Goal: Information Seeking & Learning: Learn about a topic

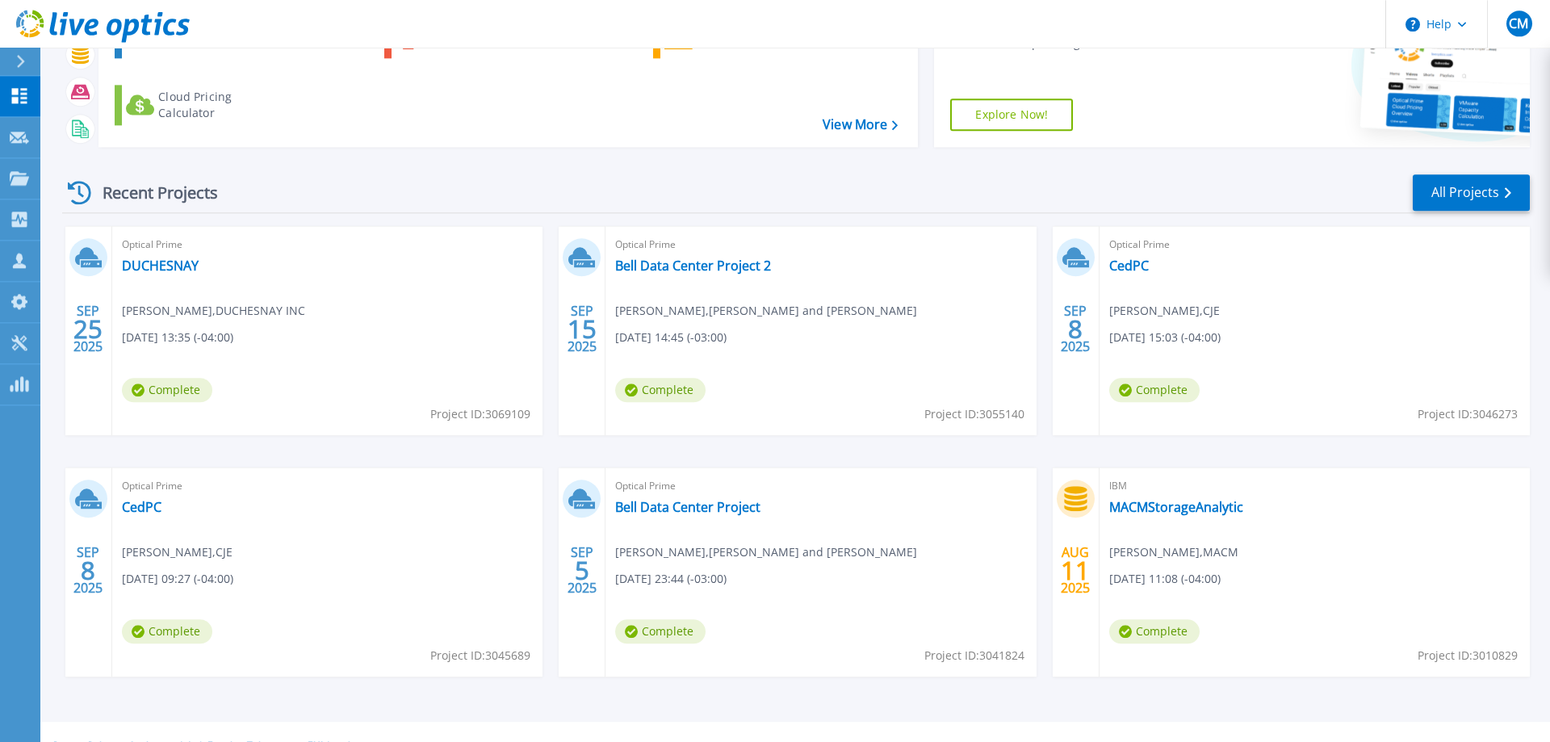
scroll to position [153, 0]
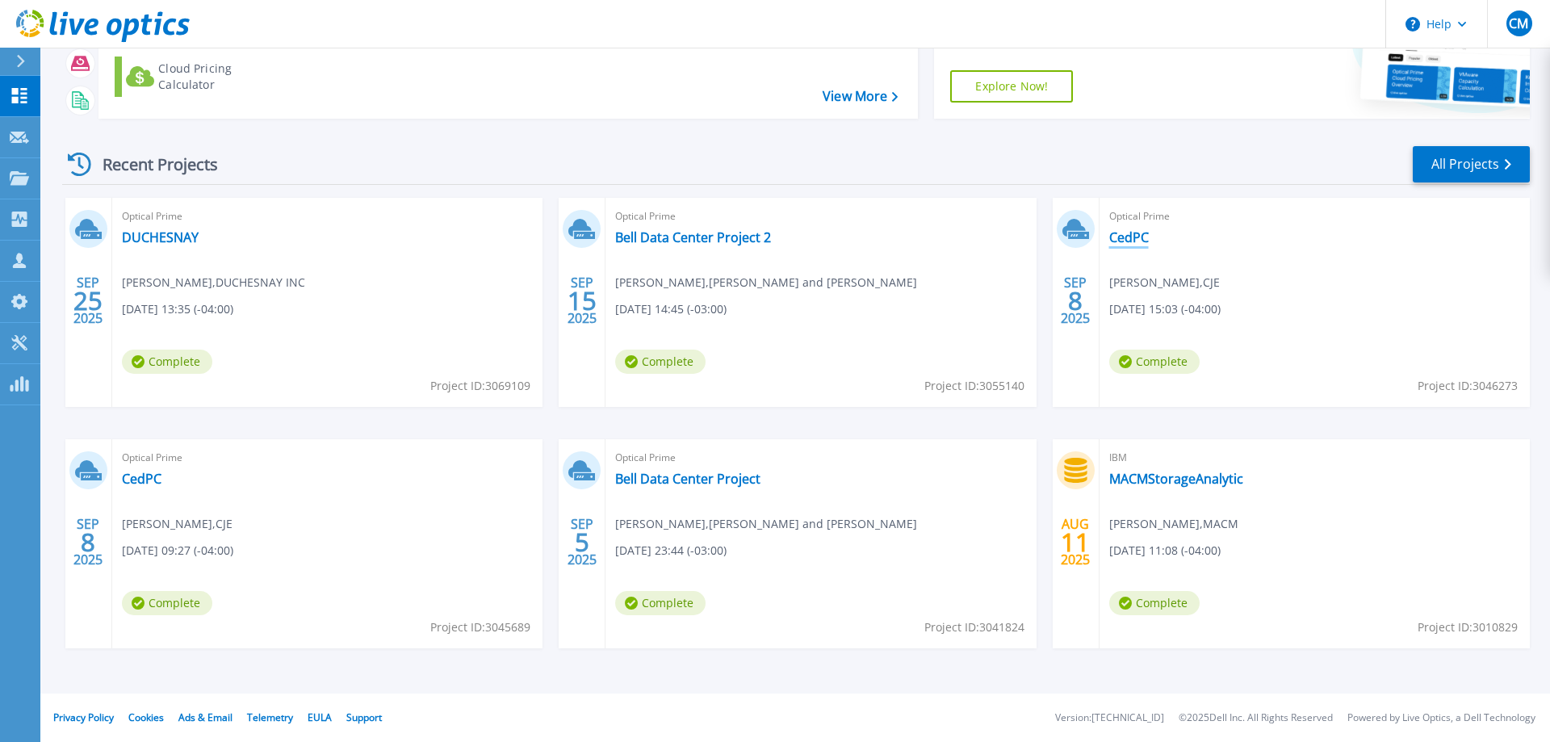
click at [1137, 235] on link "CedPC" at bounding box center [1129, 237] width 40 height 16
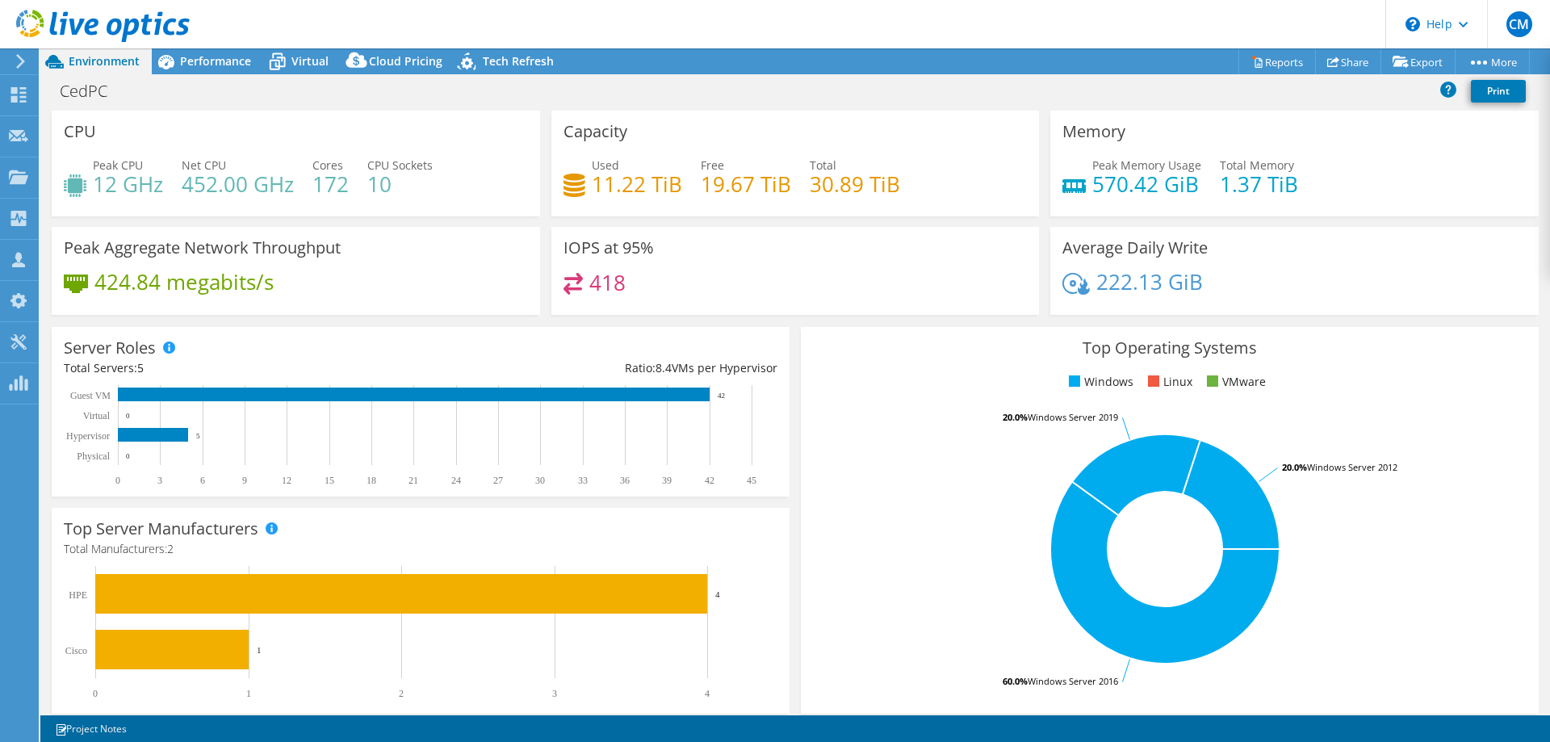
select select "USD"
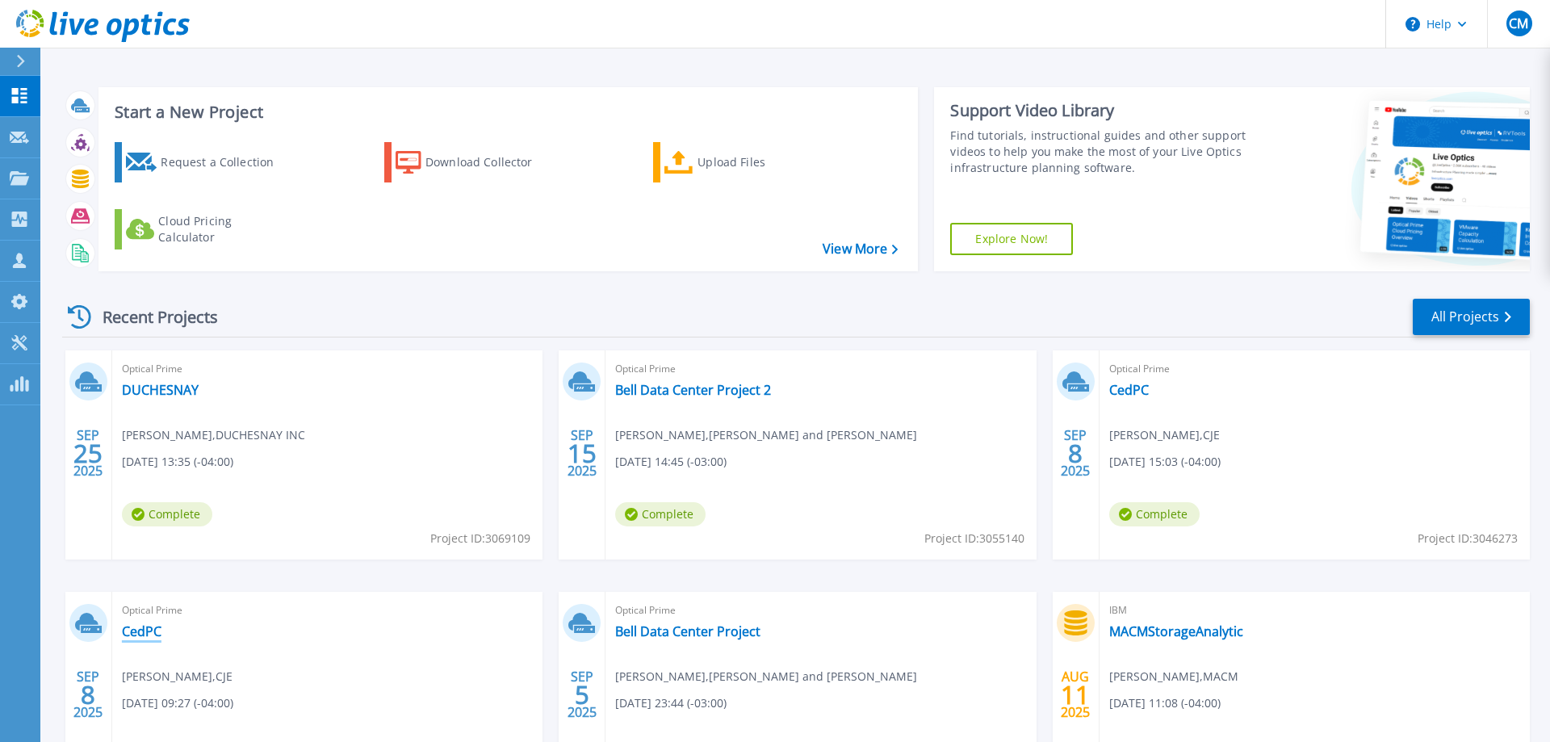
click at [132, 630] on link "CedPC" at bounding box center [142, 631] width 40 height 16
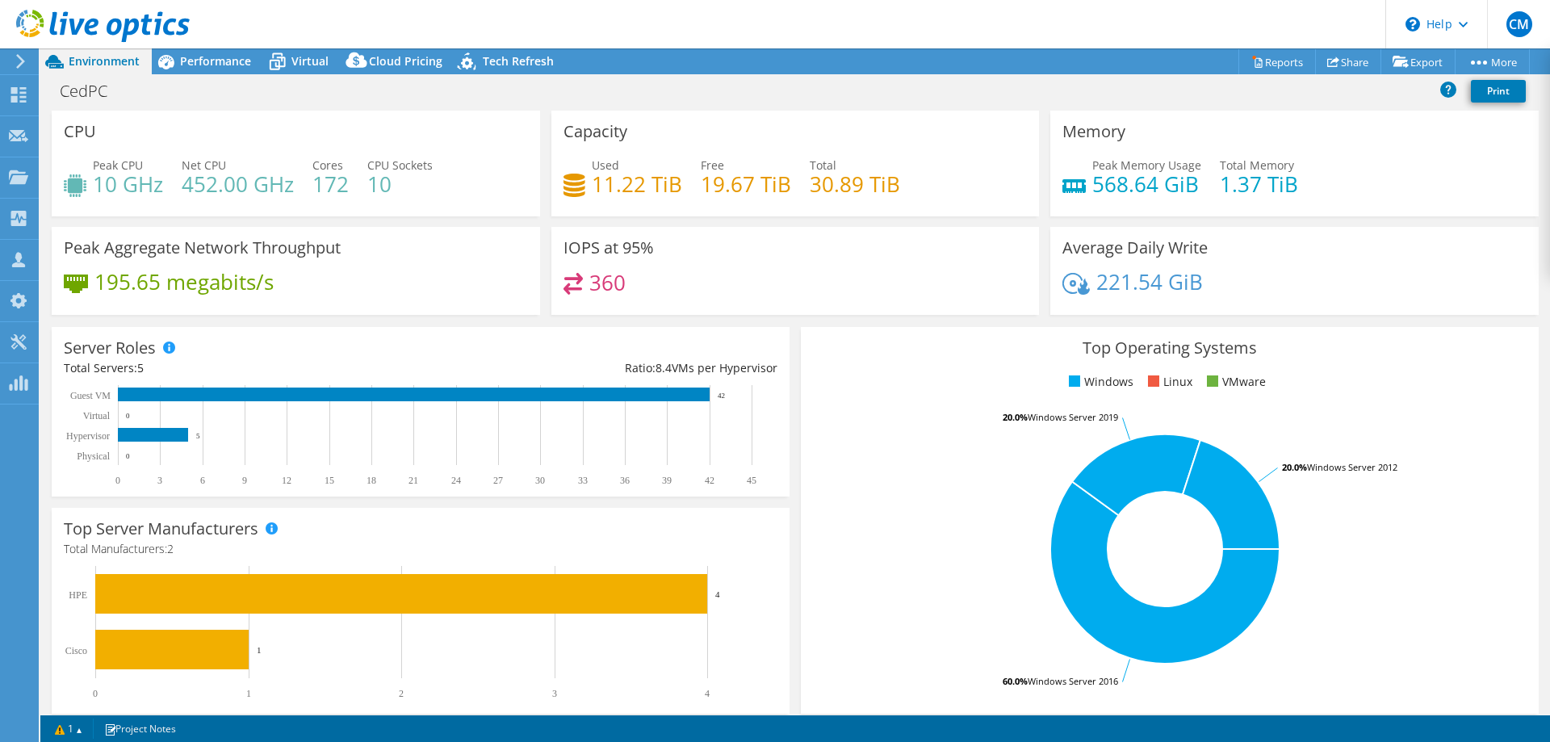
select select "USD"
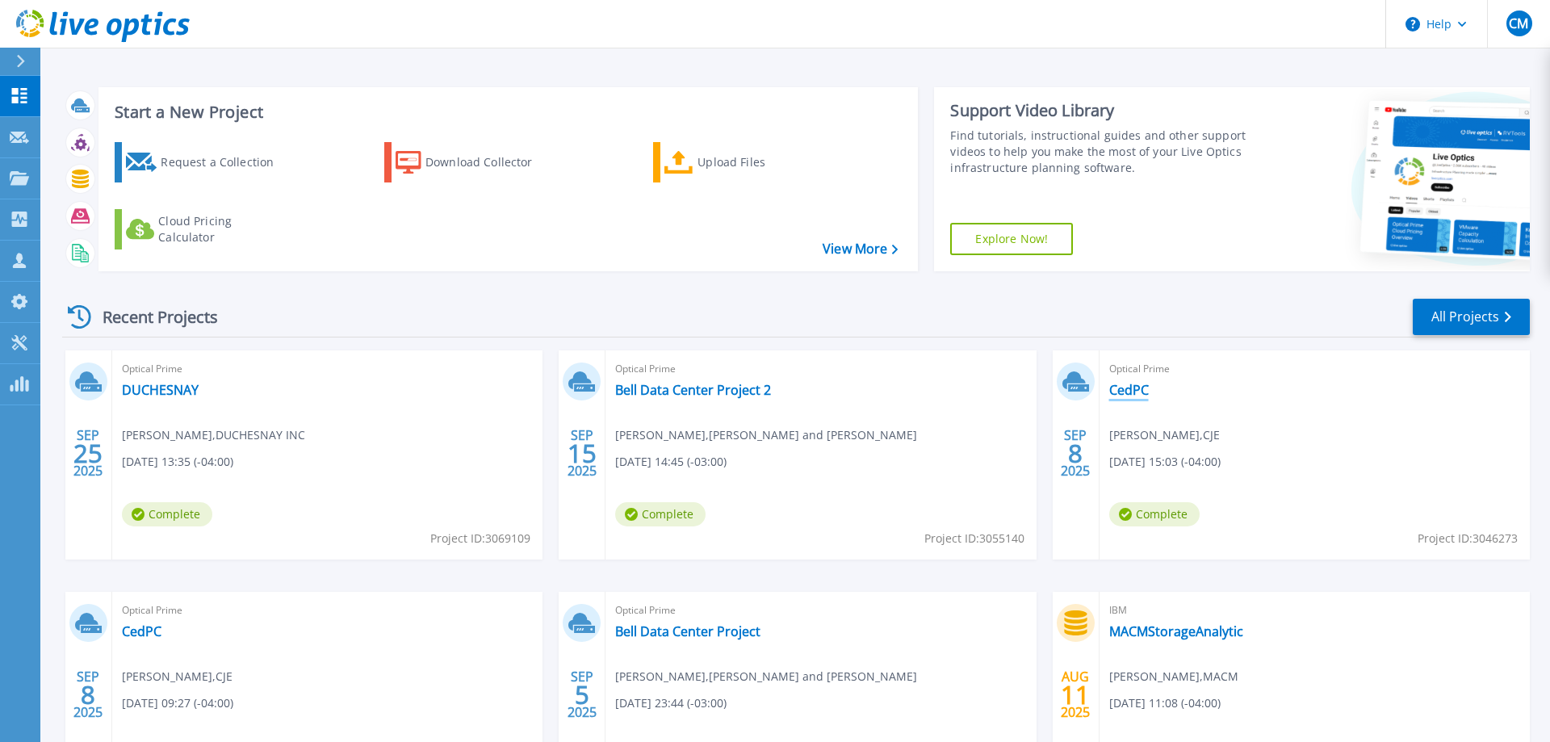
click at [1141, 383] on link "CedPC" at bounding box center [1129, 390] width 40 height 16
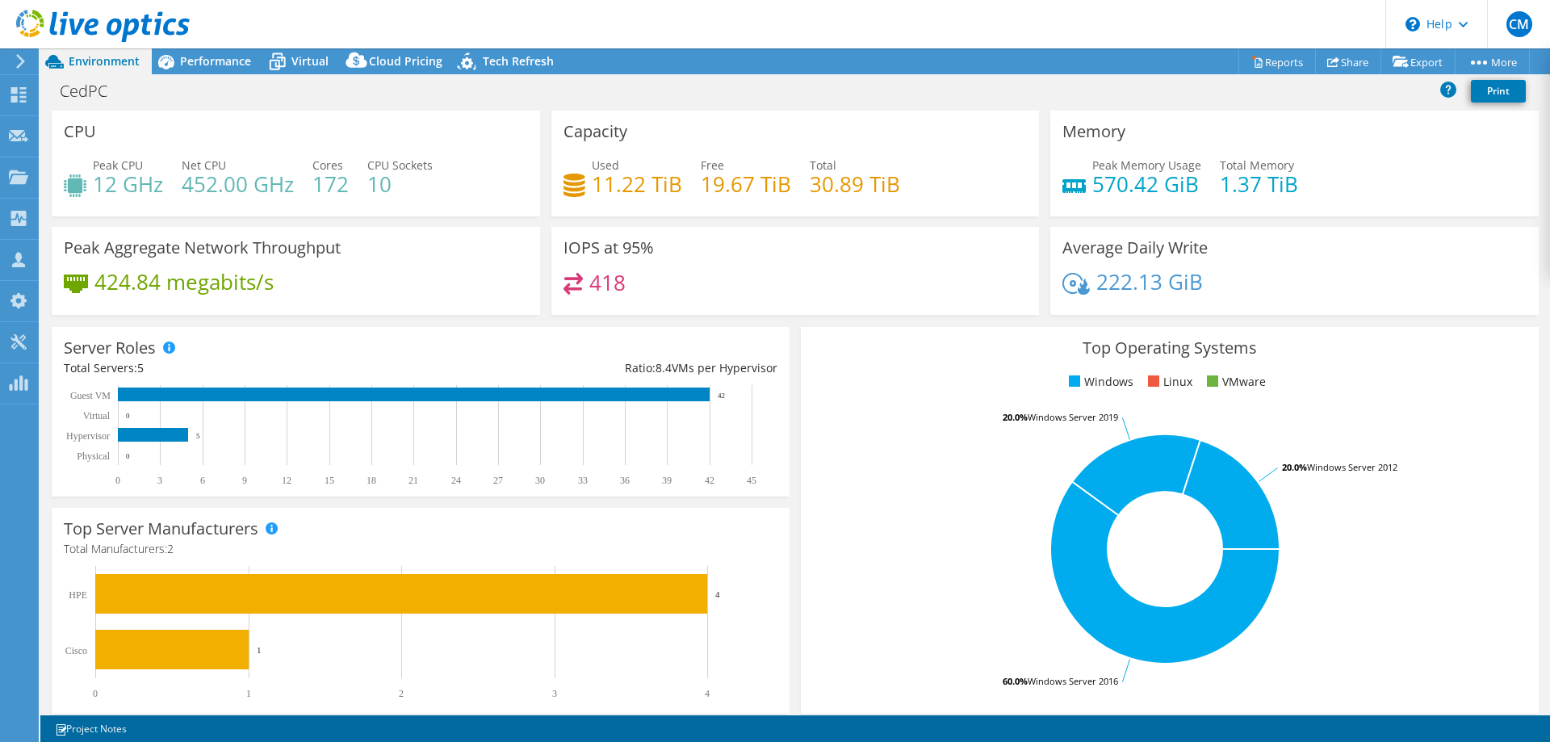
select select "USD"
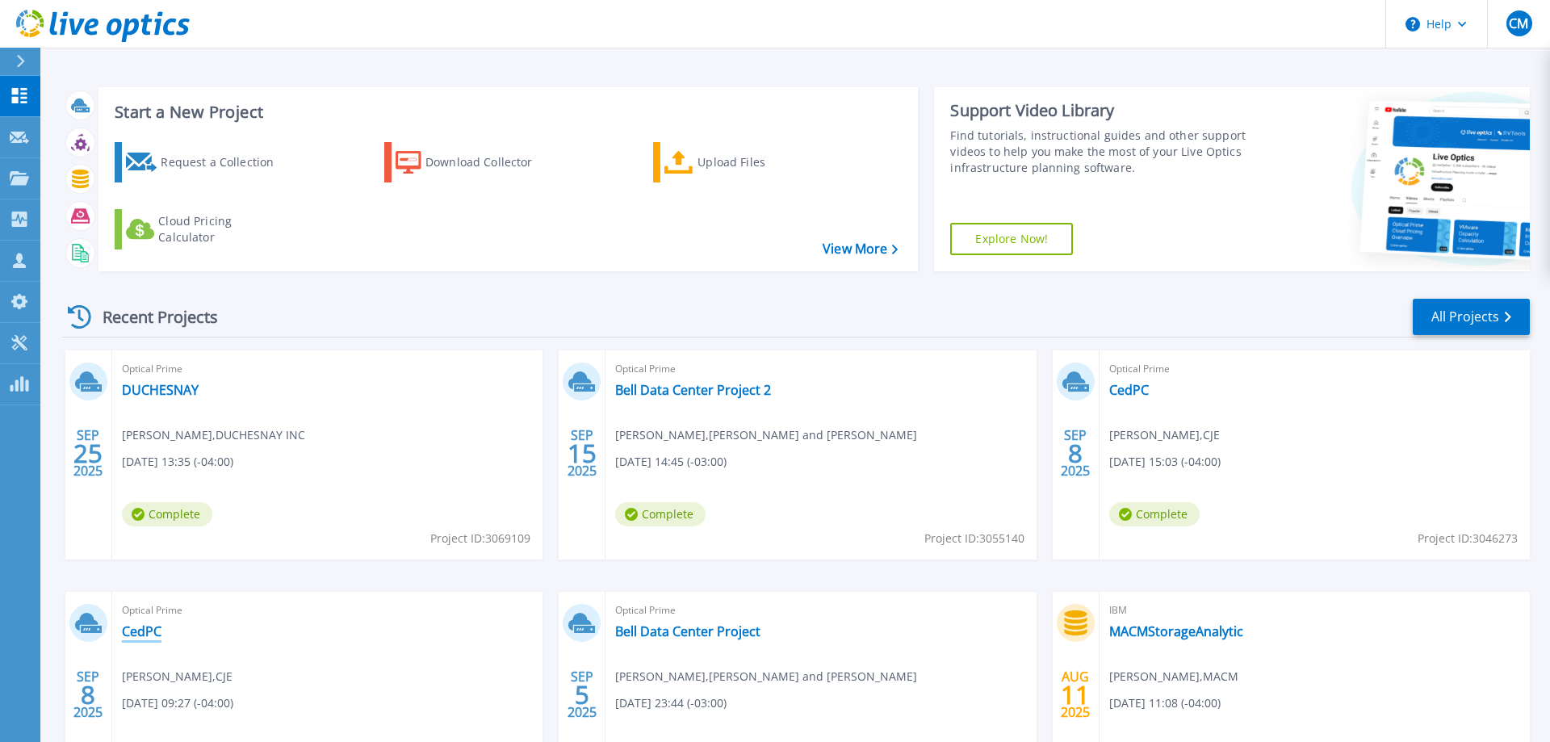
click at [140, 626] on link "CedPC" at bounding box center [142, 631] width 40 height 16
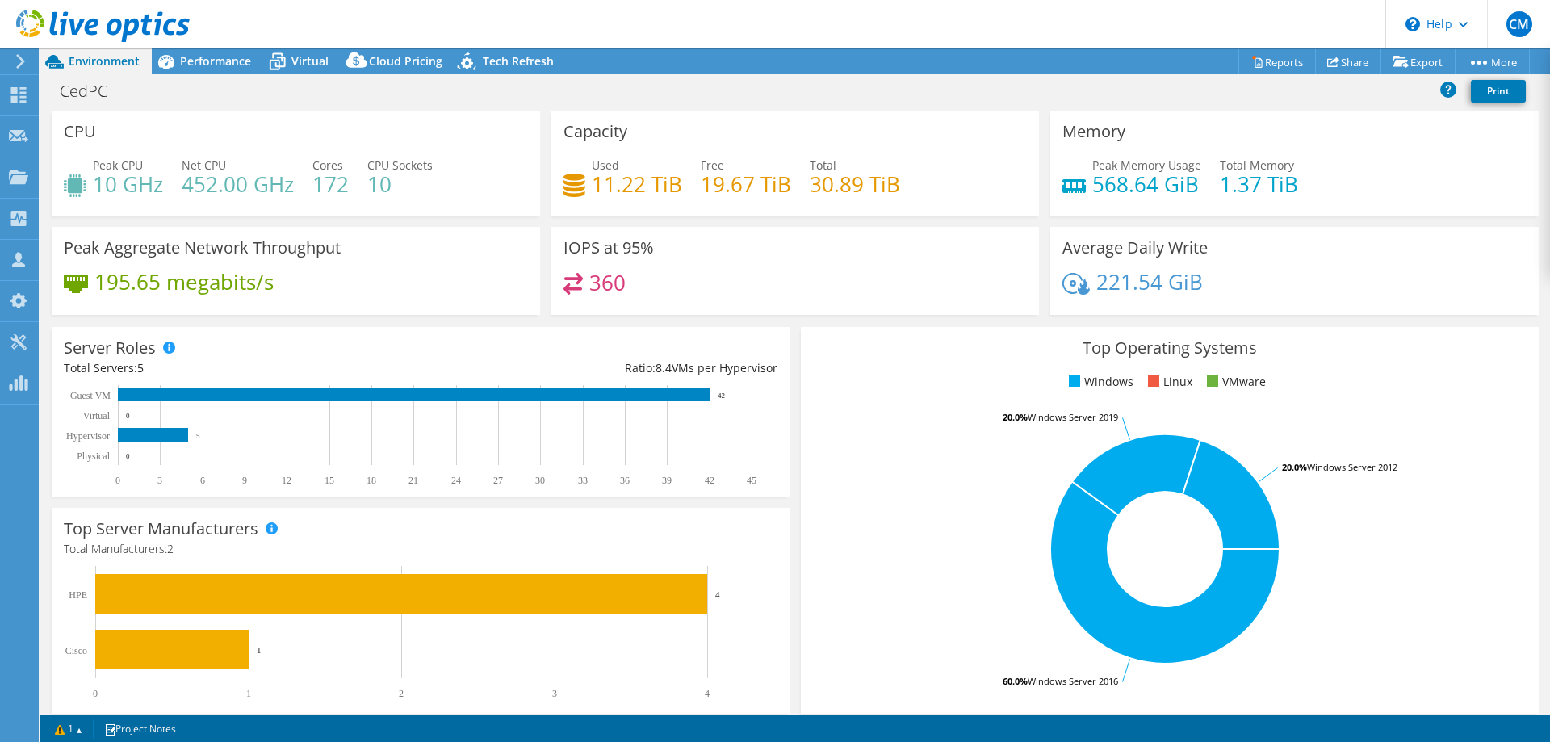
select select "USD"
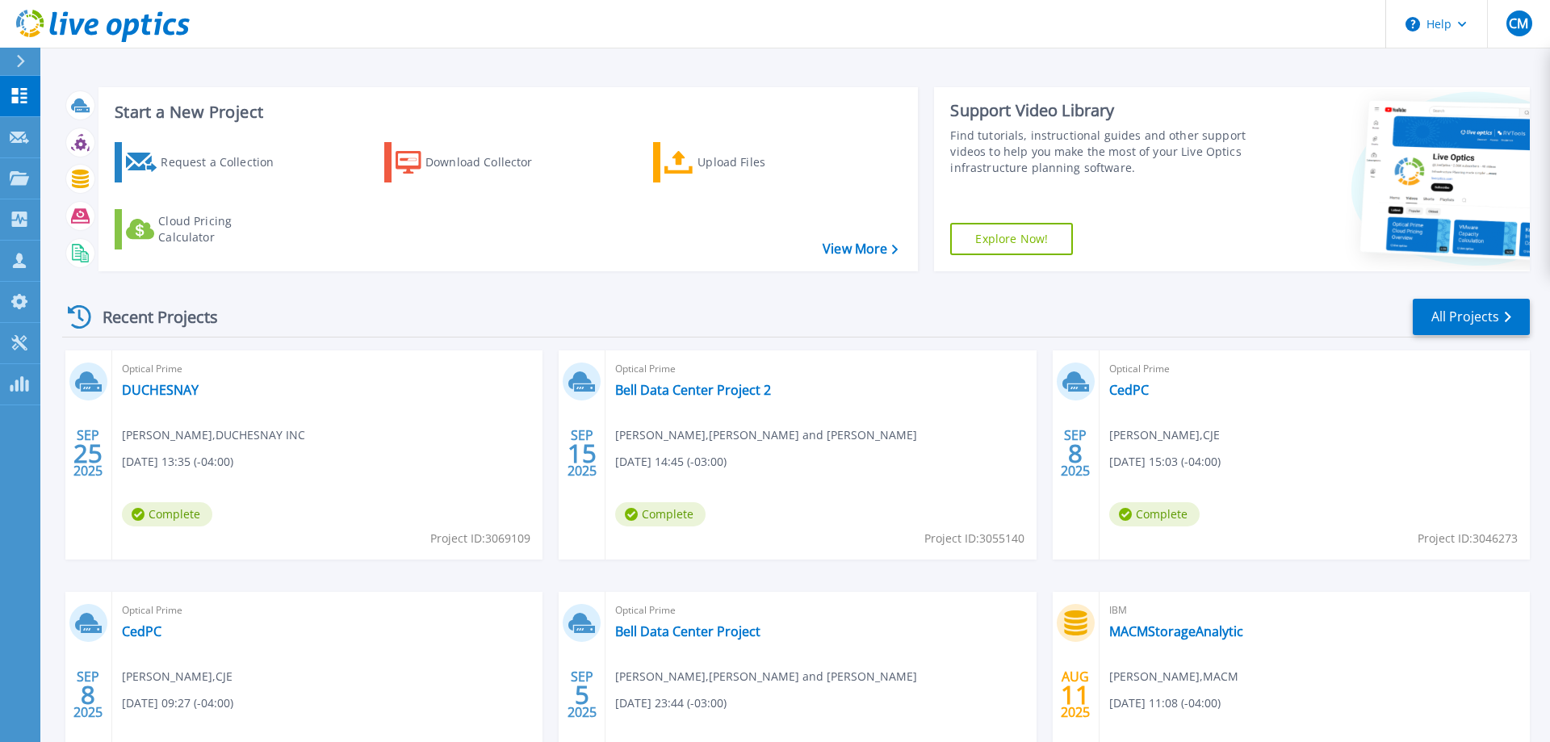
click at [1128, 378] on span "Optical Prime" at bounding box center [1314, 369] width 411 height 18
click at [1128, 383] on link "CedPC" at bounding box center [1129, 390] width 40 height 16
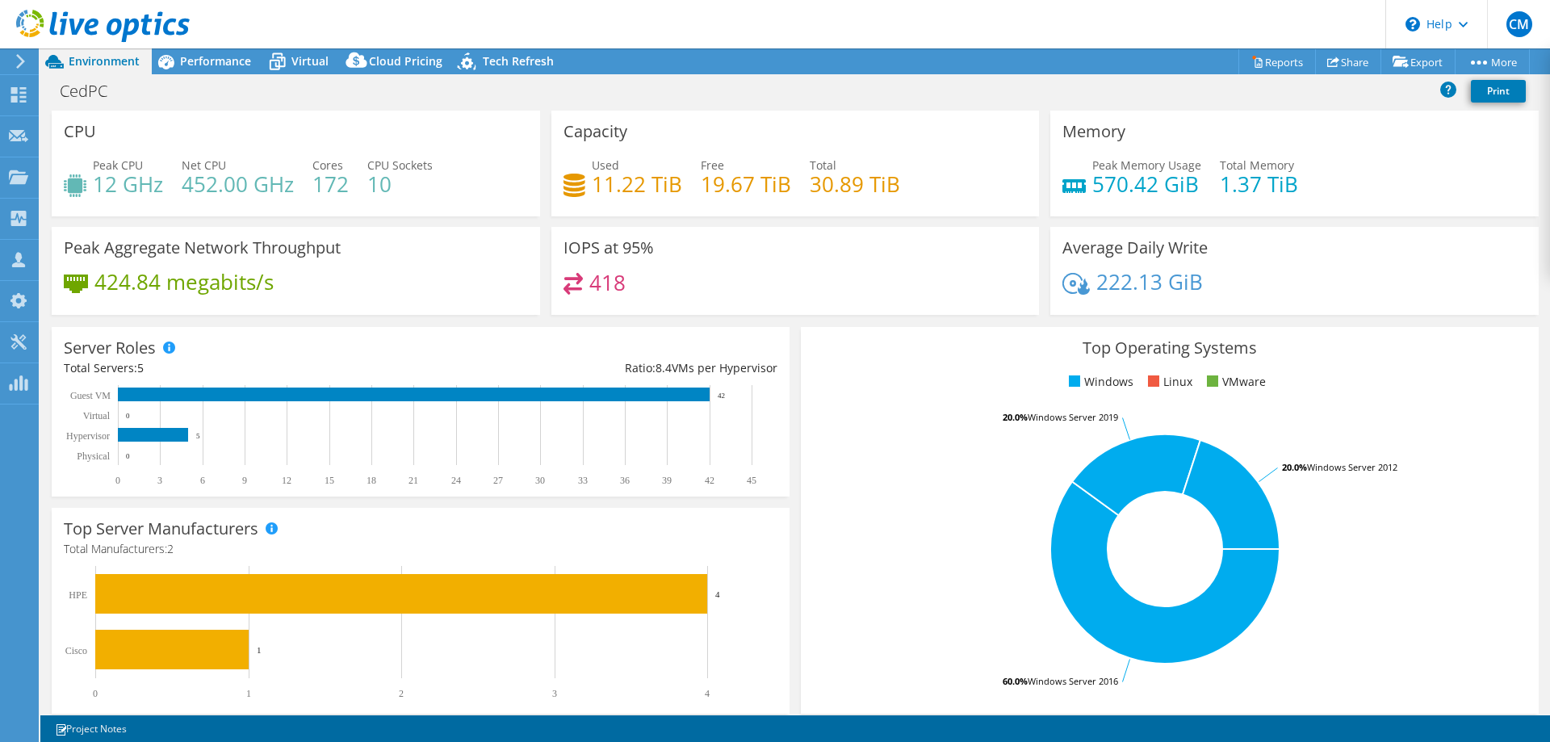
select select "USD"
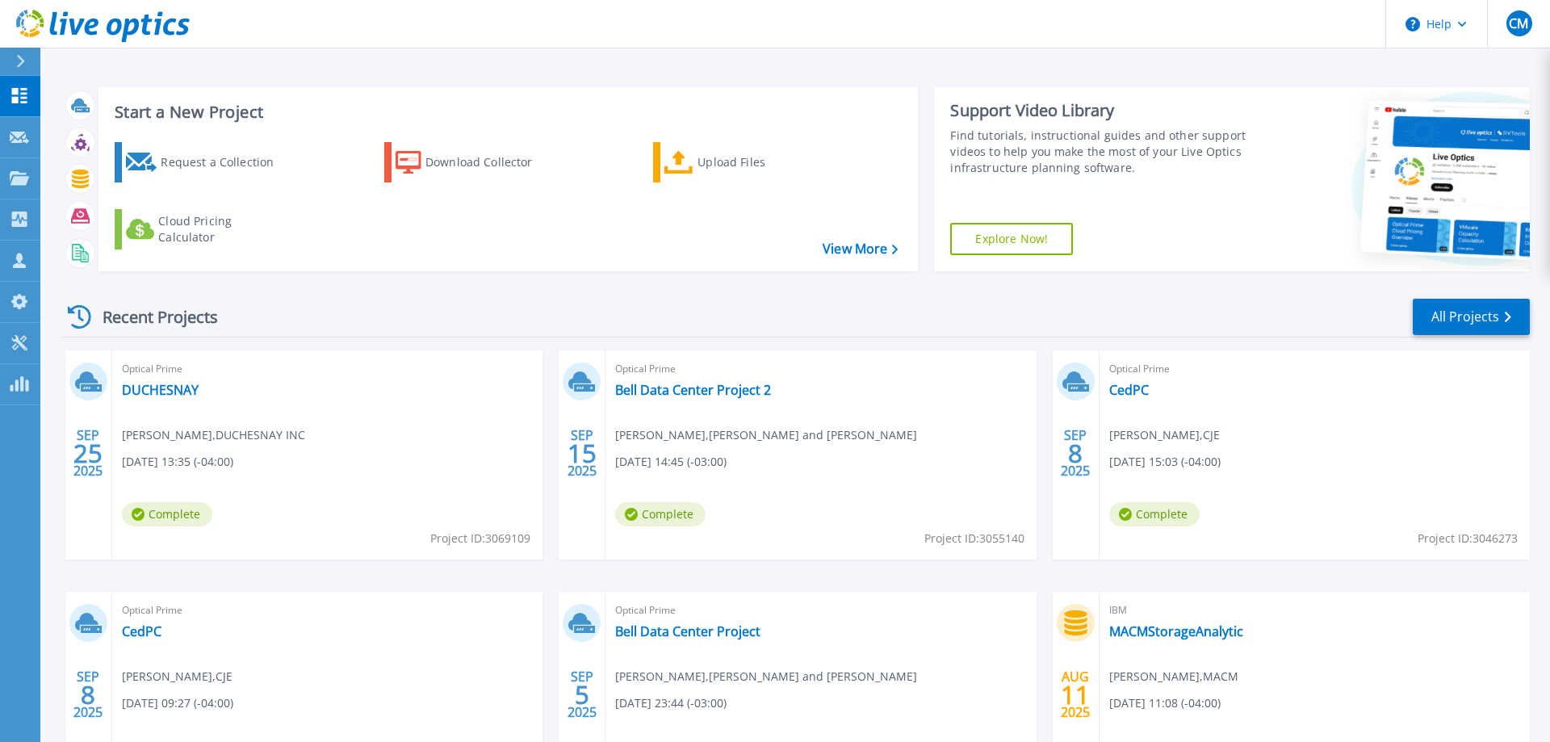
click at [157, 622] on div "Optical Prime CedPC Cedric Bolduc , CJE 09/08/2025, 09:27 (-04:00) Complete Pro…" at bounding box center [327, 696] width 430 height 209
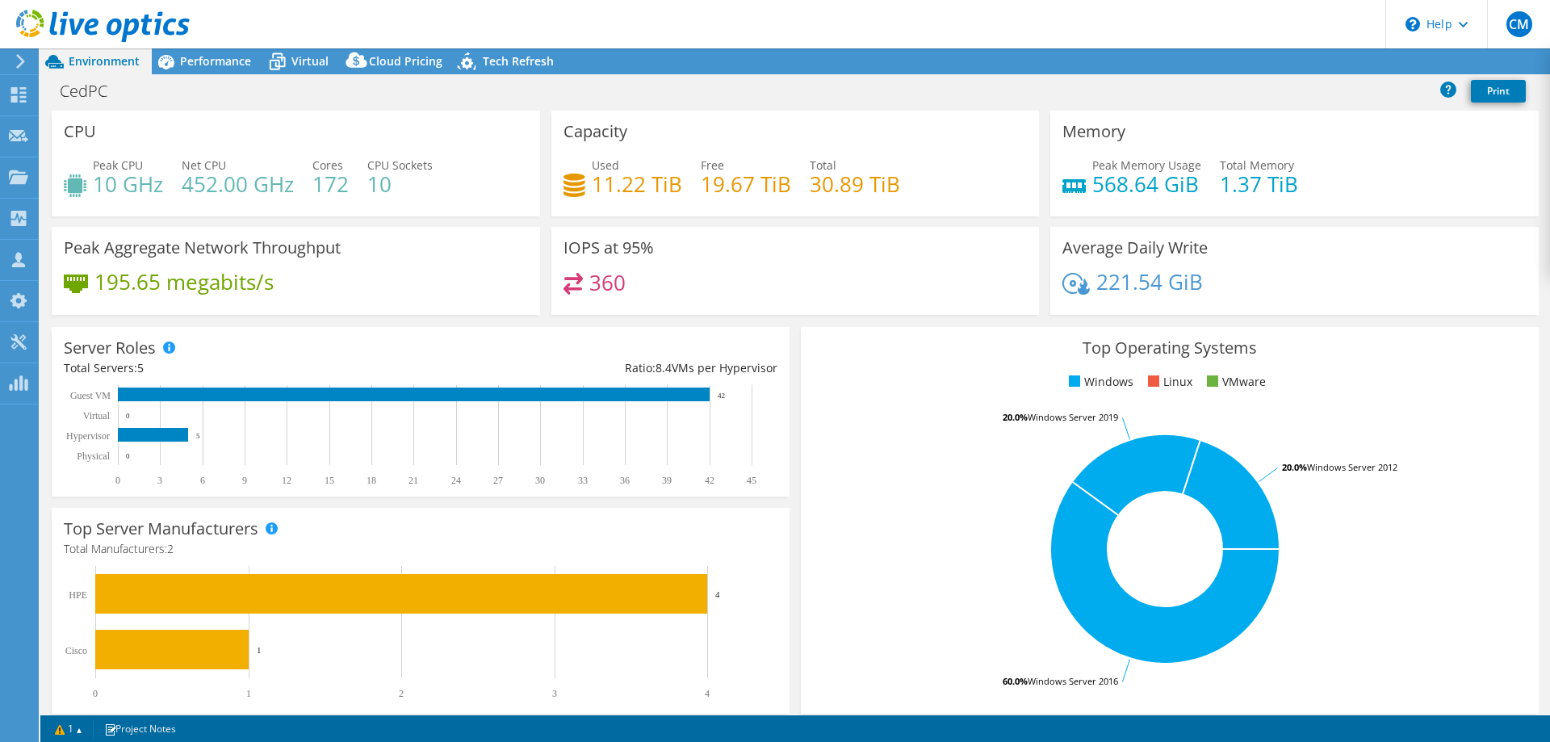
select select "USD"
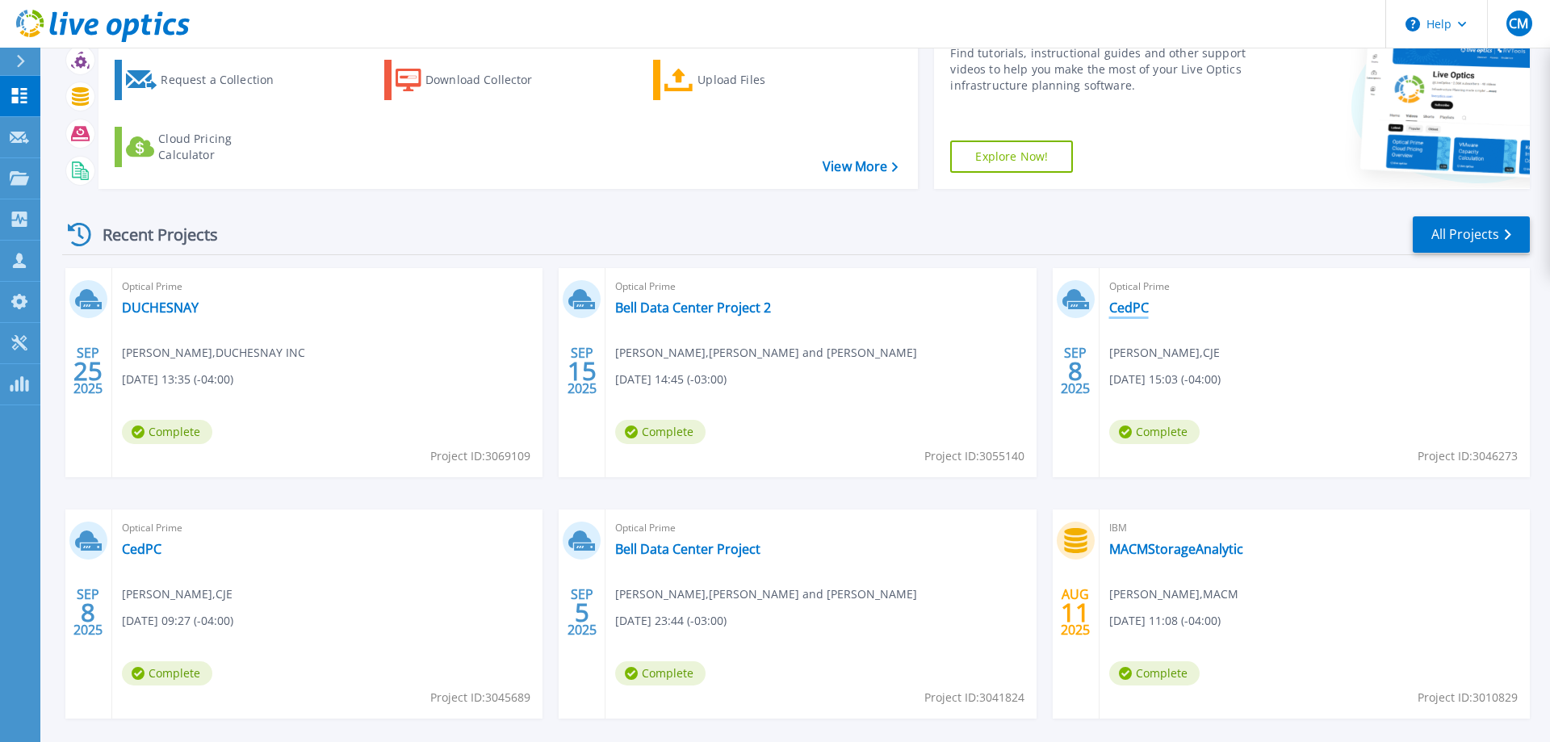
scroll to position [153, 0]
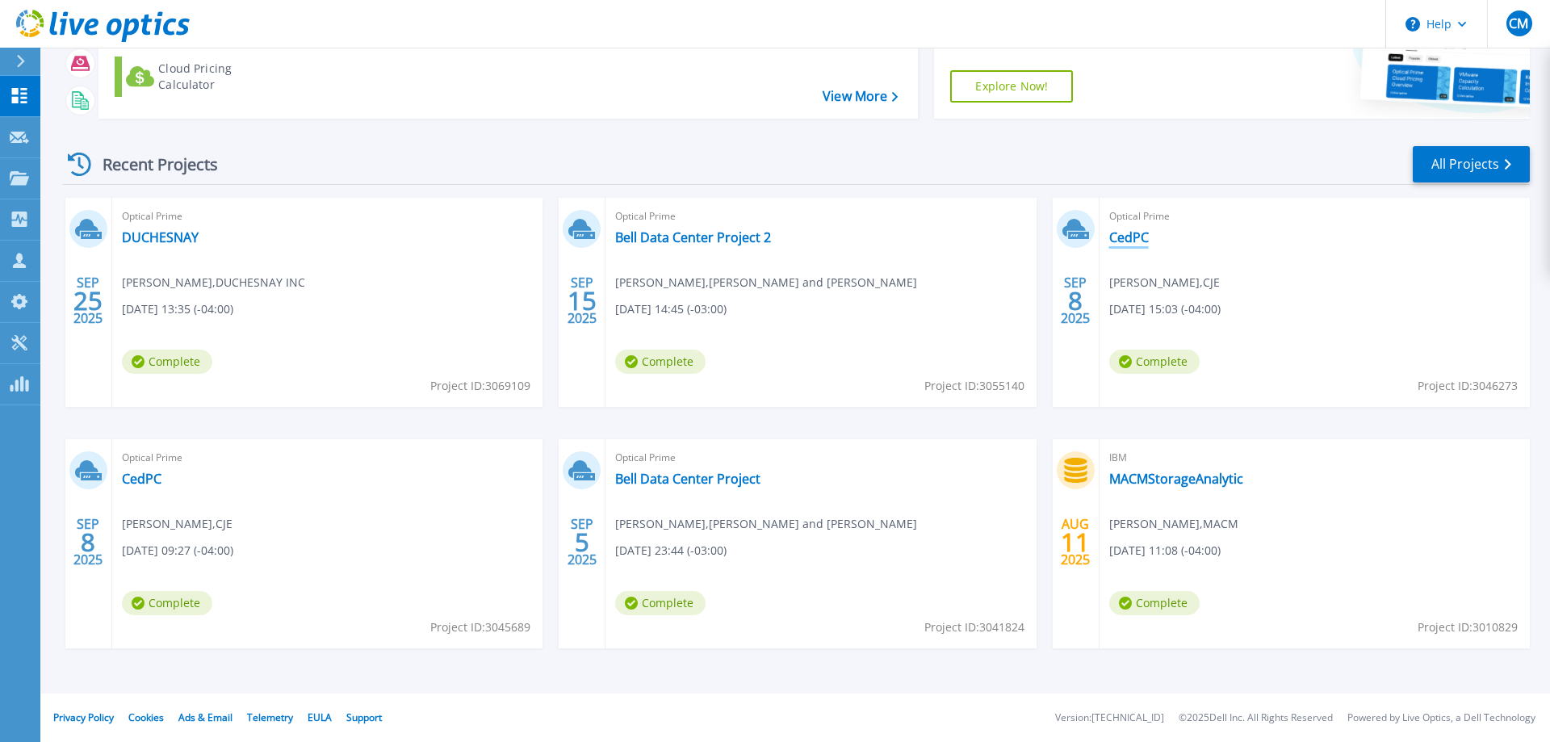
click at [1127, 242] on link "CedPC" at bounding box center [1129, 237] width 40 height 16
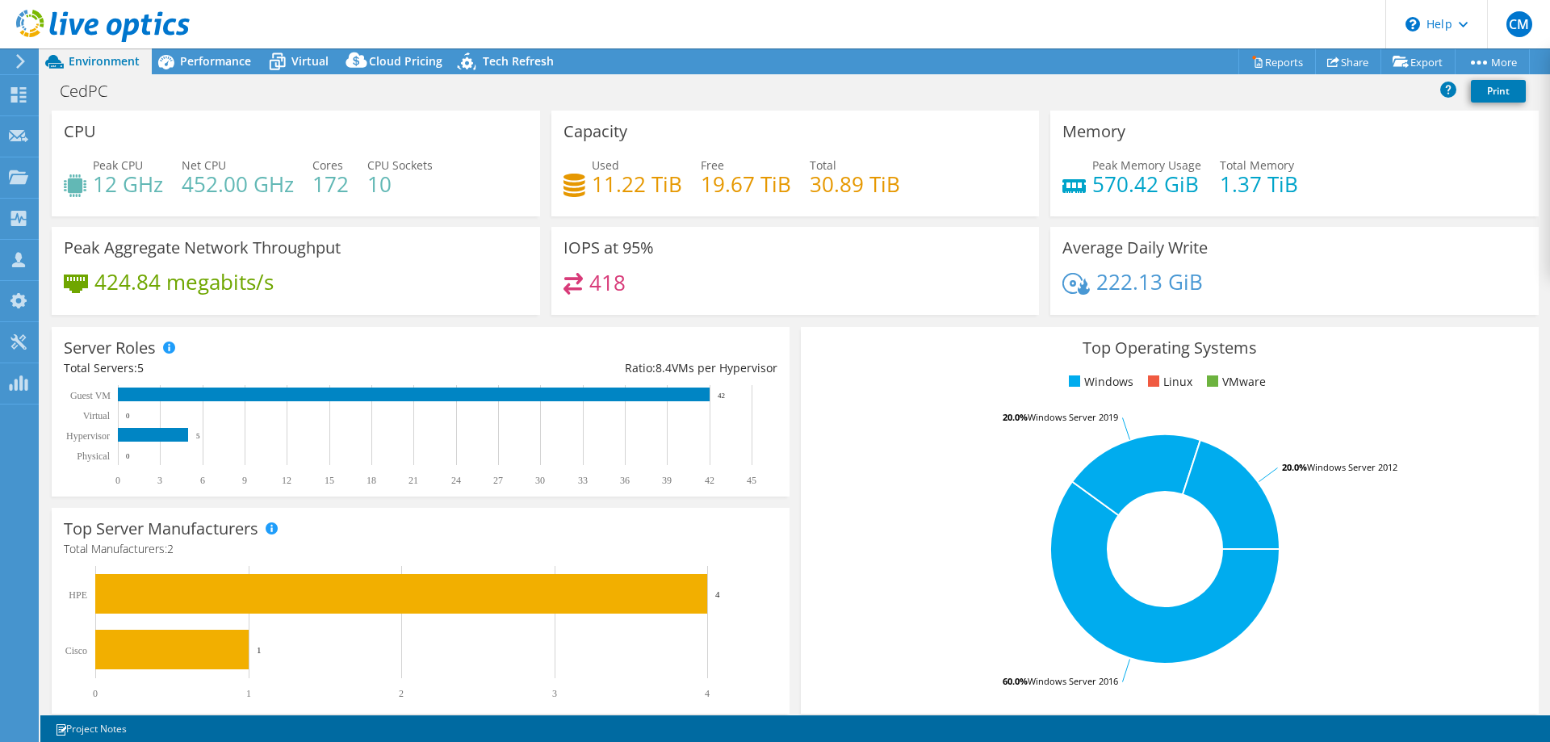
select select "USD"
click at [286, 56] on icon at bounding box center [277, 62] width 28 height 28
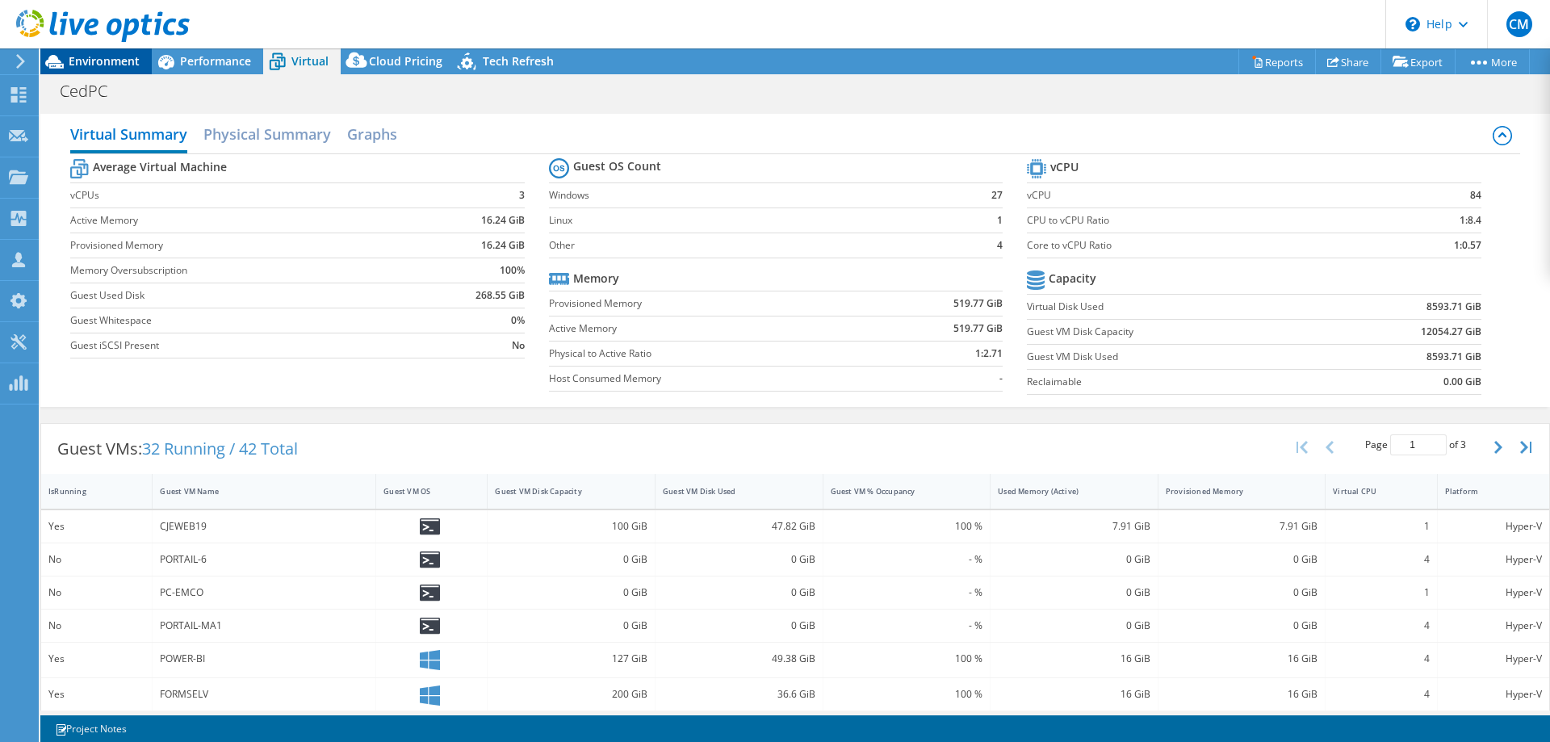
click at [94, 65] on span "Environment" at bounding box center [104, 60] width 71 height 15
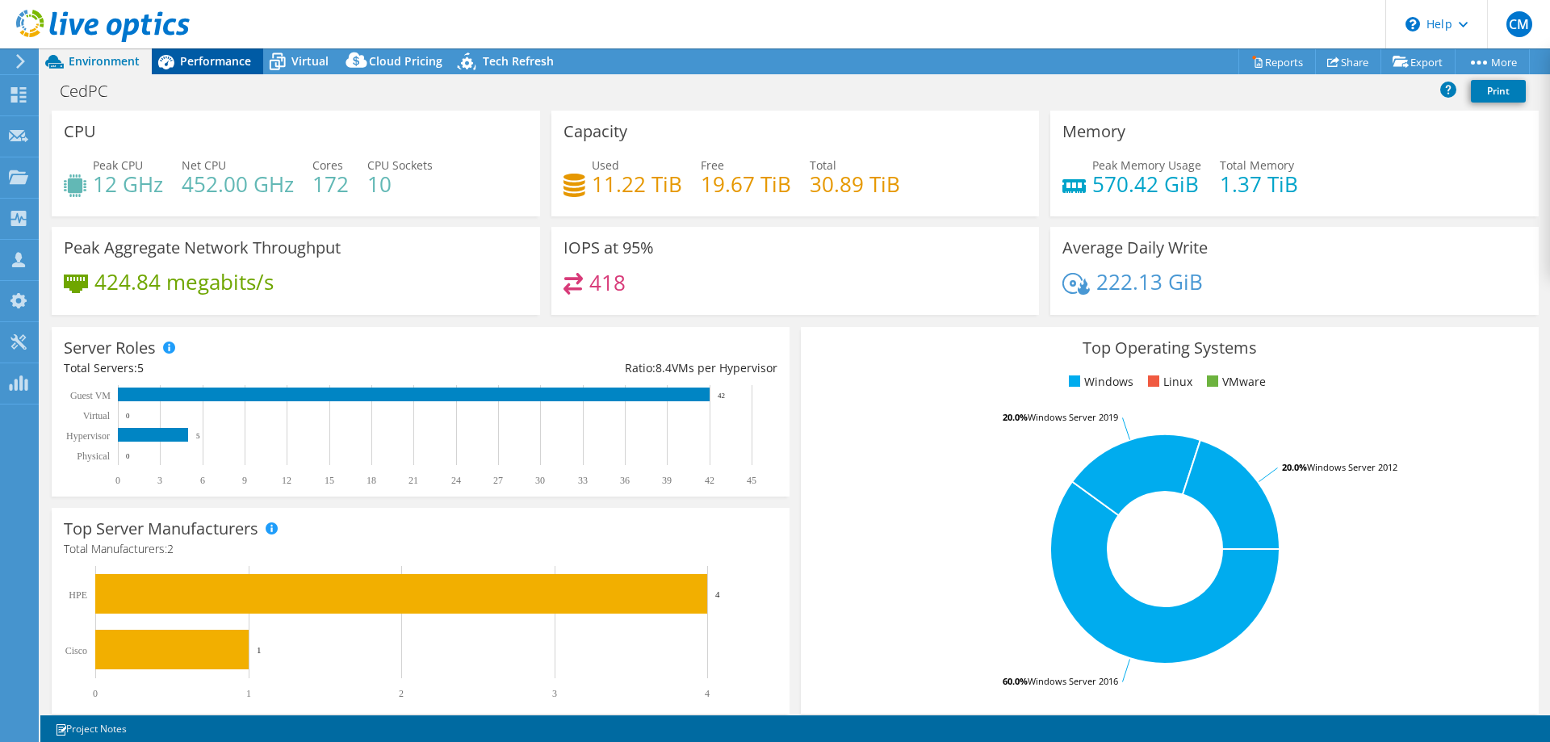
click at [235, 58] on span "Performance" at bounding box center [215, 60] width 71 height 15
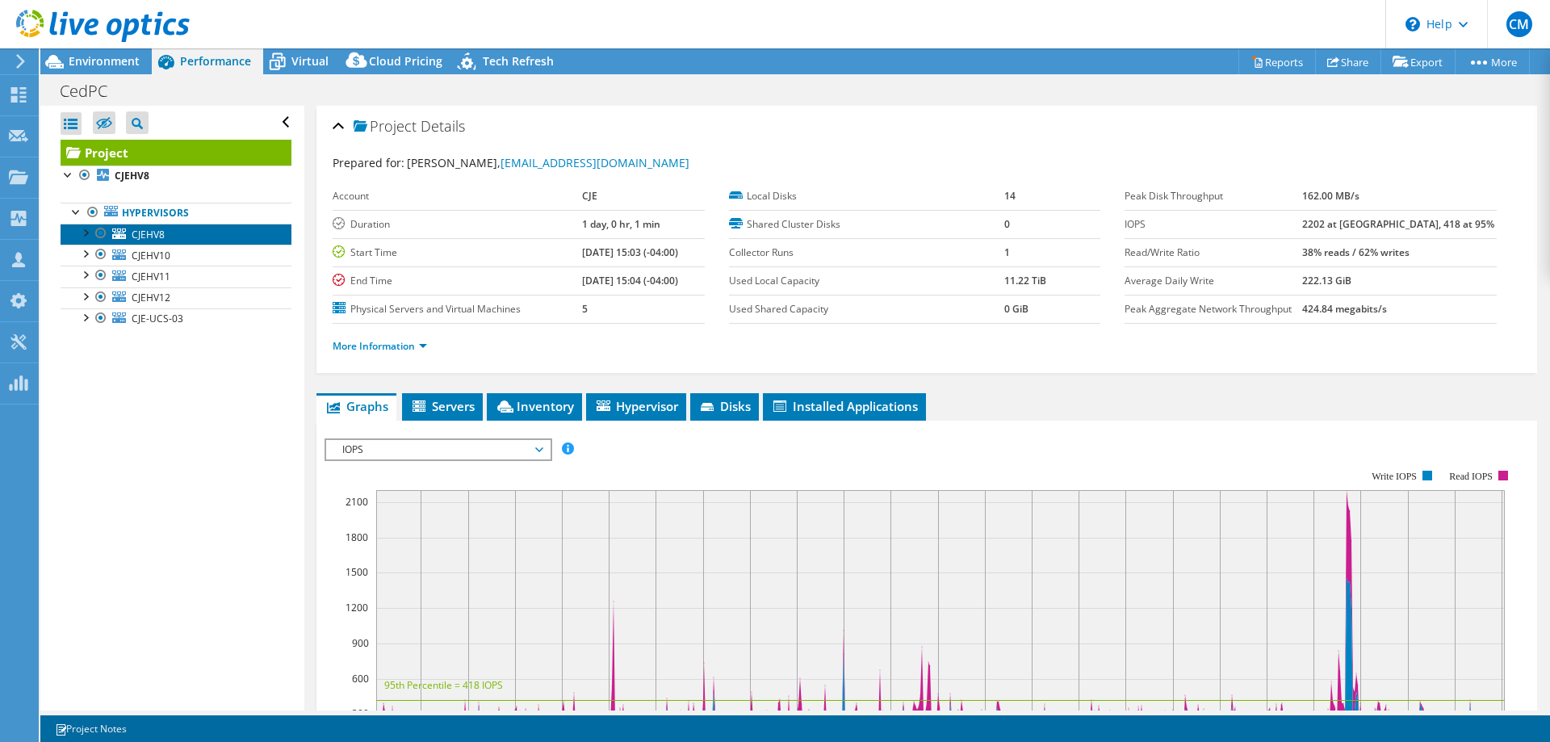
click at [169, 232] on link "CJEHV8" at bounding box center [176, 234] width 231 height 21
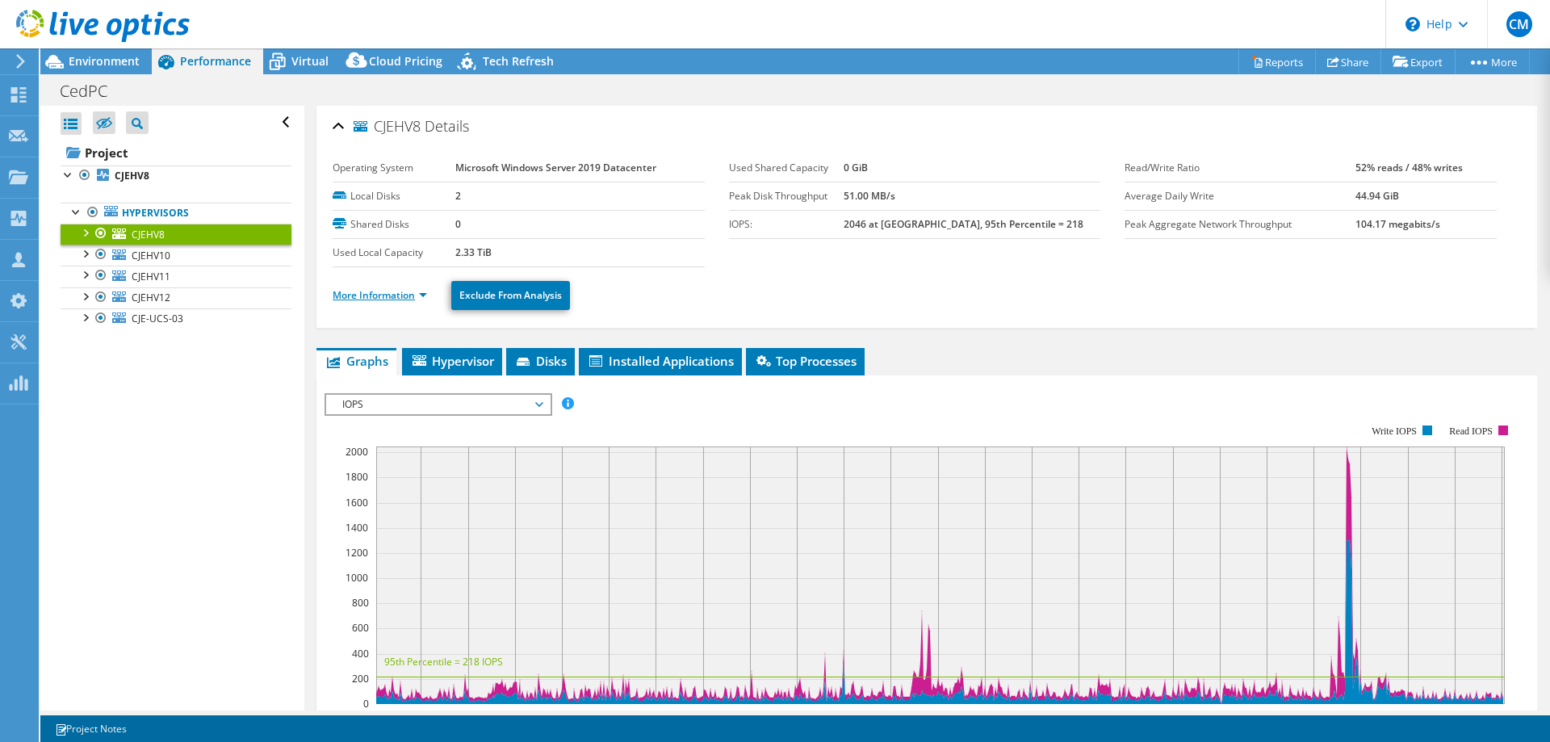
click at [405, 295] on link "More Information" at bounding box center [380, 295] width 94 height 14
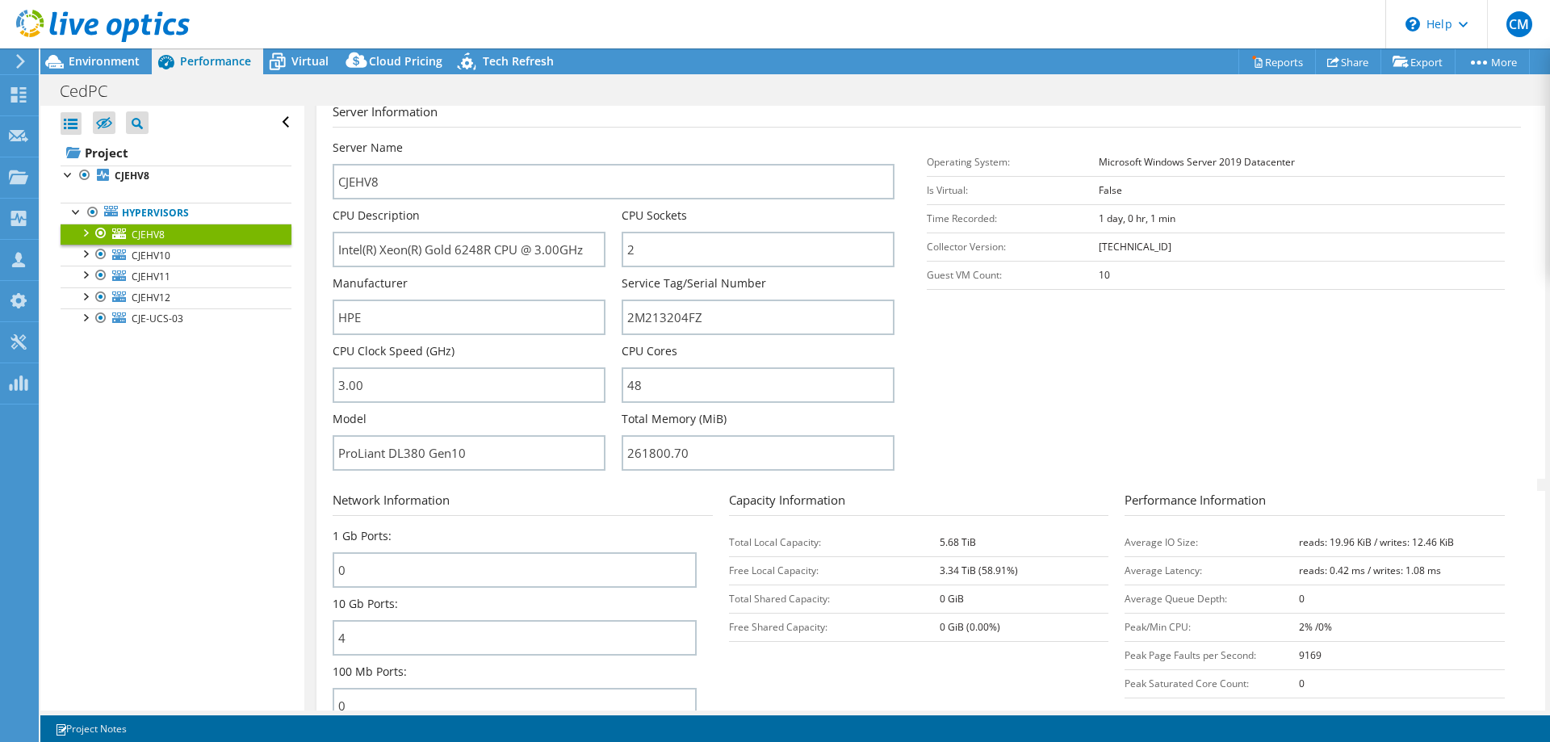
scroll to position [247, 0]
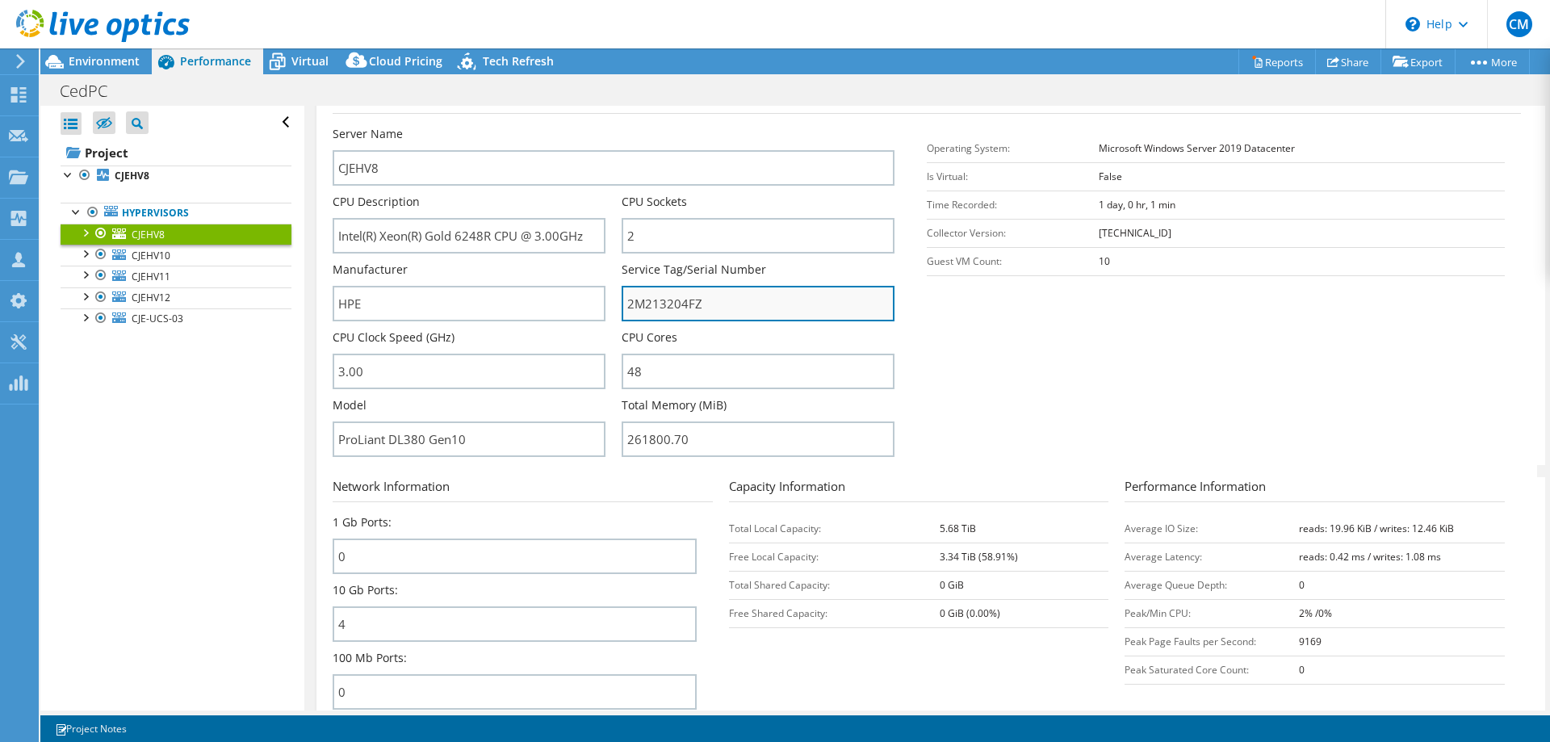
click at [682, 302] on input "2M213204FZ" at bounding box center [758, 304] width 273 height 36
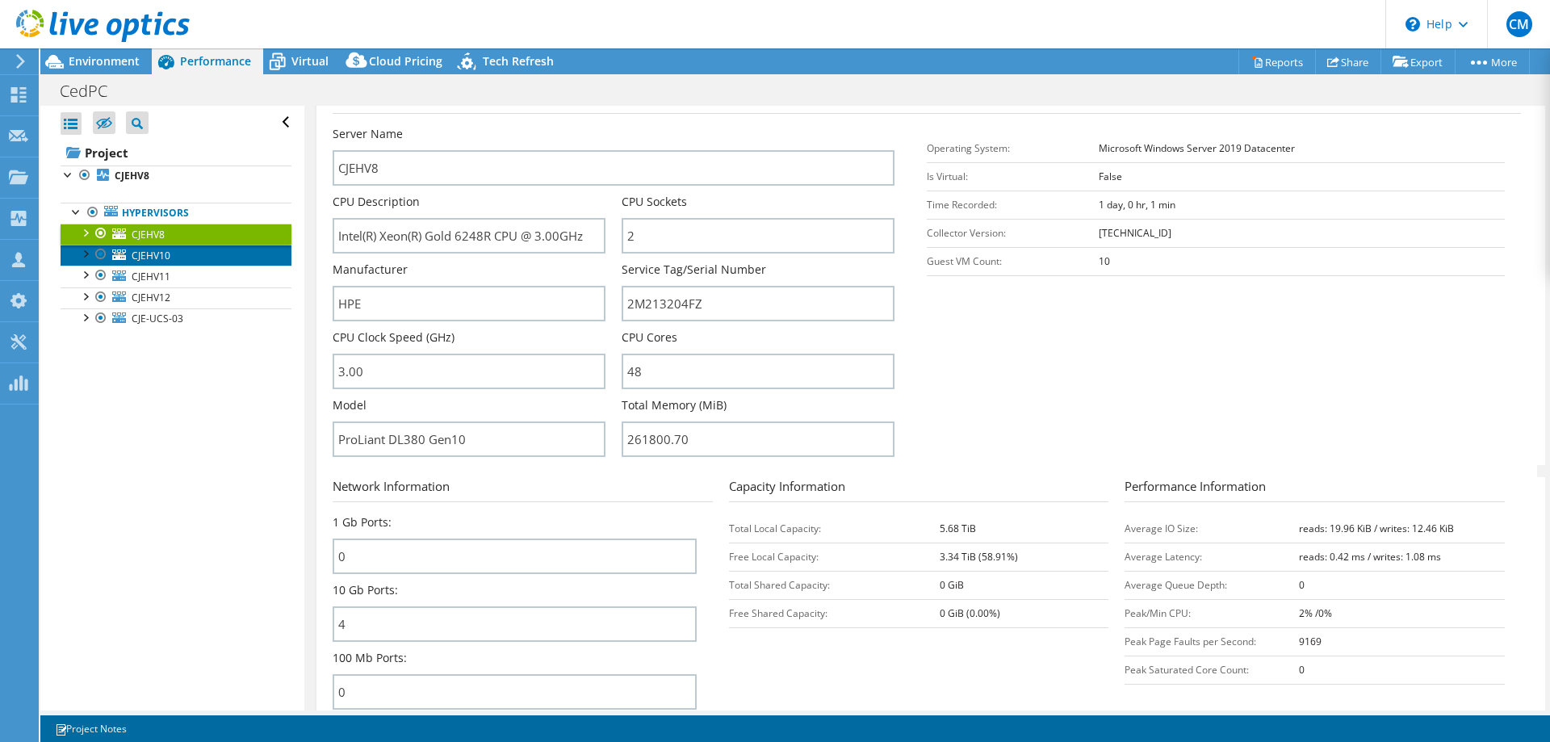
click at [149, 251] on span "CJEHV10" at bounding box center [151, 256] width 39 height 14
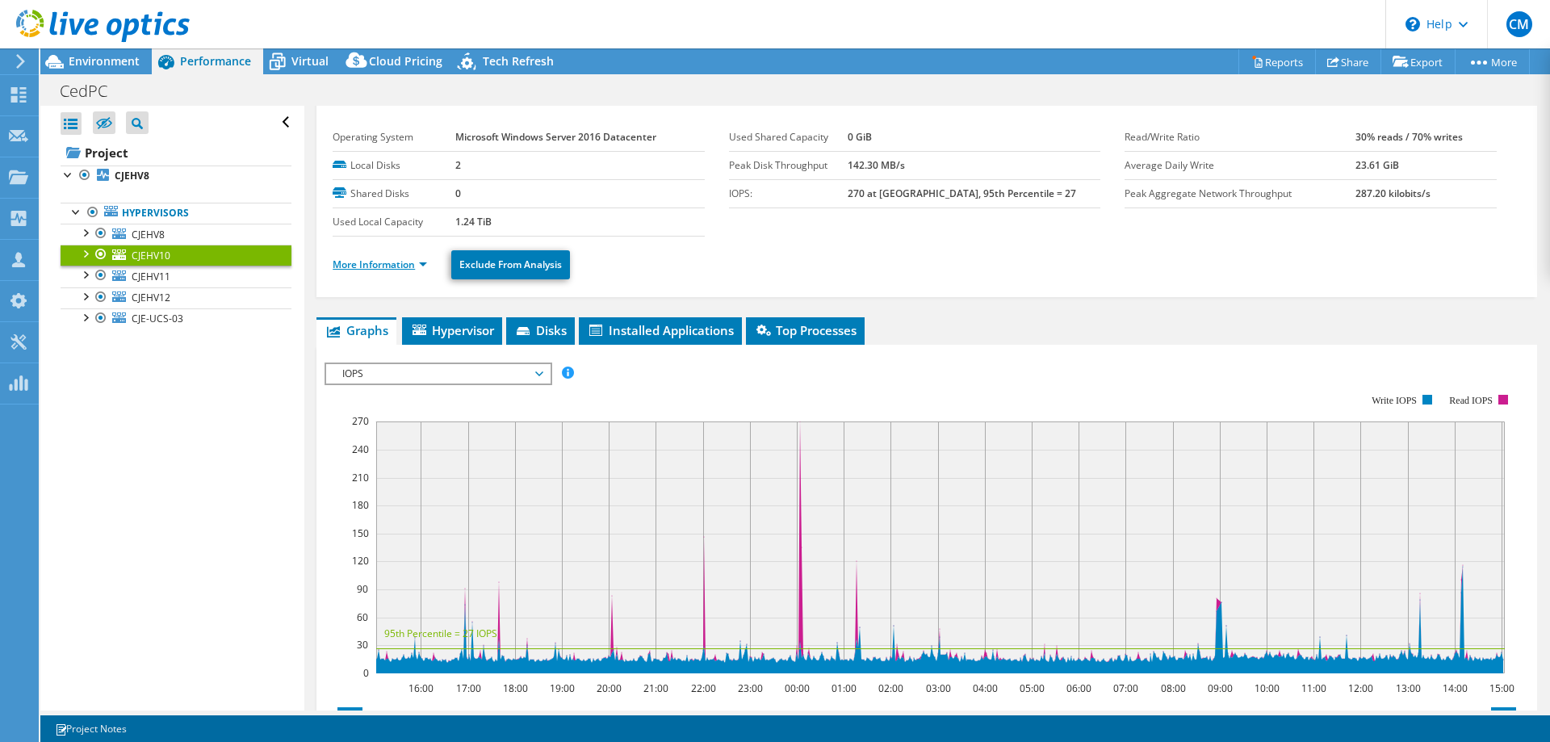
scroll to position [0, 0]
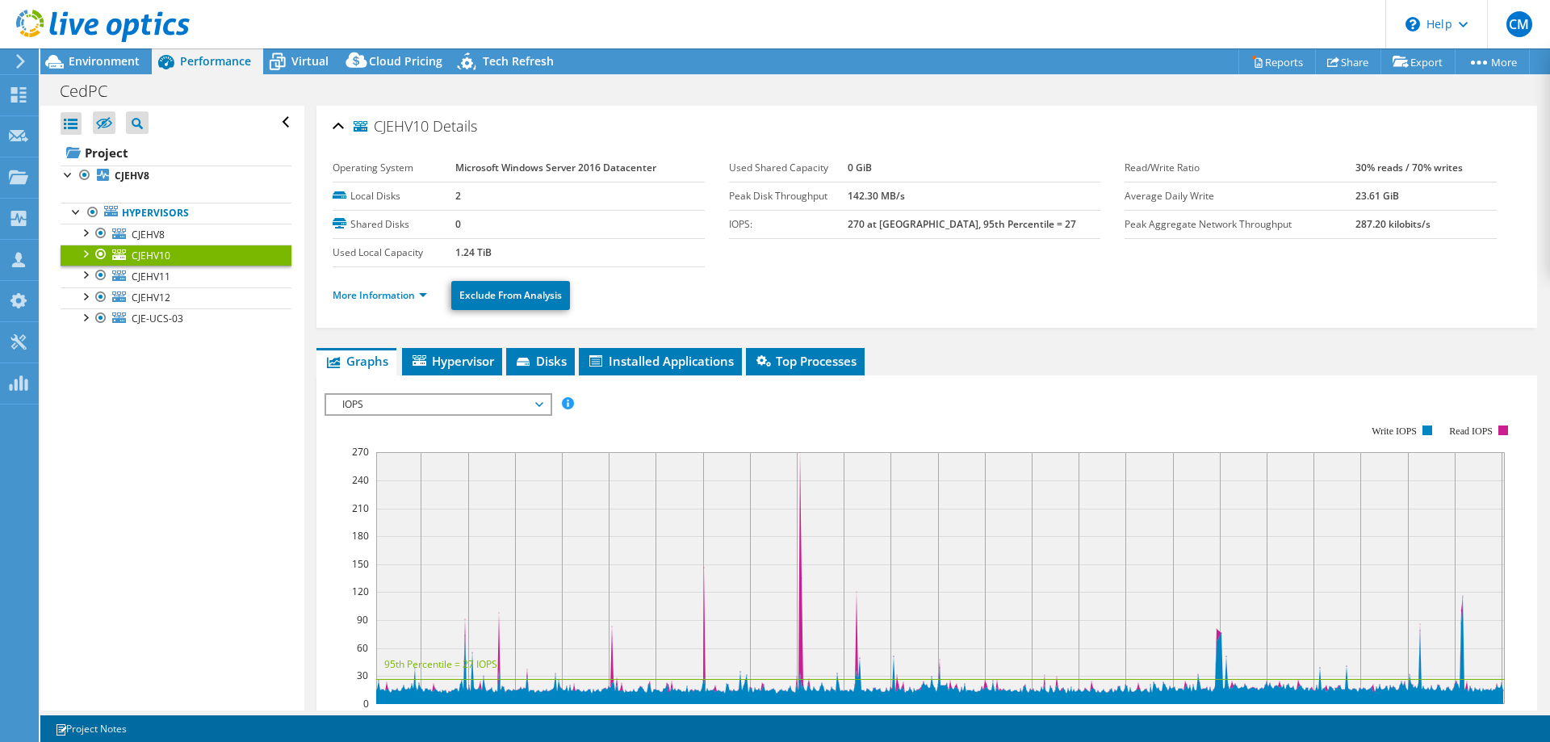
click at [397, 305] on ul "More Information Exclude From Analysis" at bounding box center [927, 293] width 1188 height 33
click at [401, 299] on link "More Information" at bounding box center [380, 295] width 94 height 14
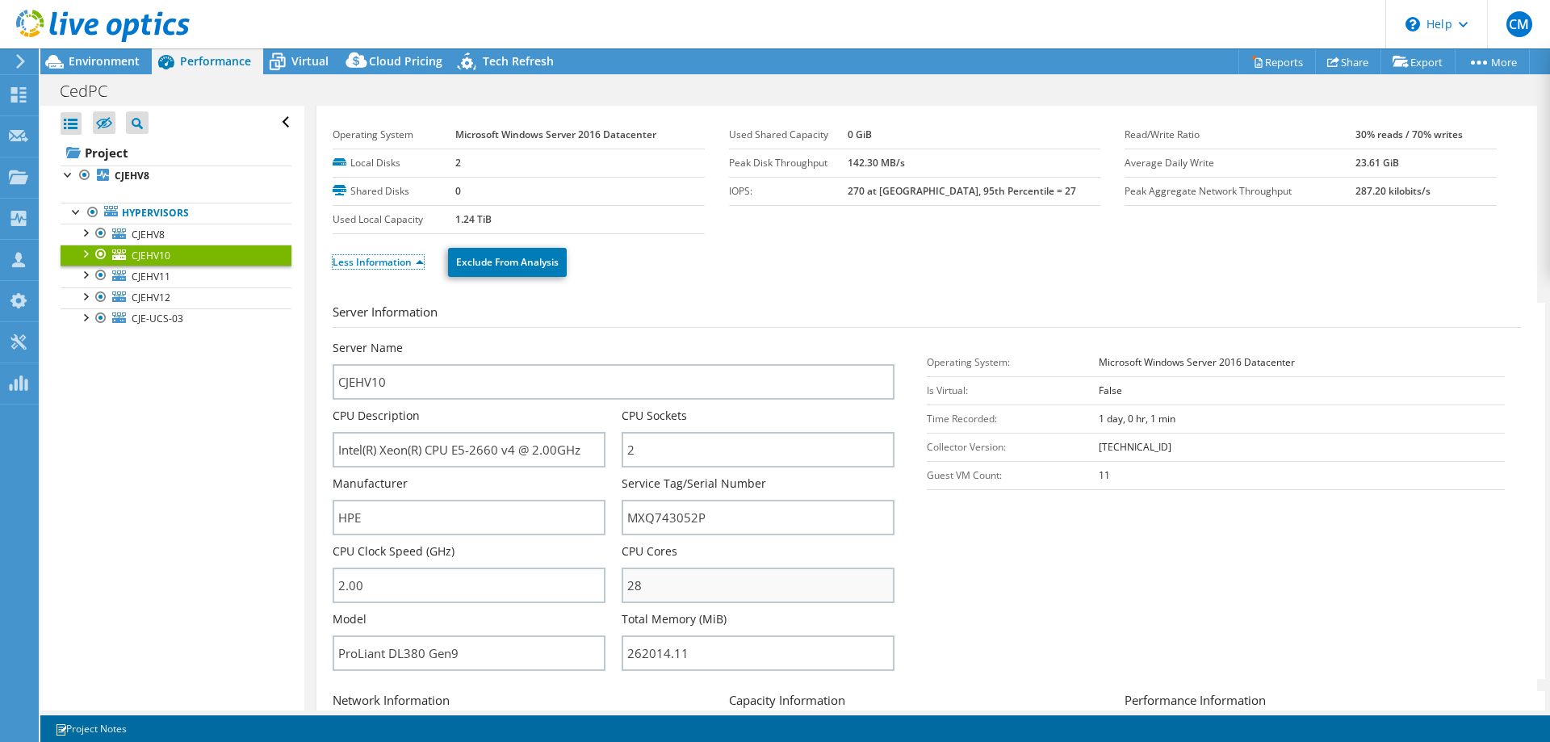
scroll to position [82, 0]
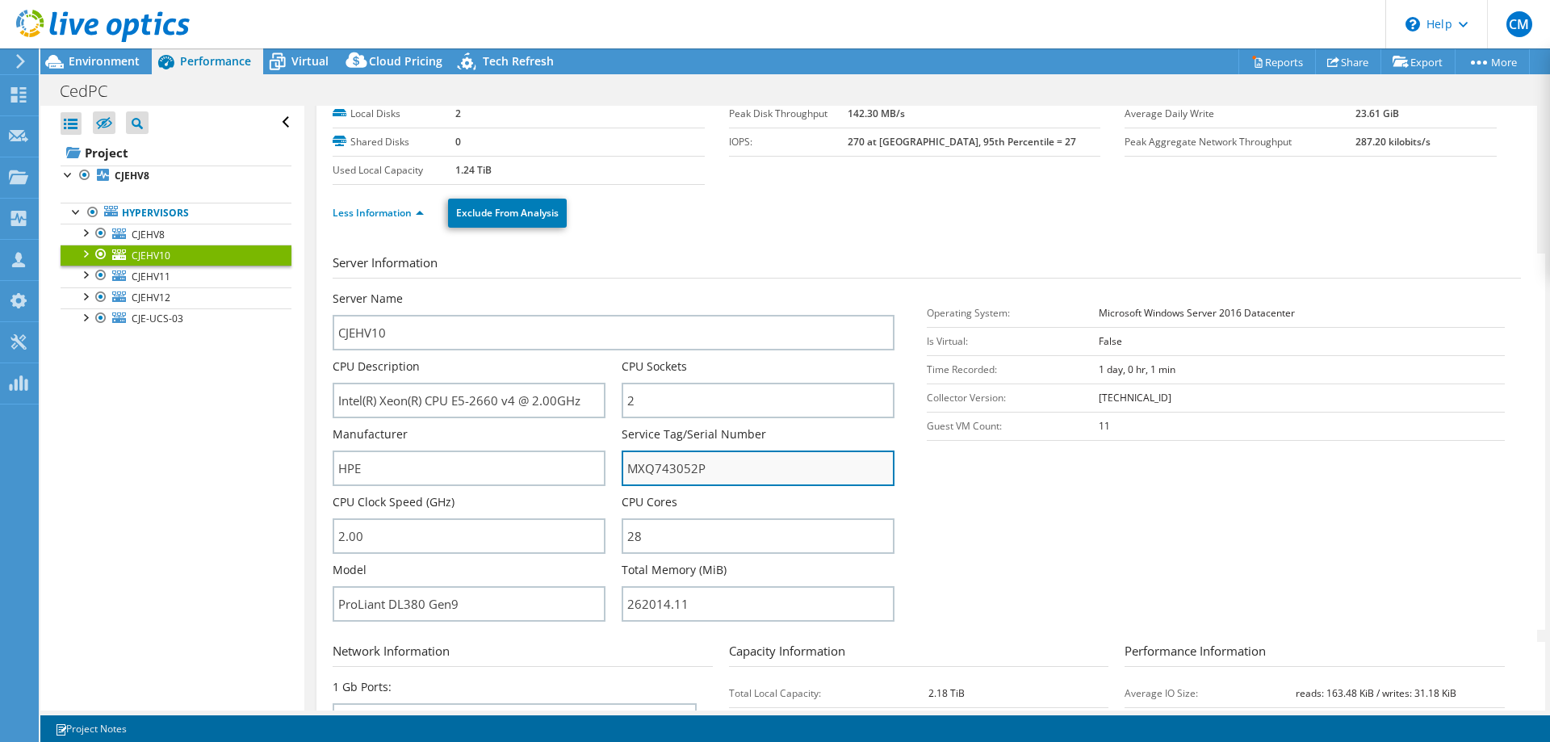
click at [667, 469] on input "MXQ743052P" at bounding box center [758, 468] width 273 height 36
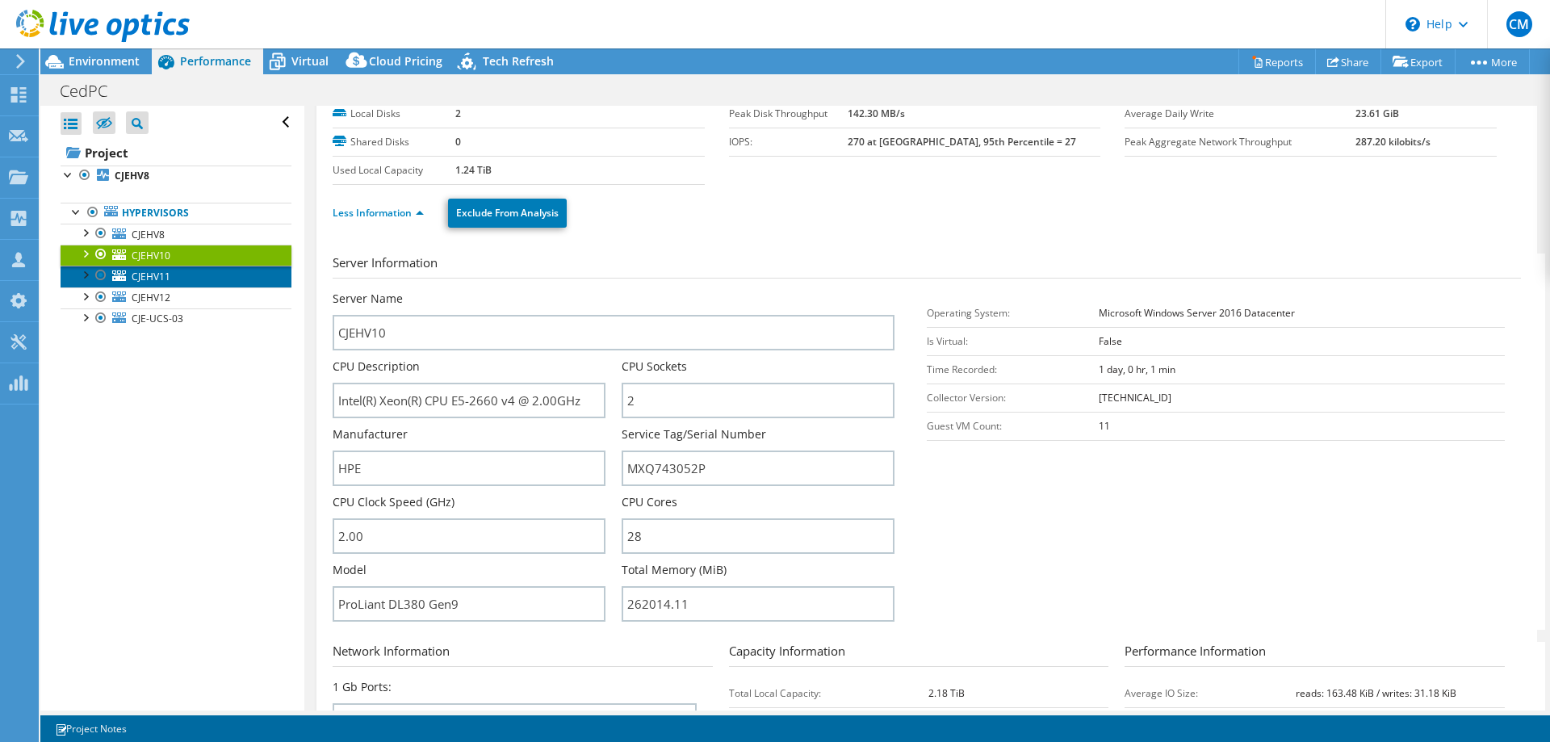
click at [132, 276] on span "CJEHV11" at bounding box center [151, 277] width 39 height 14
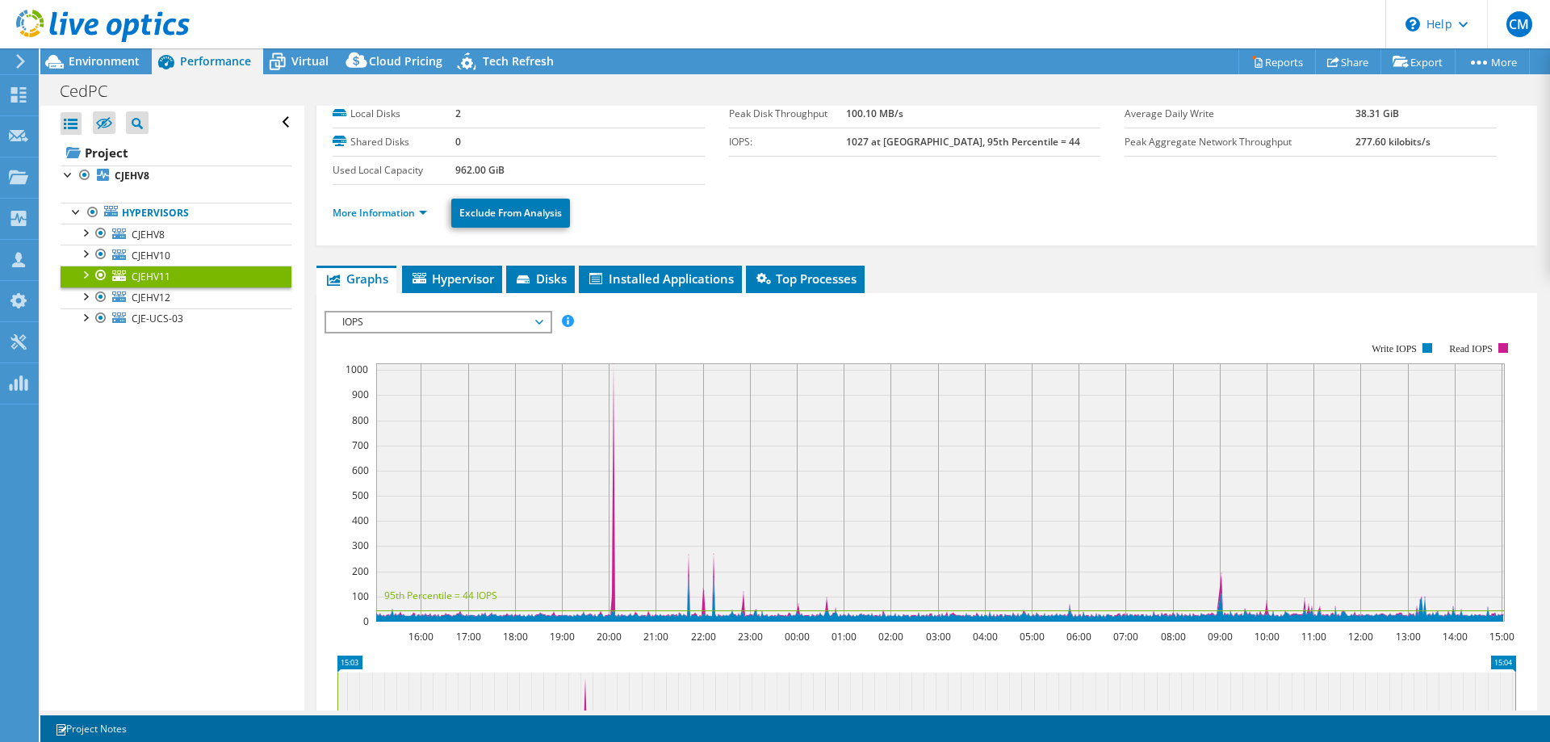
click at [383, 204] on li "More Information" at bounding box center [385, 213] width 104 height 18
click at [384, 207] on link "More Information" at bounding box center [380, 213] width 94 height 14
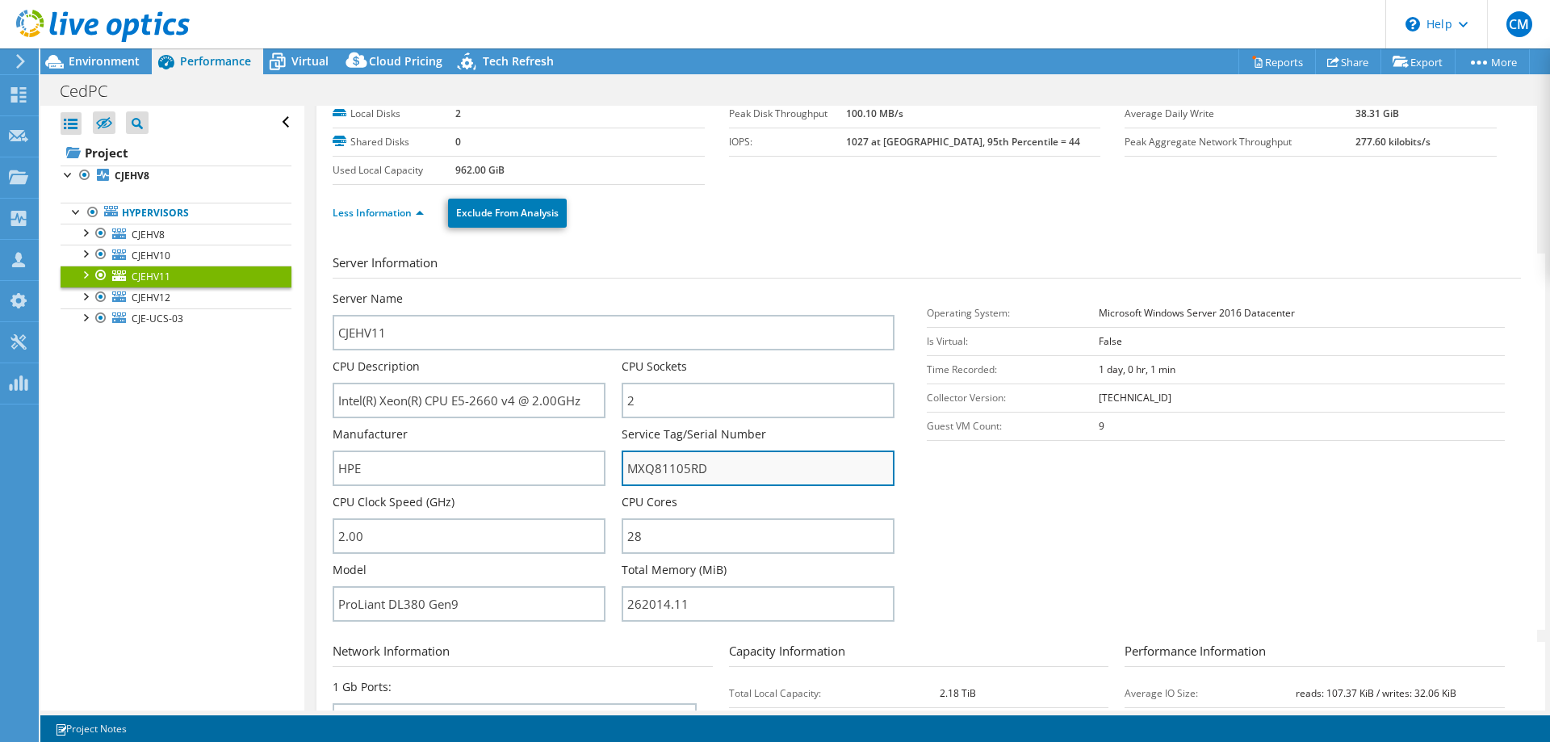
click at [661, 456] on input "MXQ81105RD" at bounding box center [758, 468] width 273 height 36
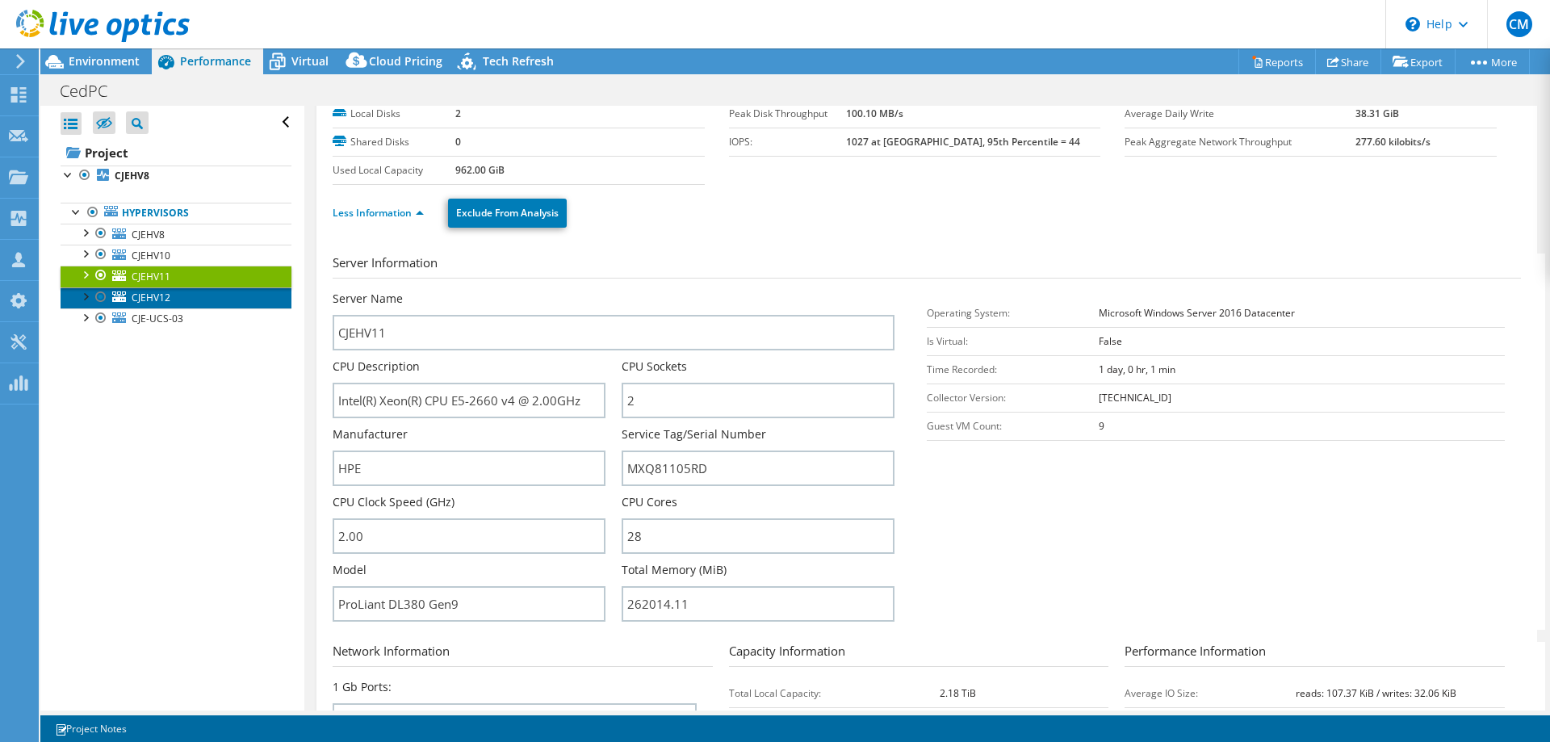
click at [158, 297] on span "CJEHV12" at bounding box center [151, 298] width 39 height 14
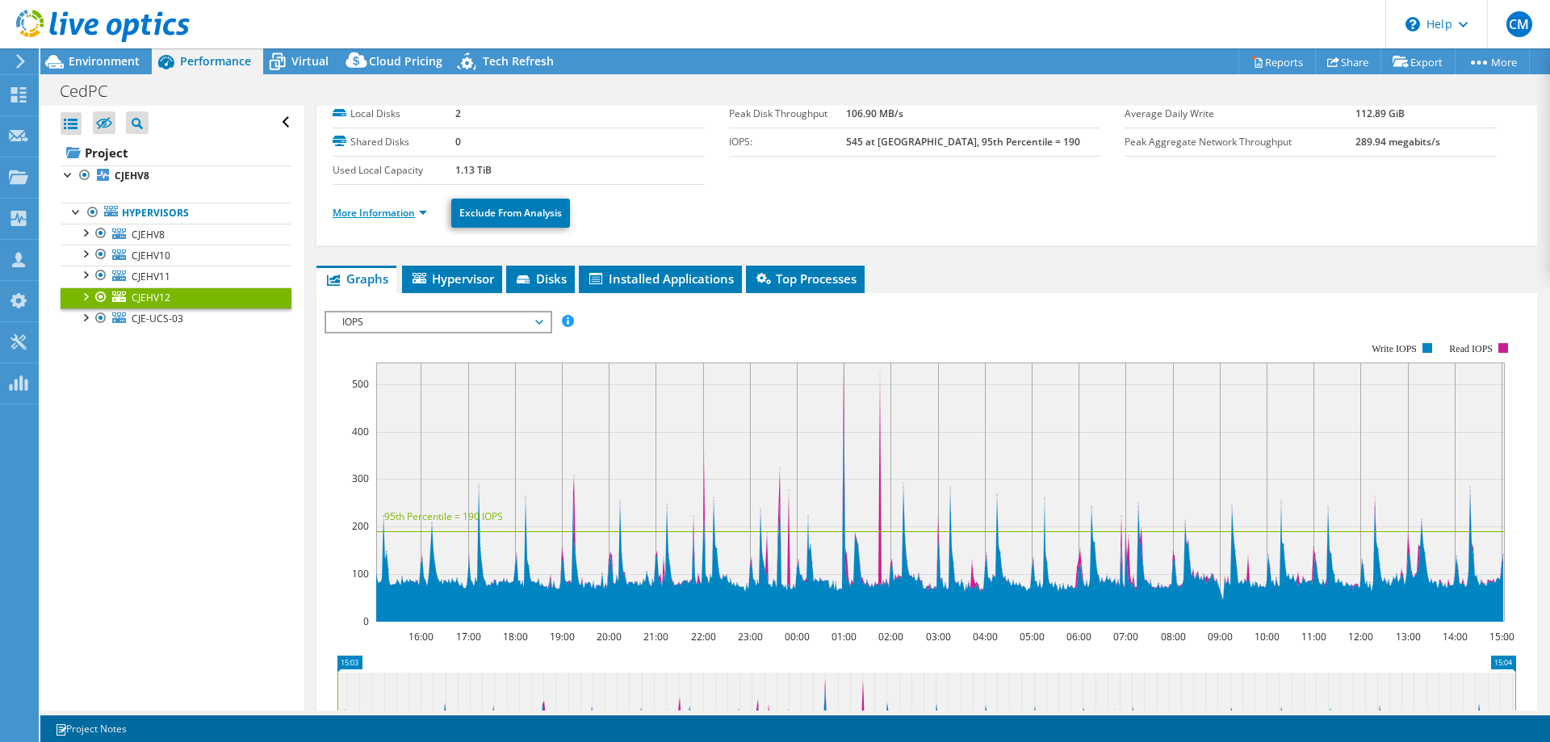
click at [425, 216] on link "More Information" at bounding box center [380, 213] width 94 height 14
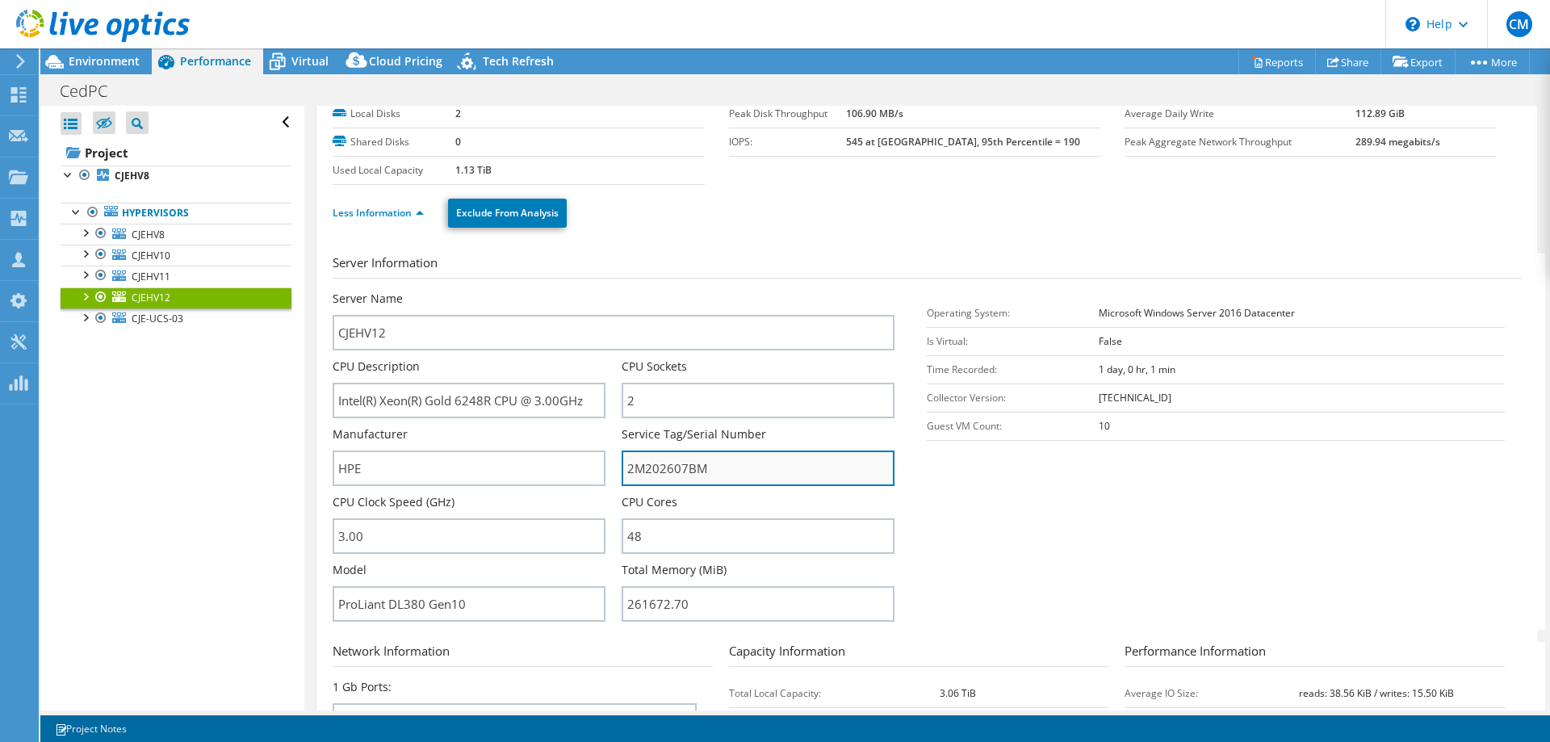
click at [659, 462] on input "2M202607BM" at bounding box center [758, 468] width 273 height 36
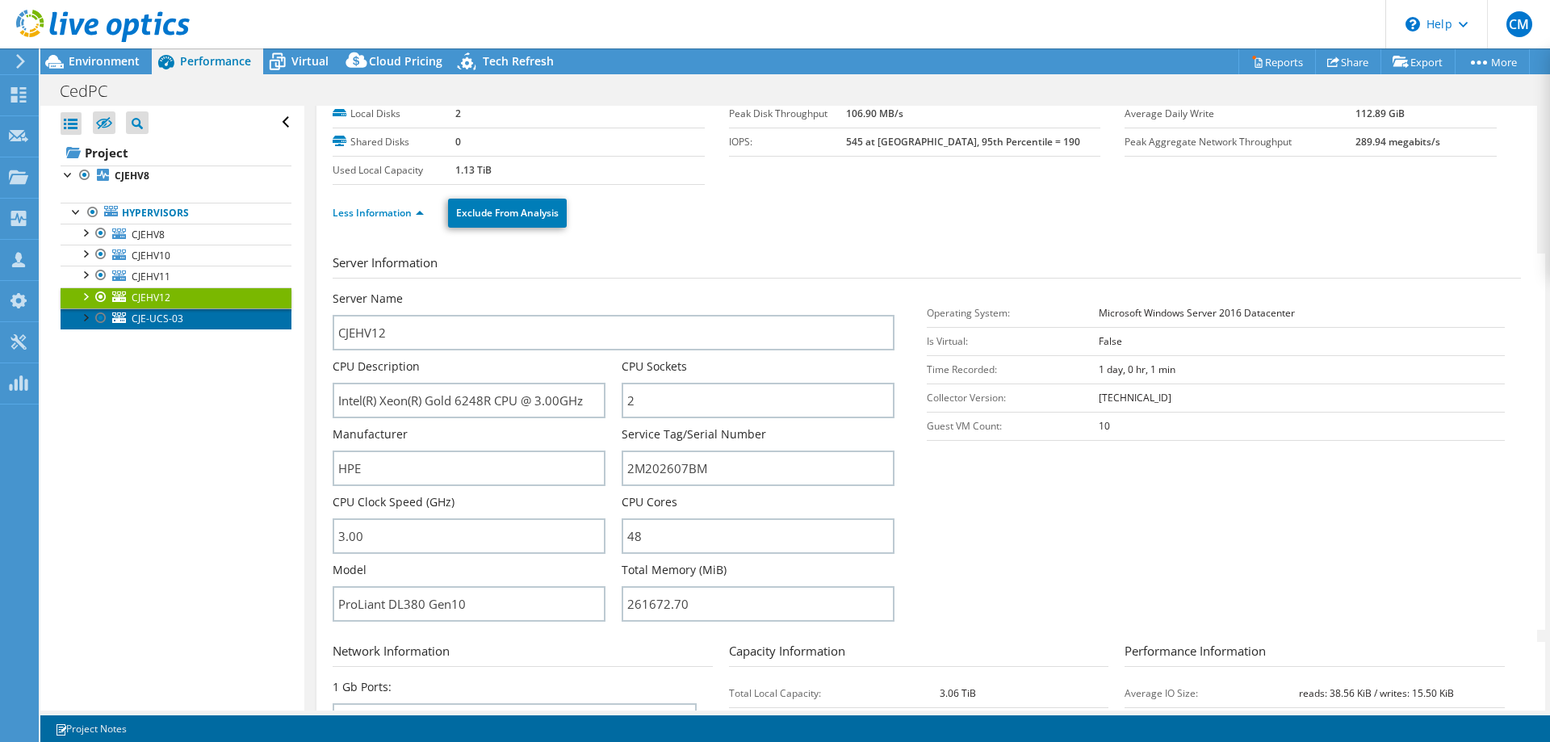
click at [151, 318] on span "CJE-UCS-03" at bounding box center [158, 319] width 52 height 14
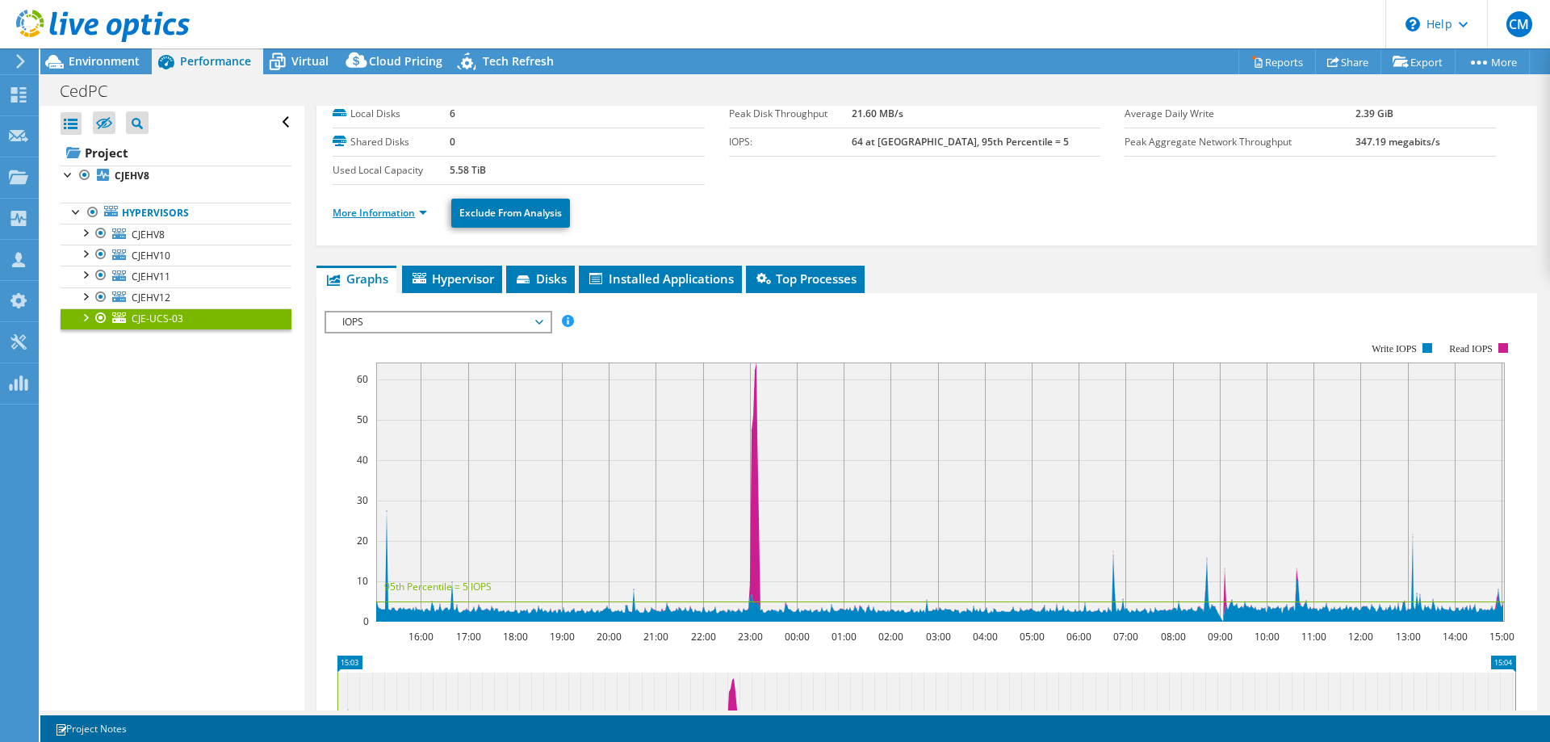
click at [385, 211] on link "More Information" at bounding box center [380, 213] width 94 height 14
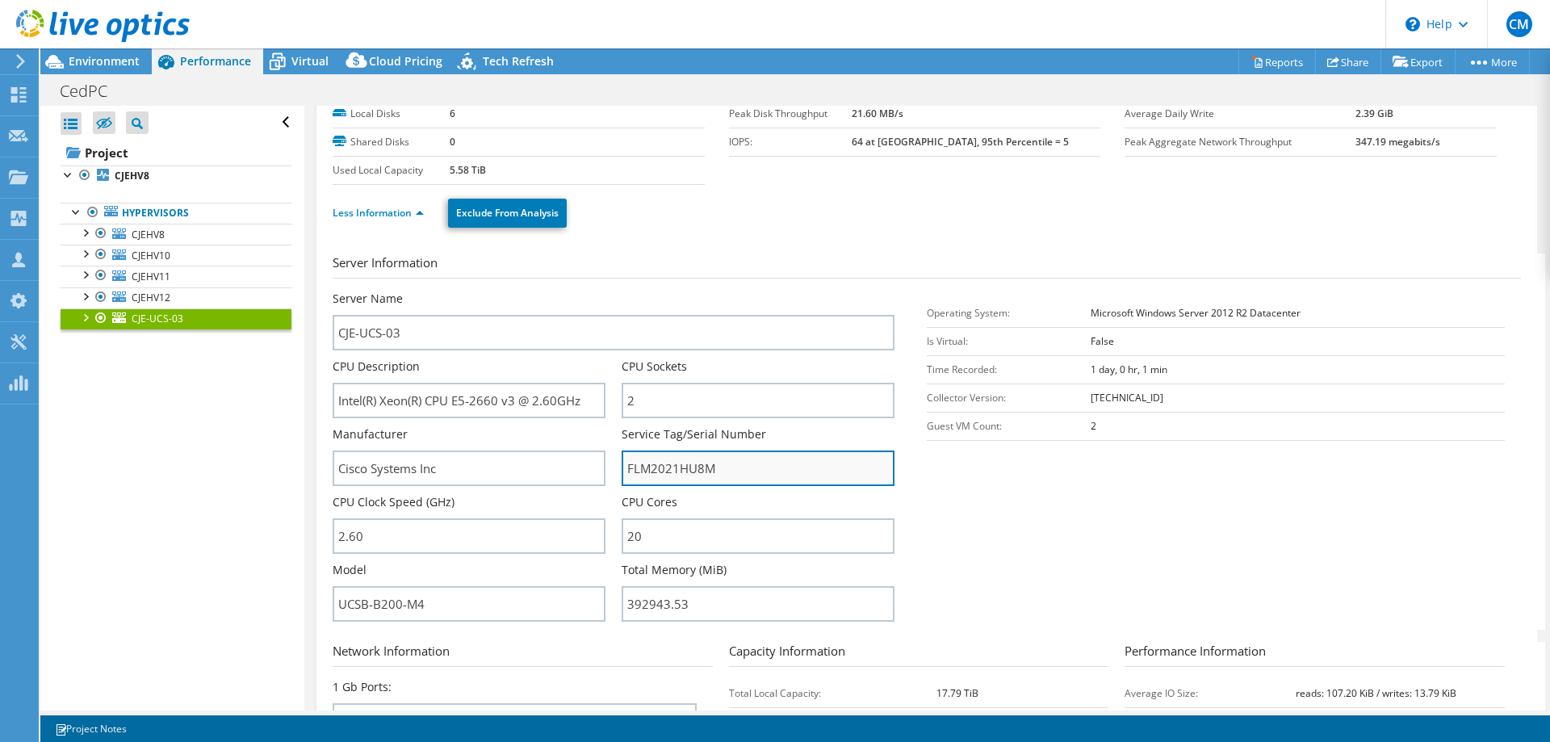
click at [656, 472] on input "FLM2021HU8M" at bounding box center [758, 468] width 273 height 36
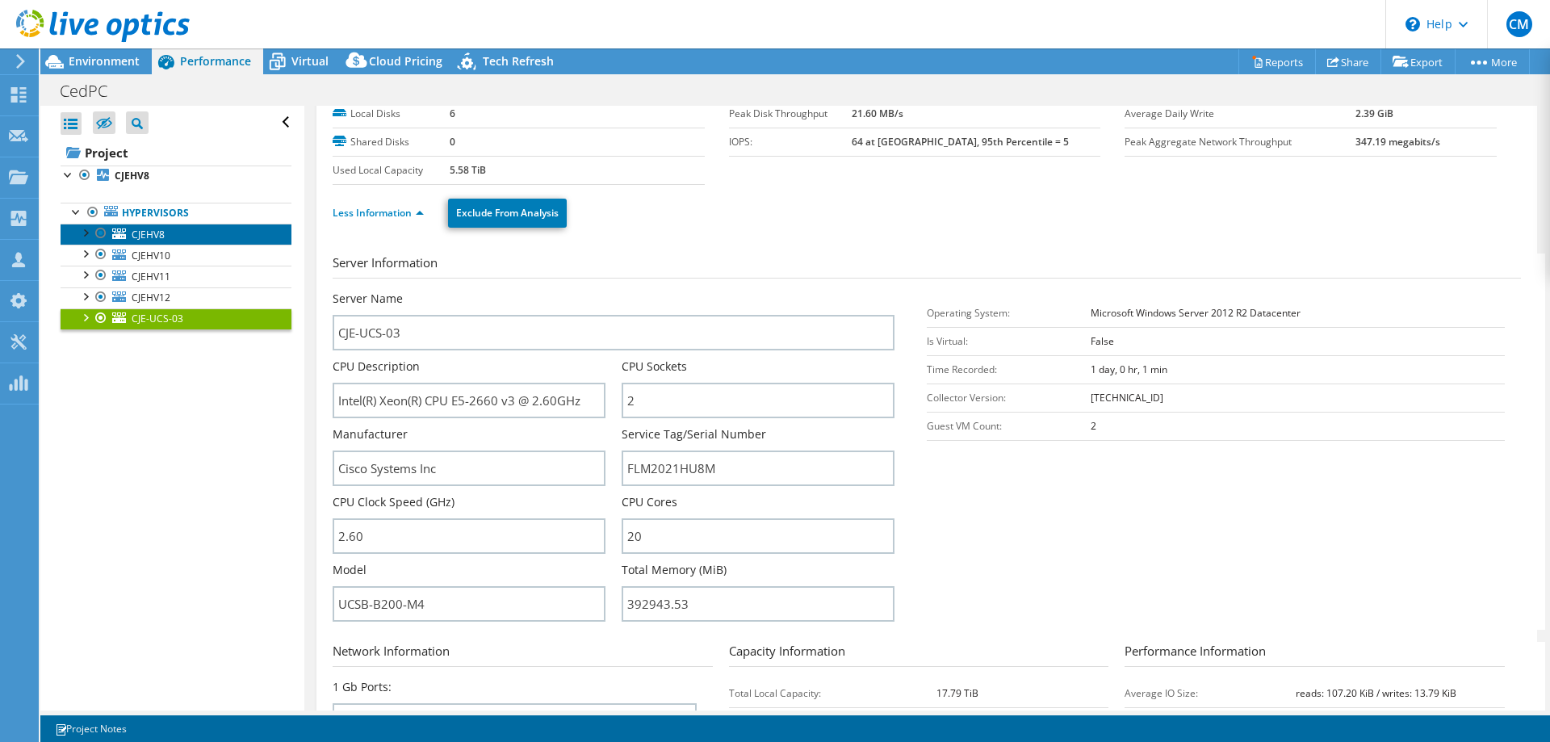
click at [135, 230] on span "CJEHV8" at bounding box center [148, 235] width 33 height 14
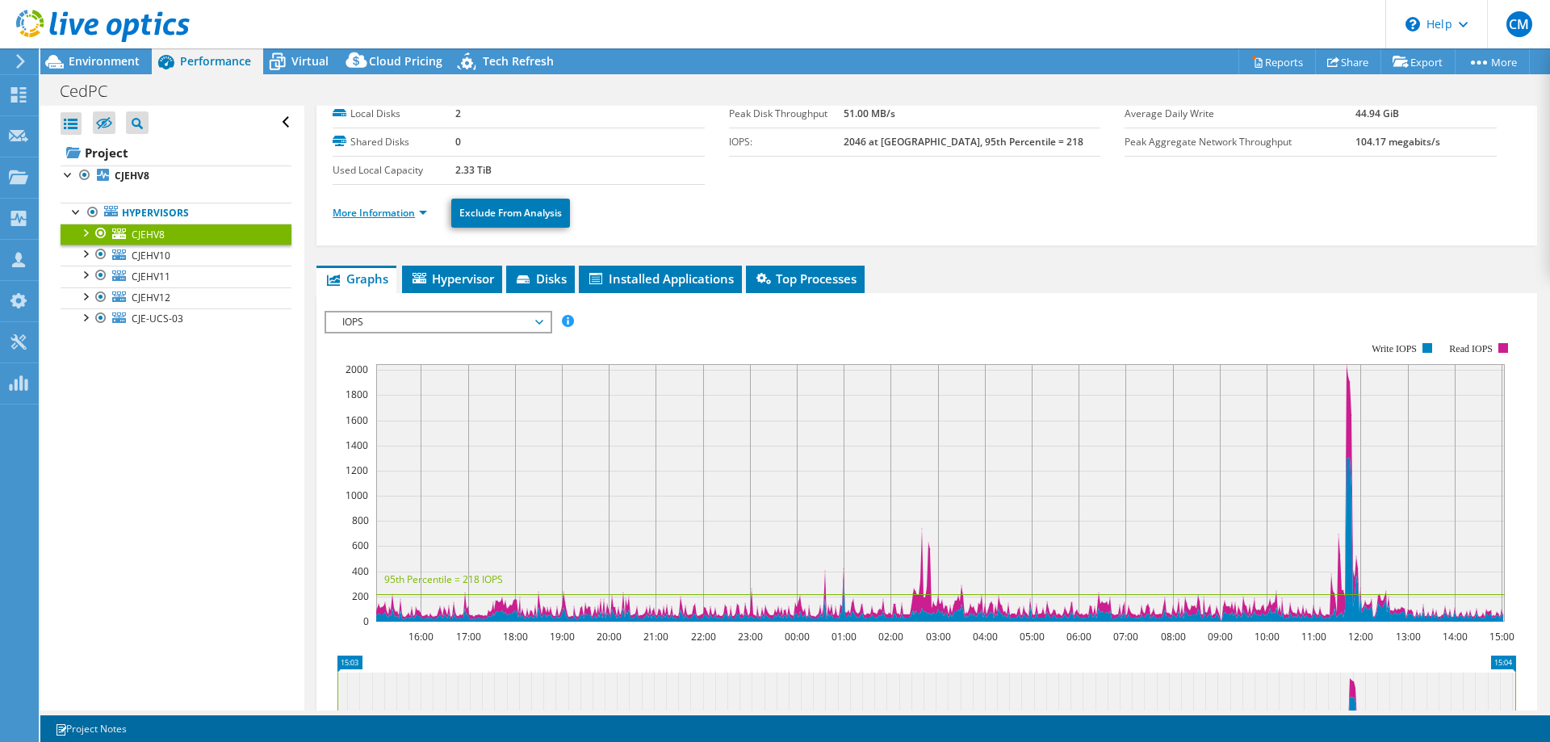
click at [425, 213] on link "More Information" at bounding box center [380, 213] width 94 height 14
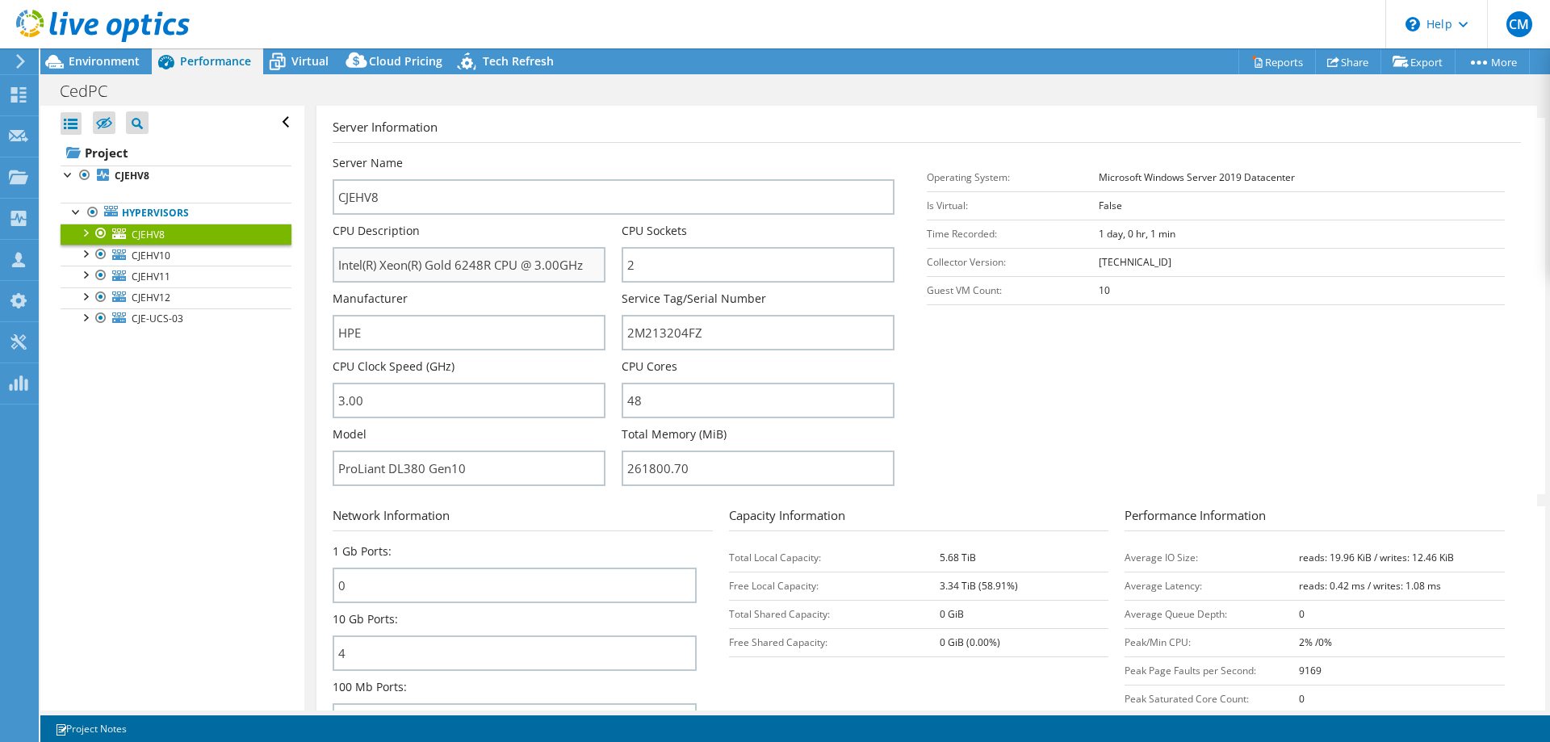
scroll to position [247, 0]
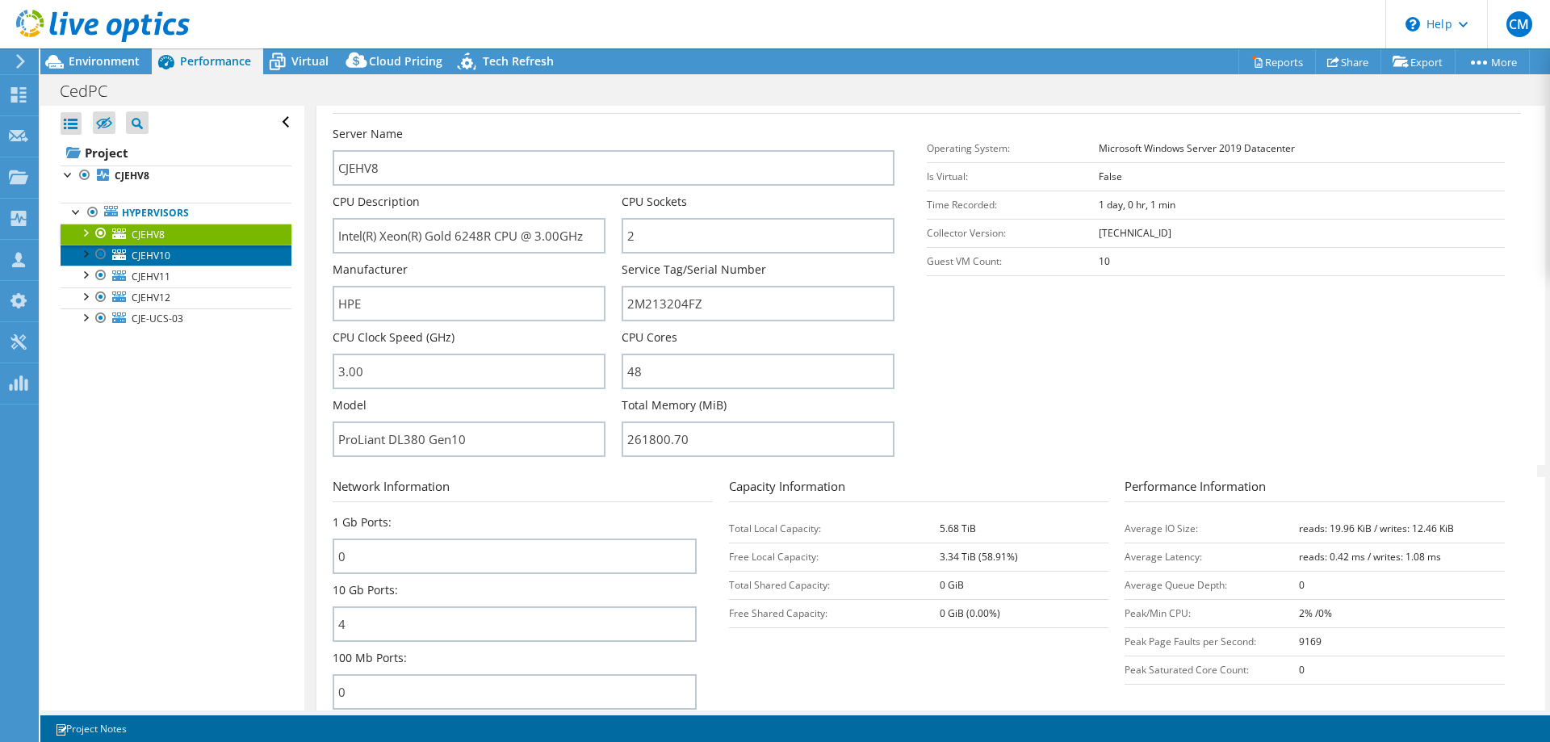
click at [158, 246] on link "CJEHV10" at bounding box center [176, 255] width 231 height 21
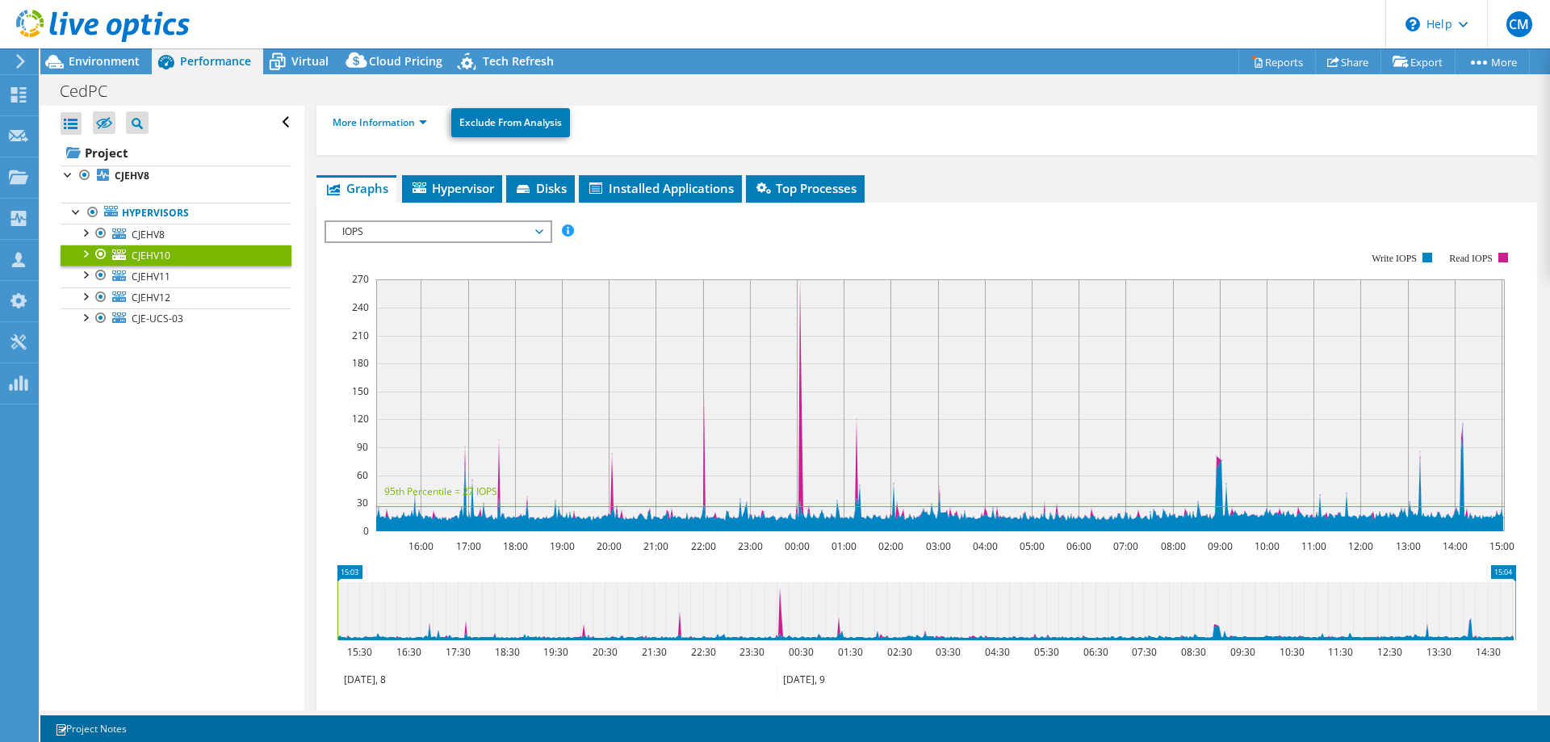
scroll to position [71, 0]
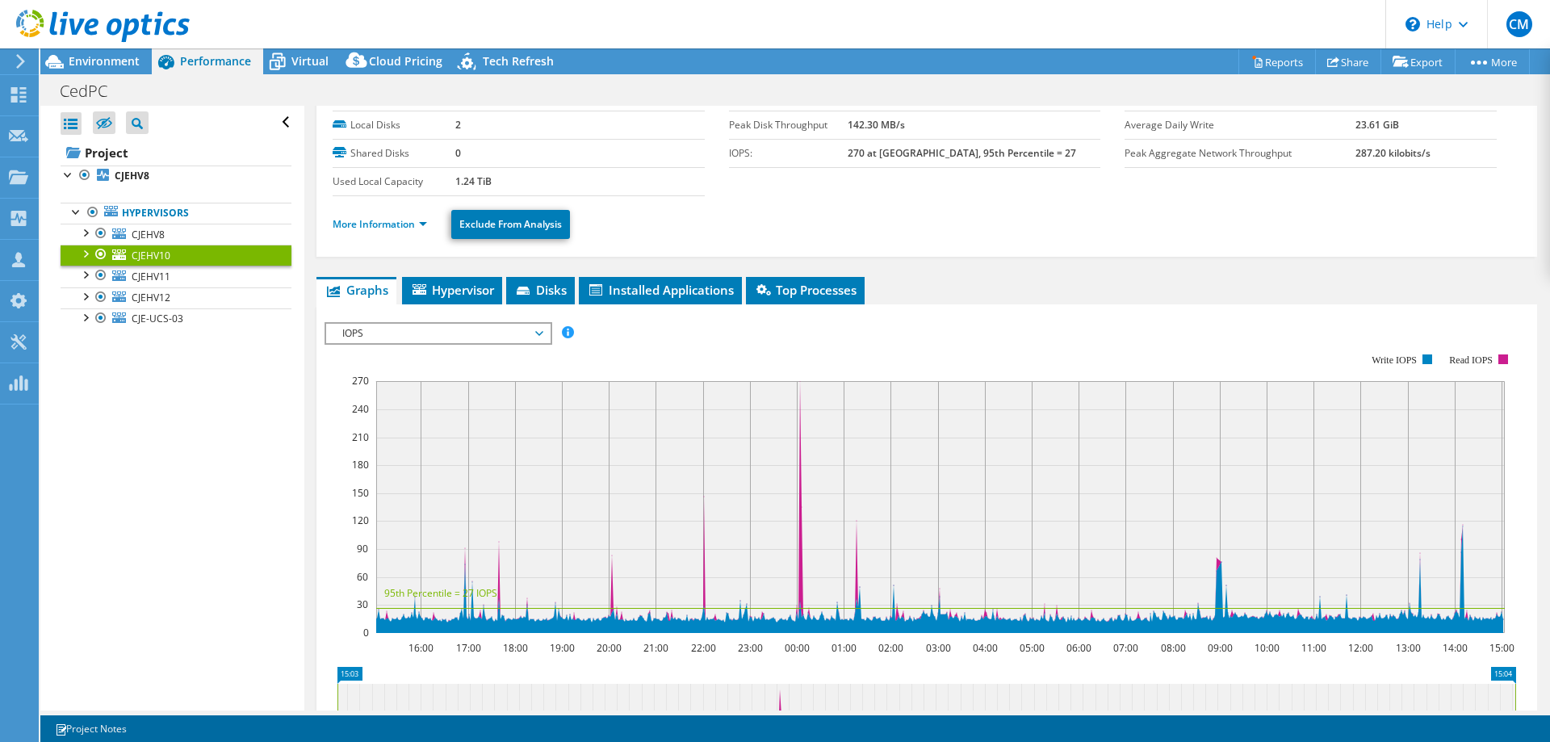
click at [394, 216] on li "More Information" at bounding box center [385, 225] width 104 height 18
click at [395, 224] on link "More Information" at bounding box center [380, 224] width 94 height 14
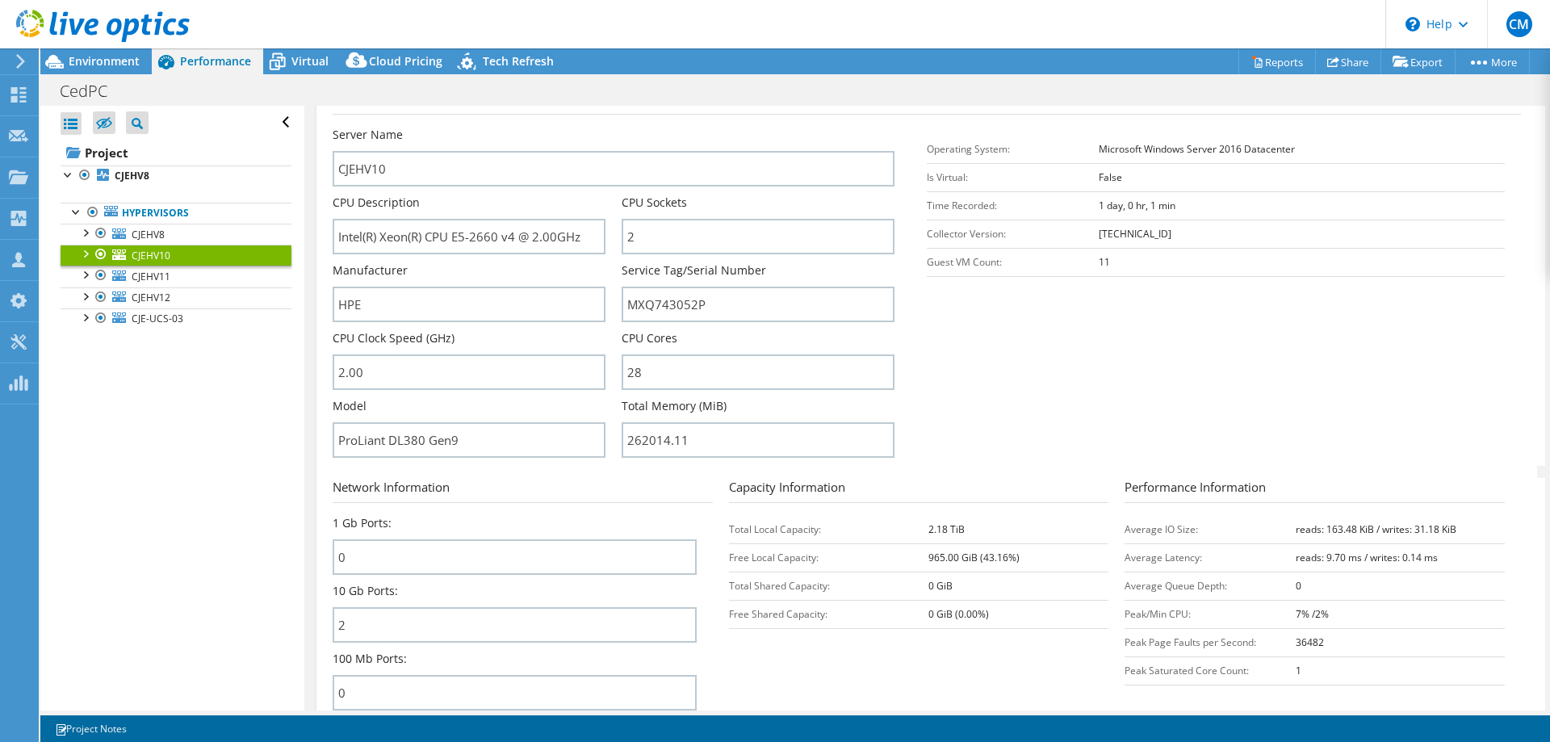
scroll to position [318, 0]
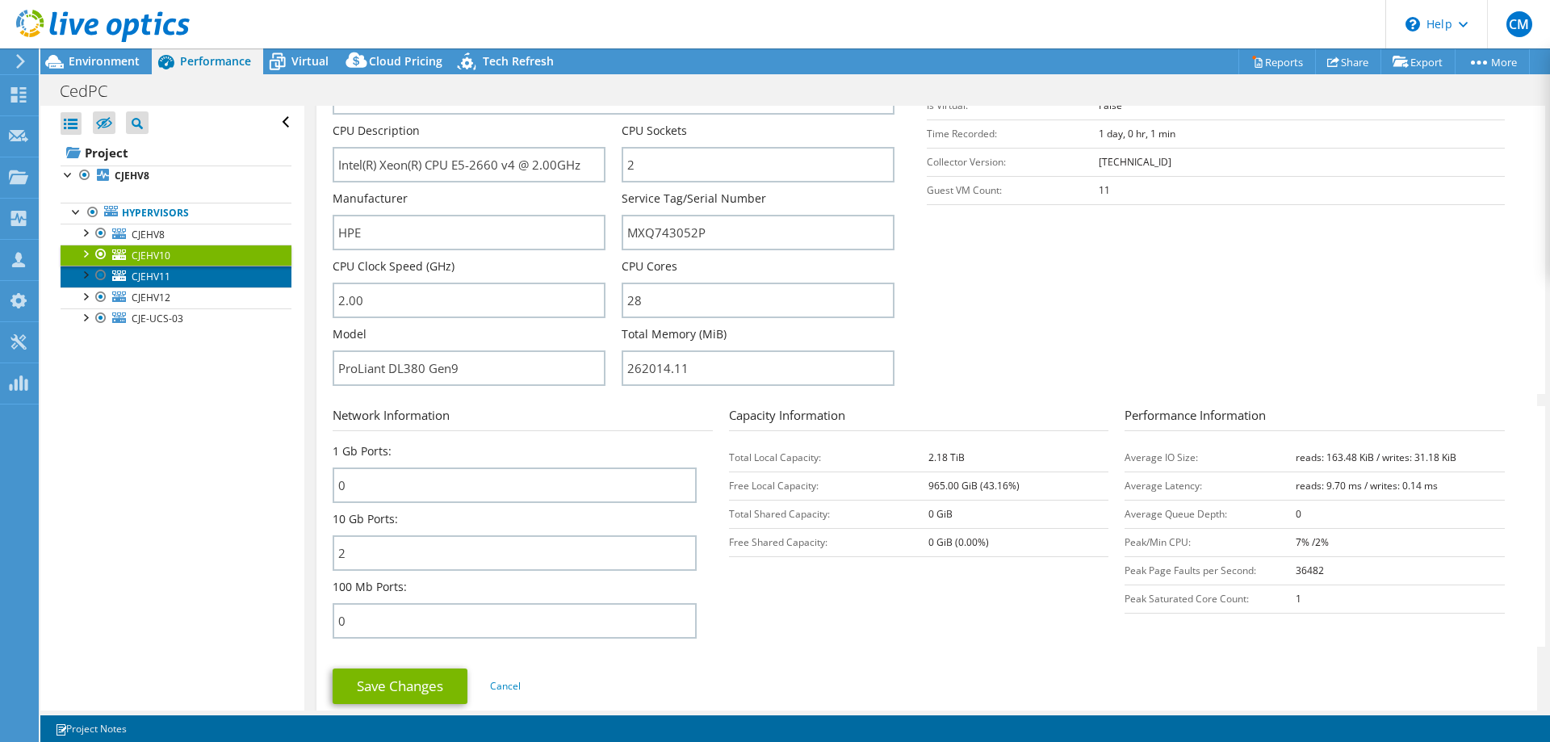
click at [179, 272] on link "CJEHV11" at bounding box center [176, 276] width 231 height 21
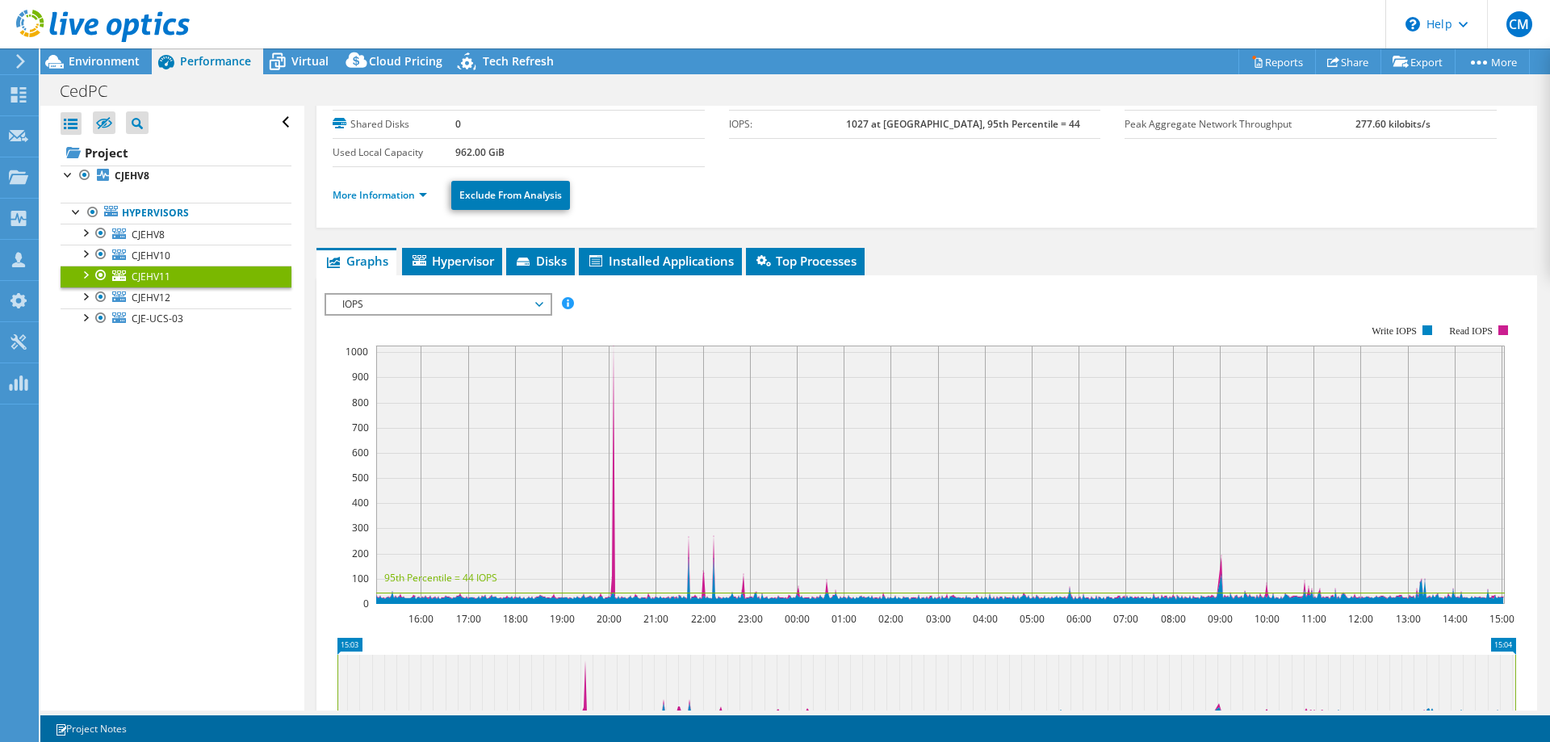
scroll to position [90, 0]
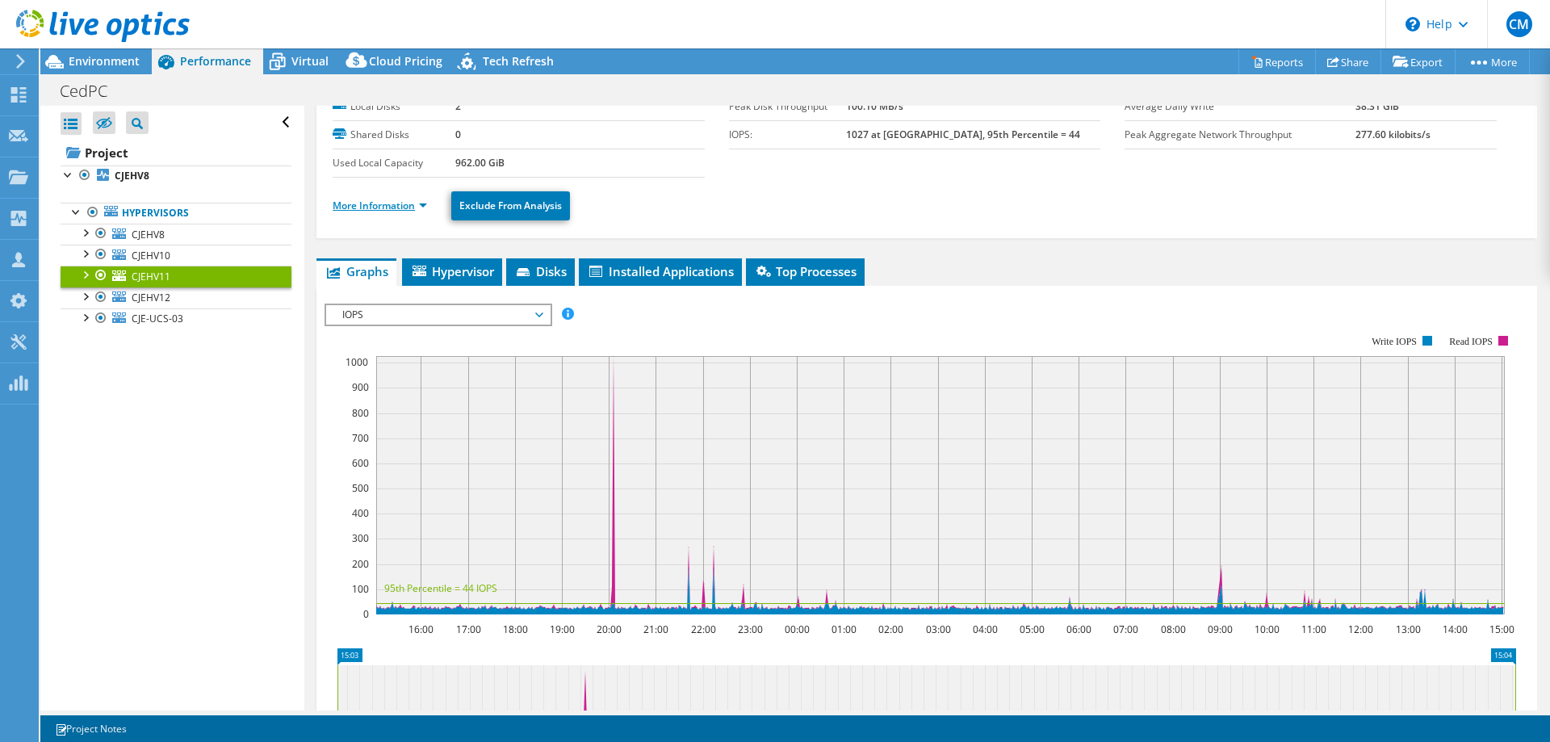
click at [381, 204] on link "More Information" at bounding box center [380, 206] width 94 height 14
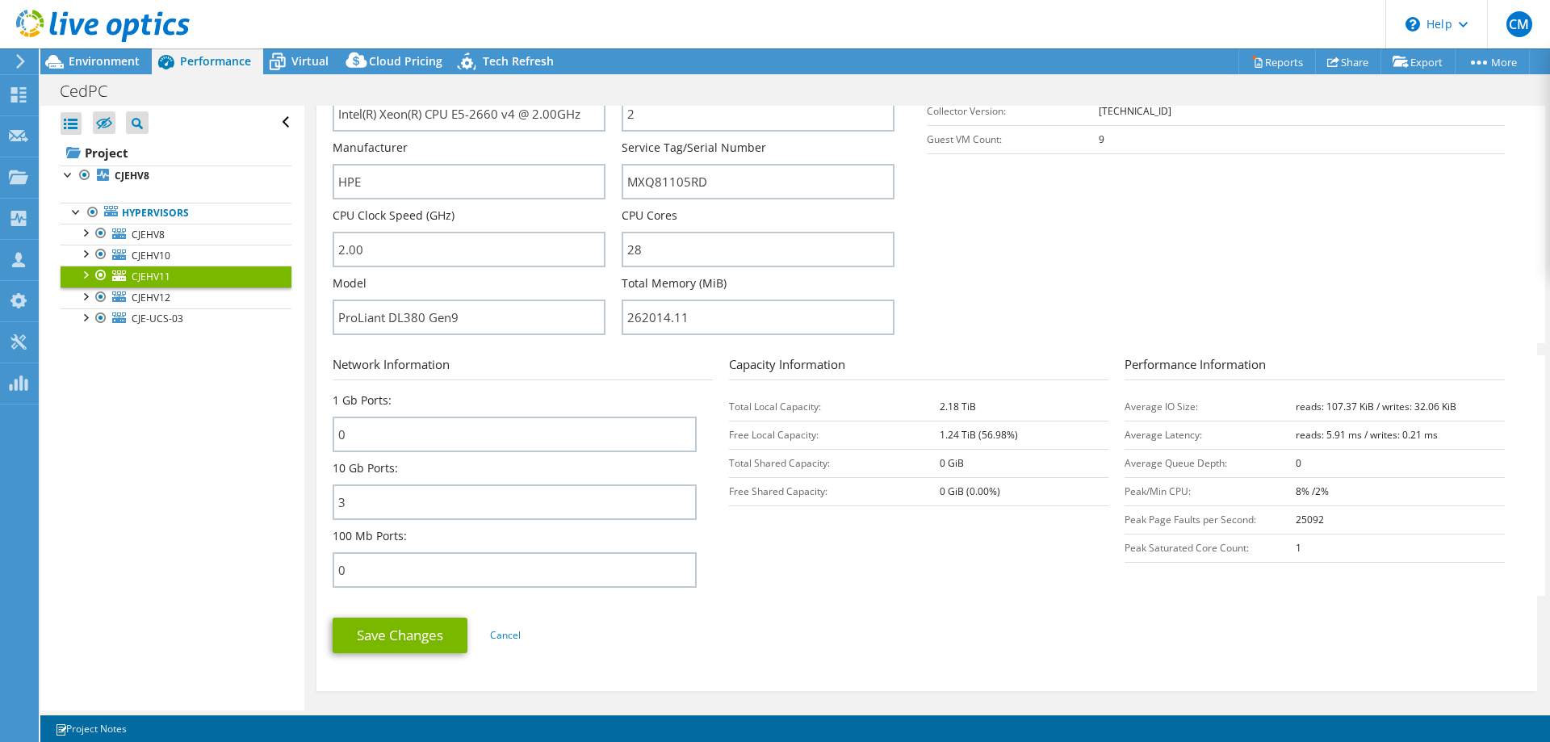
scroll to position [337, 0]
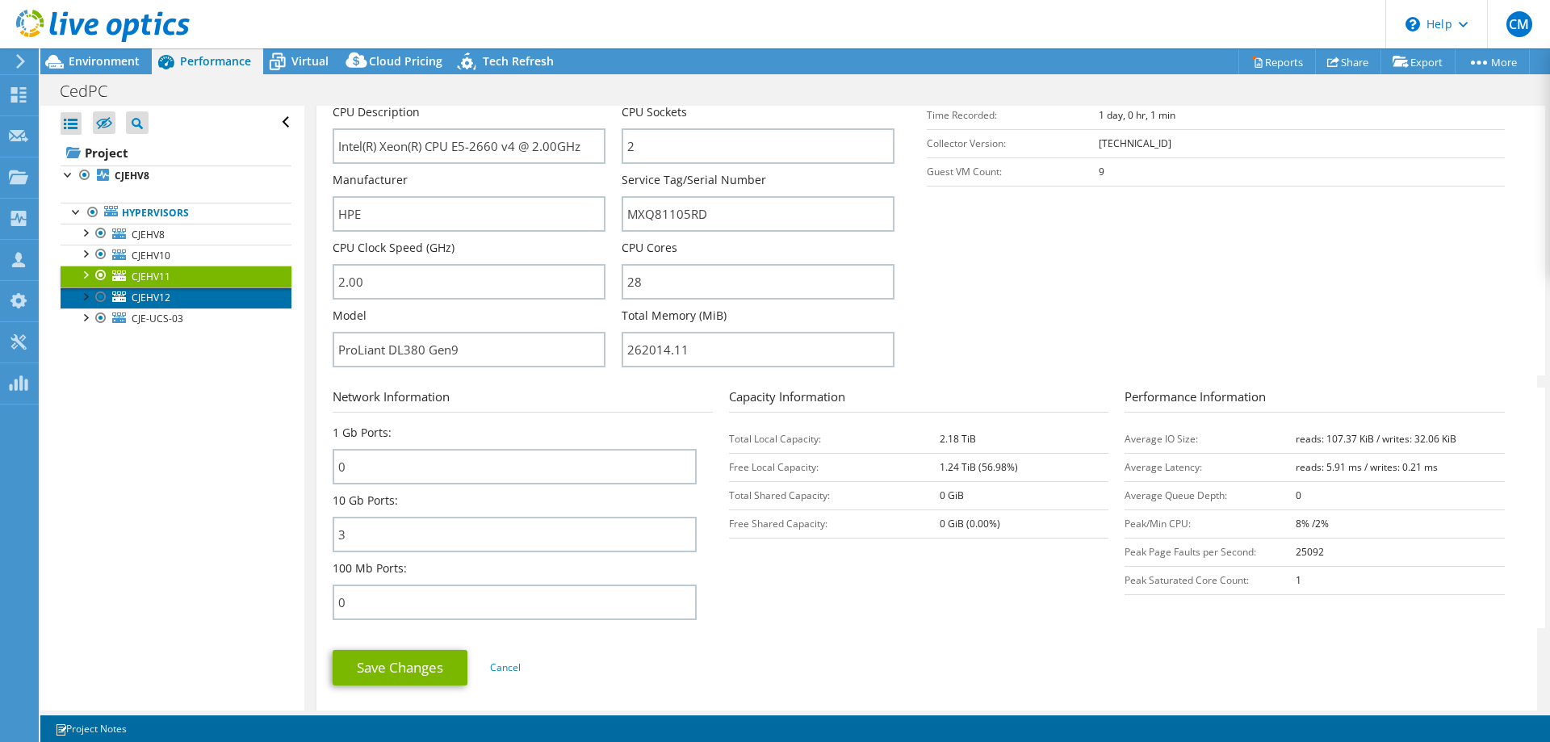
click at [172, 293] on link "CJEHV12" at bounding box center [176, 297] width 231 height 21
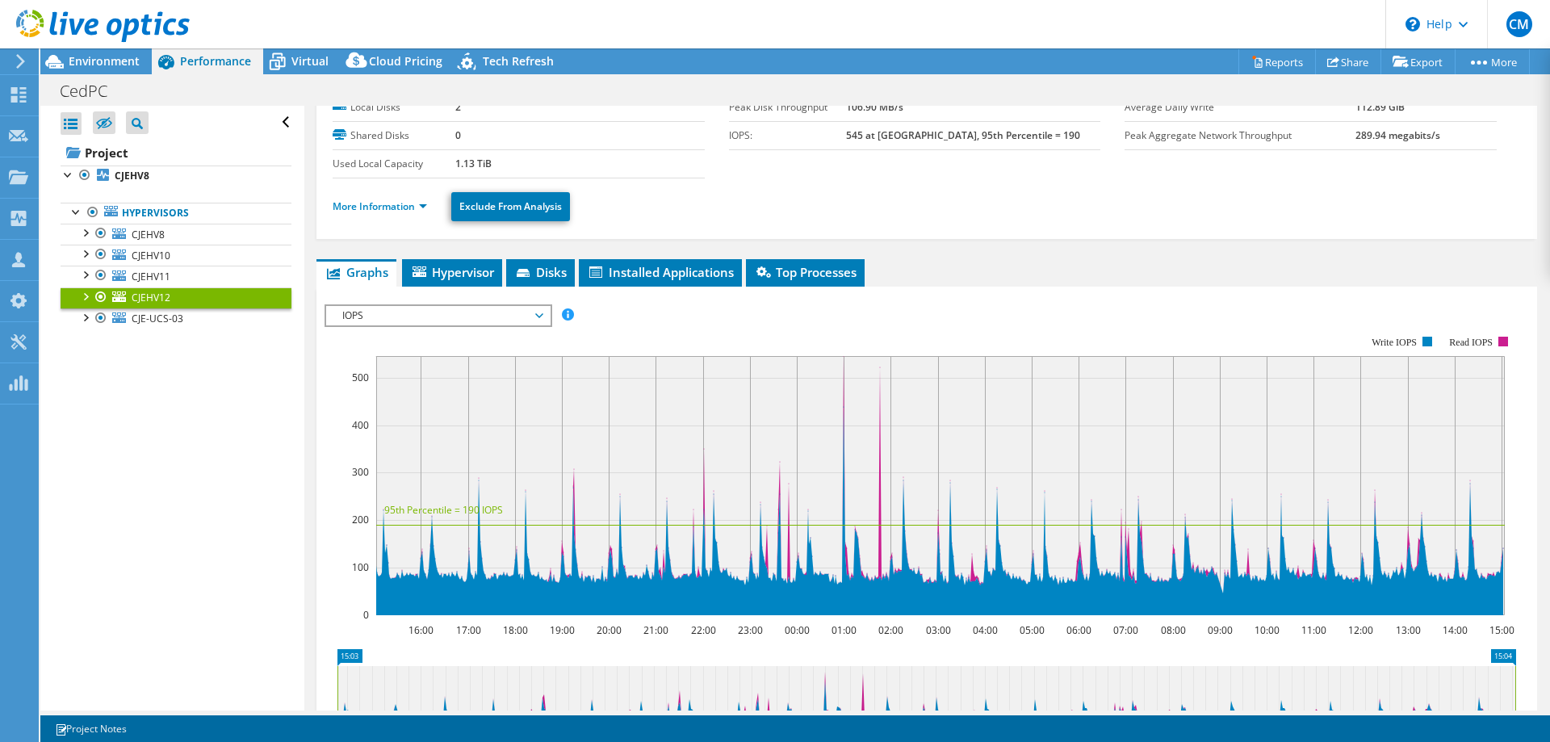
scroll to position [0, 0]
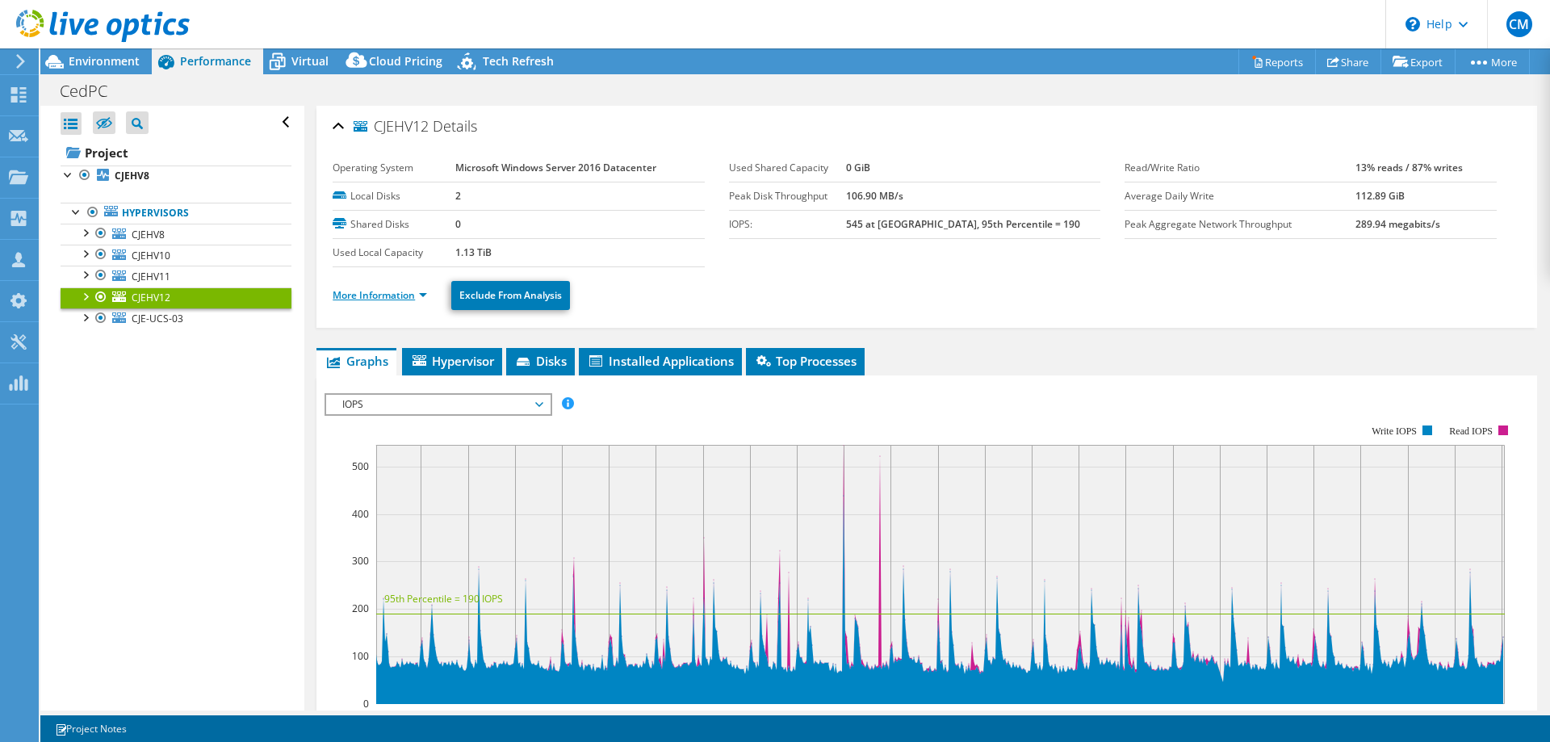
click at [402, 288] on link "More Information" at bounding box center [380, 295] width 94 height 14
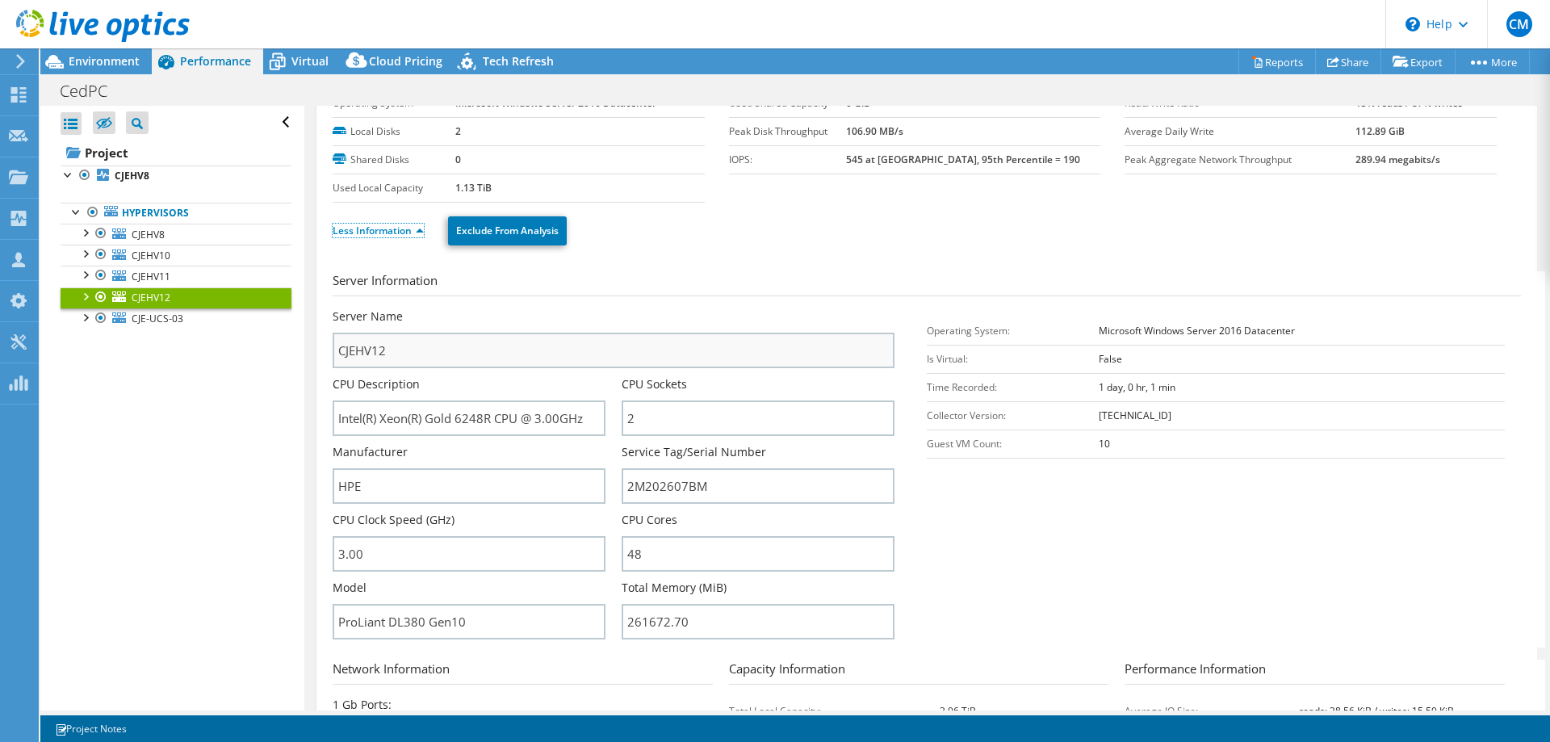
scroll to position [165, 0]
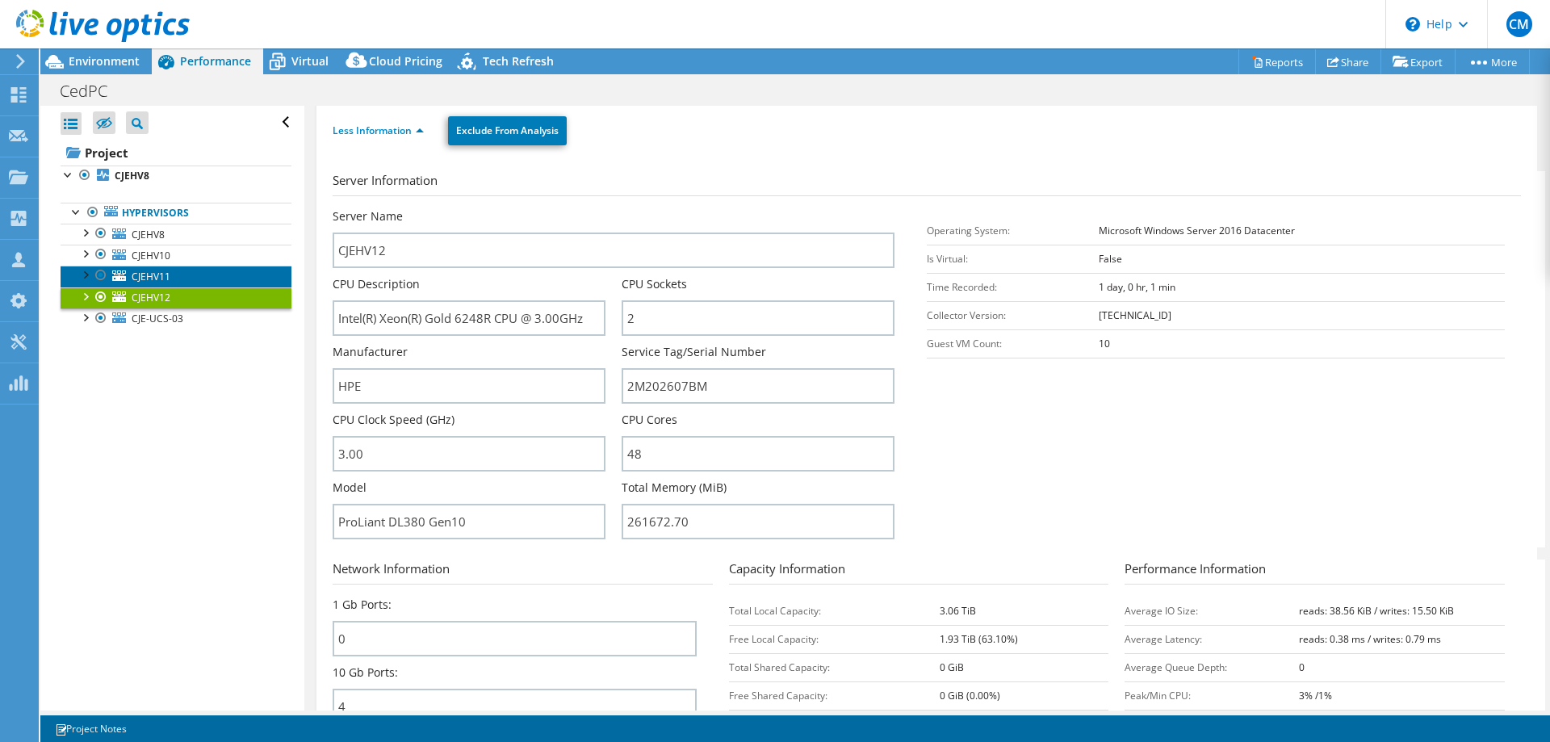
click at [140, 273] on span "CJEHV11" at bounding box center [151, 277] width 39 height 14
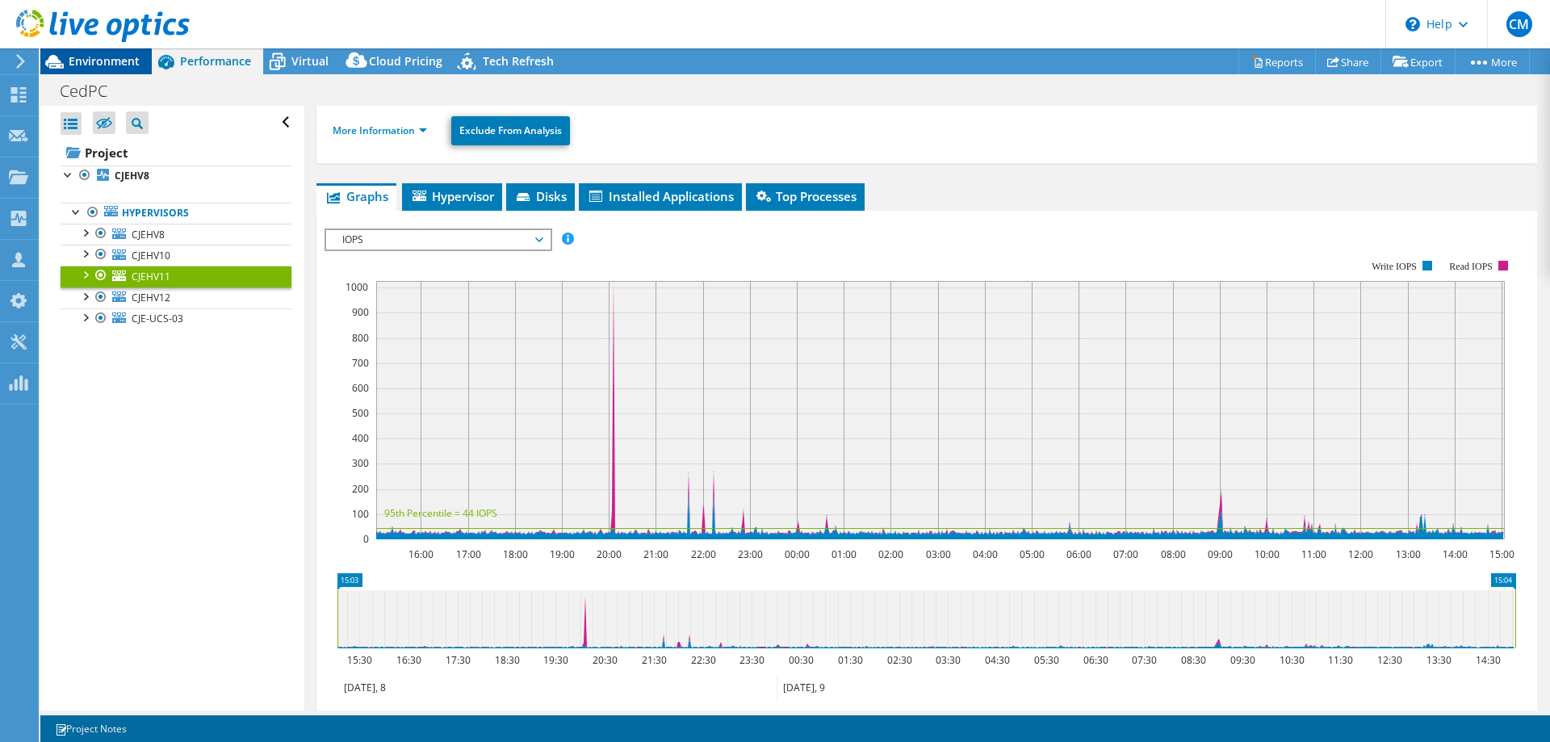
click at [112, 60] on span "Environment" at bounding box center [104, 60] width 71 height 15
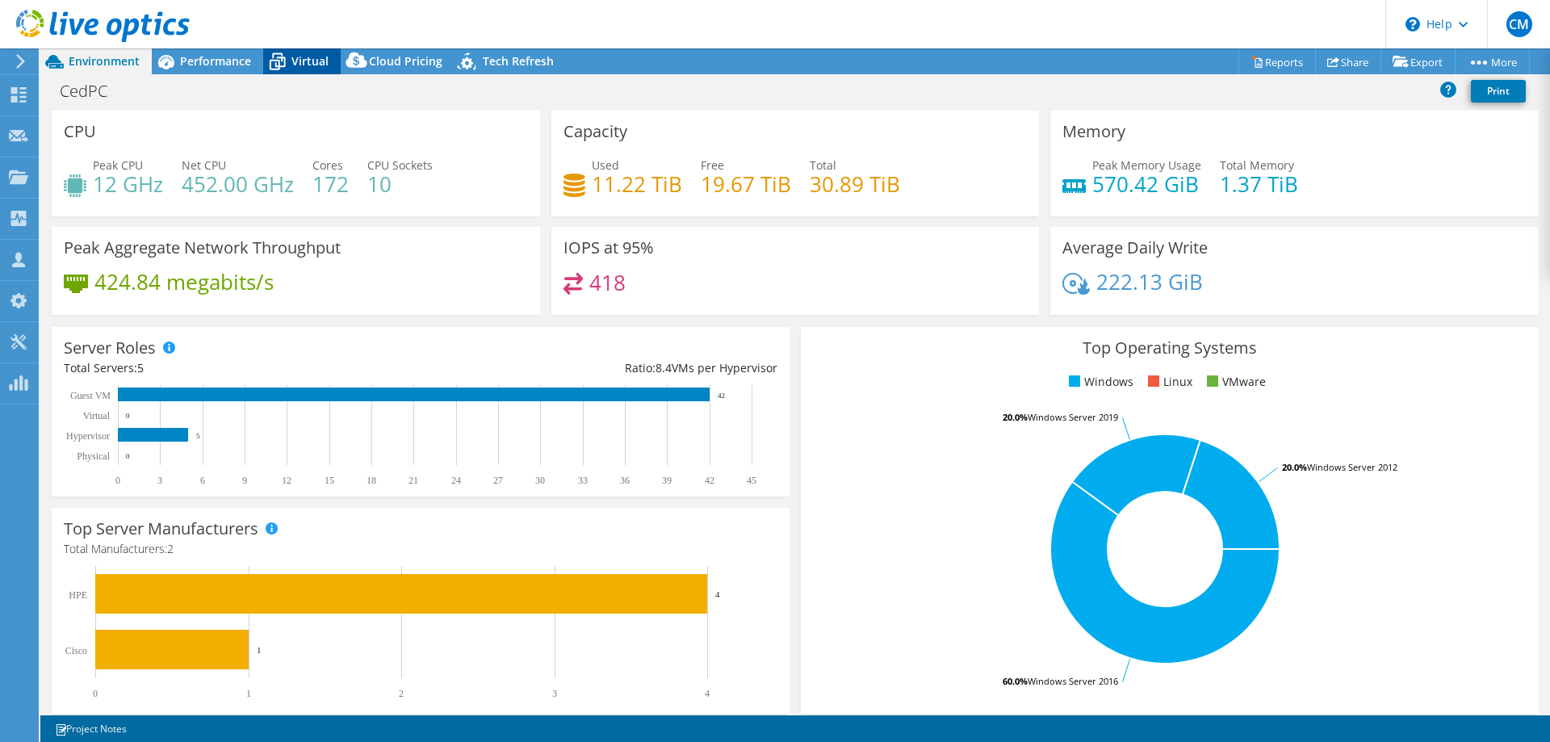
click at [291, 60] on icon at bounding box center [277, 62] width 28 height 28
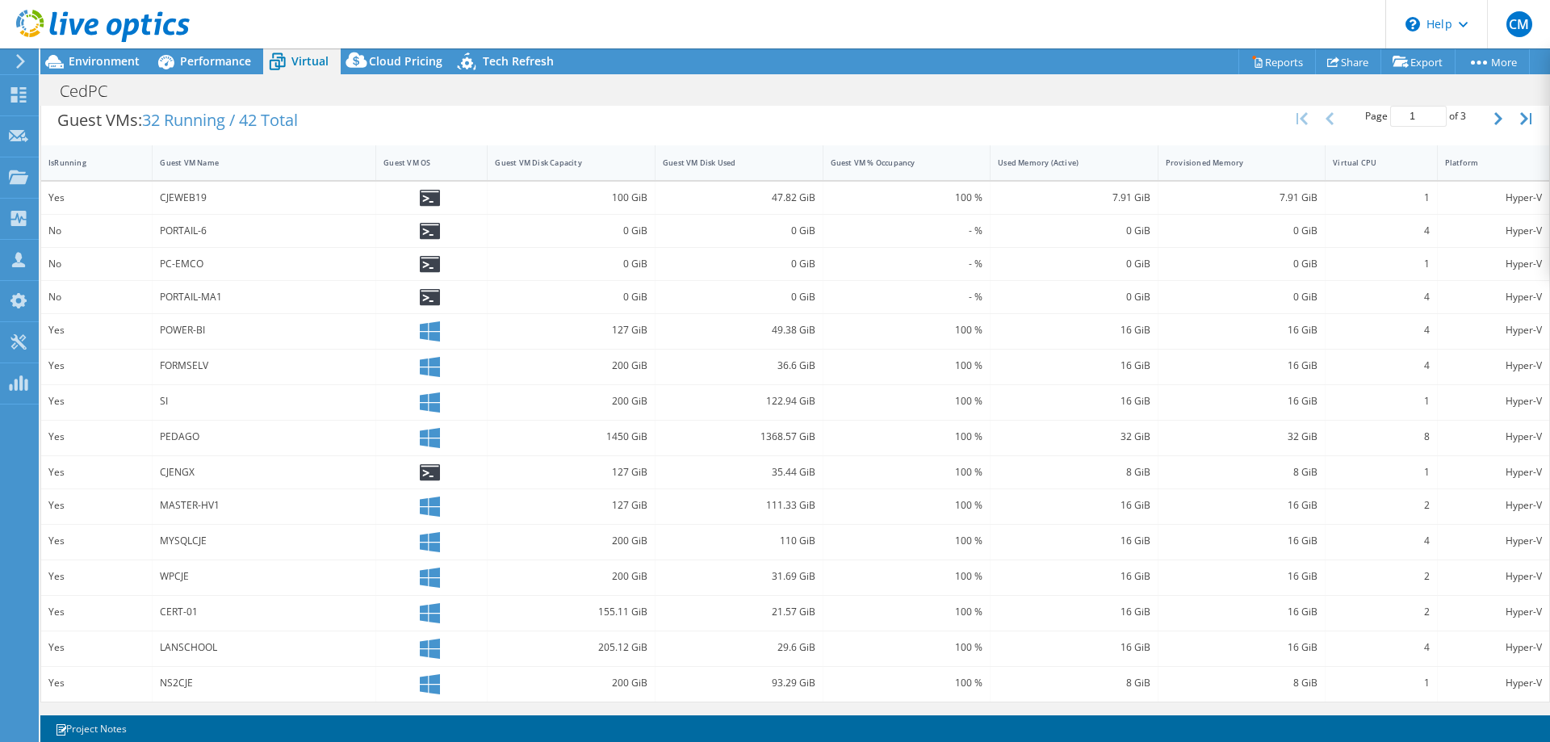
scroll to position [0, 0]
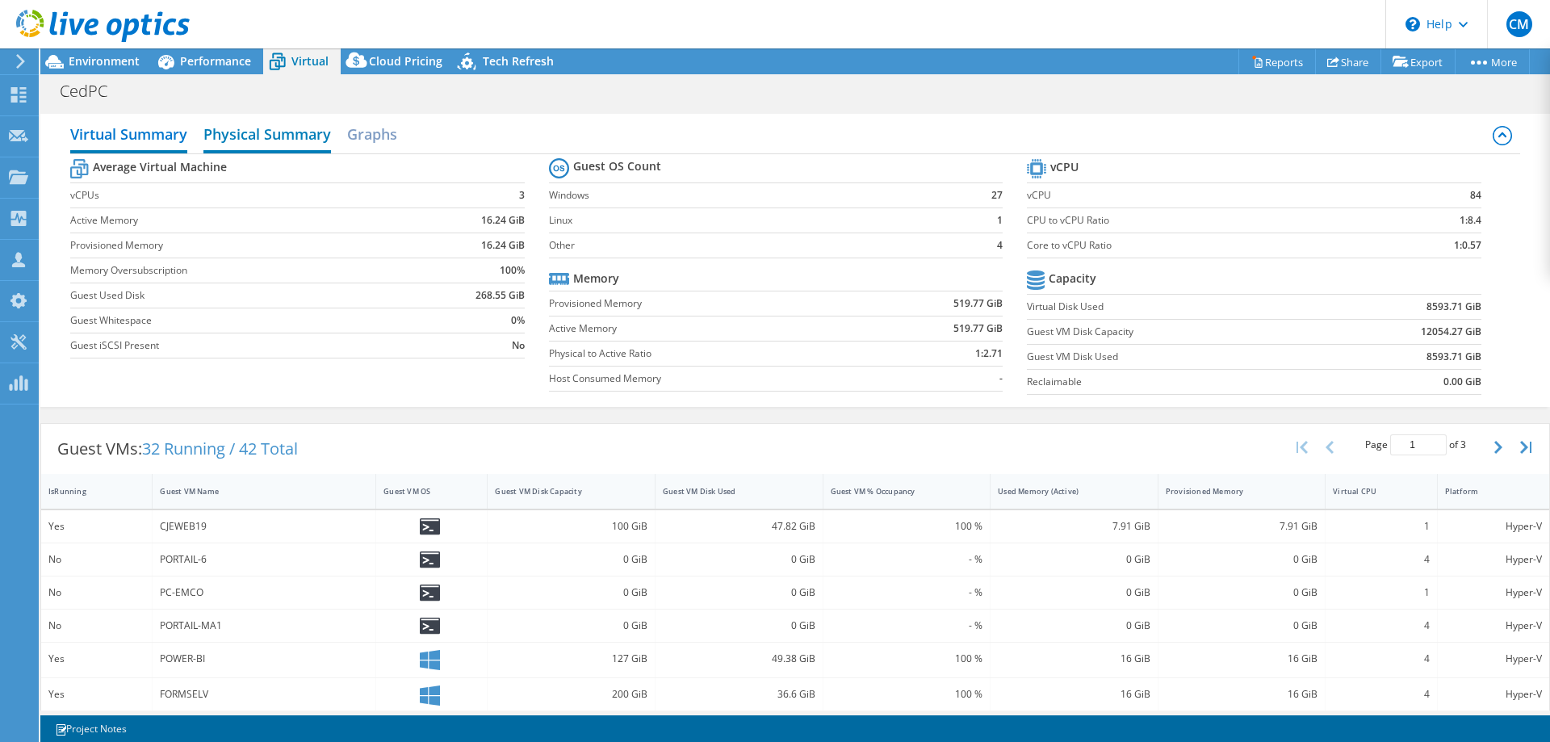
click at [241, 132] on h2 "Physical Summary" at bounding box center [267, 136] width 128 height 36
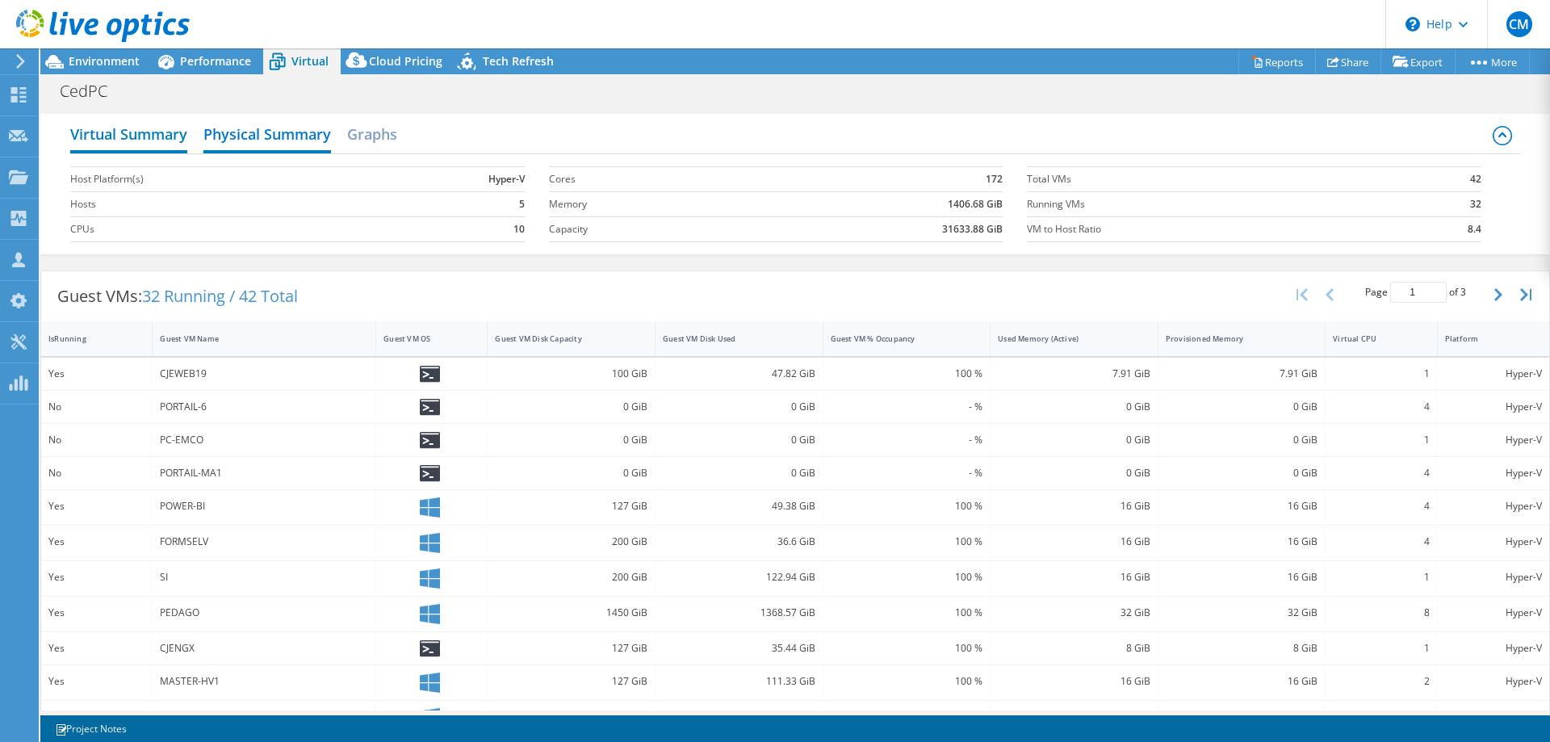
click at [169, 122] on h2 "Virtual Summary" at bounding box center [128, 136] width 117 height 36
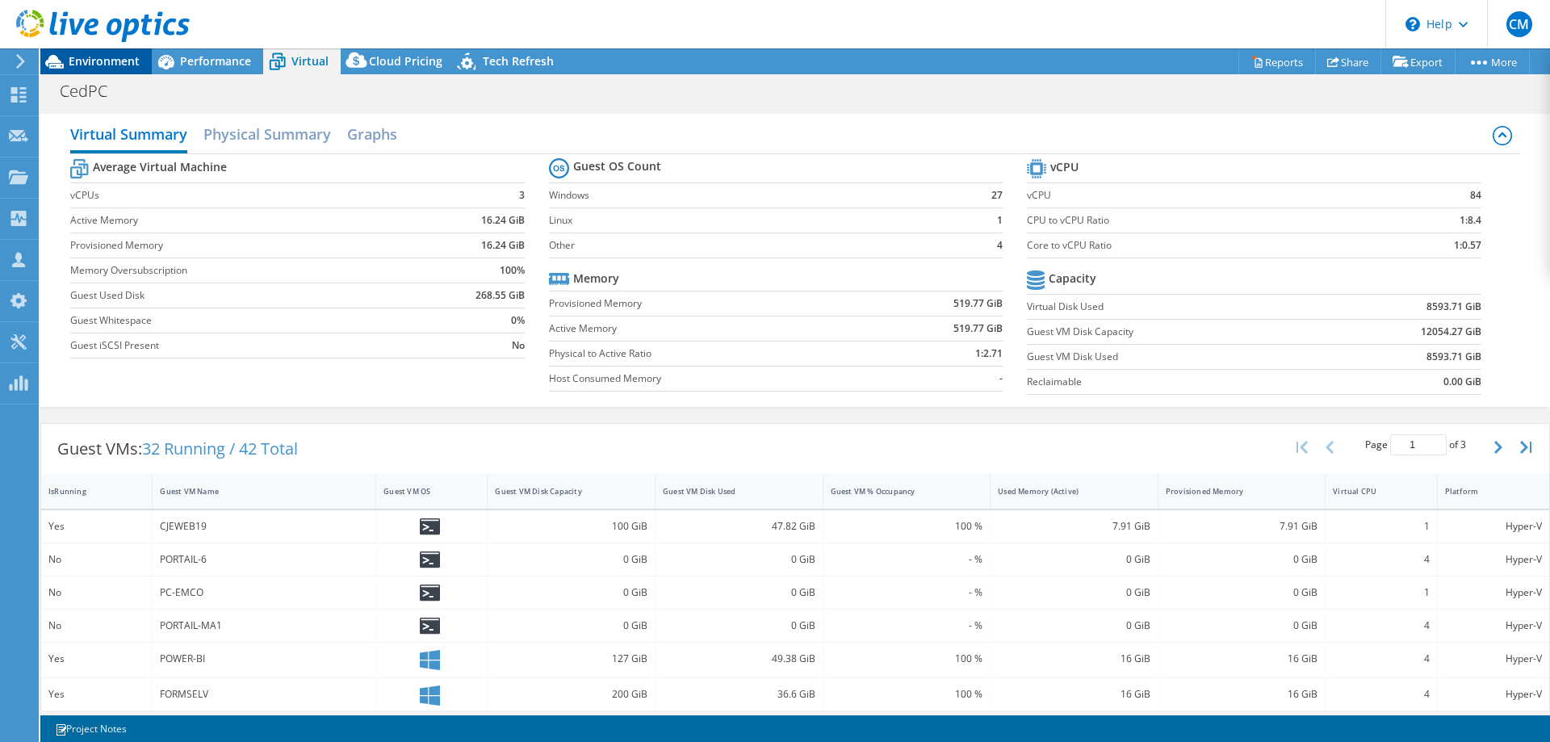
click at [111, 70] on div "Environment" at bounding box center [95, 61] width 111 height 26
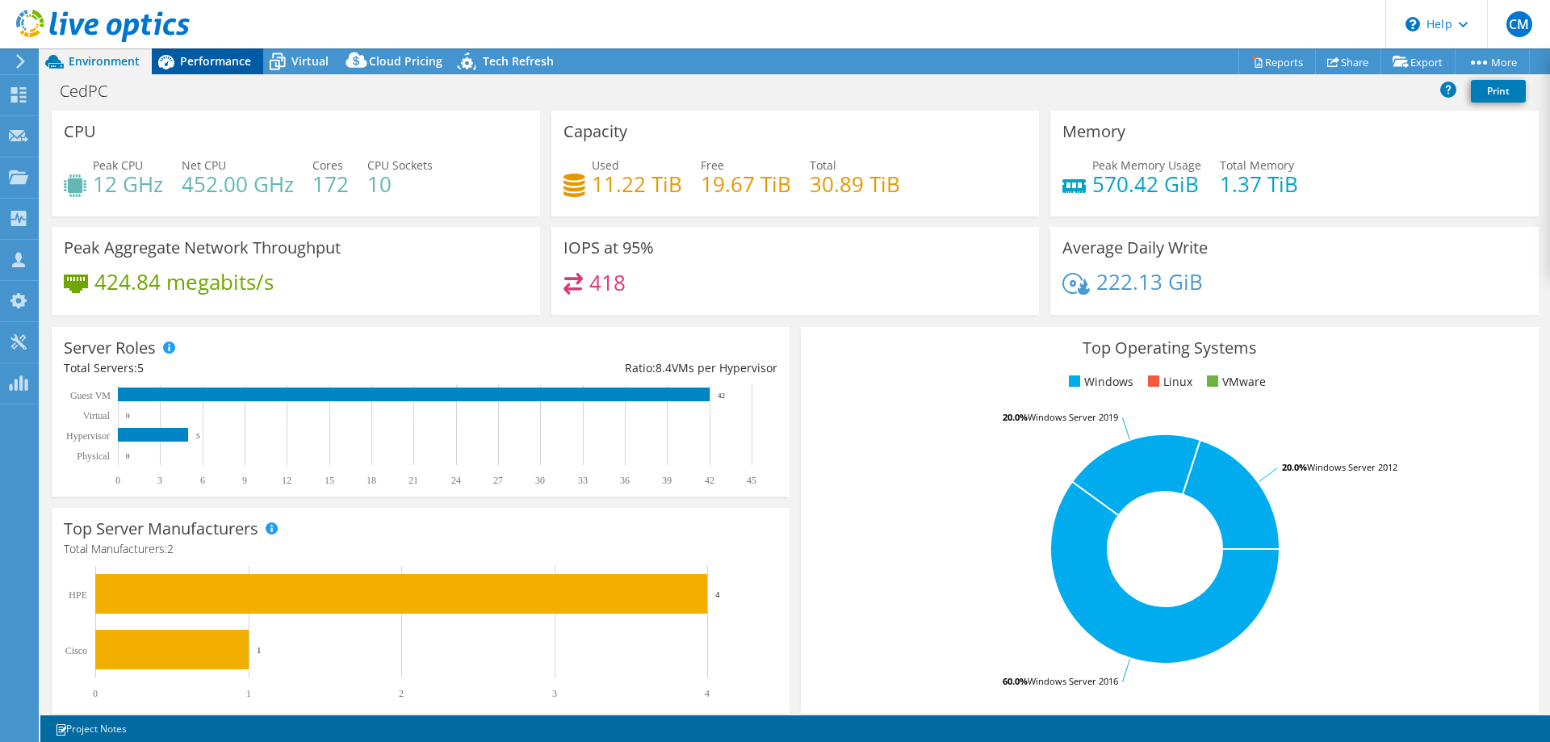
click at [235, 63] on span "Performance" at bounding box center [215, 60] width 71 height 15
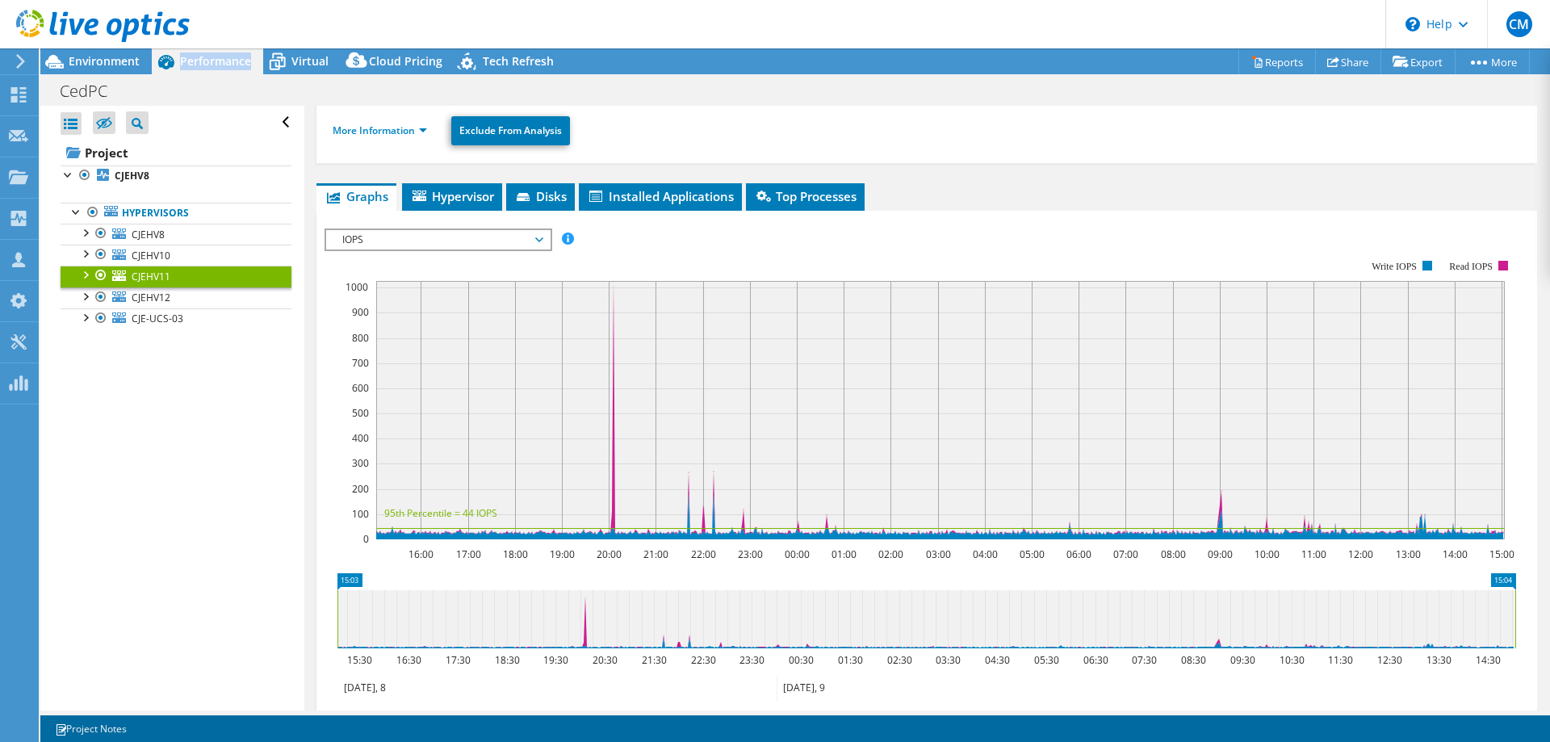
click at [235, 63] on span "Performance" at bounding box center [215, 60] width 71 height 15
click at [126, 65] on span "Environment" at bounding box center [104, 60] width 71 height 15
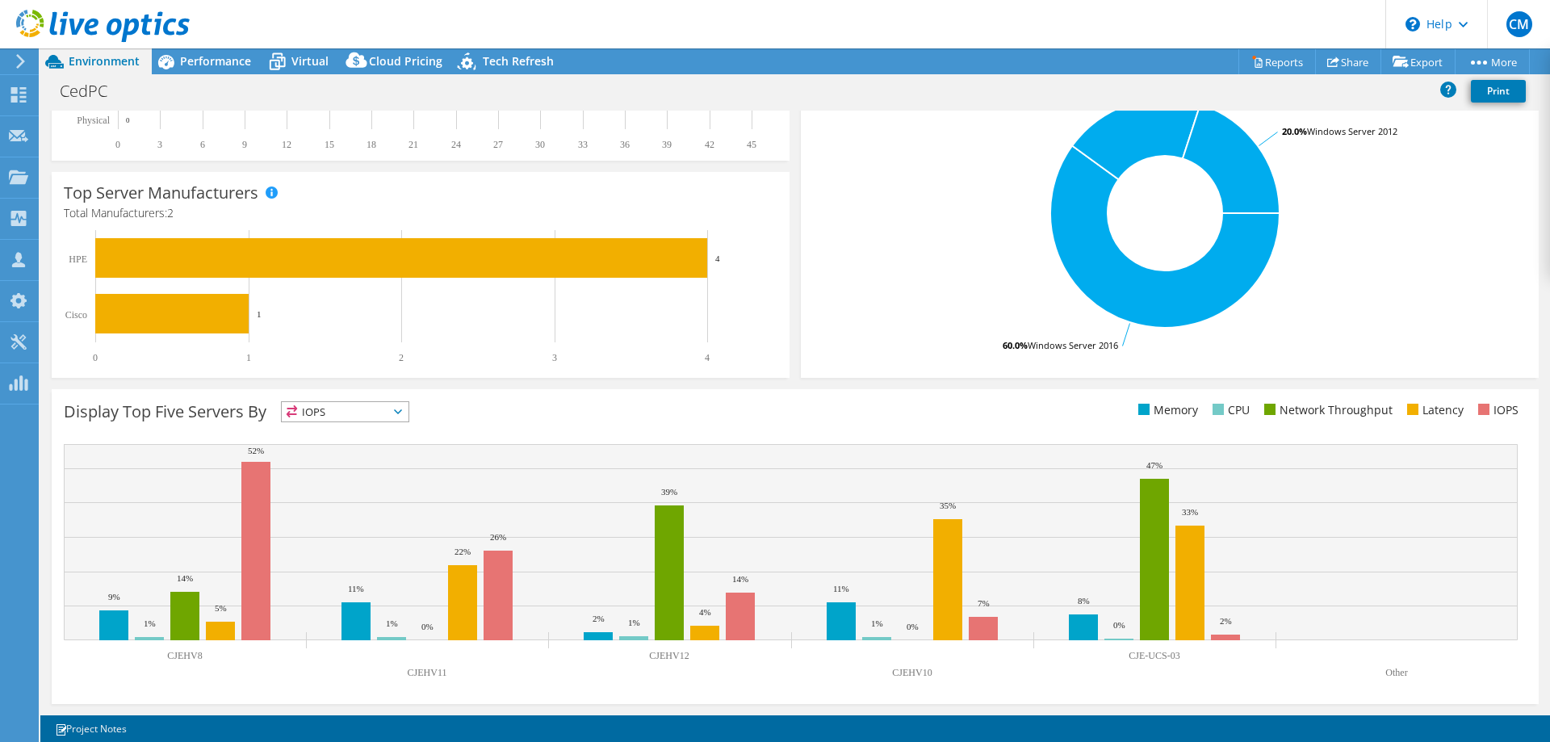
scroll to position [0, 0]
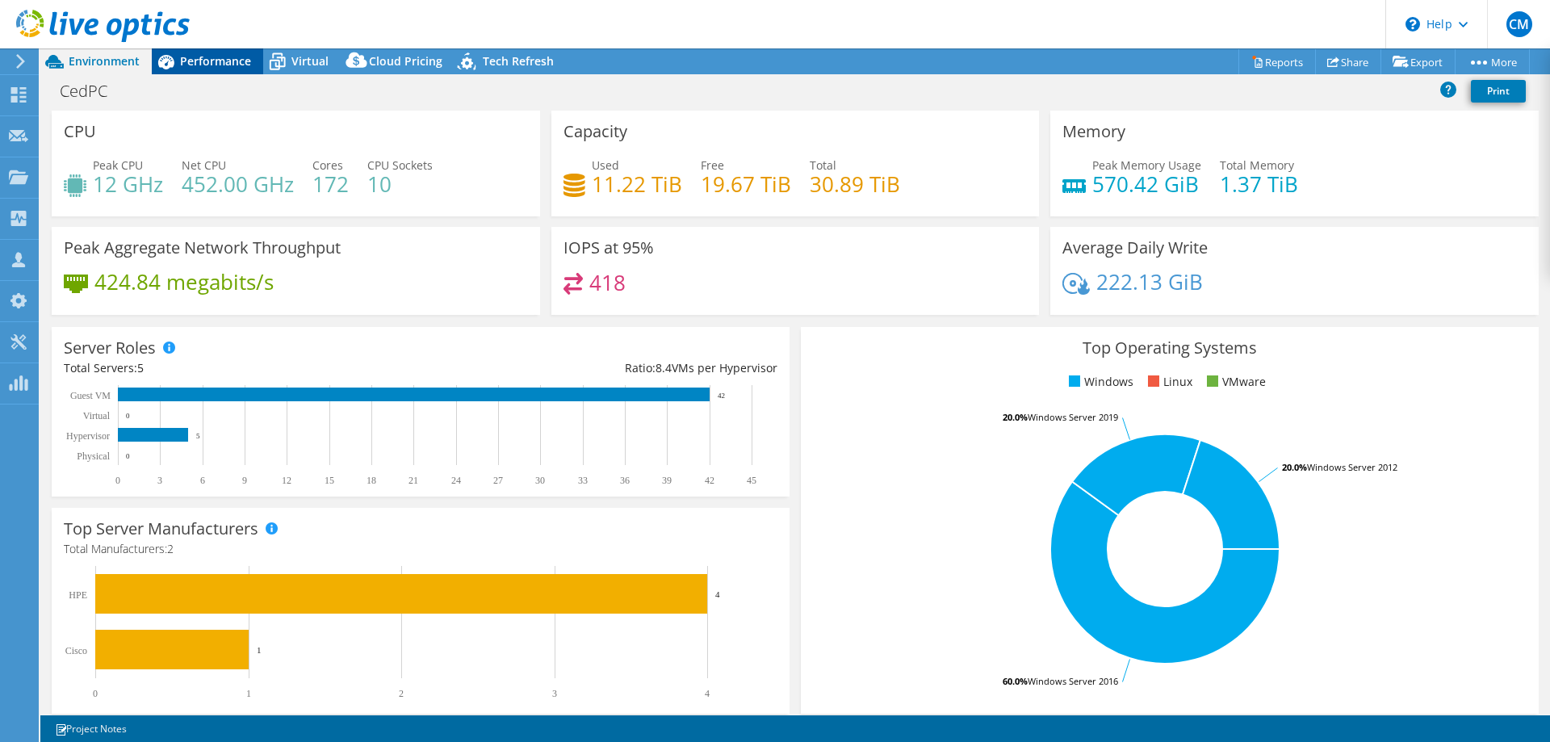
click at [220, 60] on span "Performance" at bounding box center [215, 60] width 71 height 15
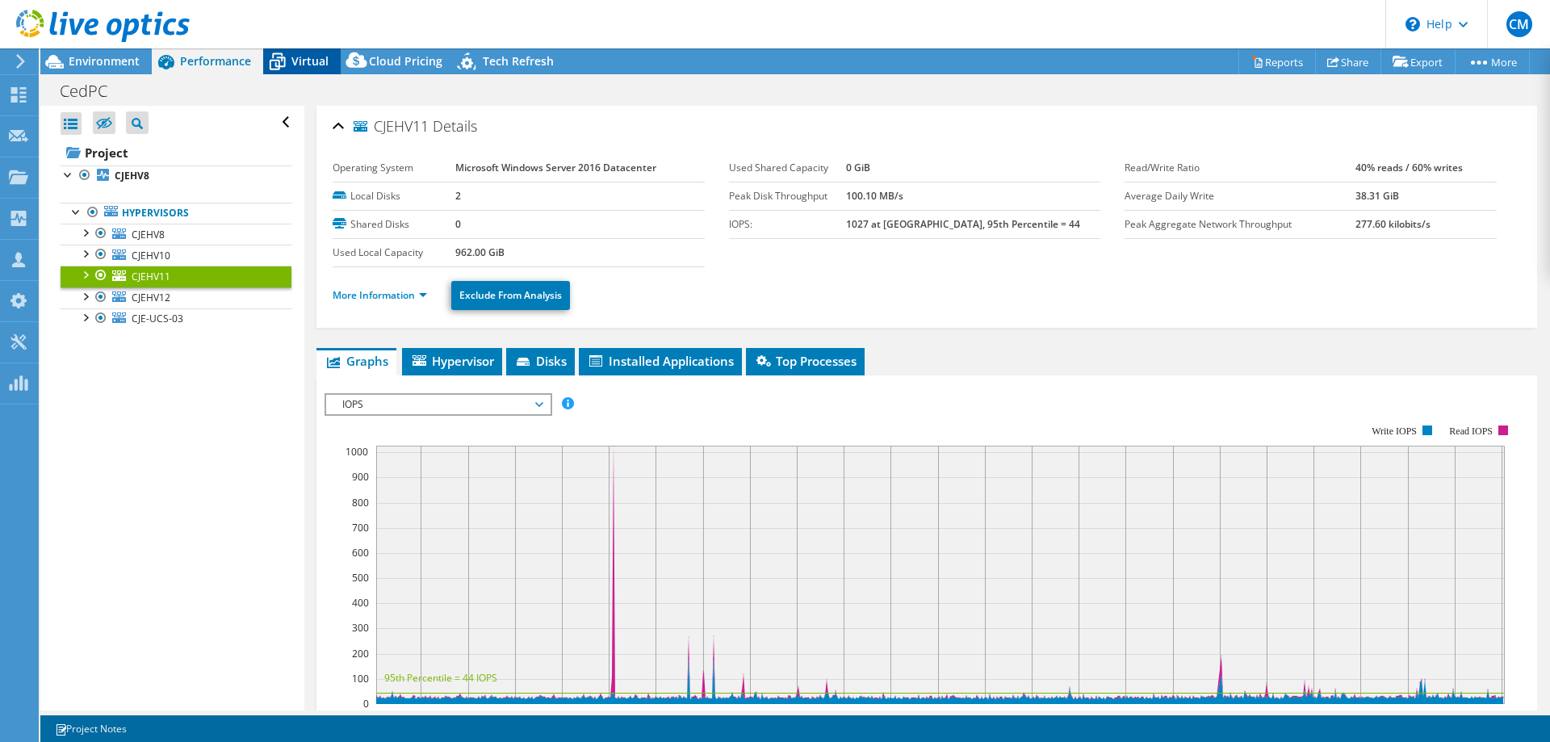
click at [308, 65] on span "Virtual" at bounding box center [309, 60] width 37 height 15
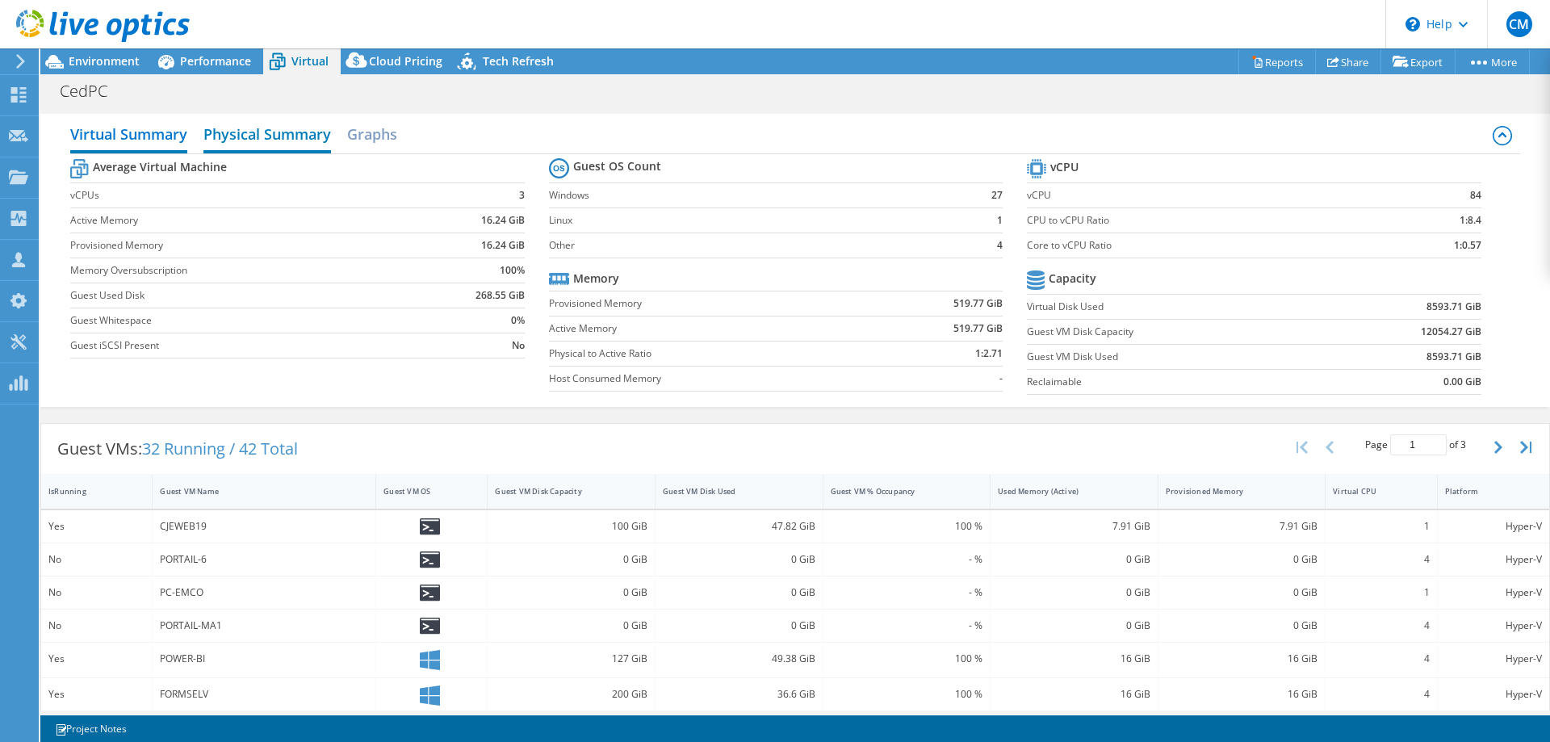
click at [281, 128] on h2 "Physical Summary" at bounding box center [267, 136] width 128 height 36
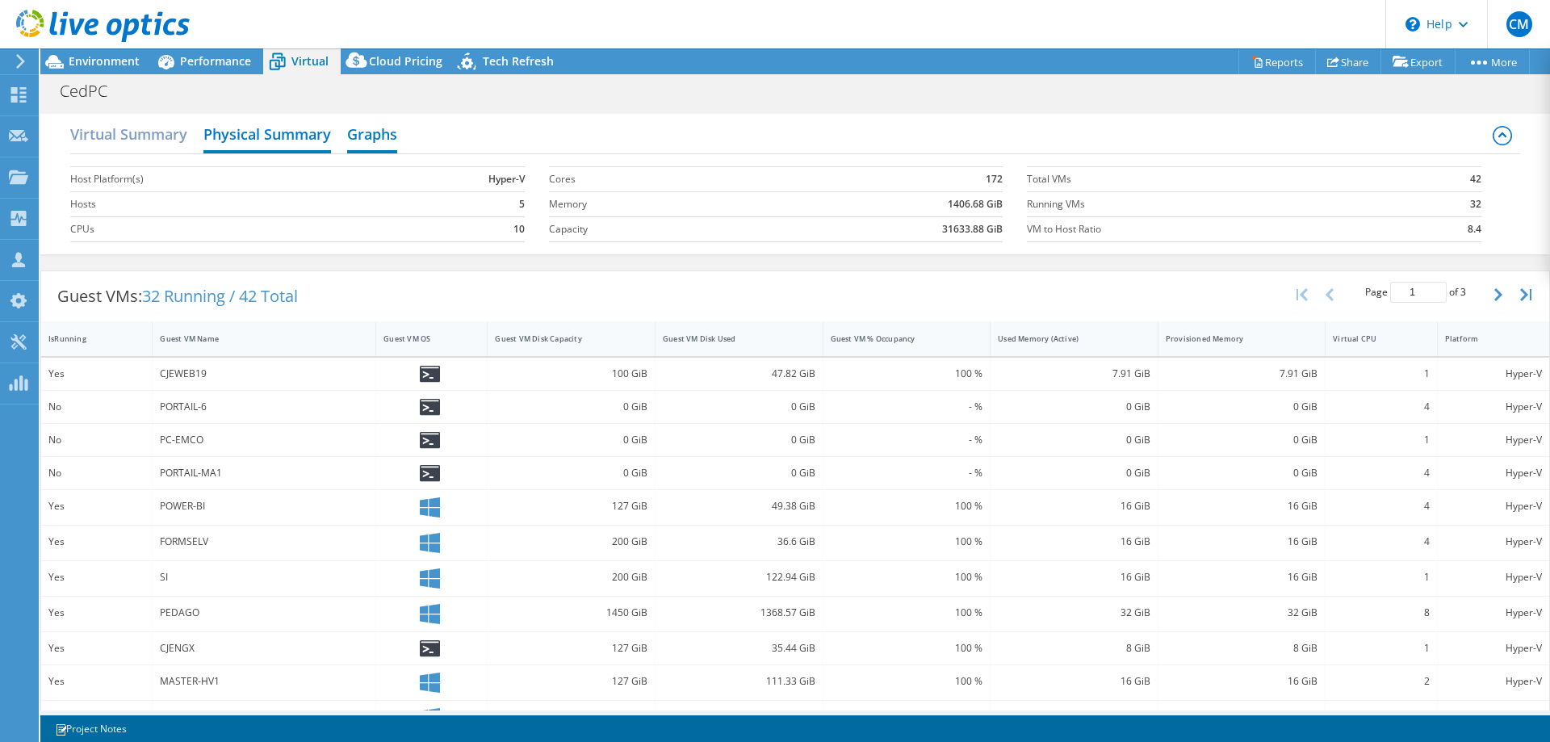
click at [371, 131] on h2 "Graphs" at bounding box center [372, 136] width 50 height 36
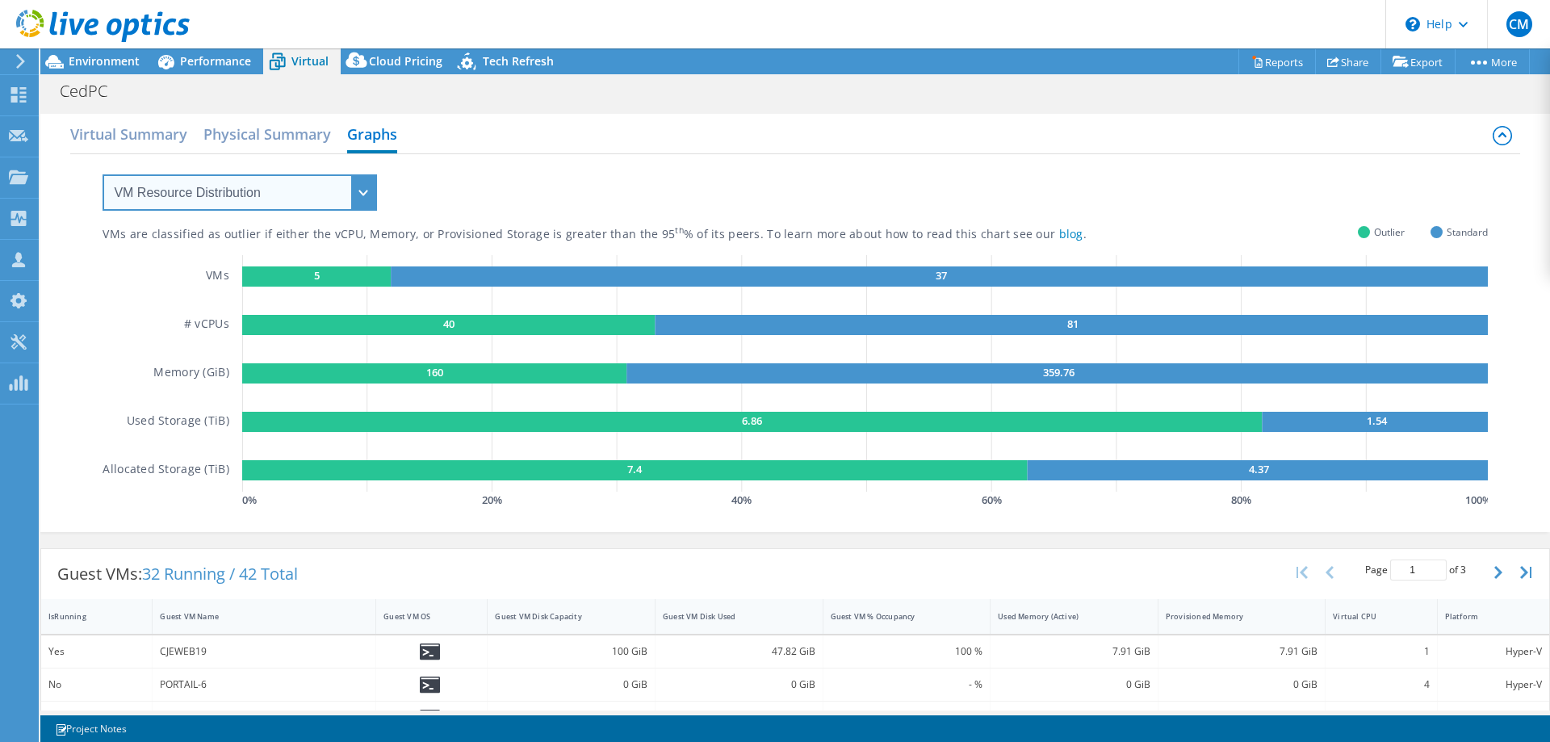
click at [103, 174] on select "VM Resource Distribution Provisioning Contrast Over Provisioning" at bounding box center [240, 192] width 274 height 36
click option "Provisioning Contrast" at bounding box center [0, 0] width 0 height 0
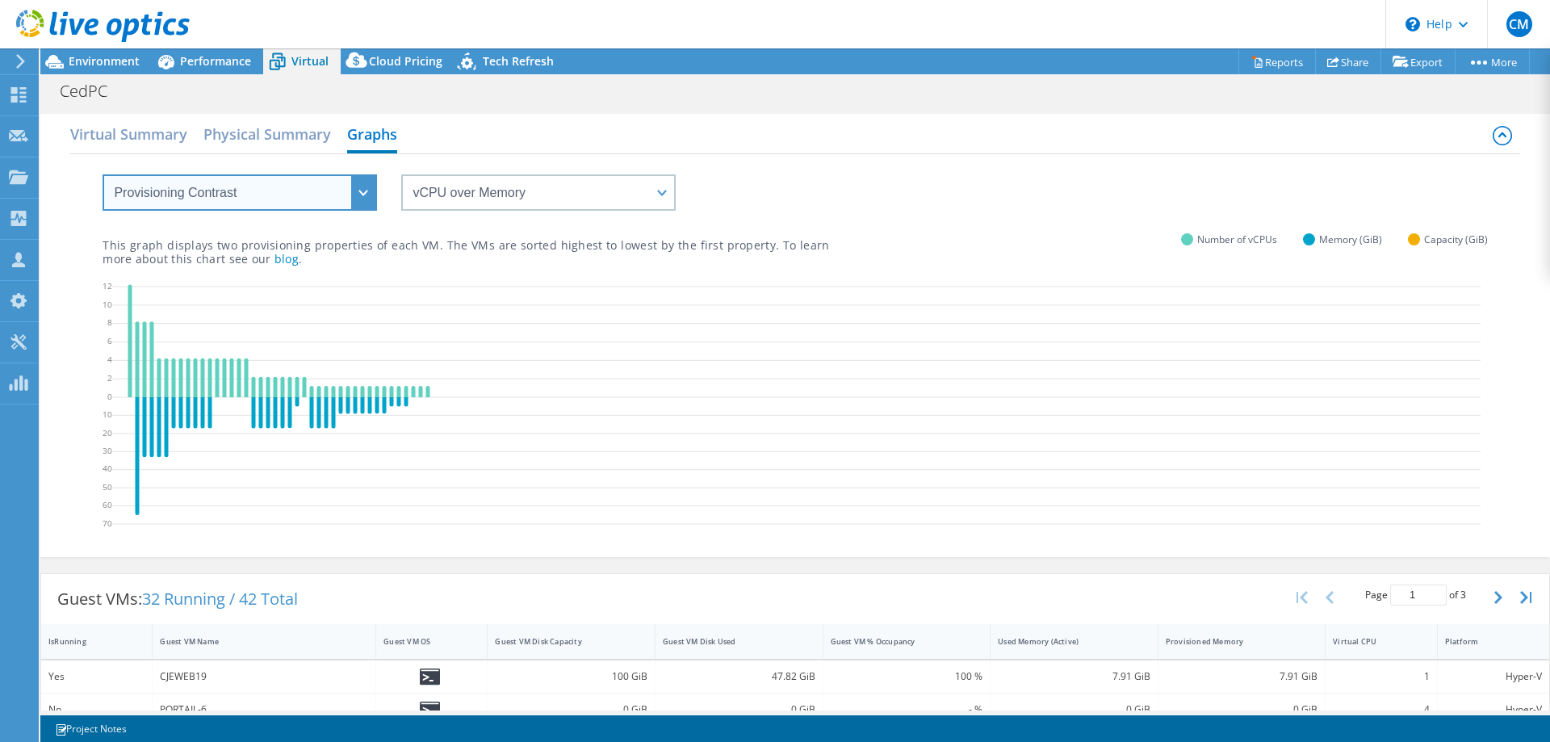
click at [103, 174] on select "VM Resource Distribution Provisioning Contrast Over Provisioning" at bounding box center [240, 192] width 274 height 36
click option "Over Provisioning" at bounding box center [0, 0] width 0 height 0
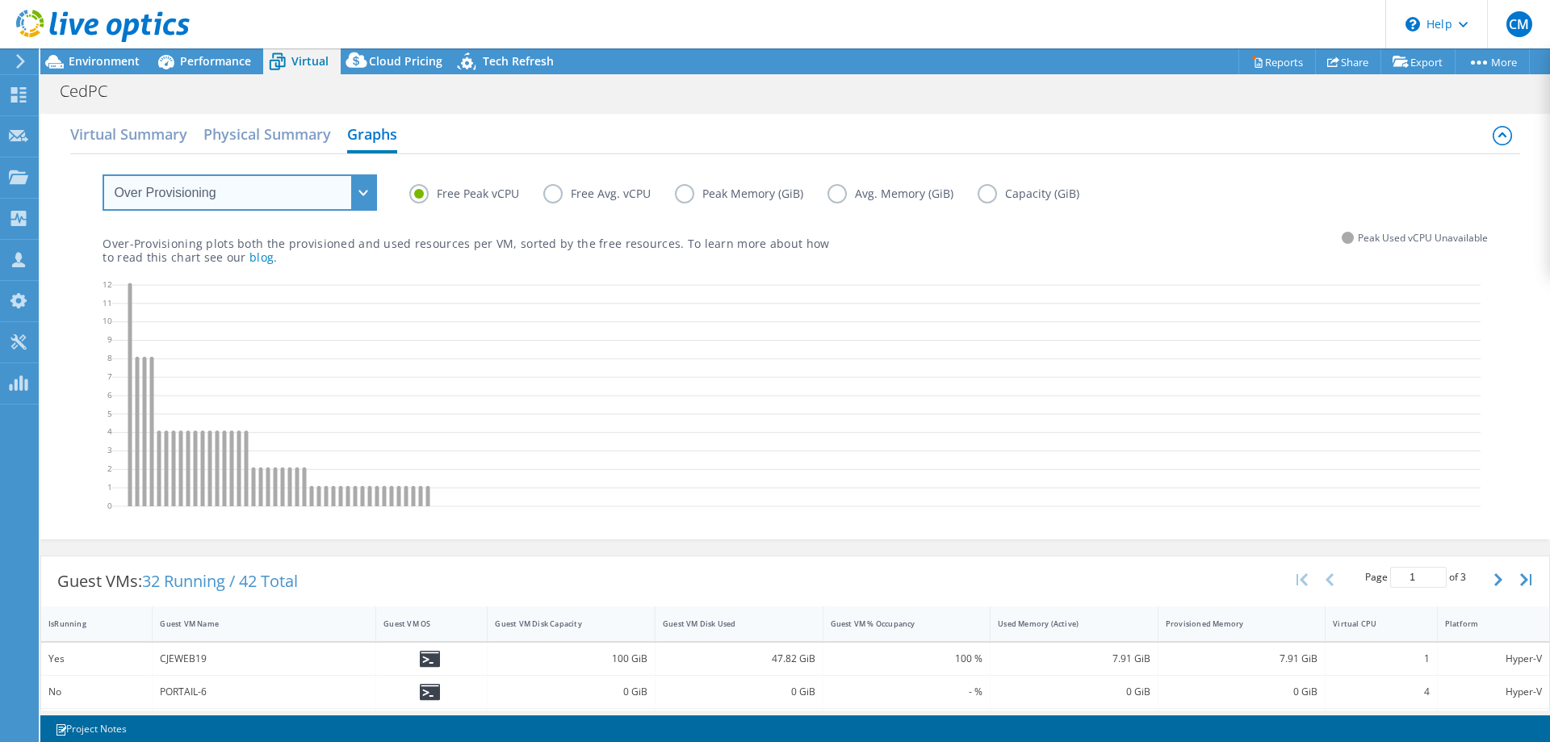
click at [103, 174] on select "VM Resource Distribution Provisioning Contrast Over Provisioning" at bounding box center [240, 192] width 274 height 36
select select "VM Resource Distribution"
click option "VM Resource Distribution" at bounding box center [0, 0] width 0 height 0
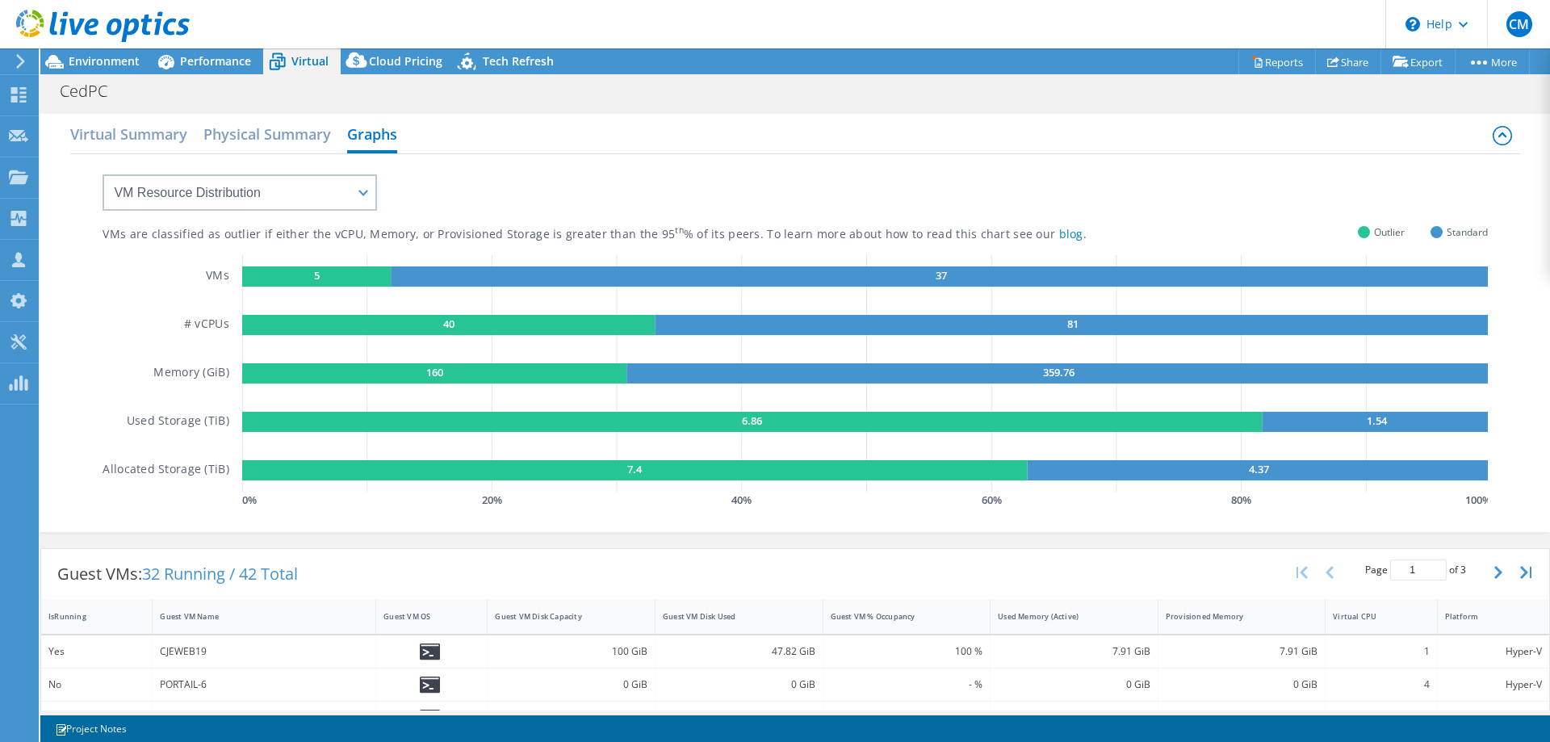
drag, startPoint x: 117, startPoint y: 52, endPoint x: 141, endPoint y: 52, distance: 24.2
click at [116, 52] on div at bounding box center [95, 27] width 190 height 54
click at [140, 63] on div "Environment" at bounding box center [95, 61] width 111 height 26
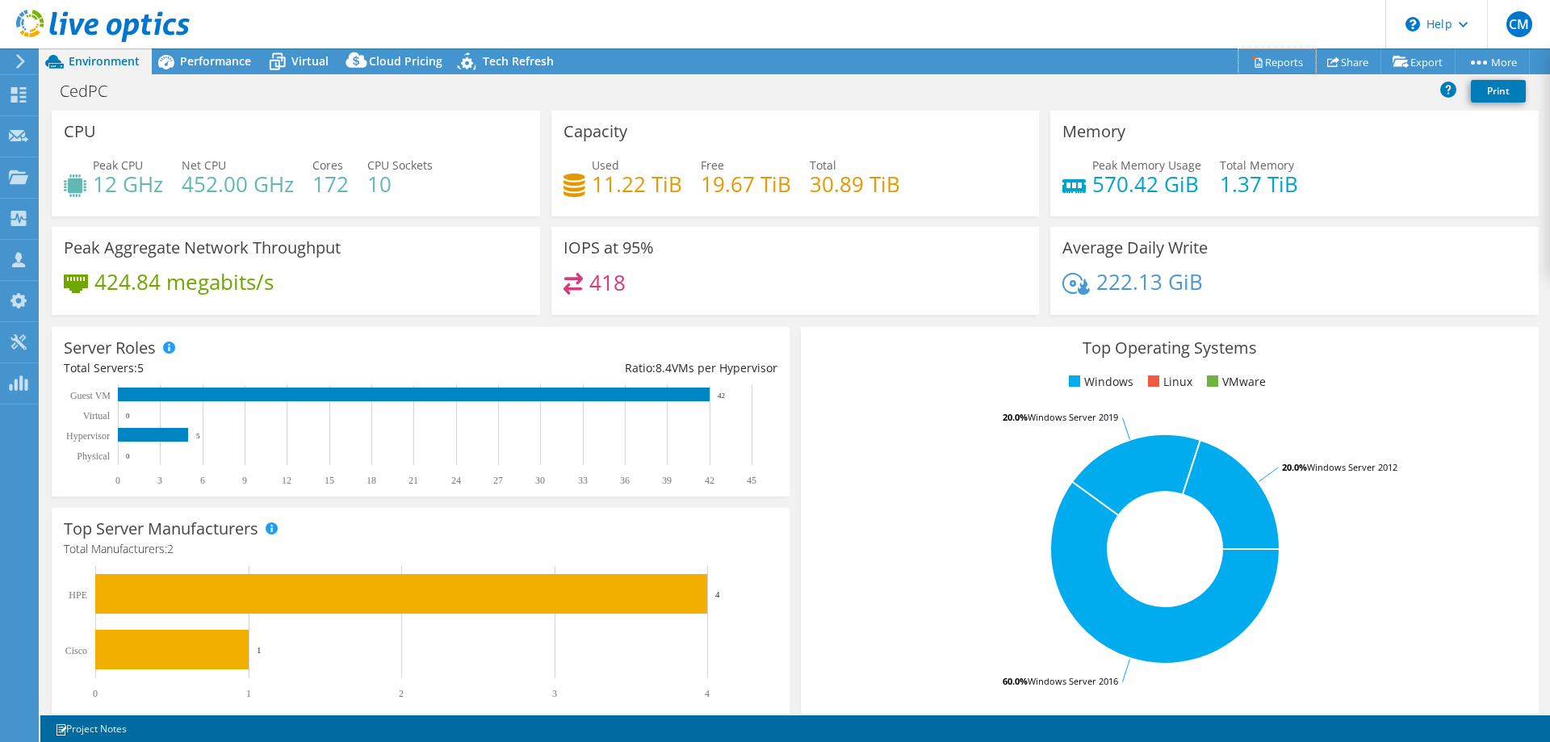
click at [1274, 57] on link "Reports" at bounding box center [1276, 61] width 77 height 25
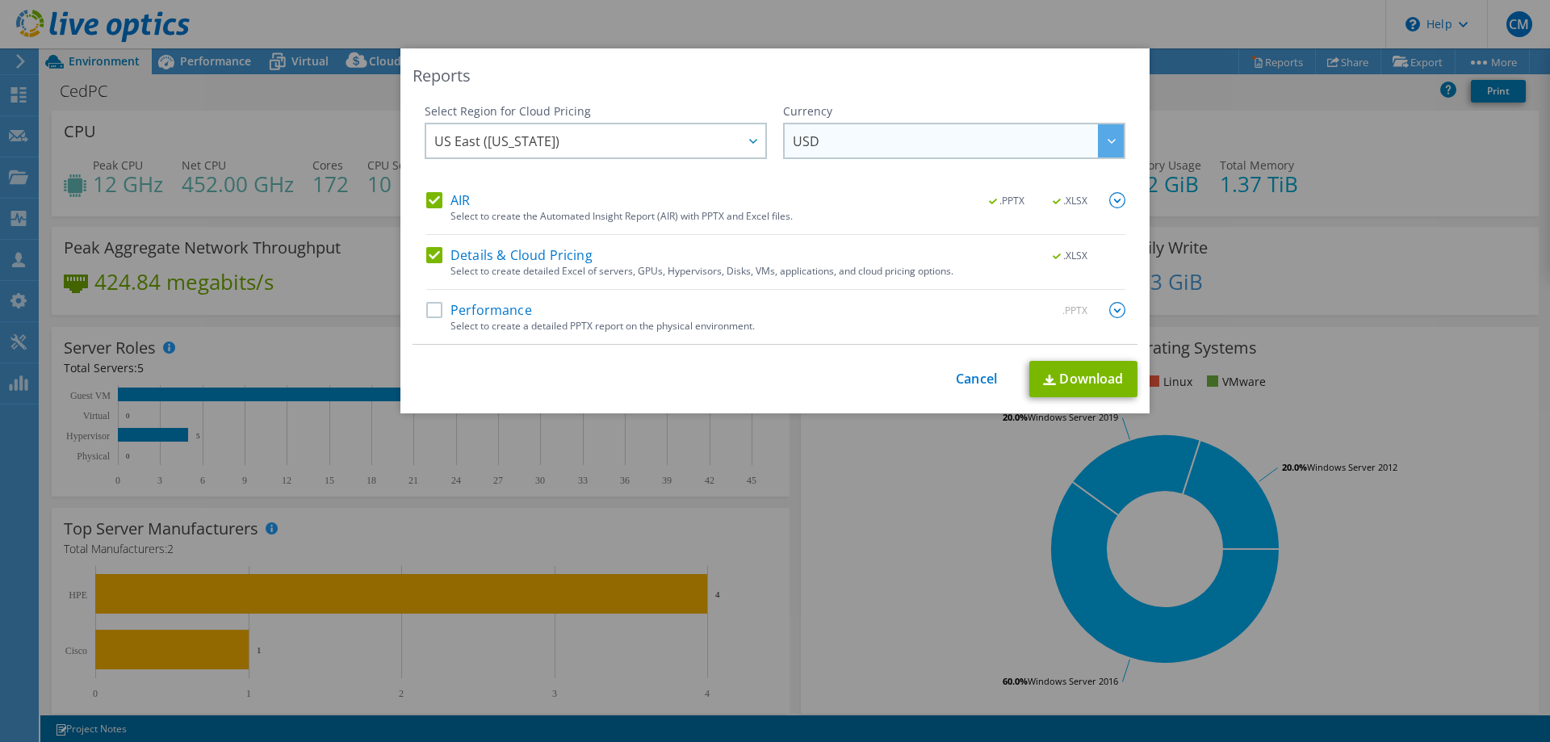
click at [821, 134] on span "USD" at bounding box center [958, 140] width 331 height 33
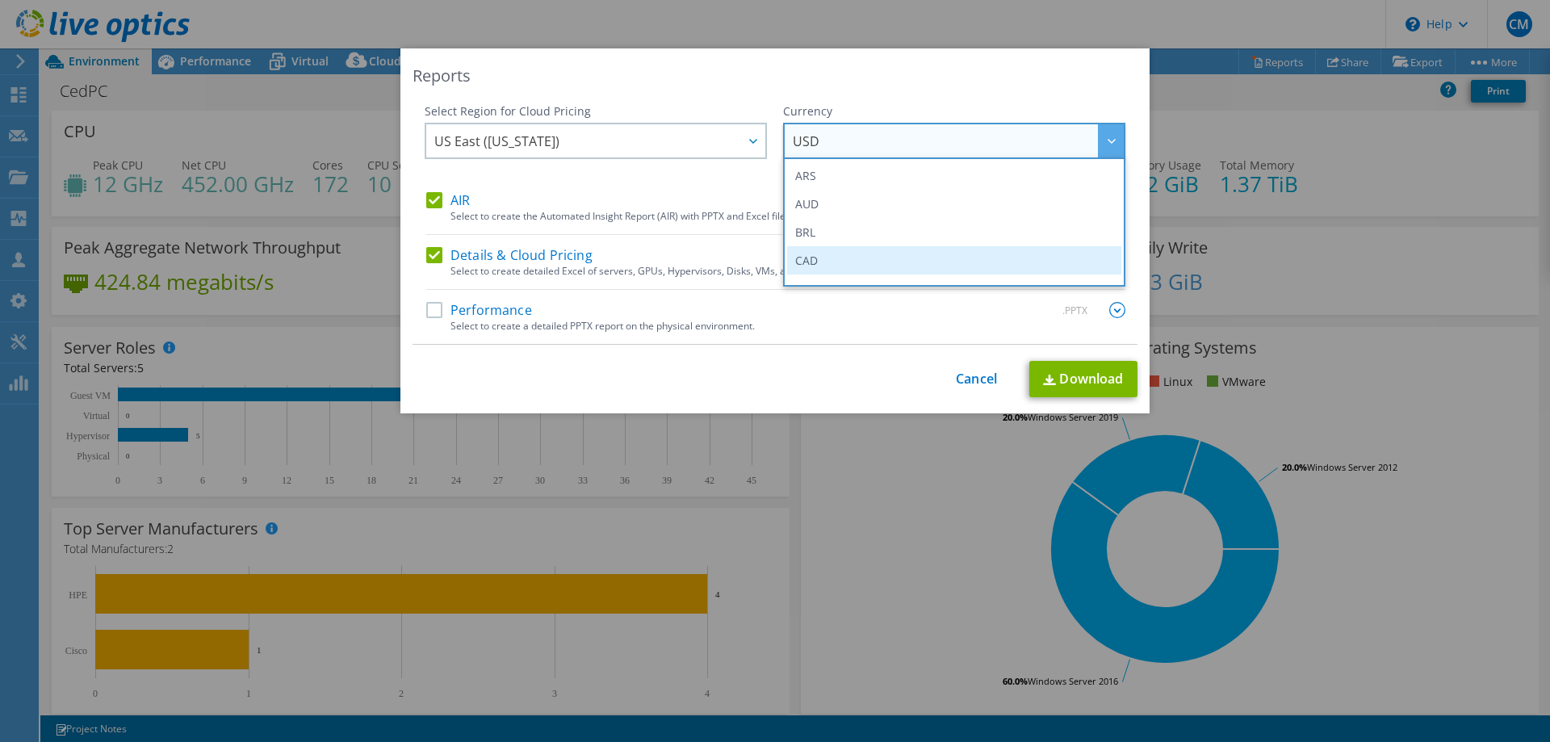
click at [823, 257] on li "CAD" at bounding box center [954, 260] width 334 height 28
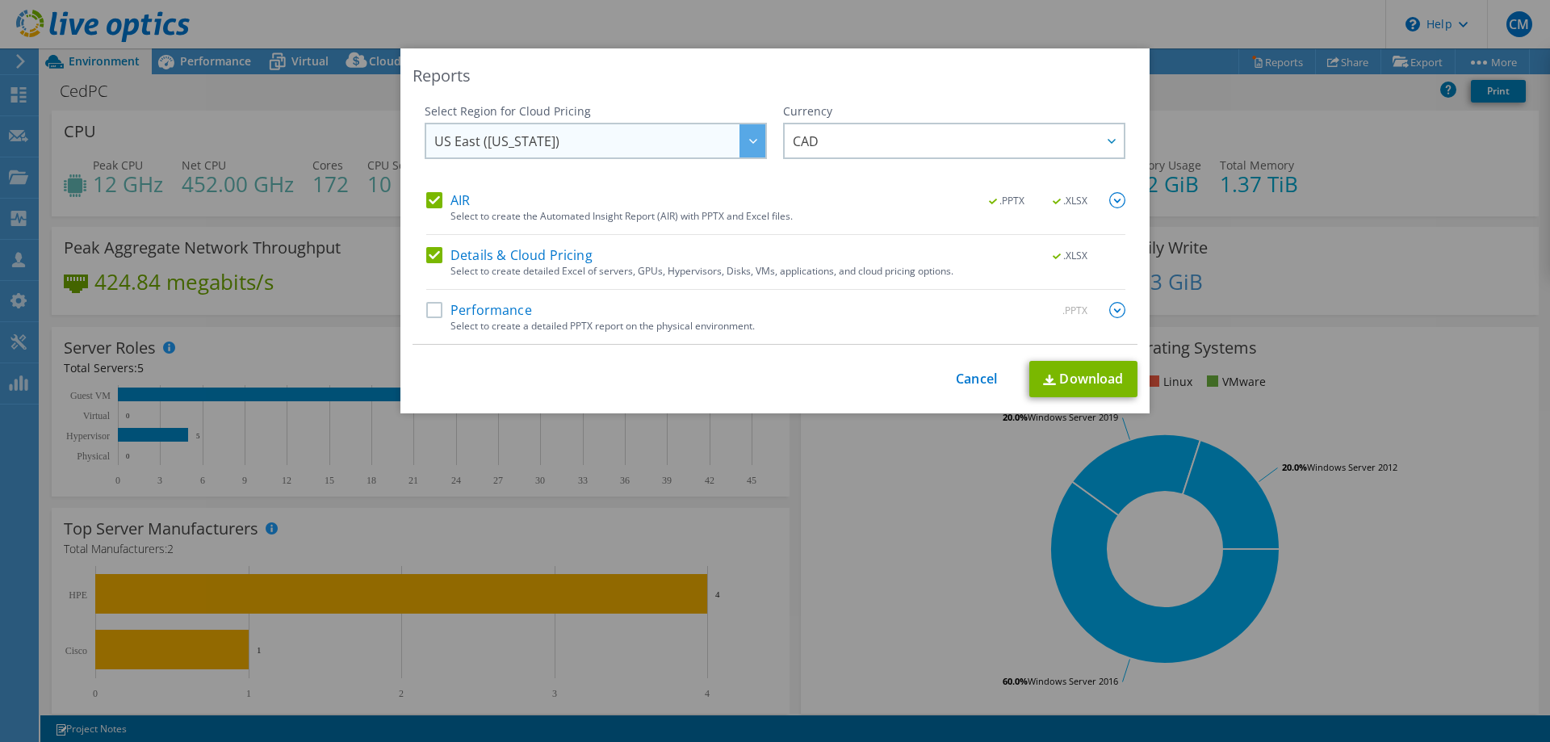
click at [598, 134] on span "US East (Virginia)" at bounding box center [599, 140] width 331 height 33
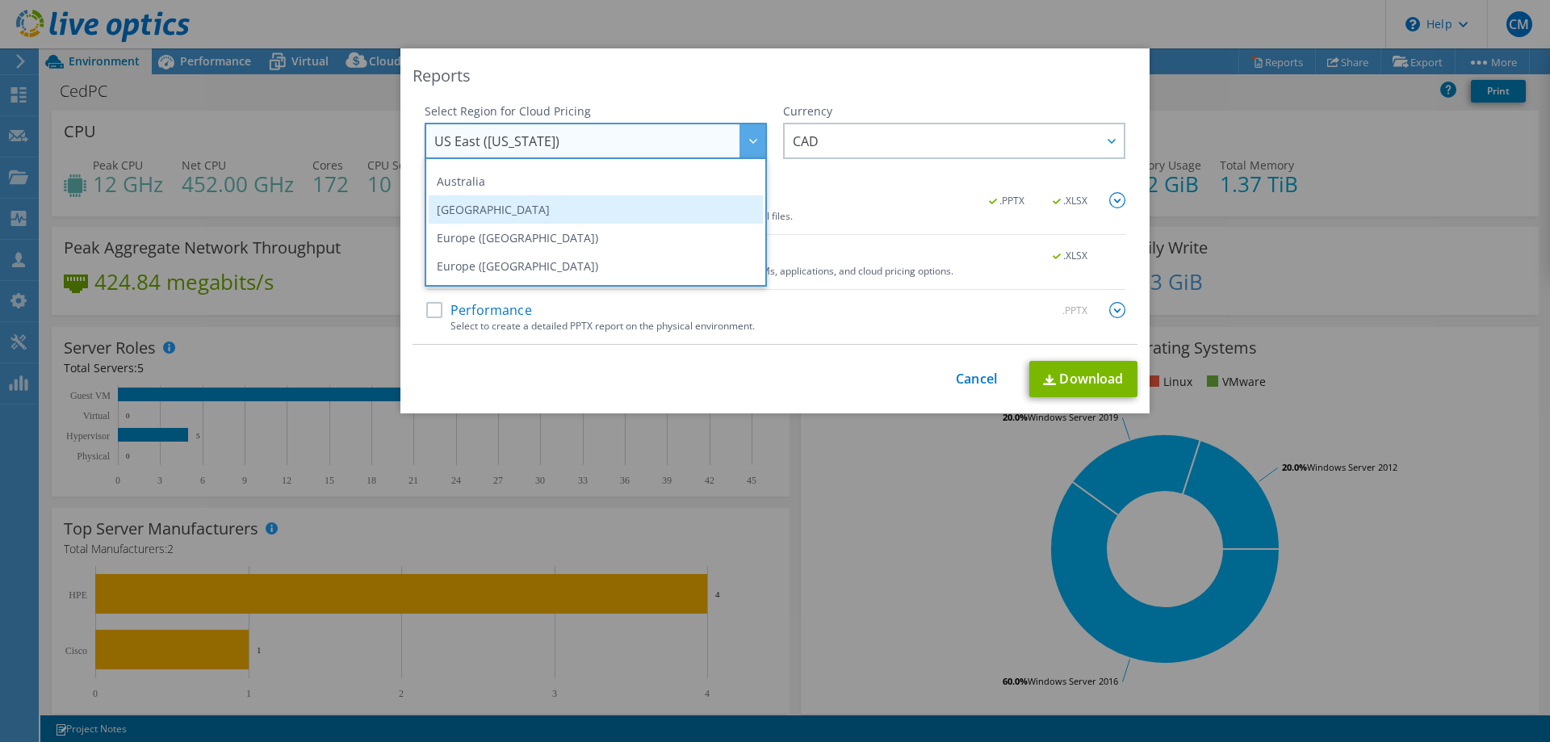
click at [553, 211] on li "Canada" at bounding box center [596, 209] width 334 height 28
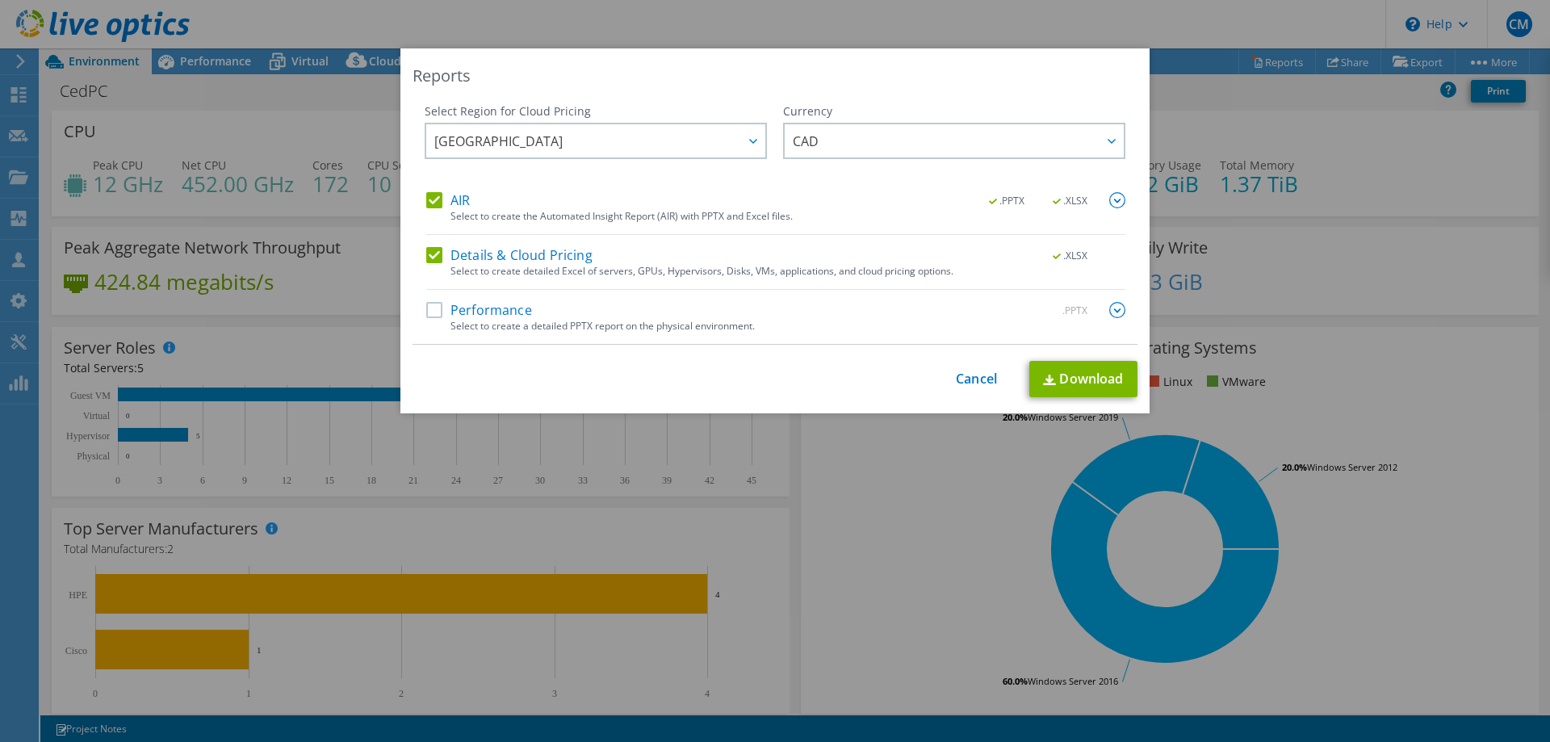
click at [469, 308] on label "Performance" at bounding box center [479, 310] width 106 height 16
click at [0, 0] on input "Performance" at bounding box center [0, 0] width 0 height 0
click at [1057, 388] on link "Download" at bounding box center [1083, 379] width 108 height 36
click at [990, 376] on link "Cancel" at bounding box center [976, 378] width 41 height 15
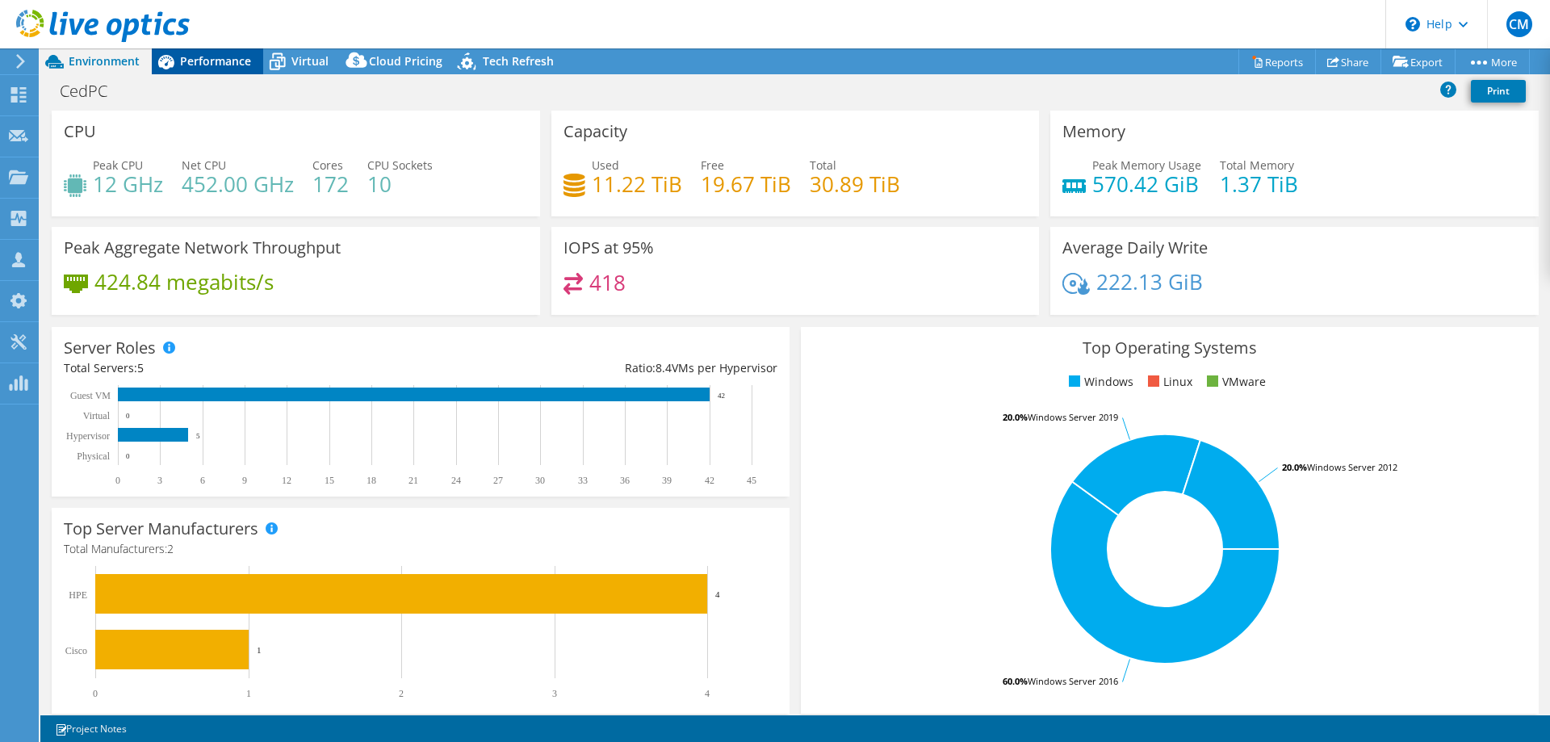
click at [212, 57] on span "Performance" at bounding box center [215, 60] width 71 height 15
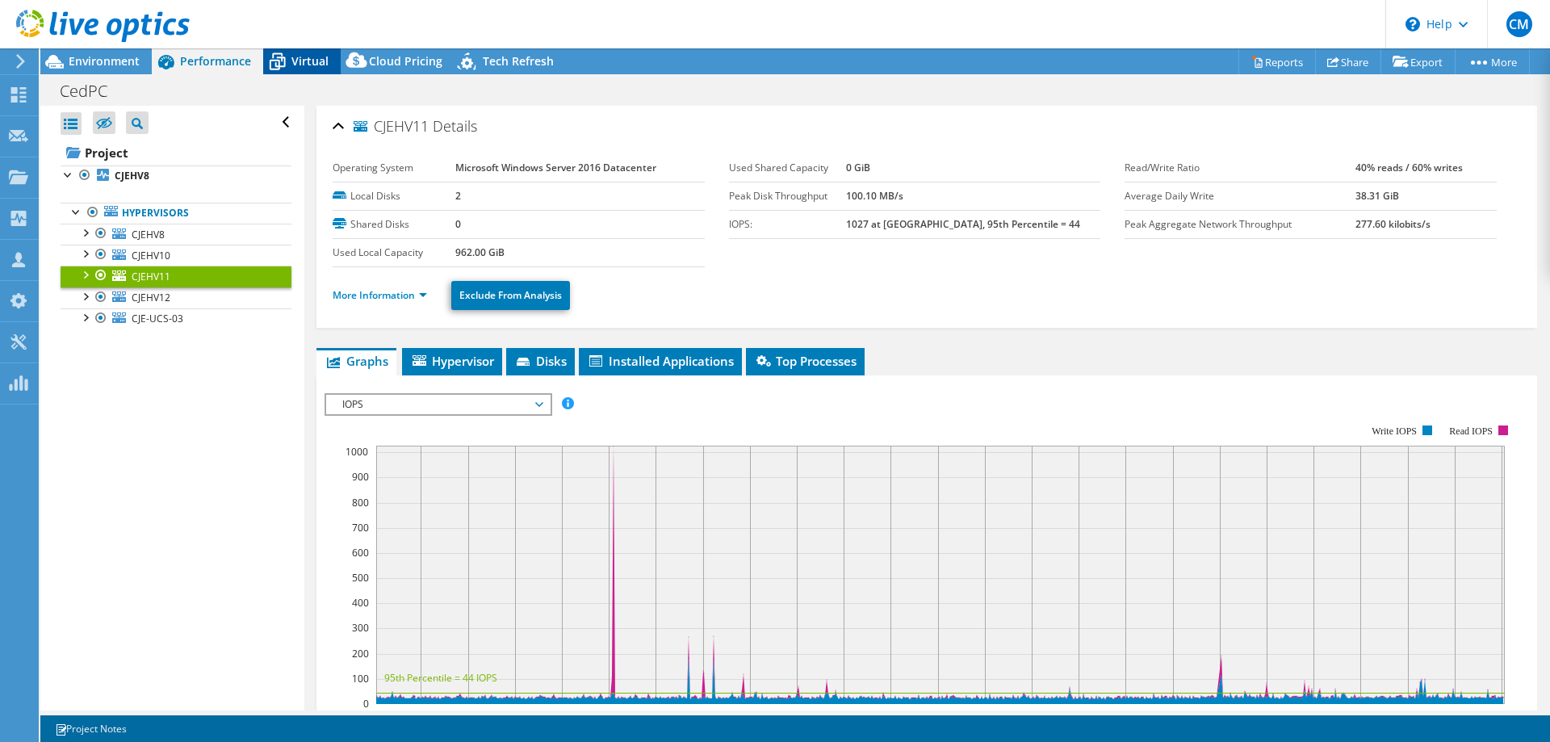
click at [283, 57] on icon at bounding box center [278, 63] width 16 height 13
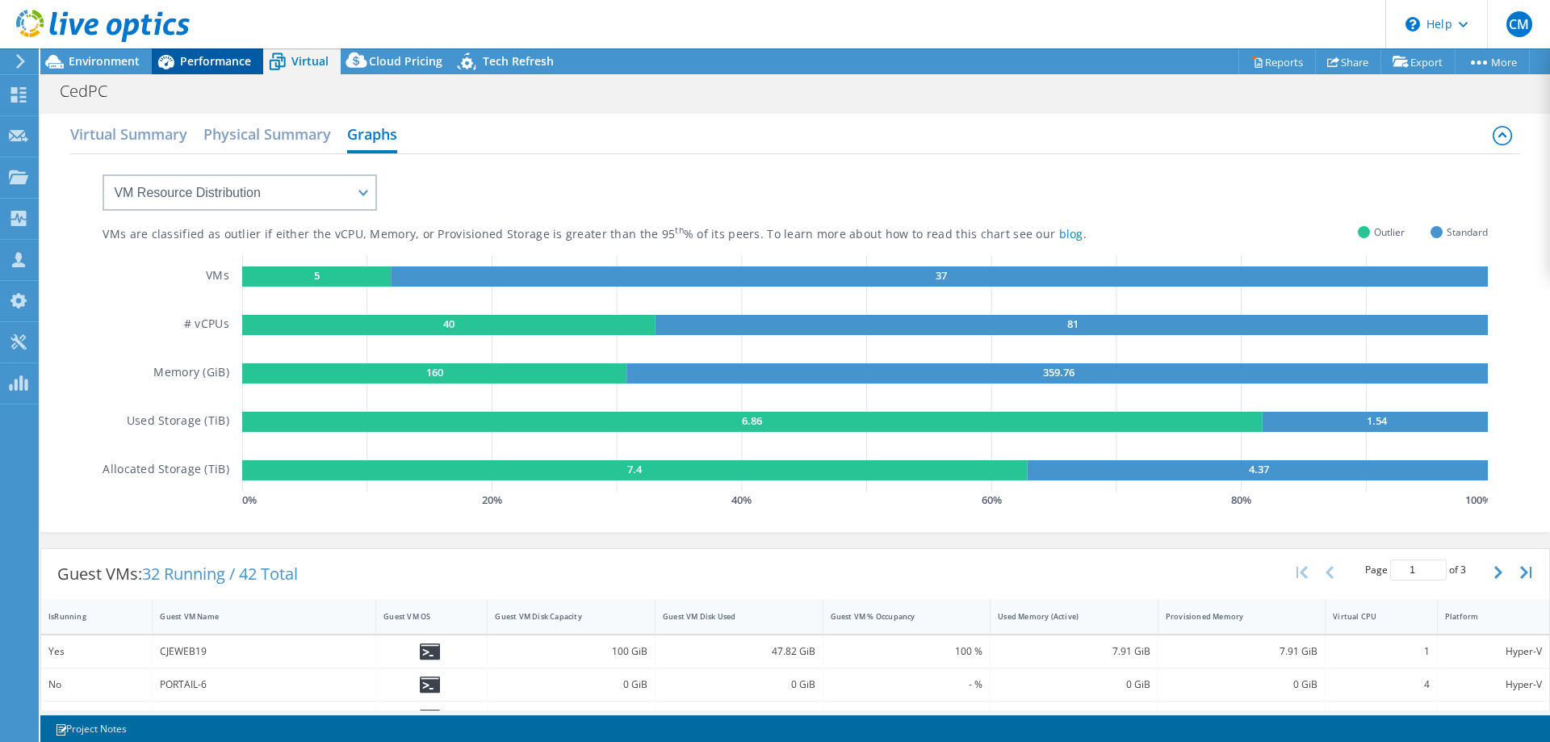
click at [234, 59] on span "Performance" at bounding box center [215, 60] width 71 height 15
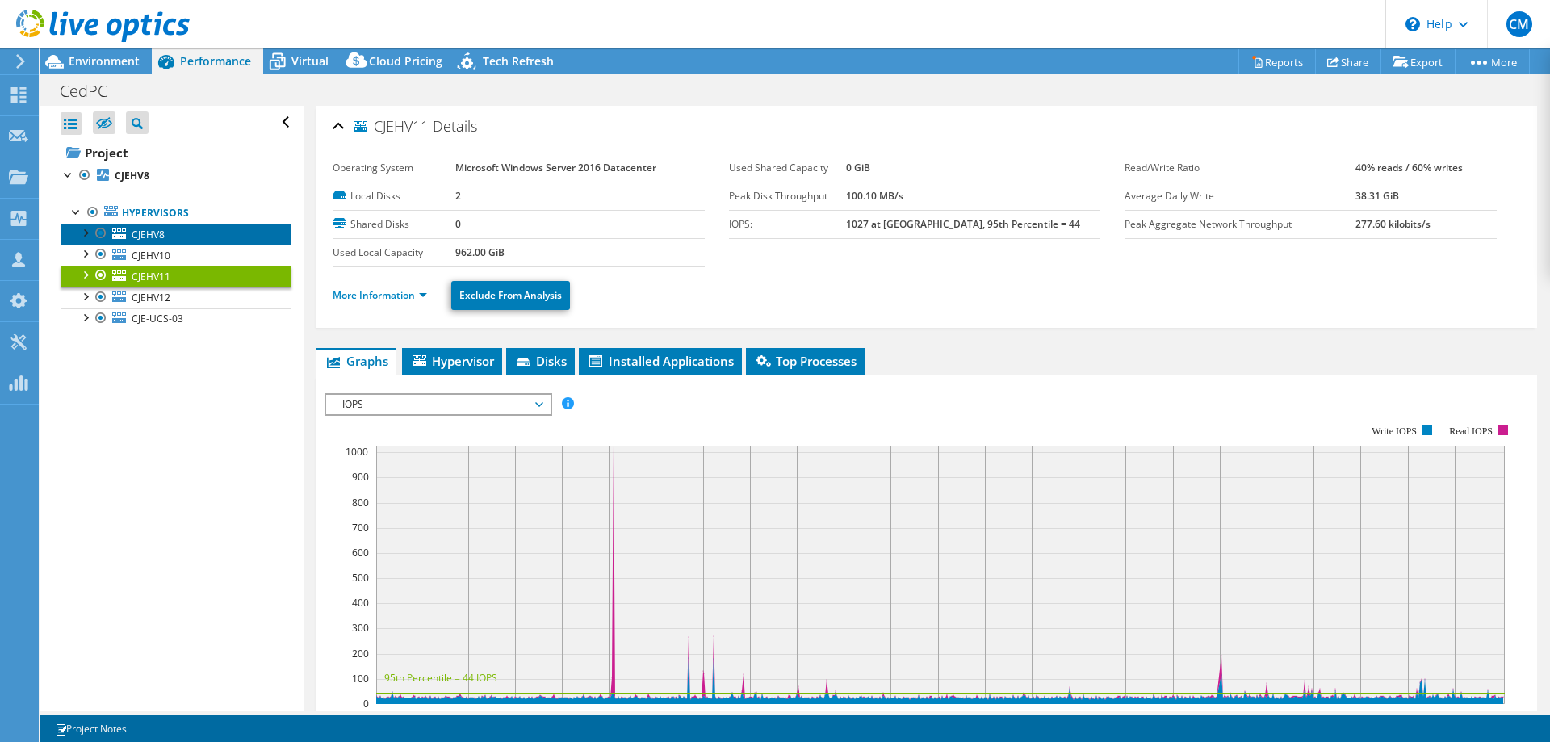
click at [129, 239] on link "CJEHV8" at bounding box center [176, 234] width 231 height 21
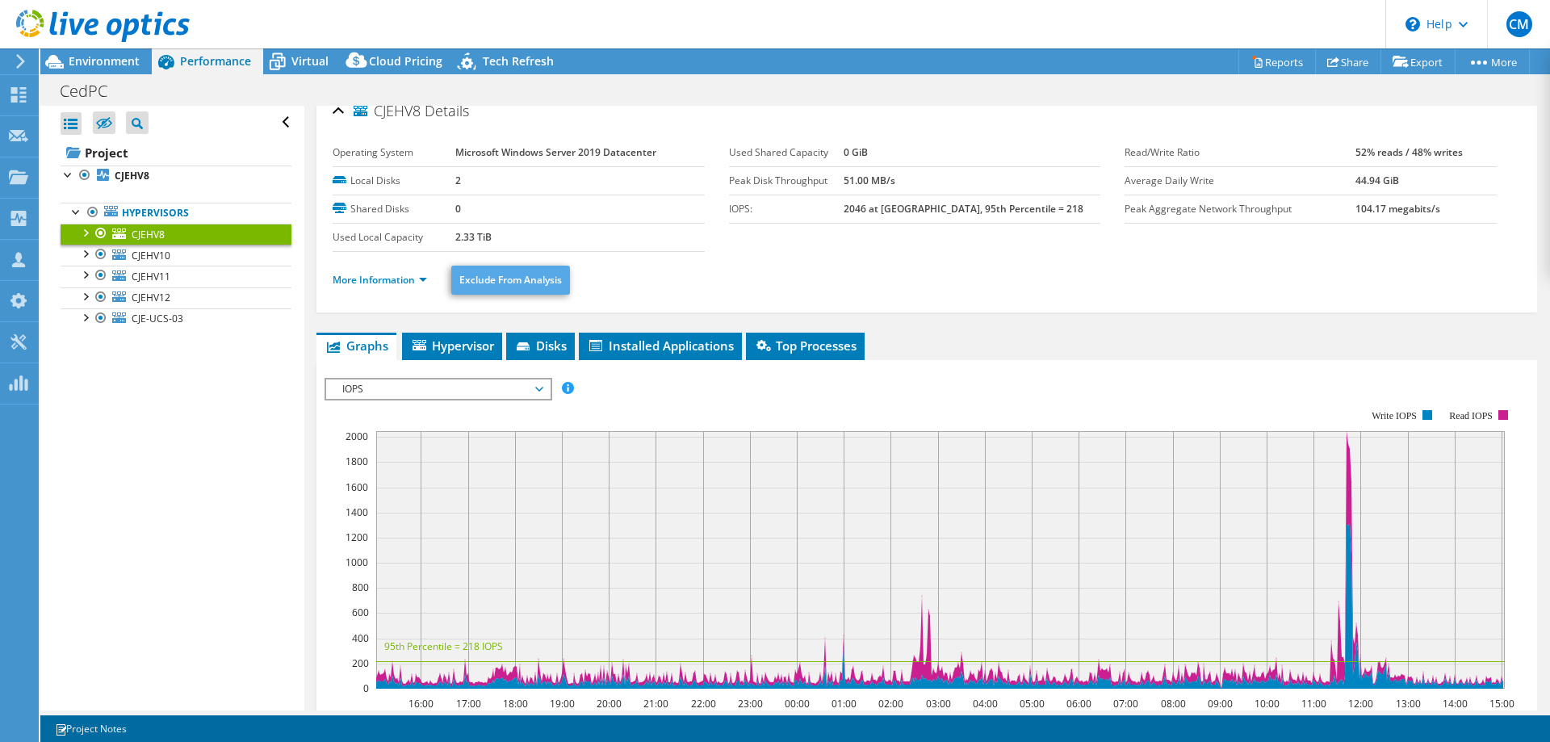
scroll to position [0, 0]
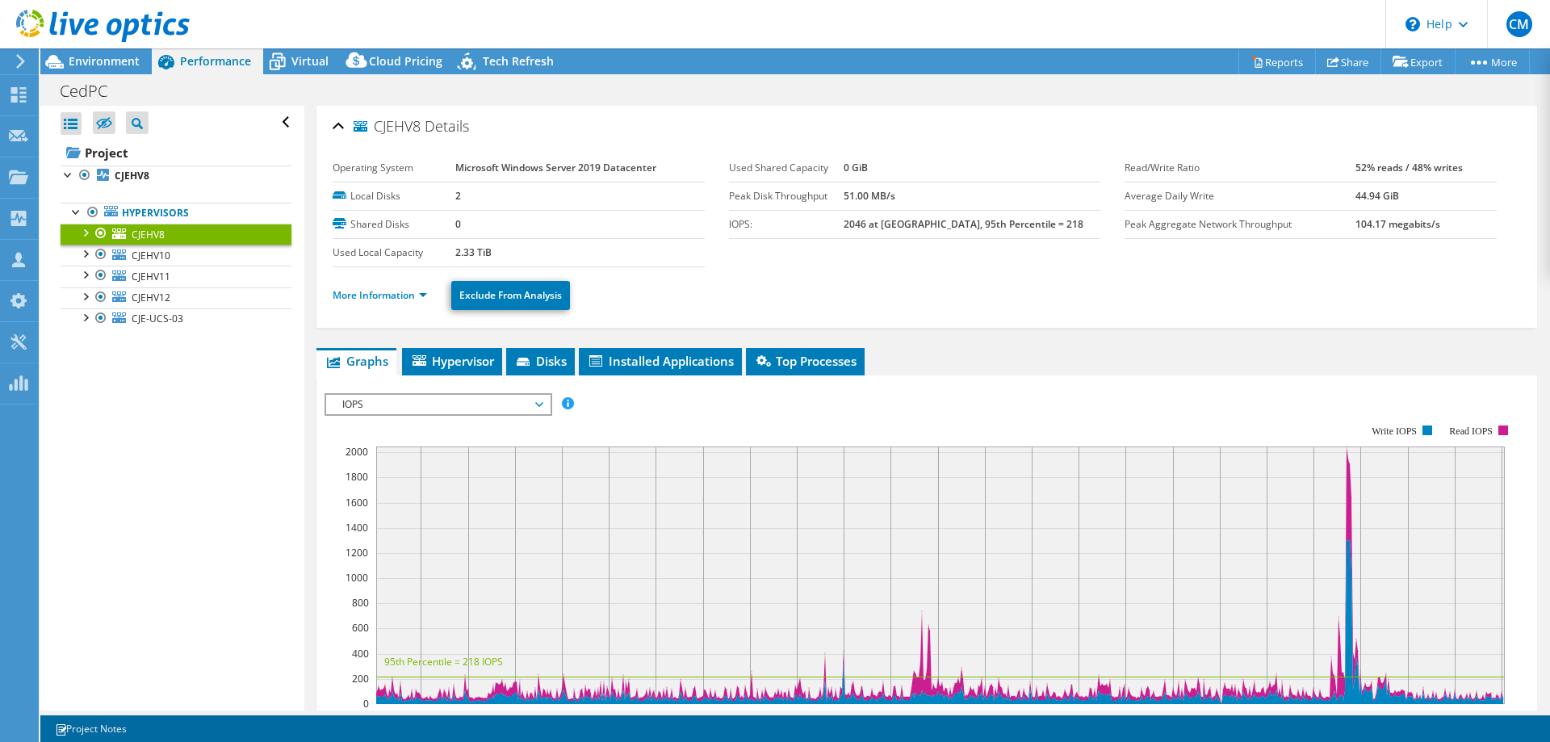
click at [84, 232] on div at bounding box center [85, 232] width 16 height 16
click at [98, 255] on div at bounding box center [101, 254] width 16 height 19
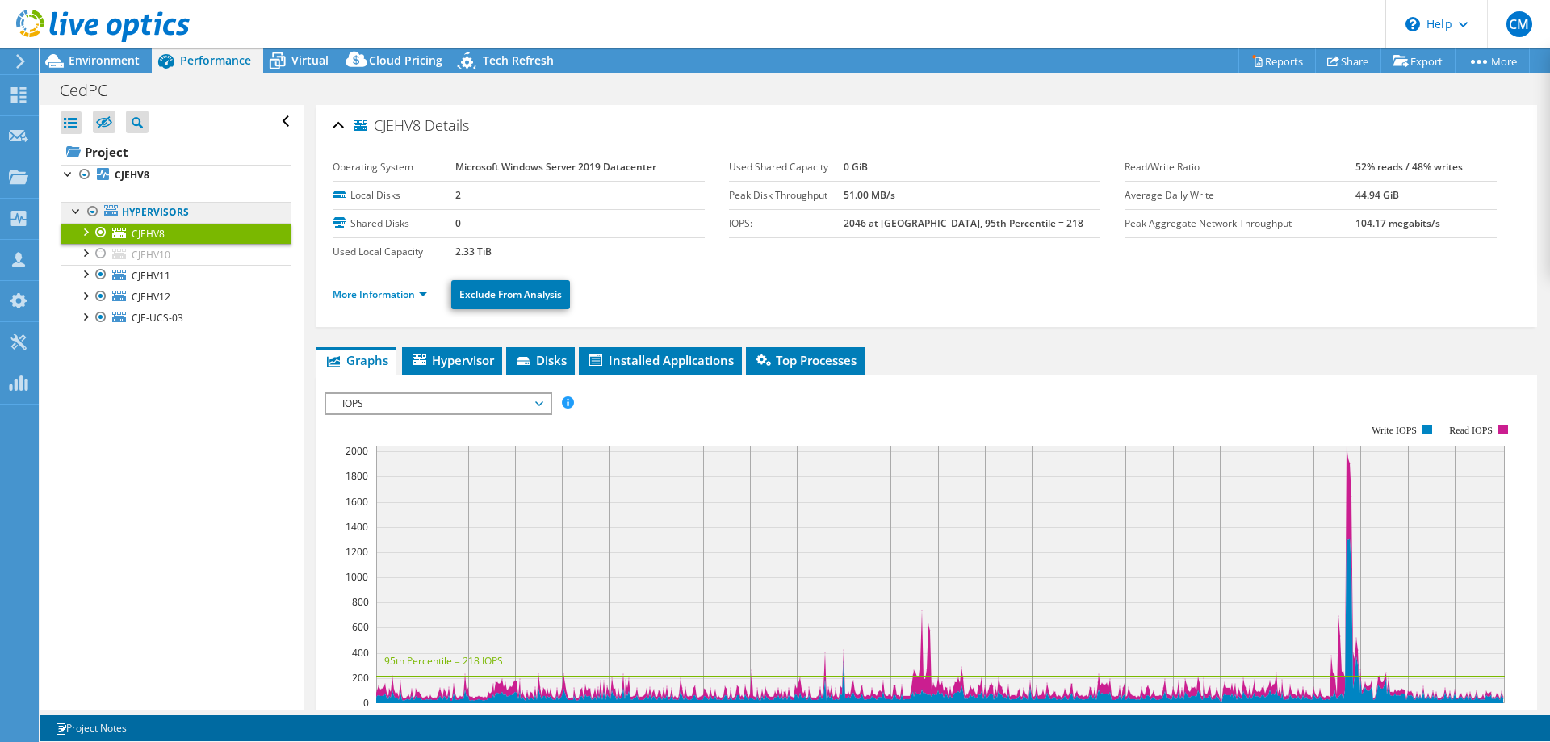
click at [105, 271] on ul "CJEHV8 0 C: 1 D: Network Interfaces" at bounding box center [176, 276] width 231 height 106
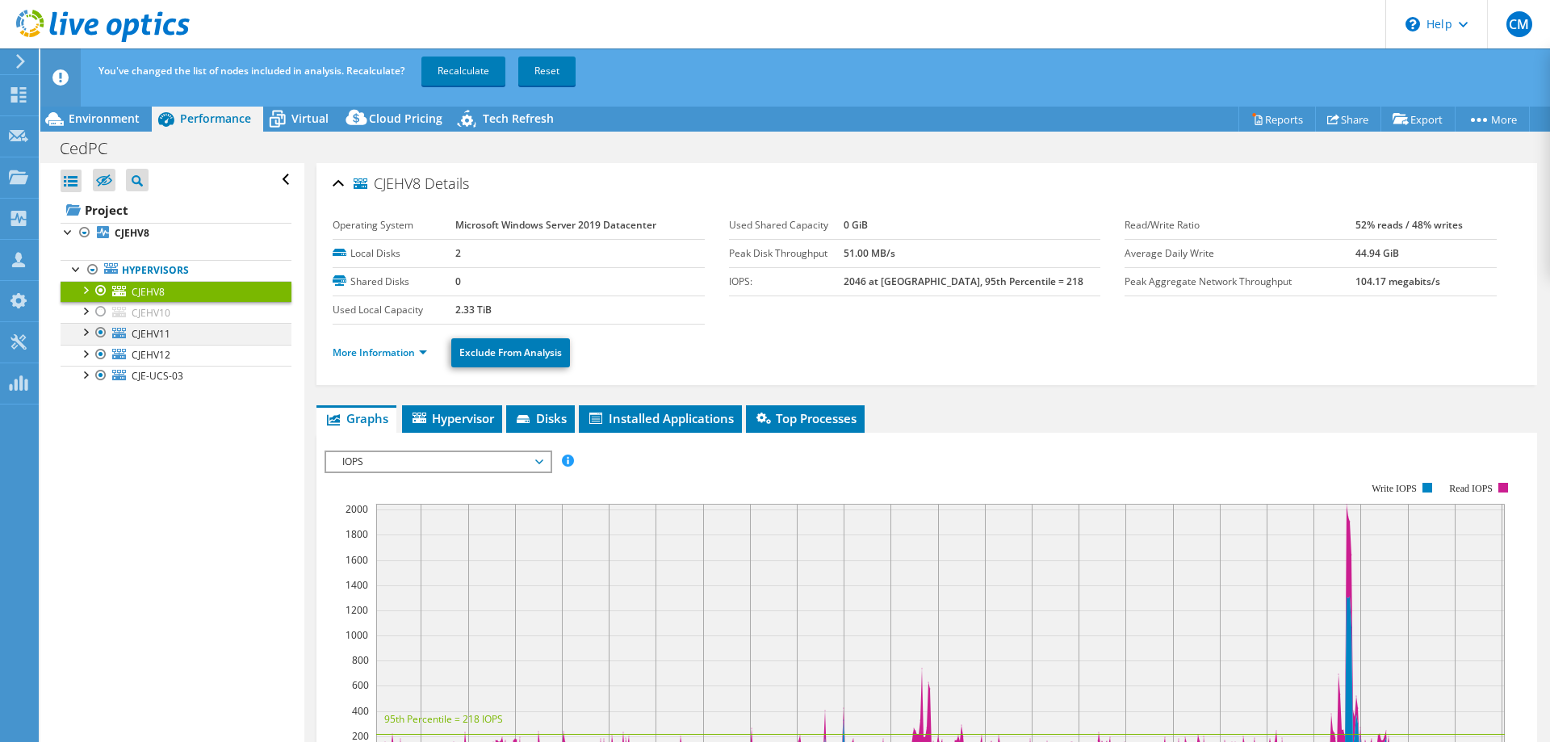
drag, startPoint x: 103, startPoint y: 324, endPoint x: 103, endPoint y: 333, distance: 8.9
click at [103, 325] on div at bounding box center [101, 332] width 16 height 19
click at [99, 362] on div at bounding box center [101, 354] width 16 height 19
click at [98, 375] on div at bounding box center [101, 375] width 16 height 19
click at [484, 78] on link "Recalculate" at bounding box center [463, 71] width 84 height 29
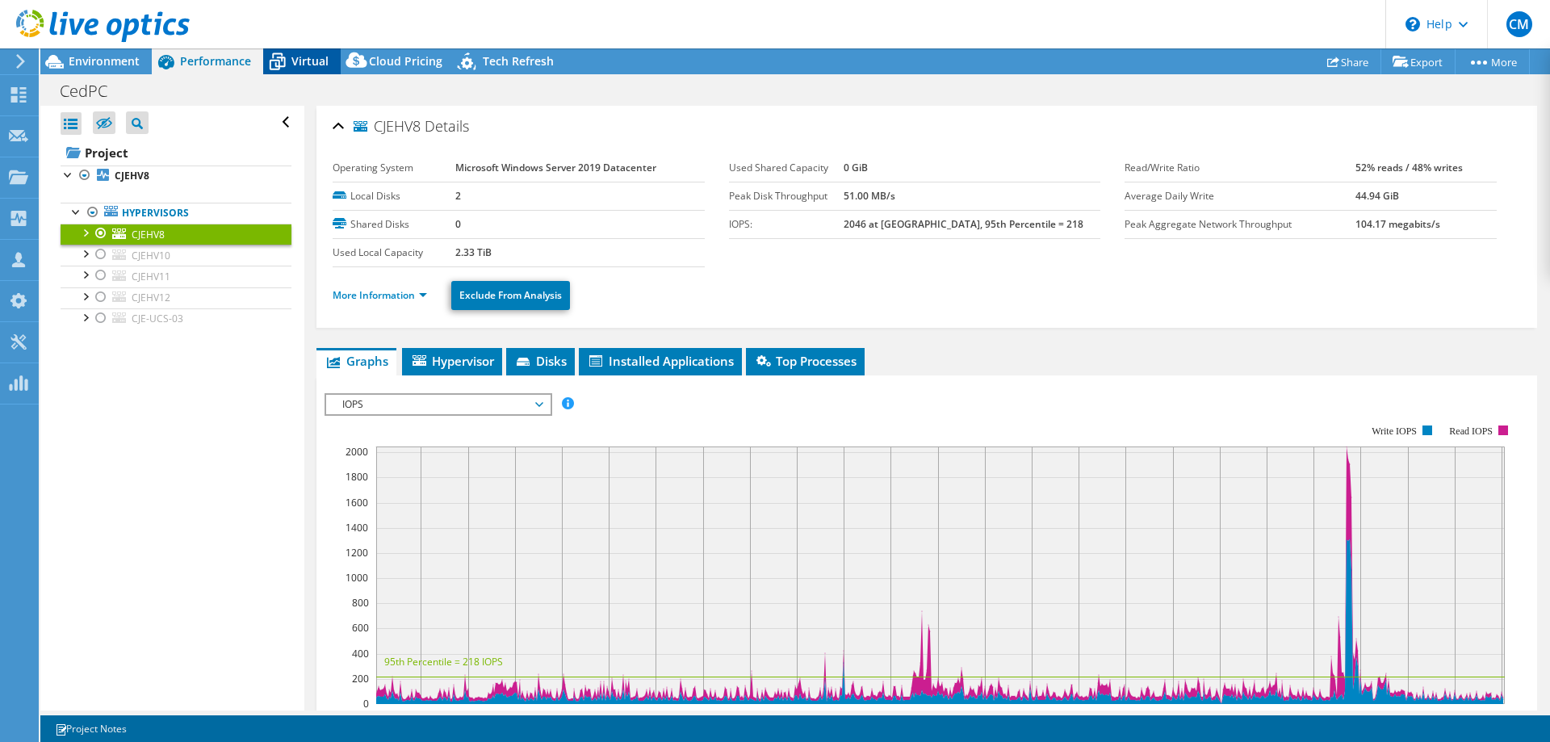
click at [316, 67] on span "Virtual" at bounding box center [309, 60] width 37 height 15
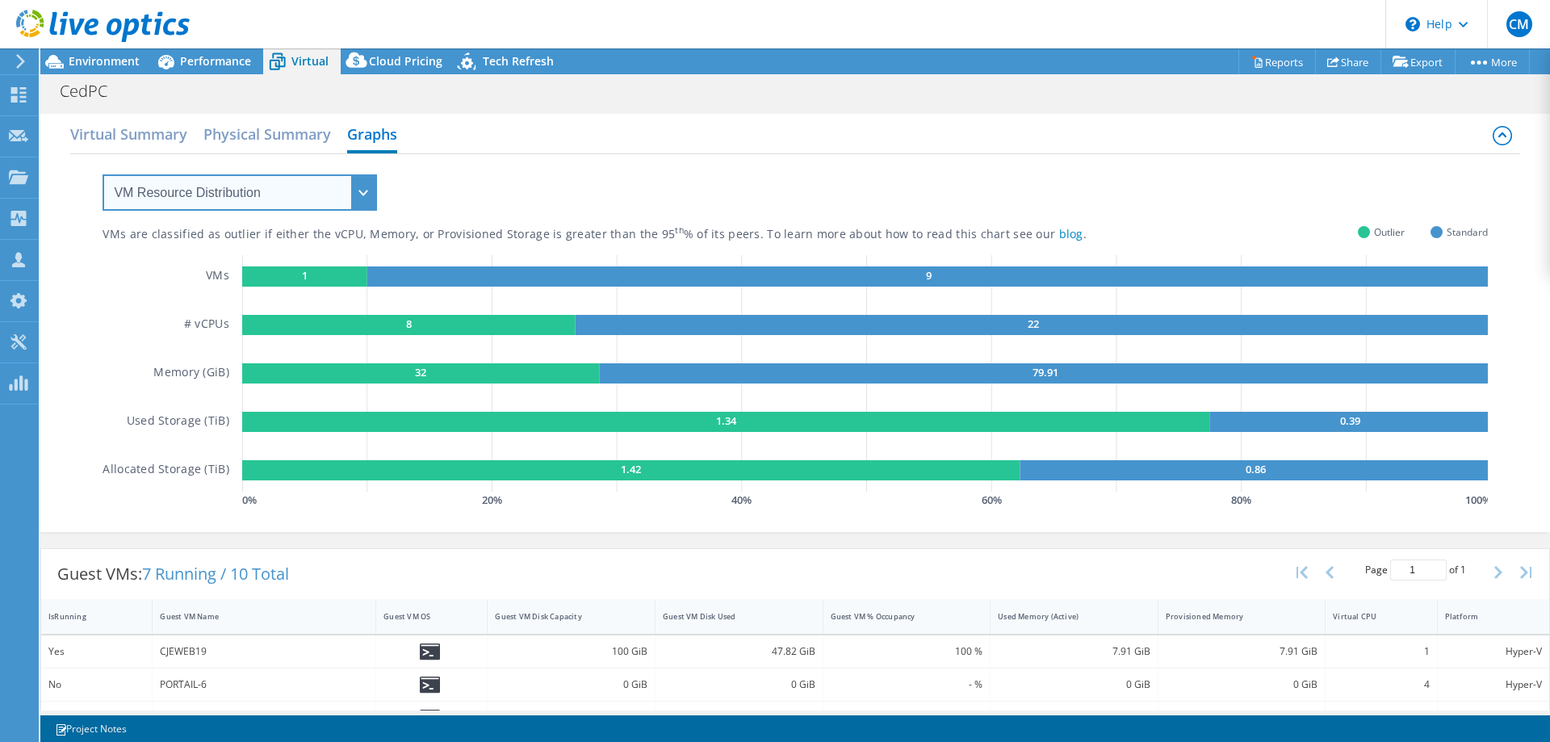
click at [103, 174] on select "VM Resource Distribution Provisioning Contrast Over Provisioning" at bounding box center [240, 192] width 274 height 36
click at [165, 128] on h2 "Virtual Summary" at bounding box center [128, 134] width 117 height 32
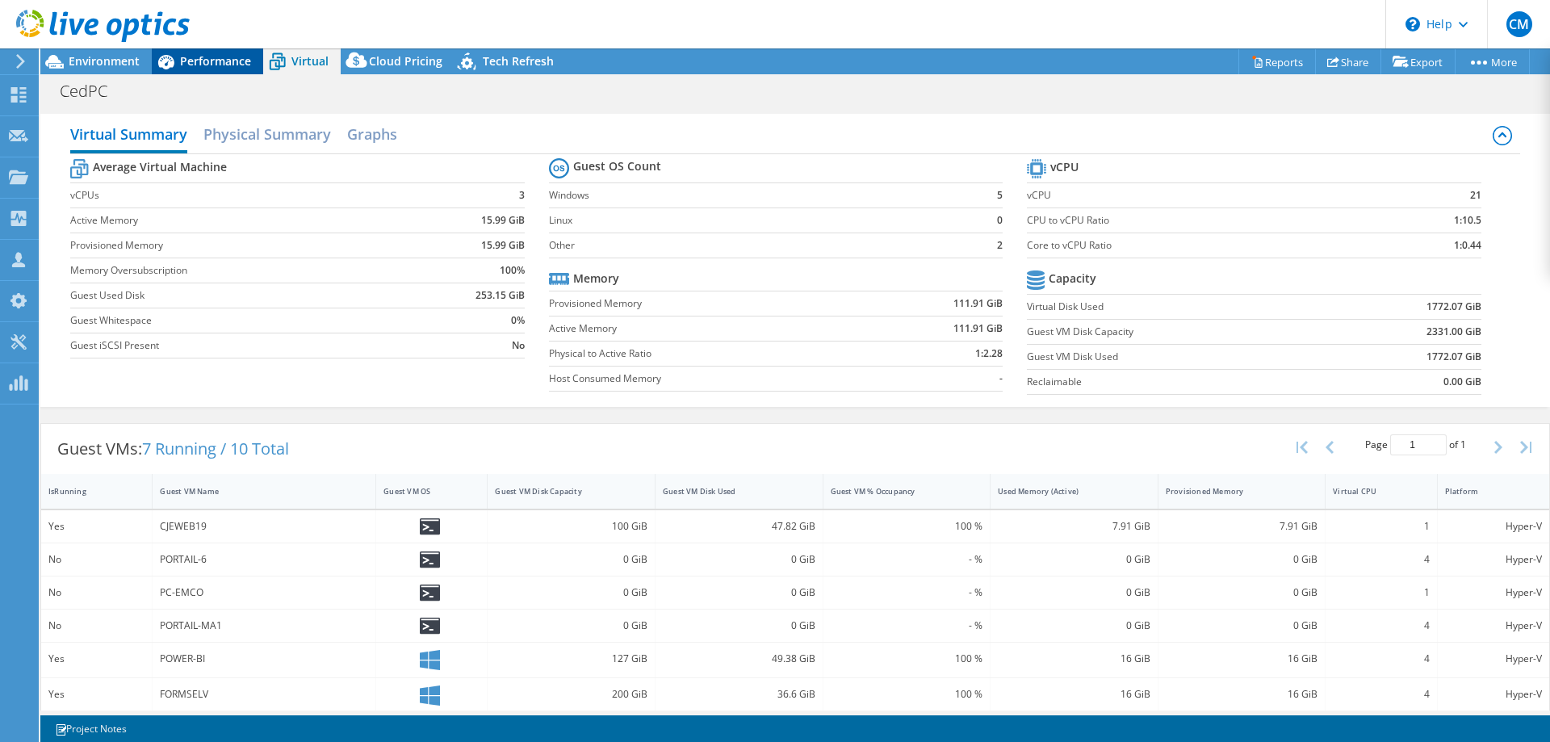
click at [232, 66] on span "Performance" at bounding box center [215, 60] width 71 height 15
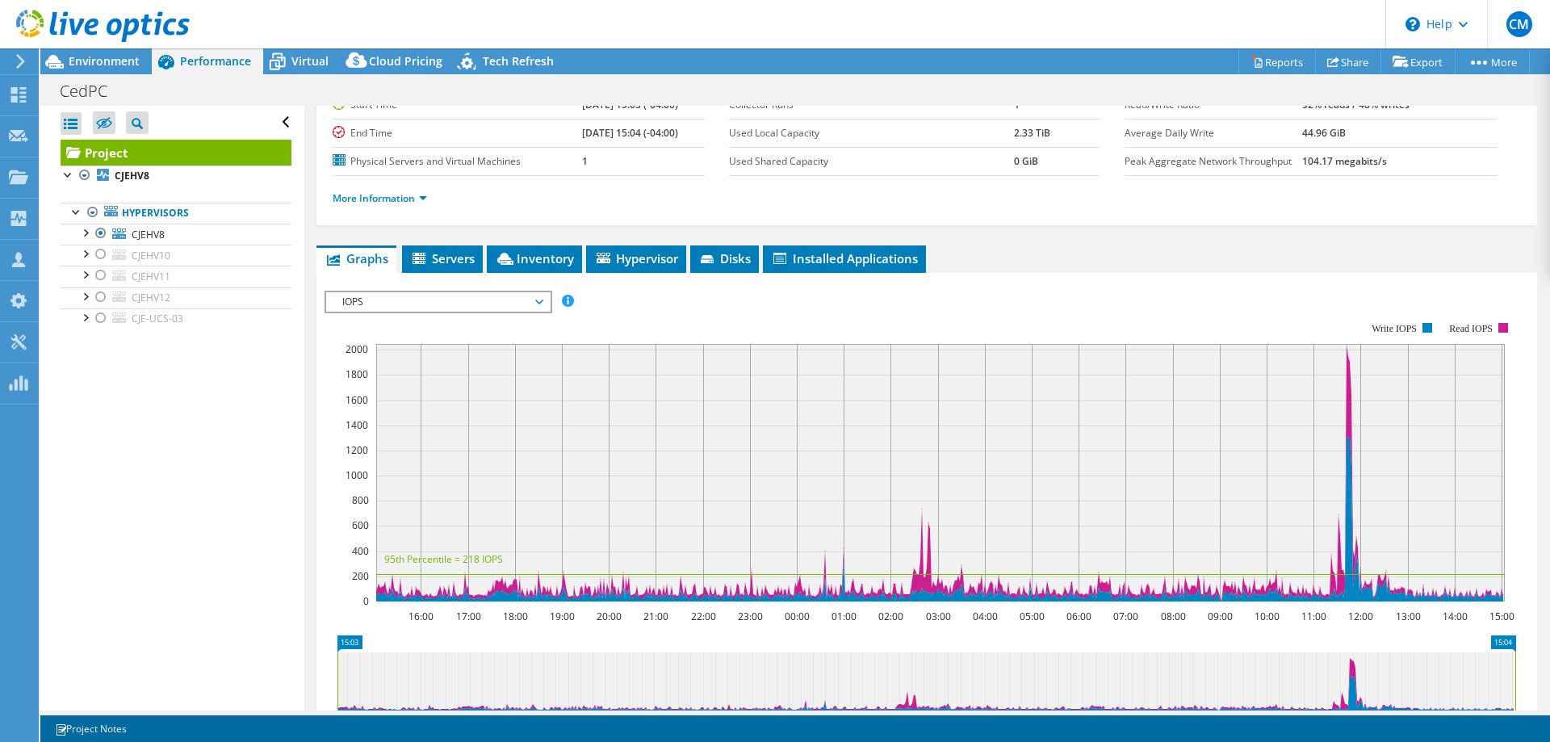
scroll to position [247, 0]
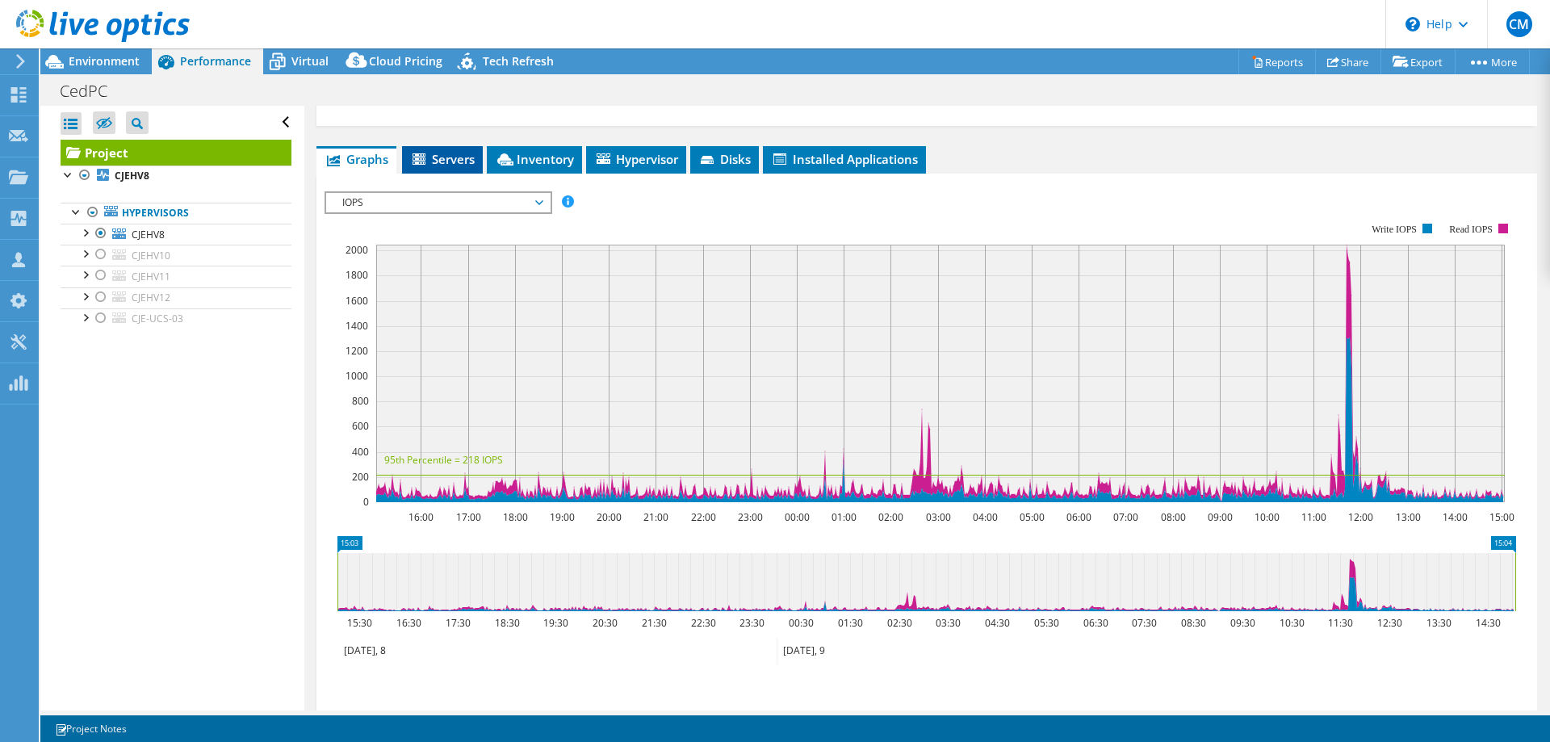
click at [447, 160] on span "Servers" at bounding box center [442, 159] width 65 height 16
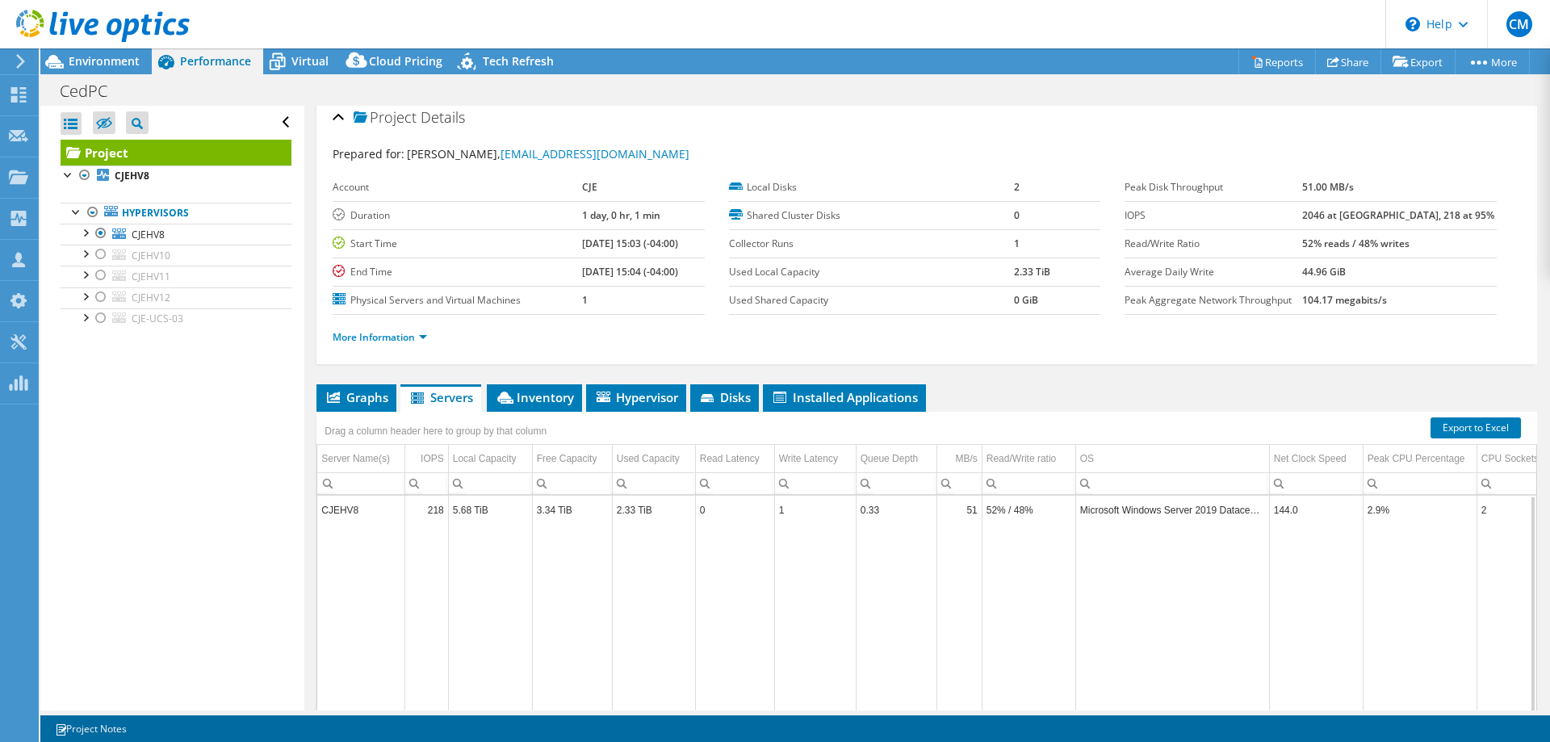
scroll to position [0, 0]
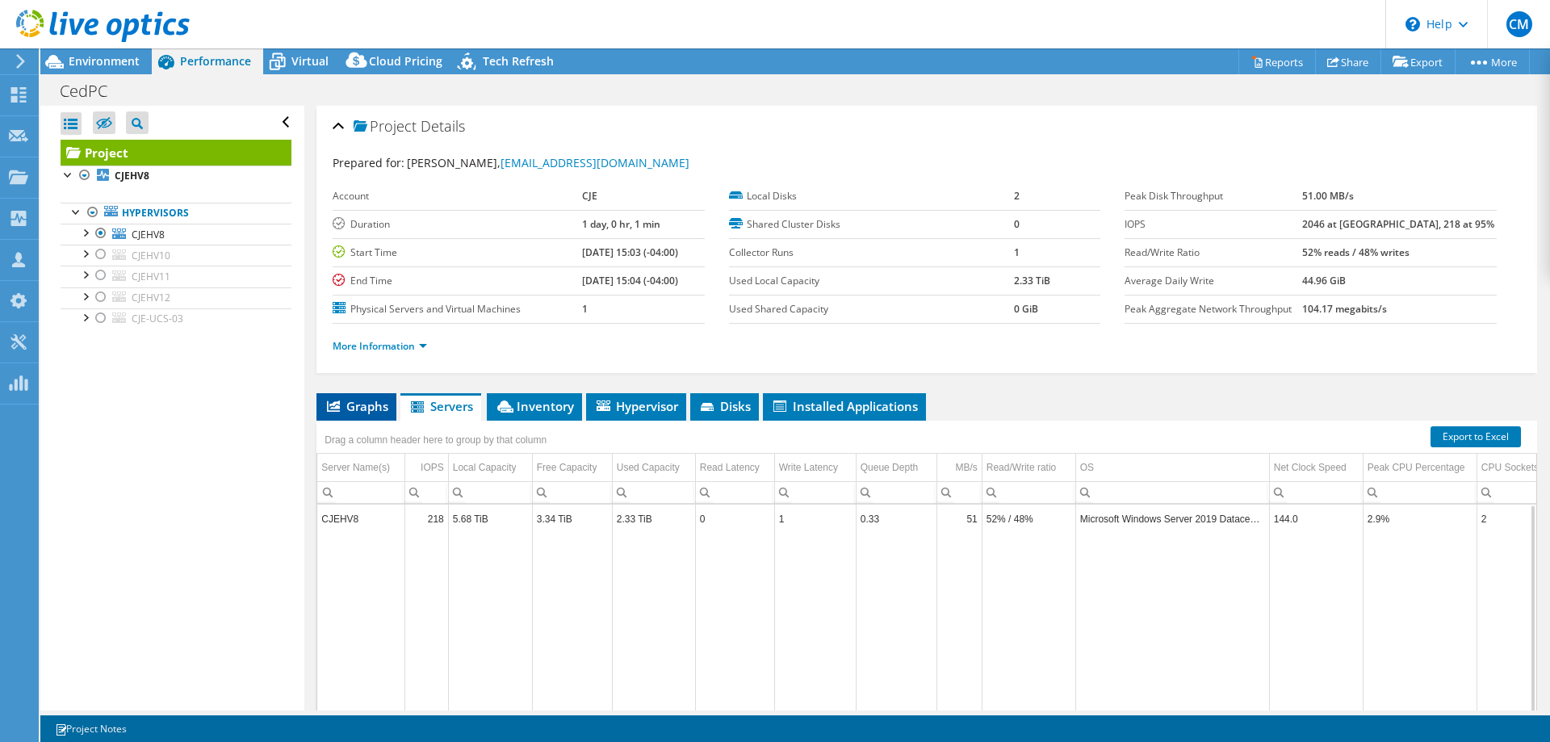
click at [359, 404] on span "Graphs" at bounding box center [356, 406] width 64 height 16
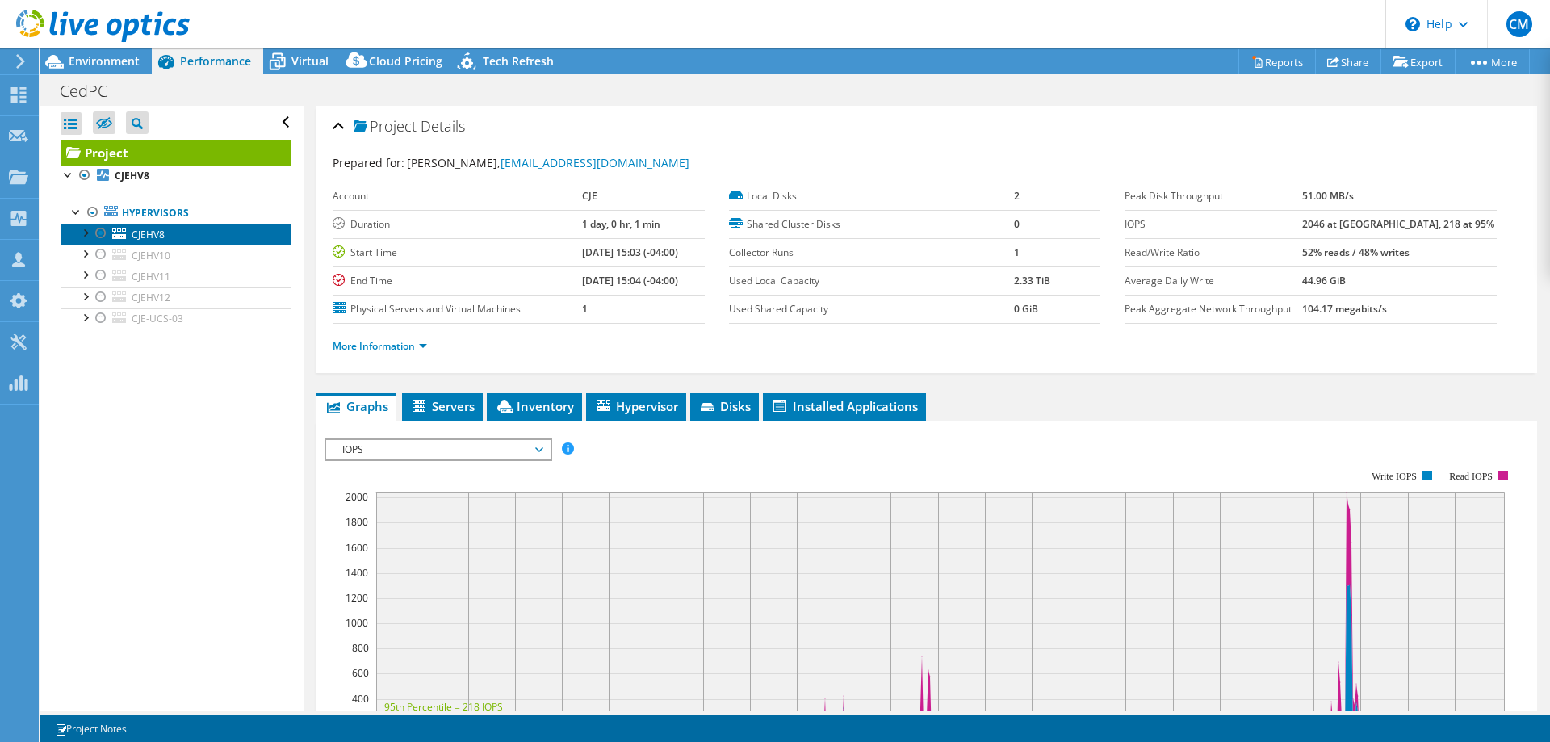
click at [168, 233] on link "CJEHV8" at bounding box center [176, 234] width 231 height 21
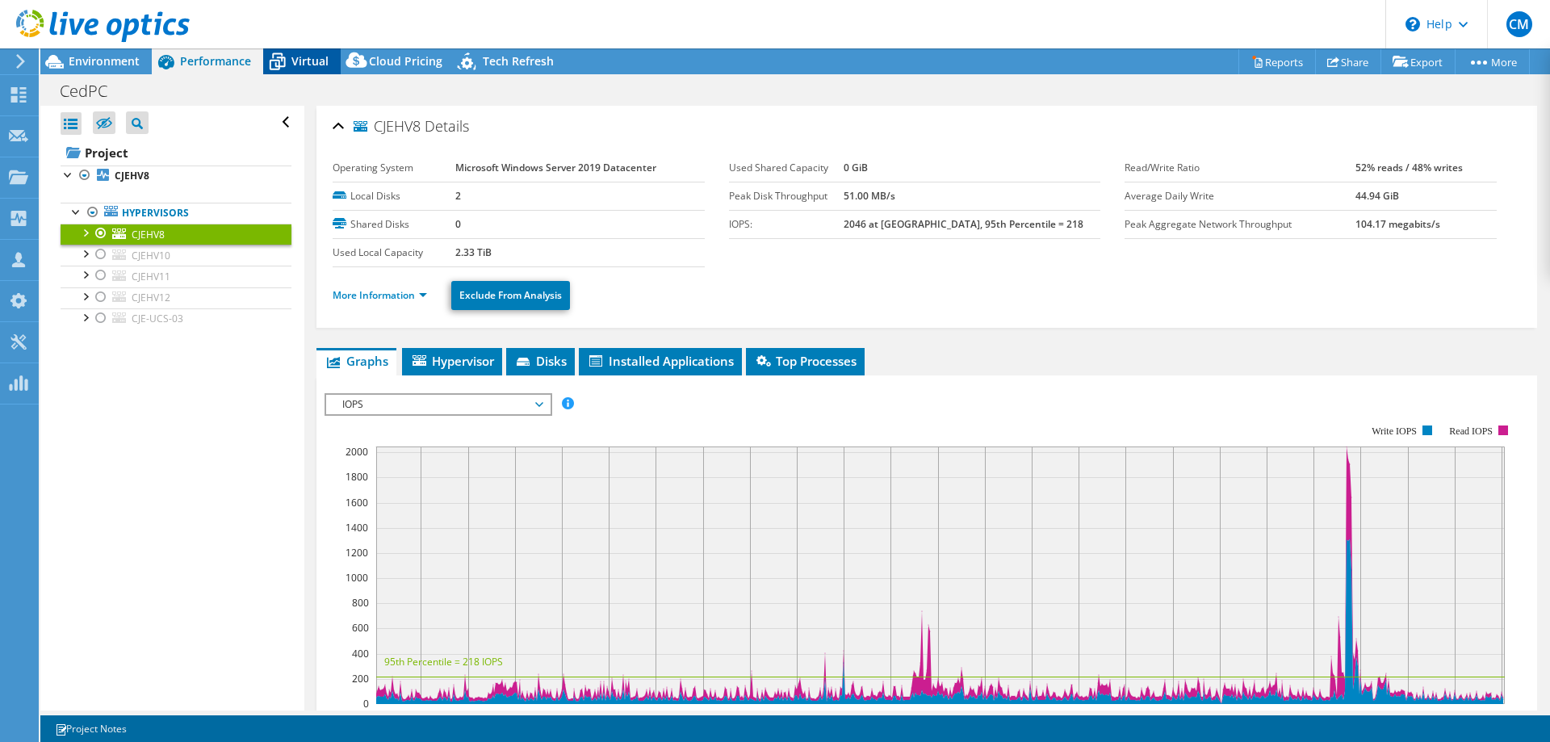
click at [319, 49] on div "Virtual" at bounding box center [301, 61] width 77 height 26
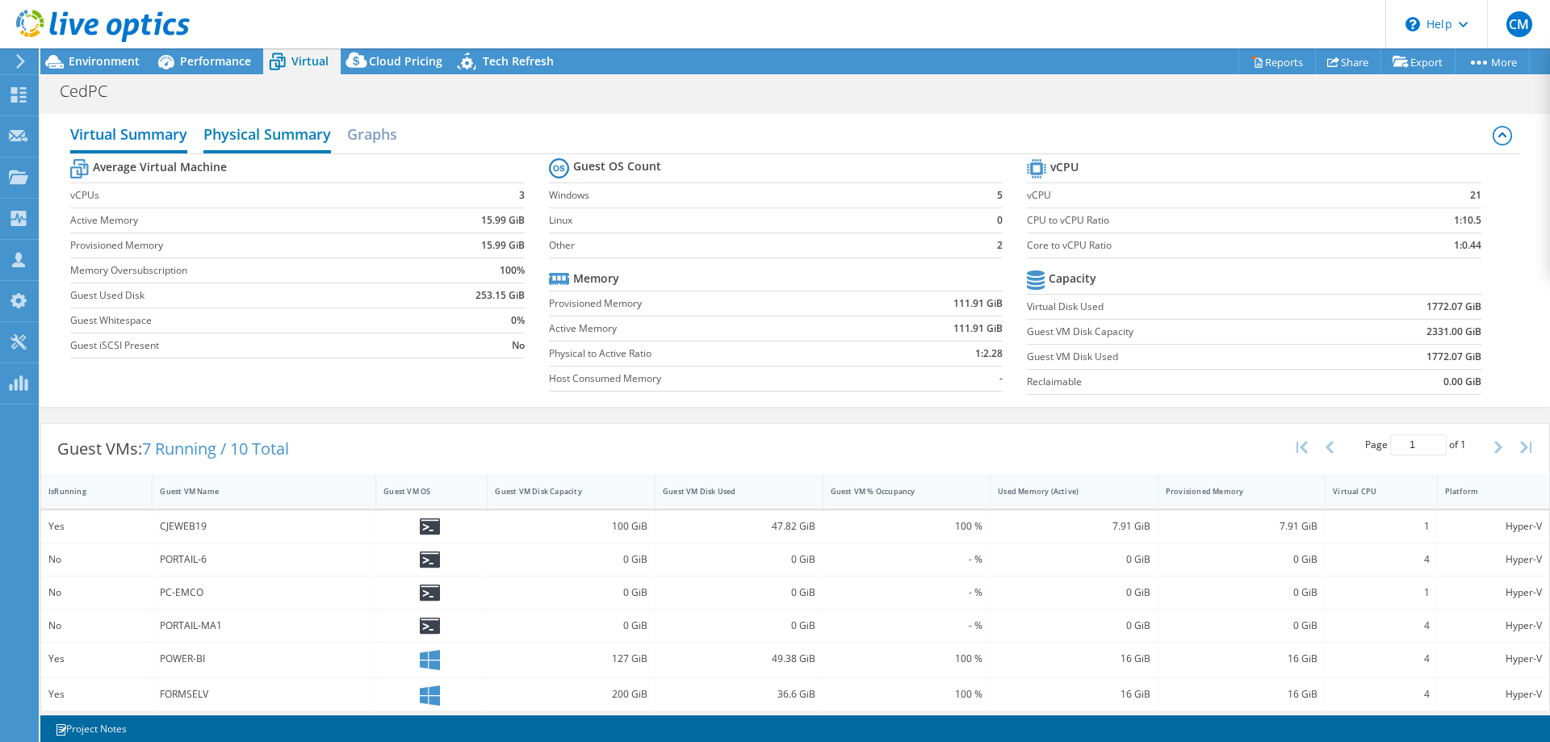
click at [259, 132] on h2 "Physical Summary" at bounding box center [267, 136] width 128 height 36
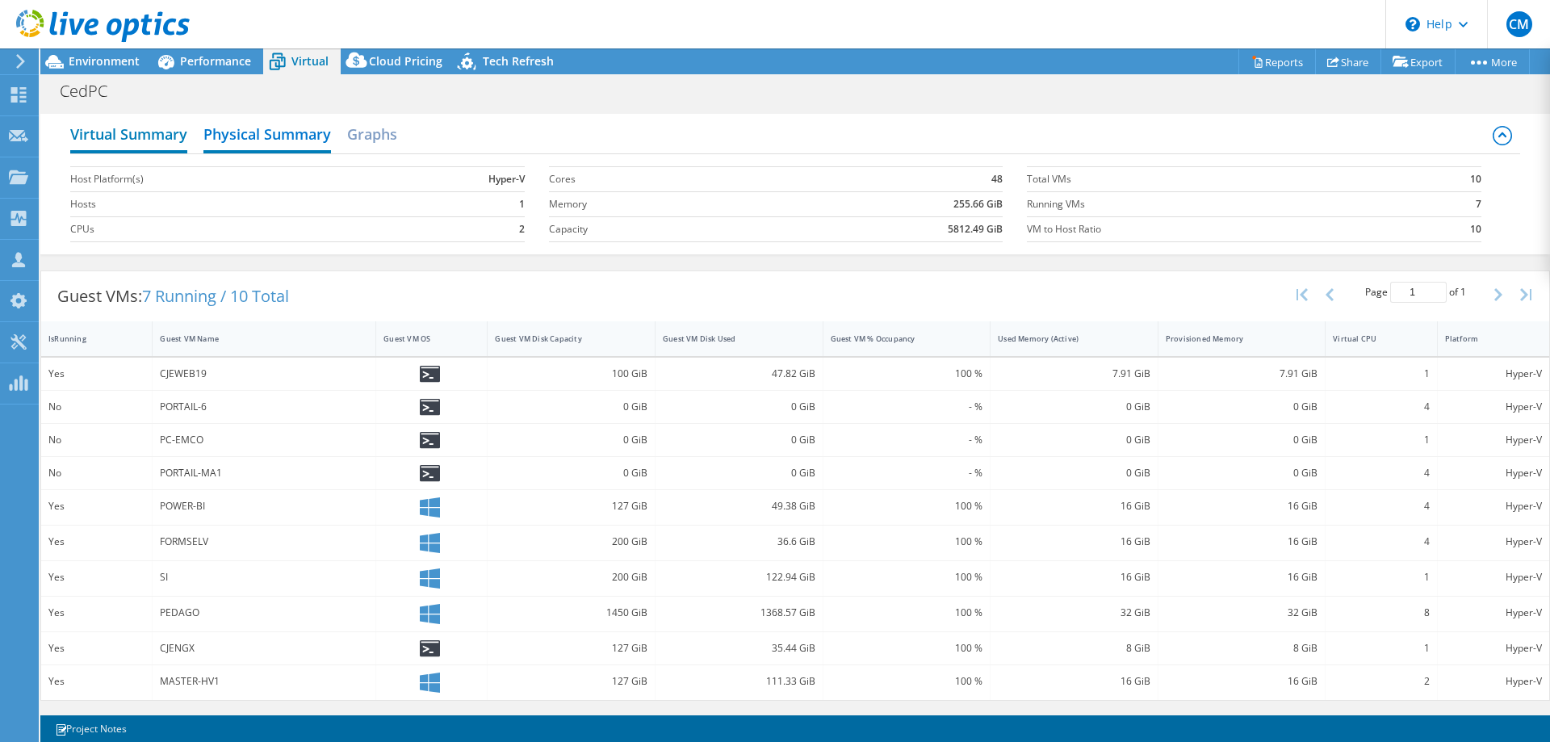
click at [179, 140] on h2 "Virtual Summary" at bounding box center [128, 136] width 117 height 36
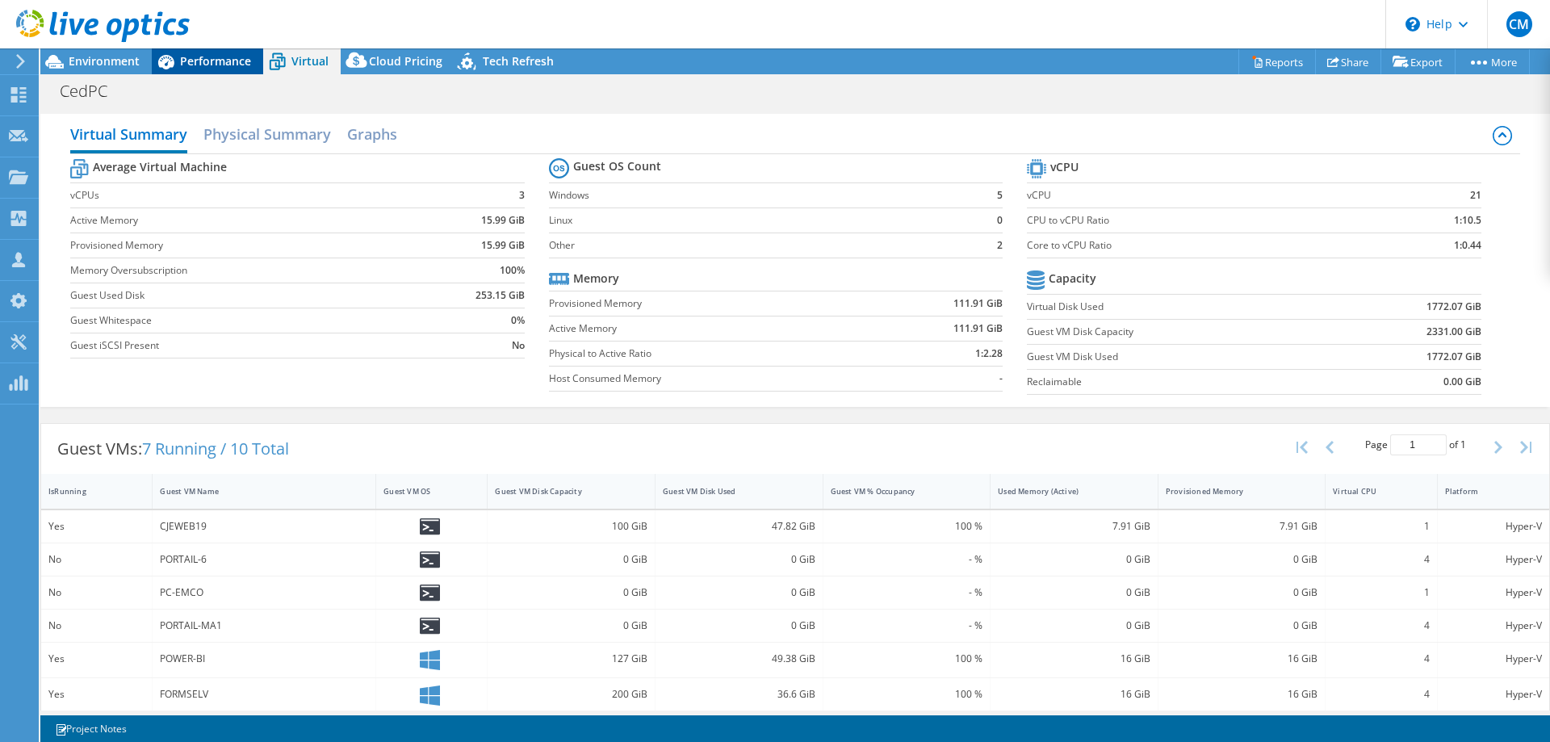
click at [220, 65] on span "Performance" at bounding box center [215, 60] width 71 height 15
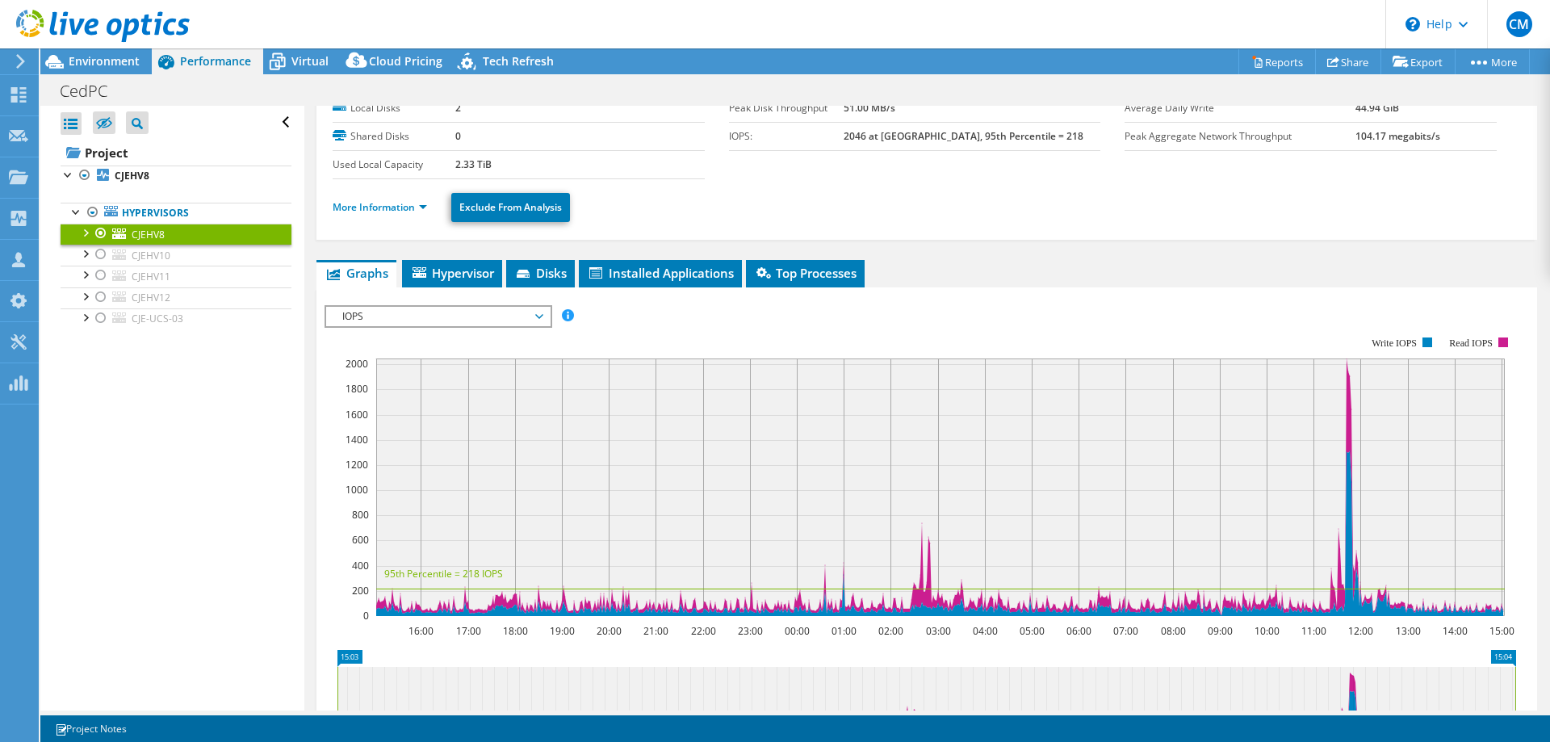
scroll to position [82, 0]
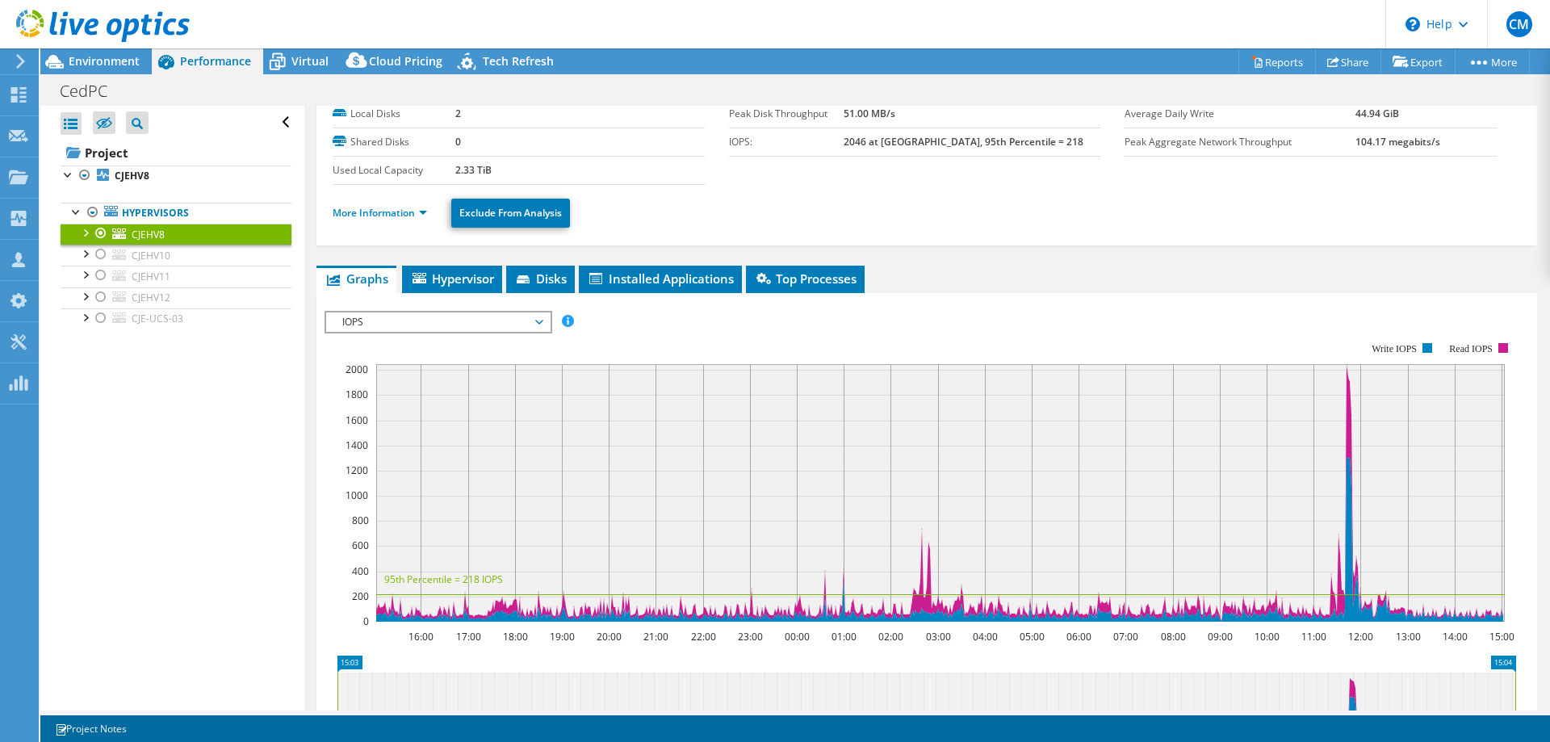
click at [86, 231] on div at bounding box center [85, 232] width 16 height 16
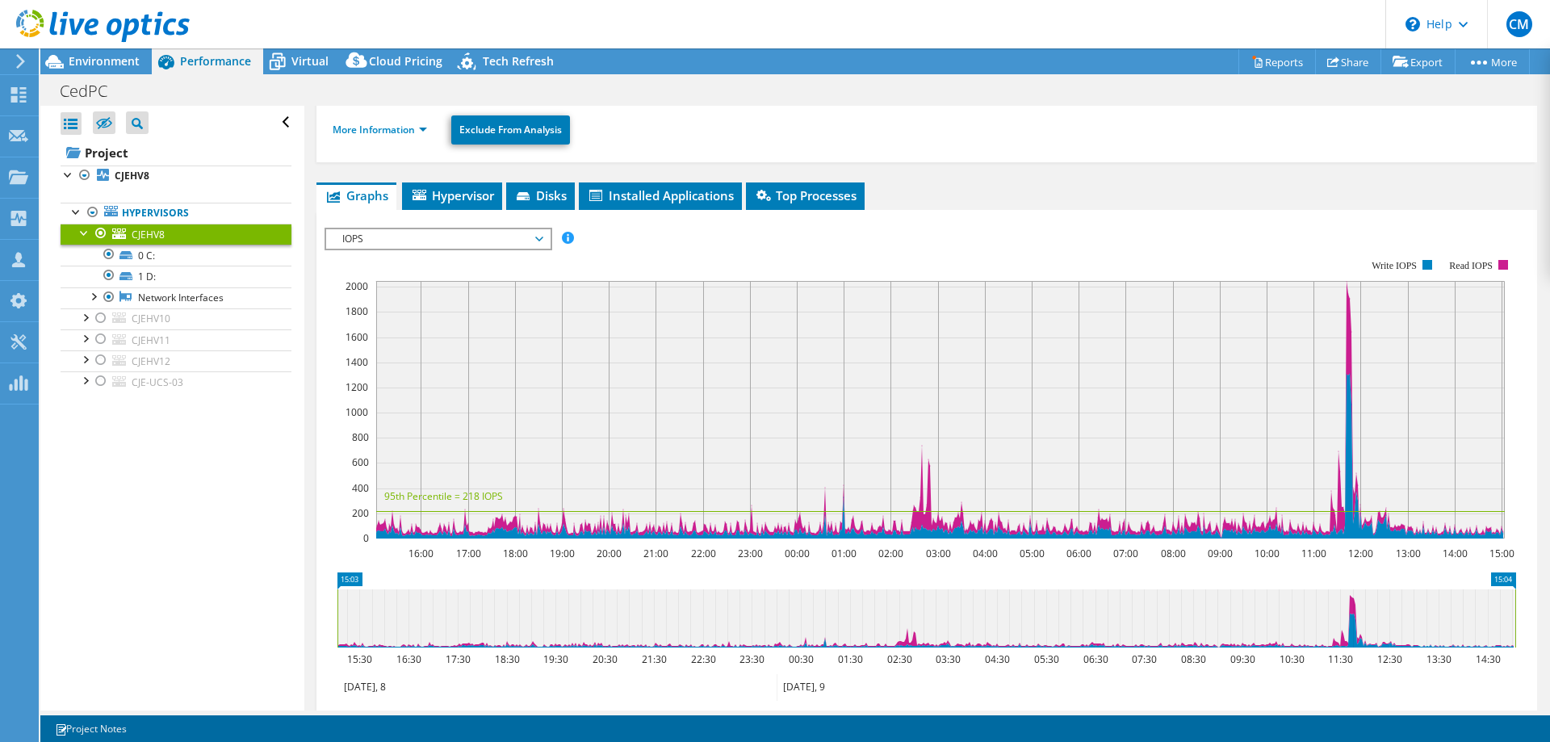
scroll to position [165, 0]
click at [458, 238] on span "IOPS" at bounding box center [437, 239] width 207 height 19
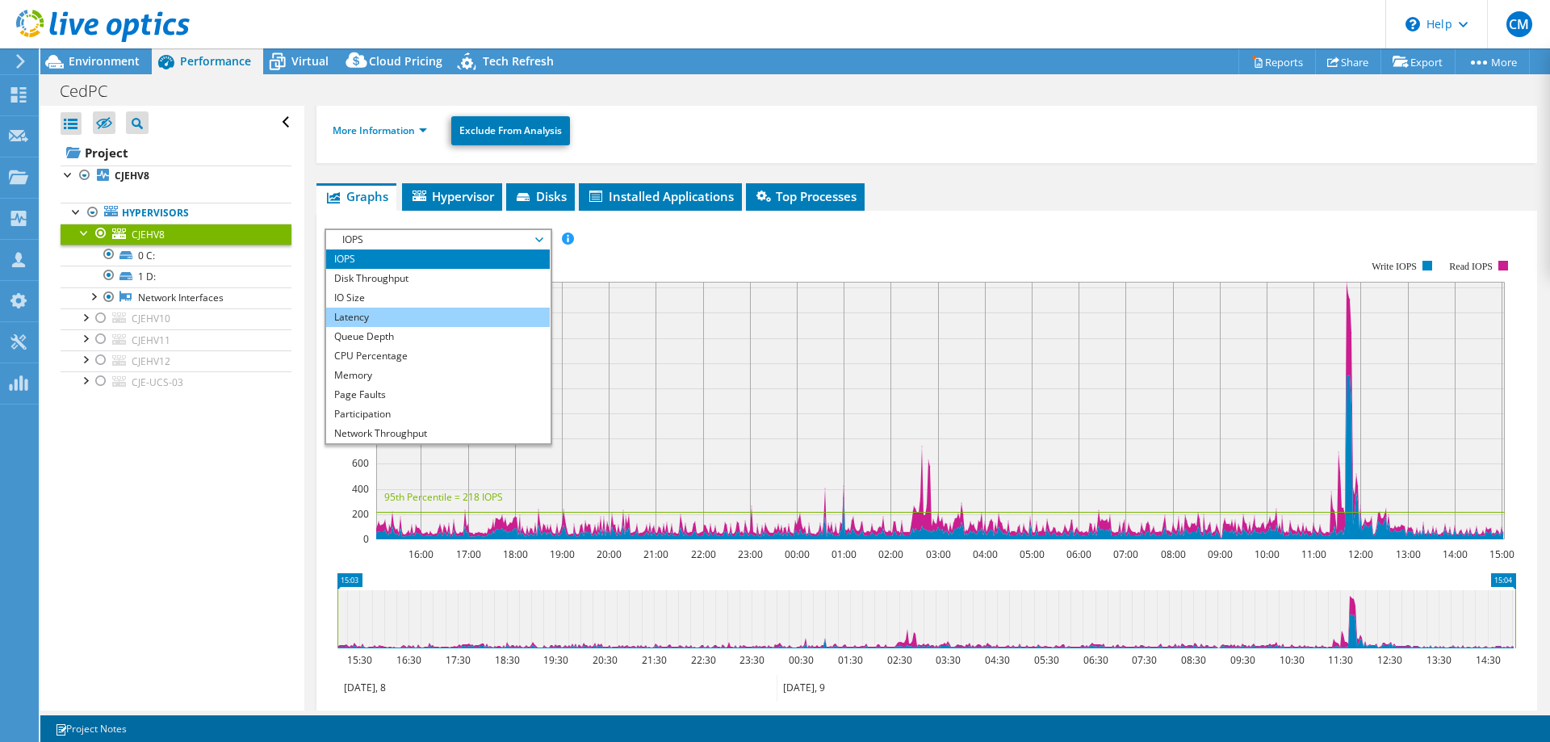
click at [404, 312] on li "Latency" at bounding box center [438, 317] width 224 height 19
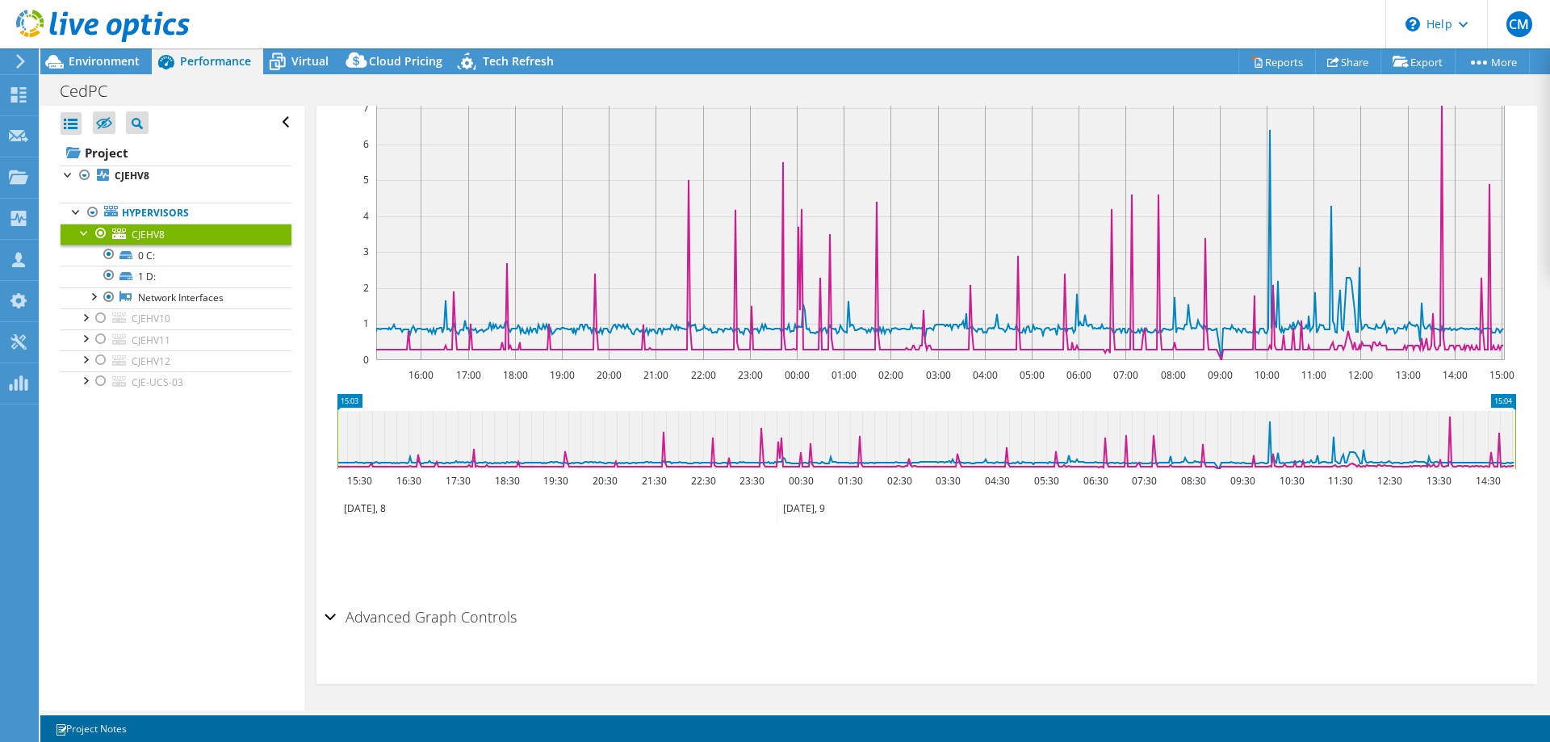
scroll to position [15, 0]
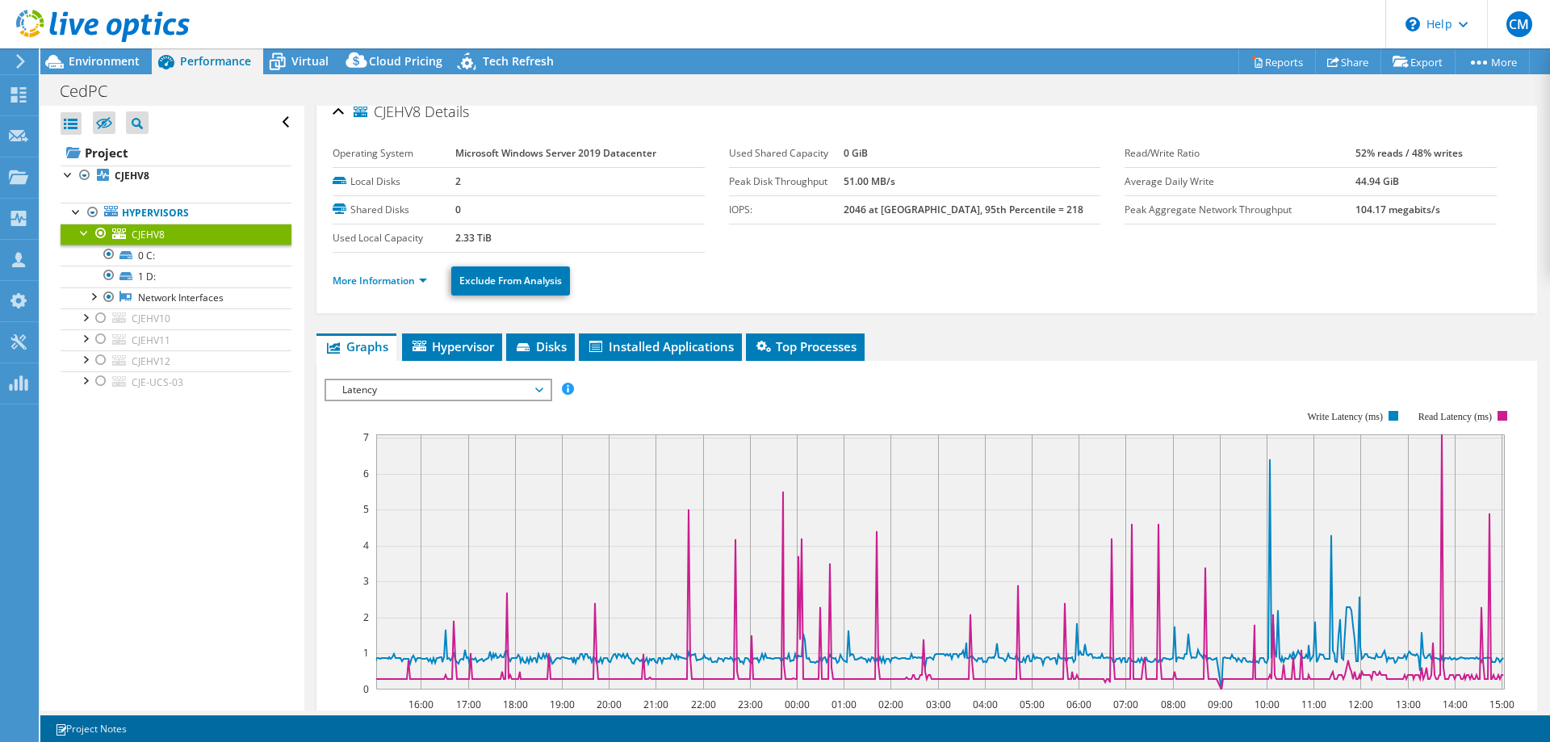
click at [501, 386] on span "Latency" at bounding box center [437, 389] width 207 height 19
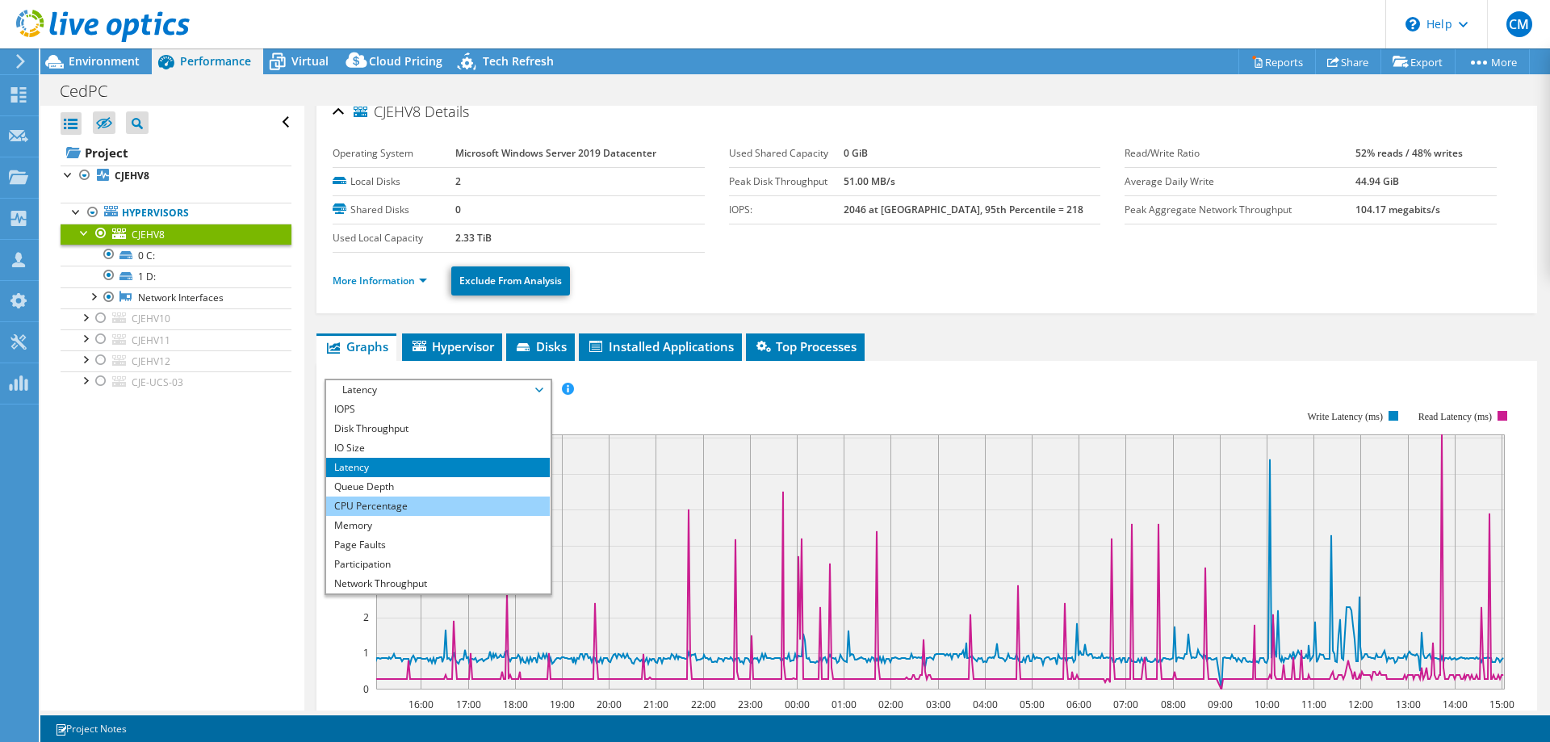
click at [436, 502] on li "CPU Percentage" at bounding box center [438, 505] width 224 height 19
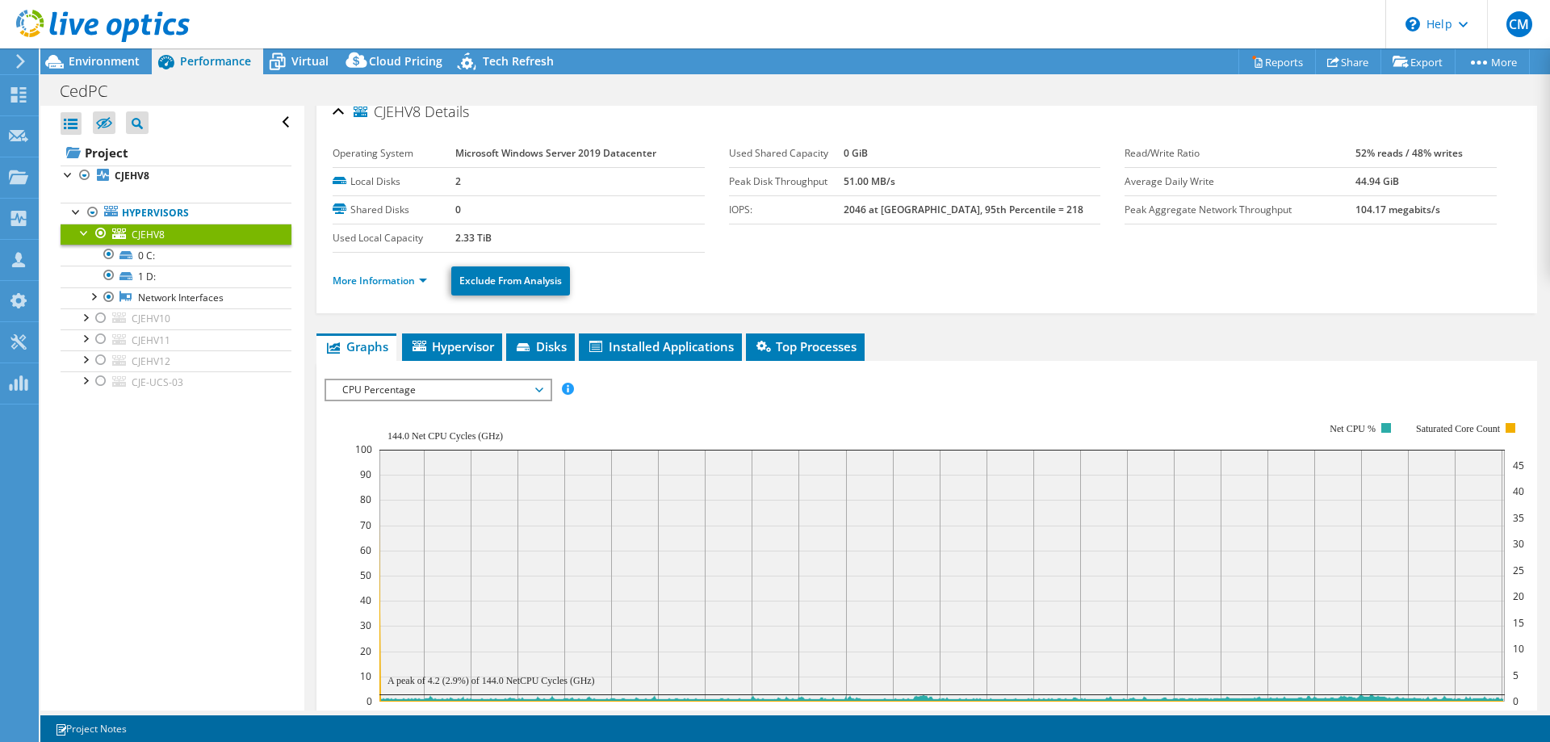
click at [439, 387] on span "CPU Percentage" at bounding box center [437, 389] width 207 height 19
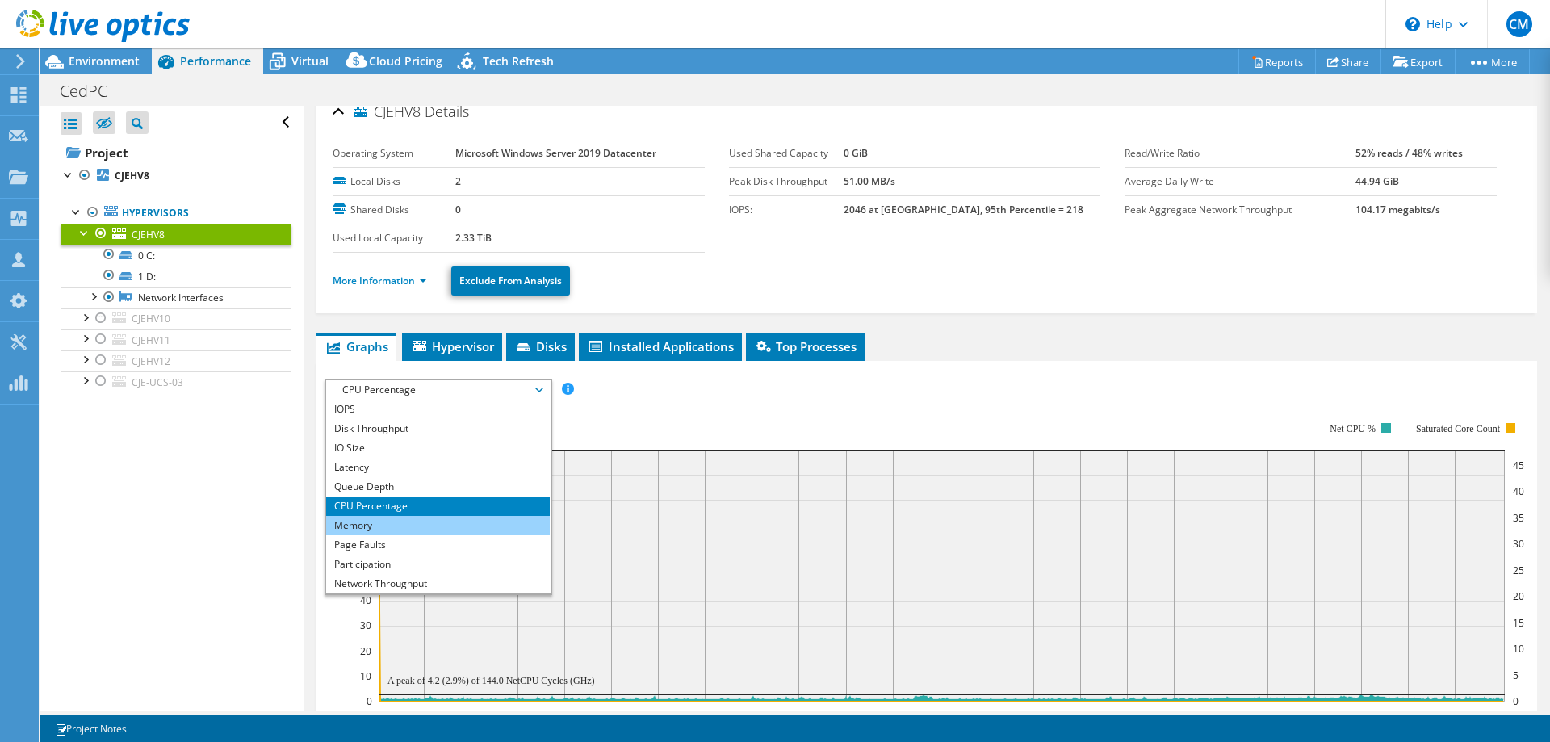
click at [399, 521] on li "Memory" at bounding box center [438, 525] width 224 height 19
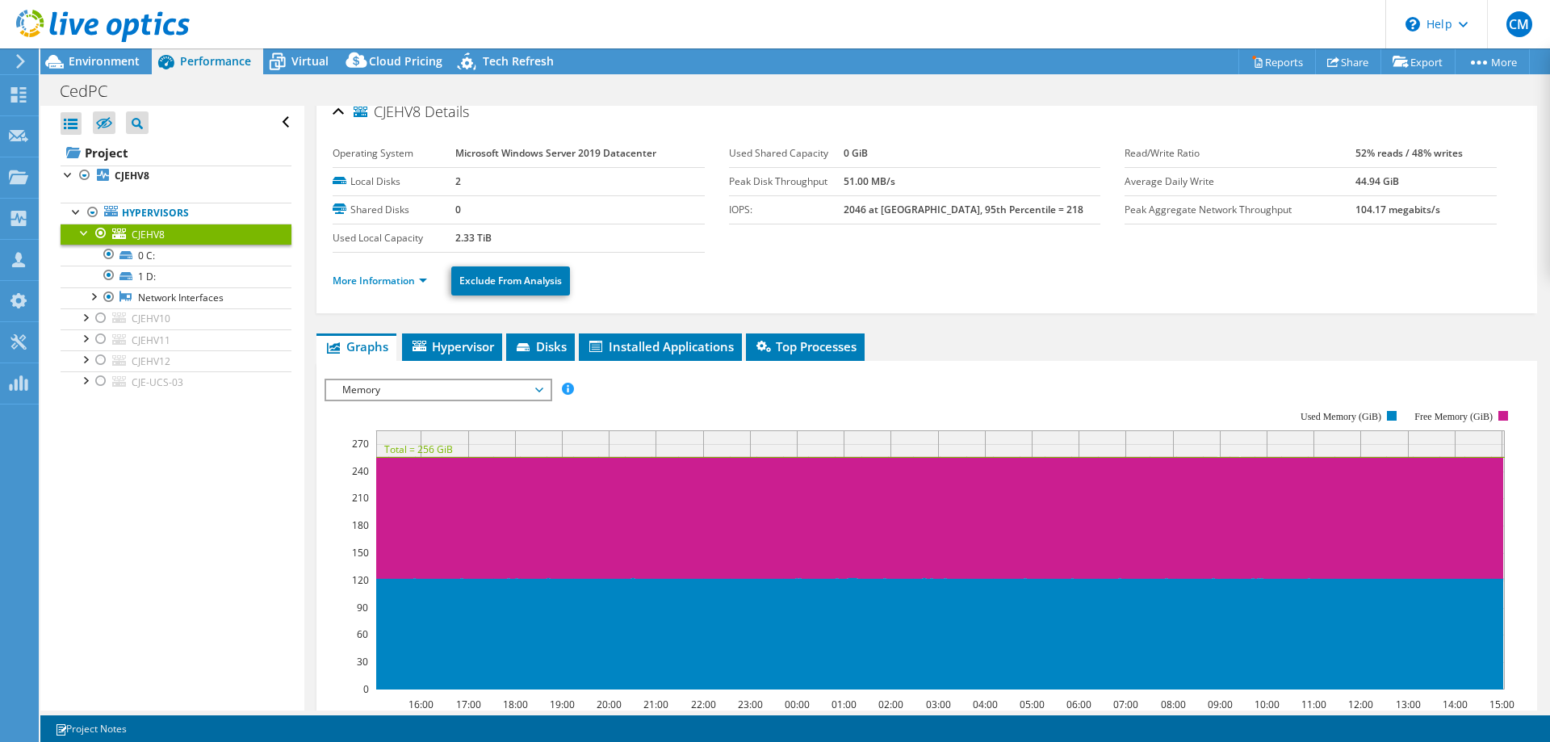
click at [446, 388] on span "Memory" at bounding box center [437, 389] width 207 height 19
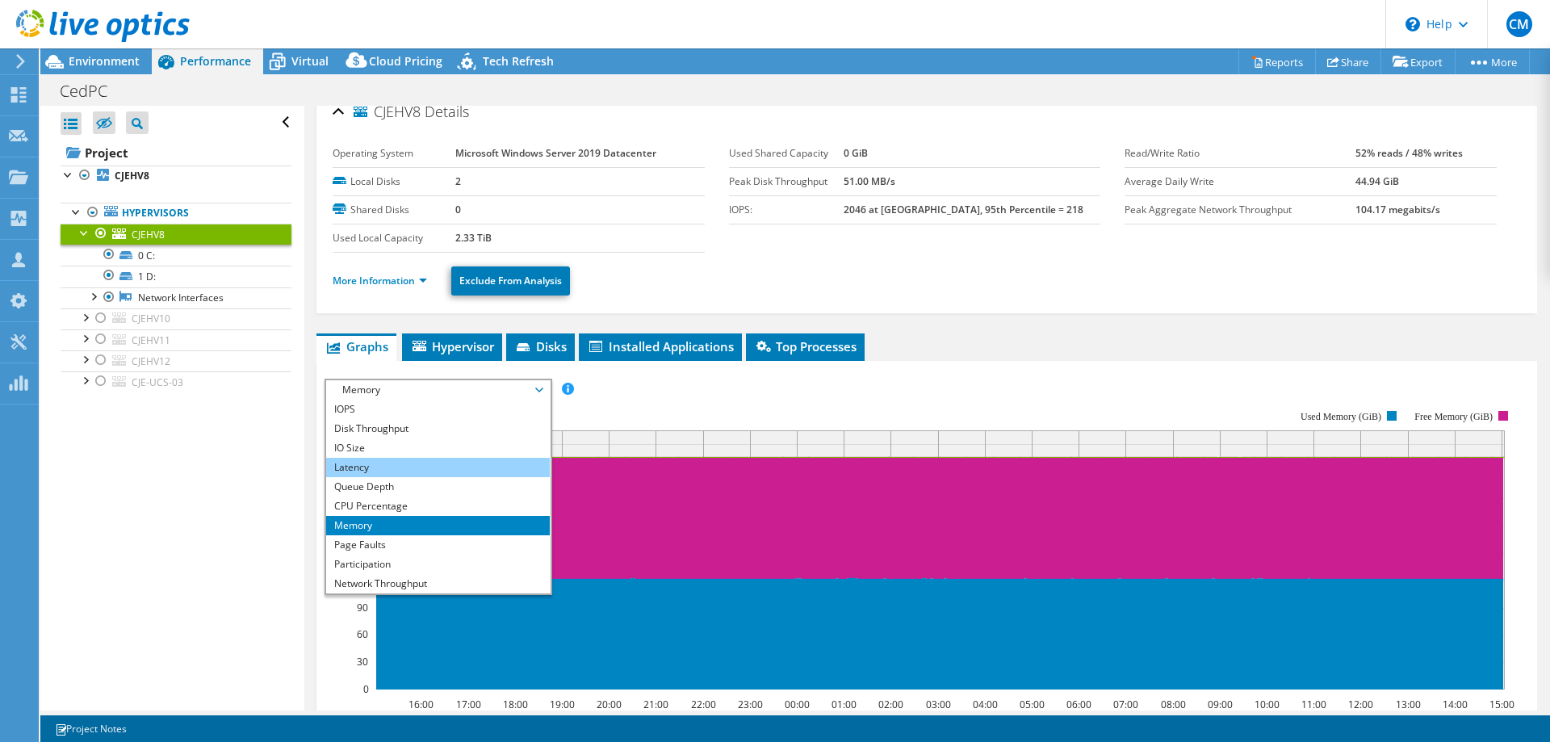
click at [408, 470] on li "Latency" at bounding box center [438, 467] width 224 height 19
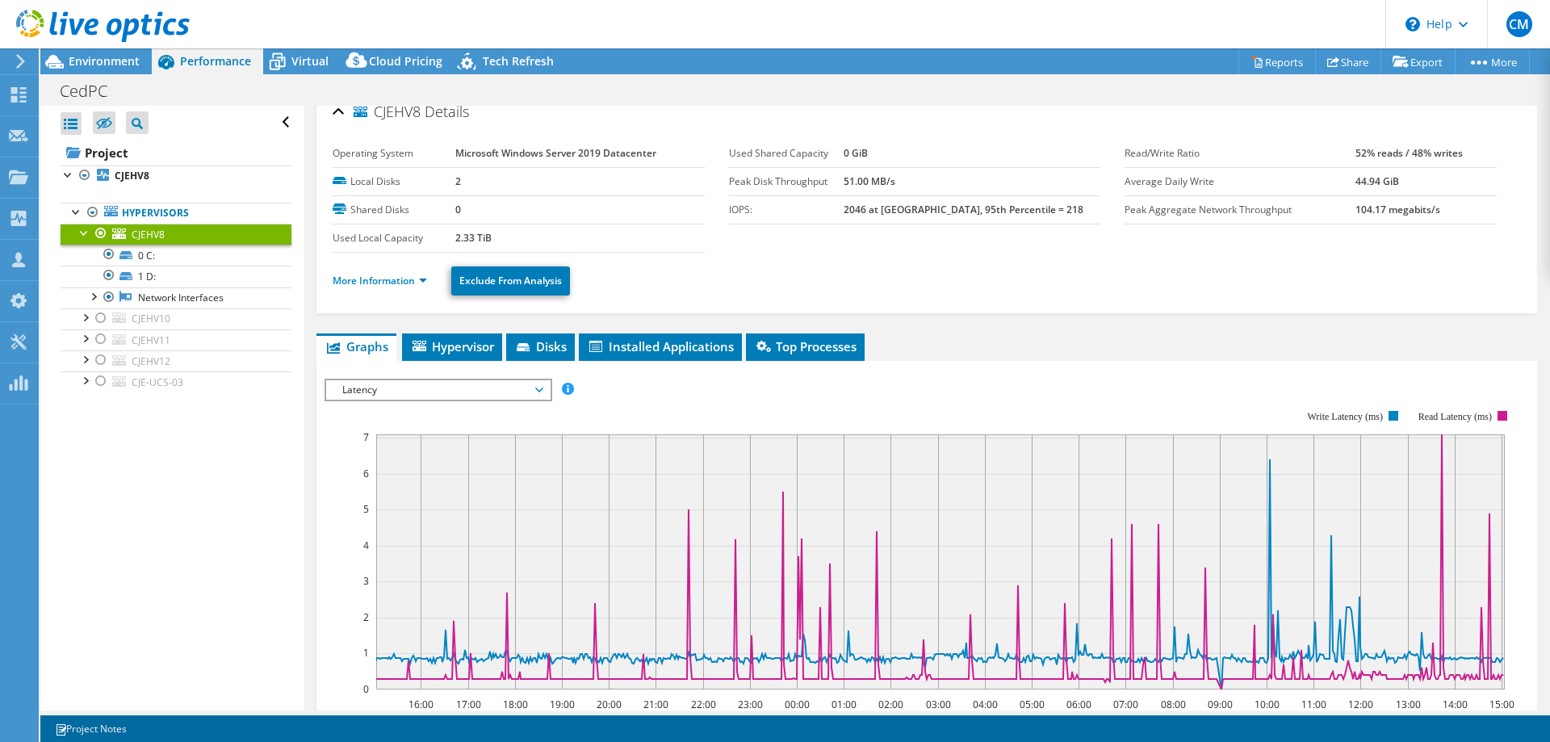
click at [370, 391] on span "Latency" at bounding box center [437, 389] width 207 height 19
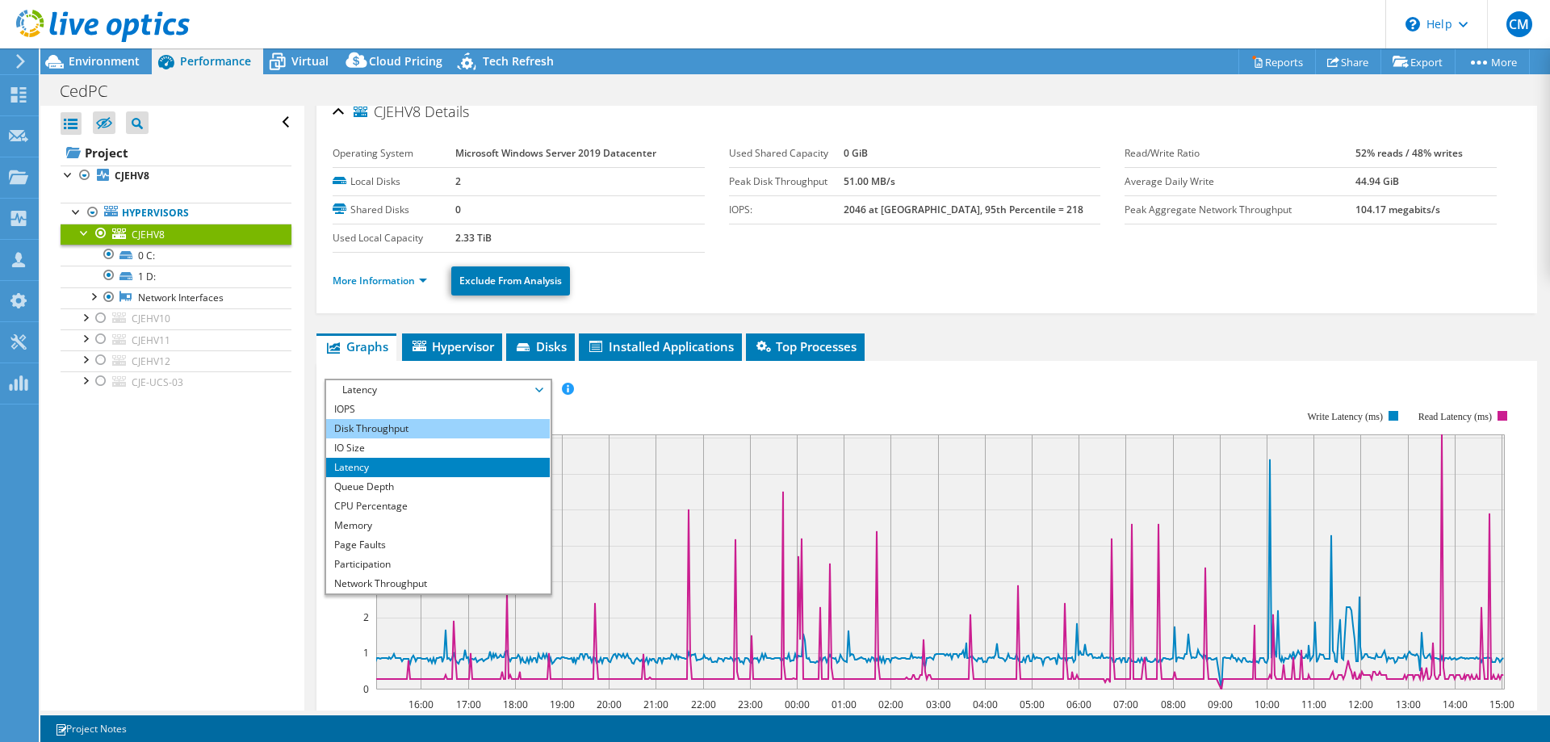
click at [380, 435] on li "Disk Throughput" at bounding box center [438, 428] width 224 height 19
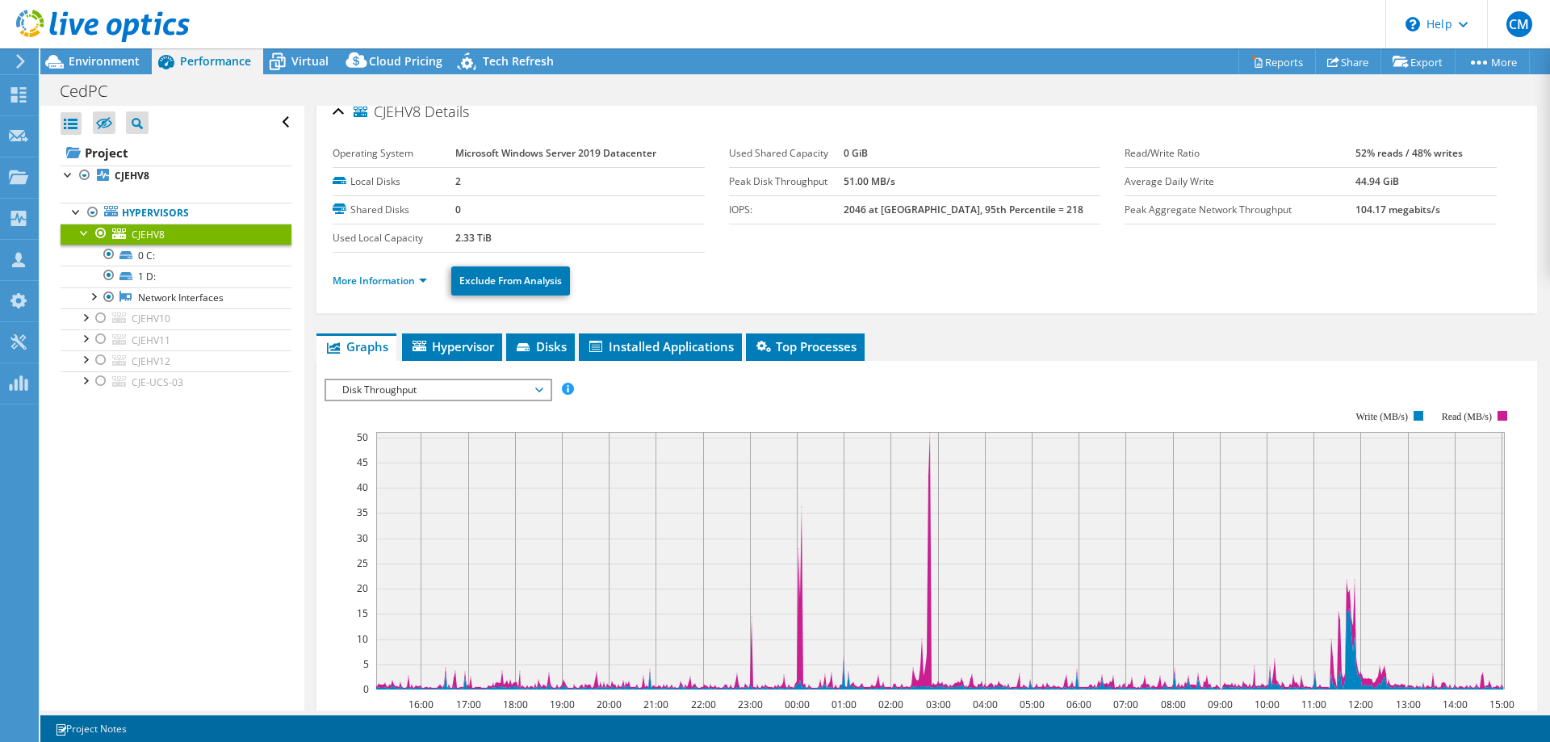
click at [421, 393] on span "Disk Throughput" at bounding box center [437, 389] width 207 height 19
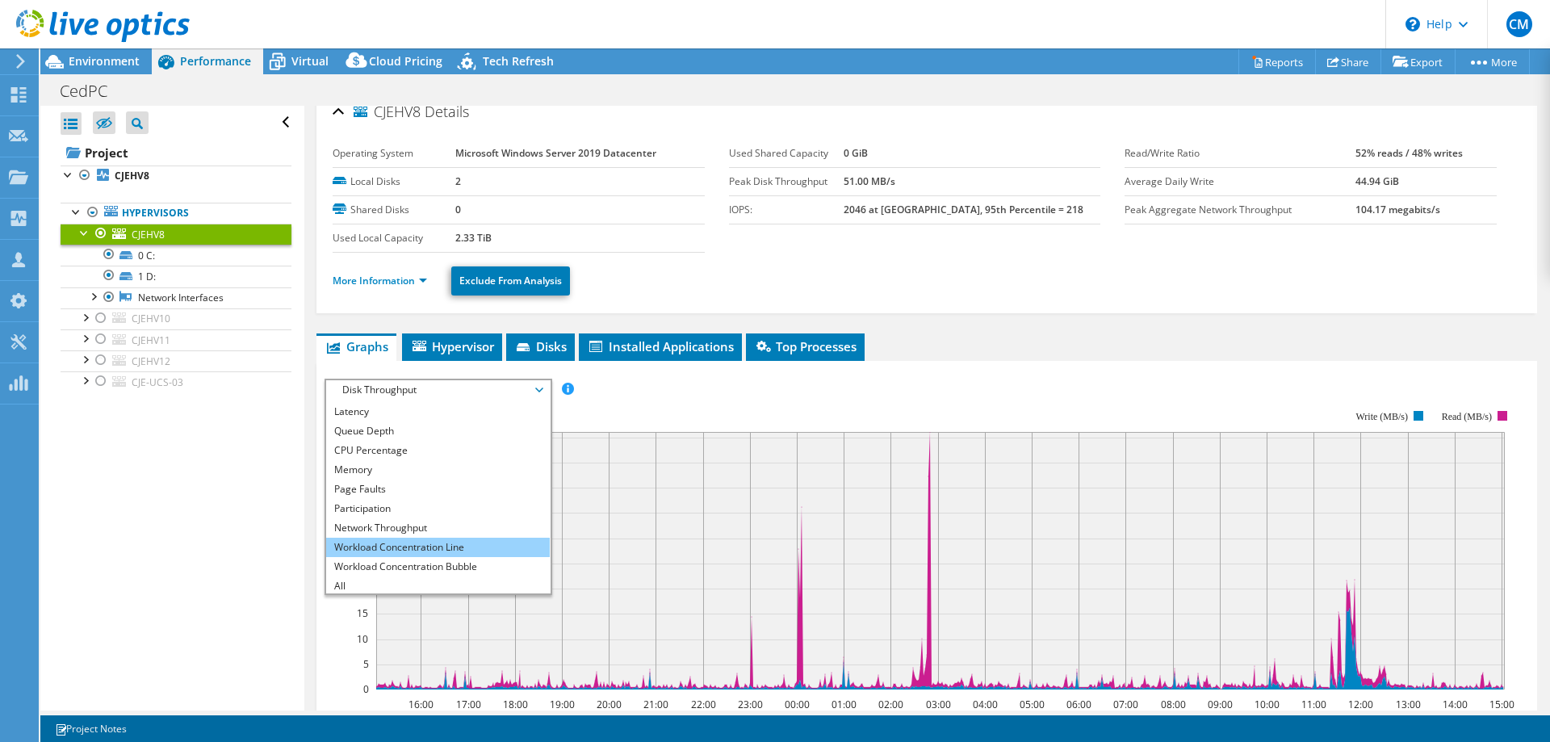
scroll to position [58, 0]
click at [457, 578] on li "All" at bounding box center [438, 583] width 224 height 19
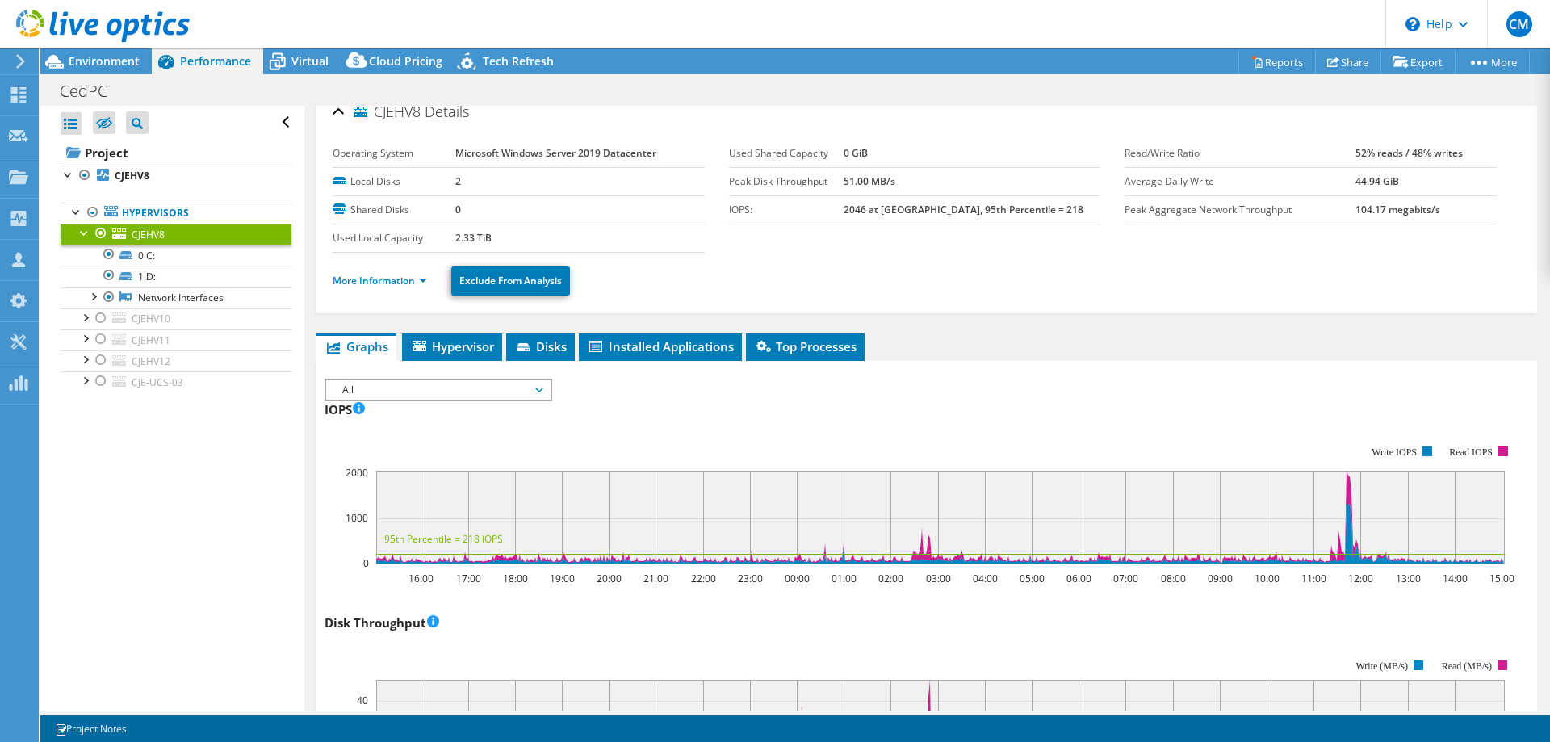
click at [471, 391] on span "All" at bounding box center [437, 389] width 207 height 19
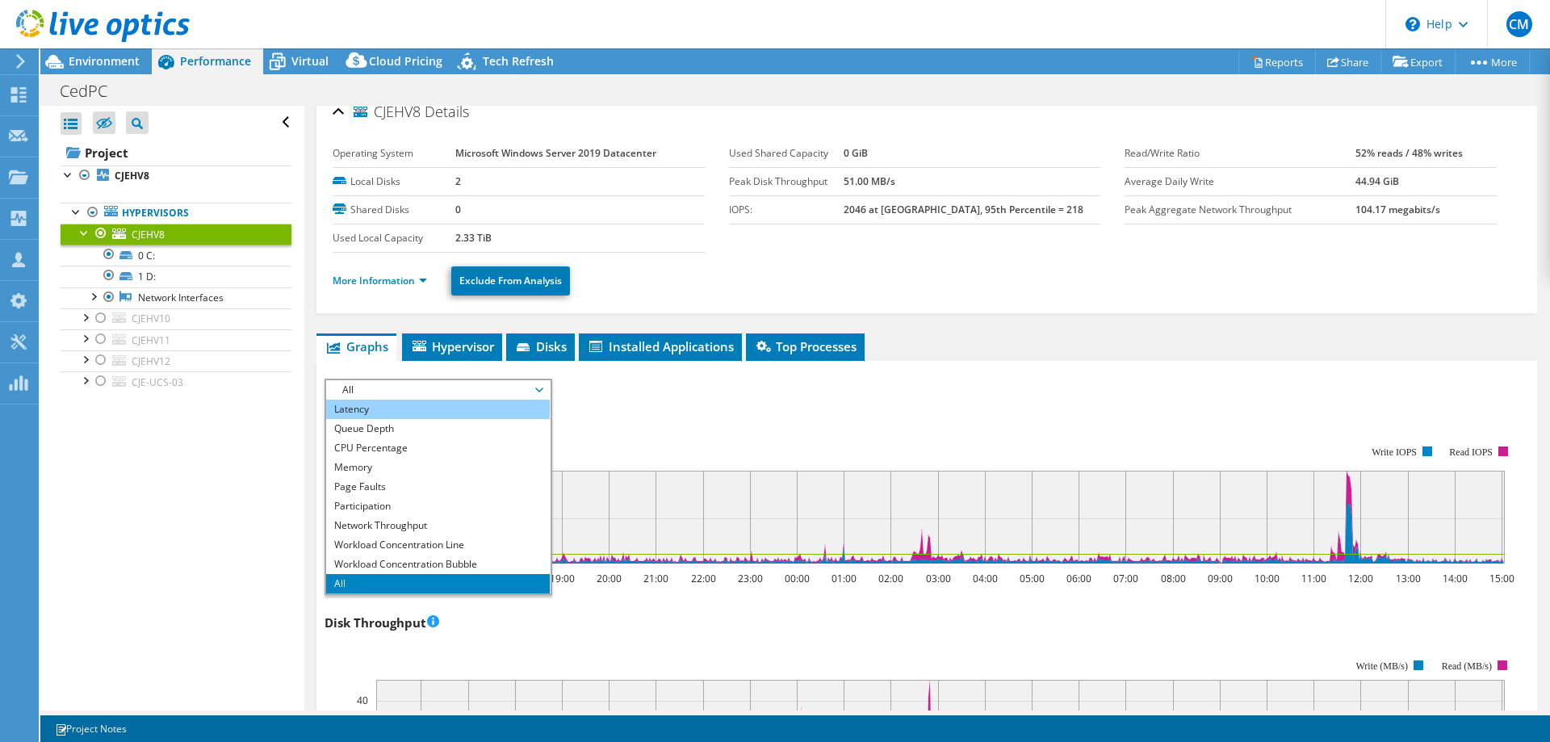
scroll to position [0, 0]
click at [429, 405] on li "IOPS" at bounding box center [438, 409] width 224 height 19
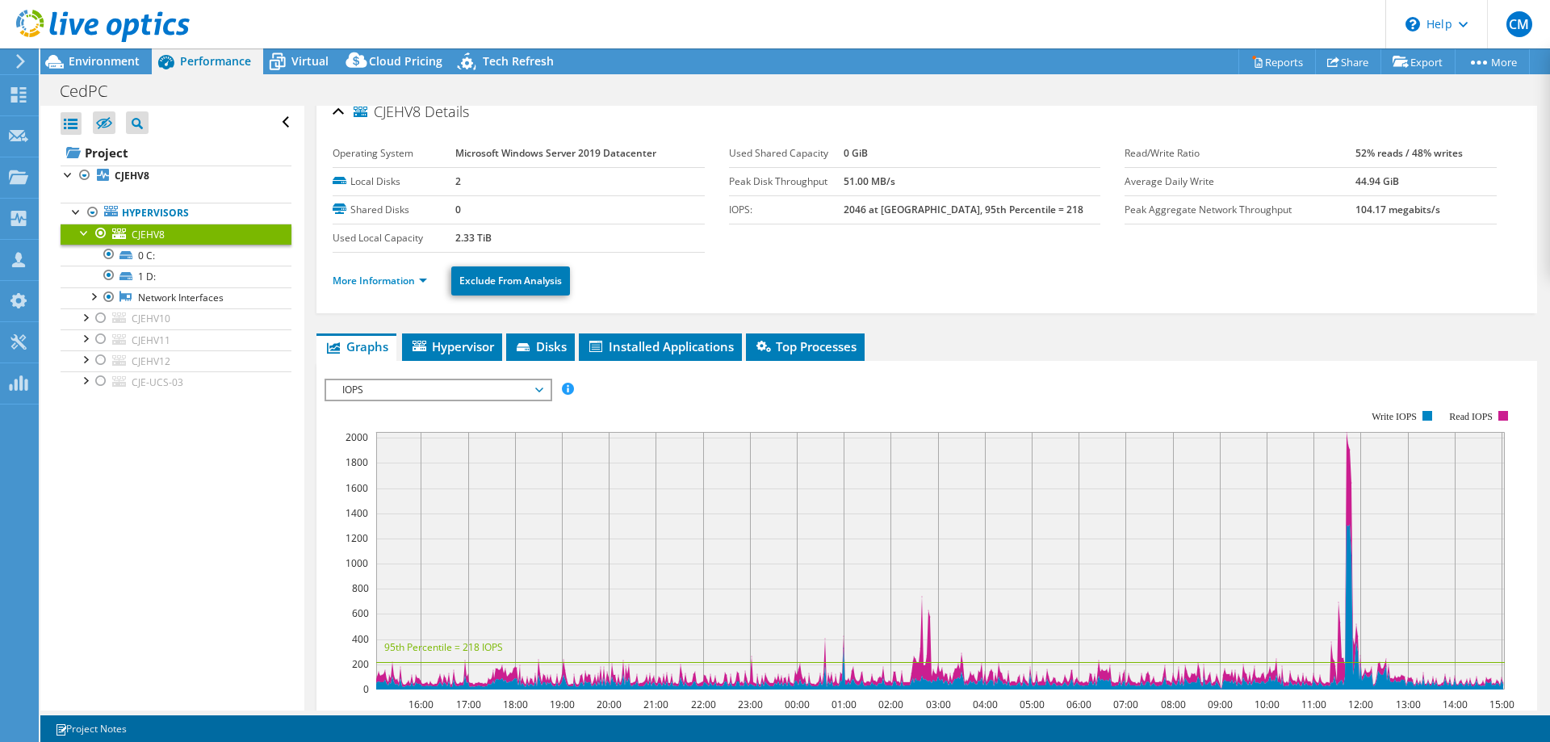
click at [454, 392] on span "IOPS" at bounding box center [437, 389] width 207 height 19
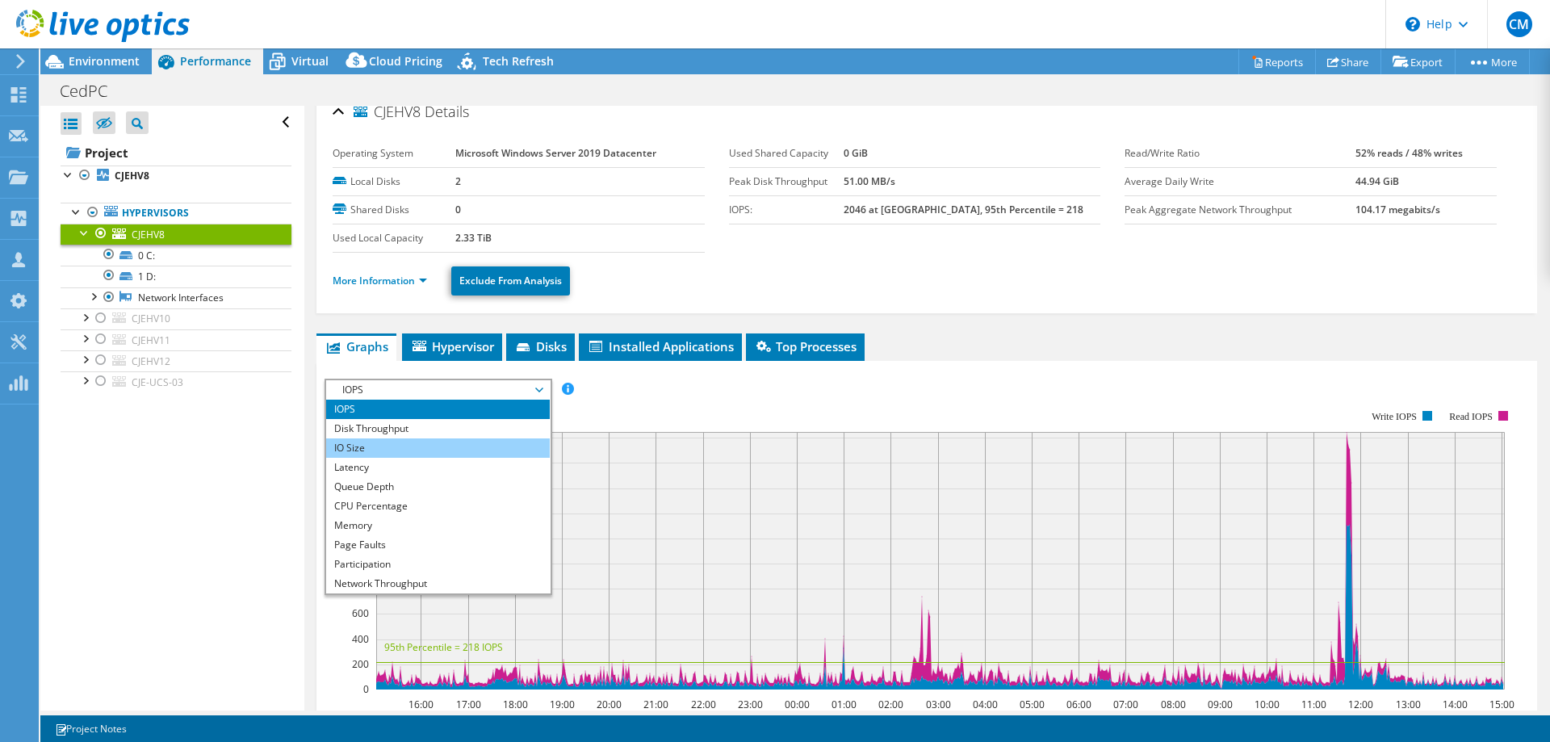
click at [391, 439] on li "IO Size" at bounding box center [438, 447] width 224 height 19
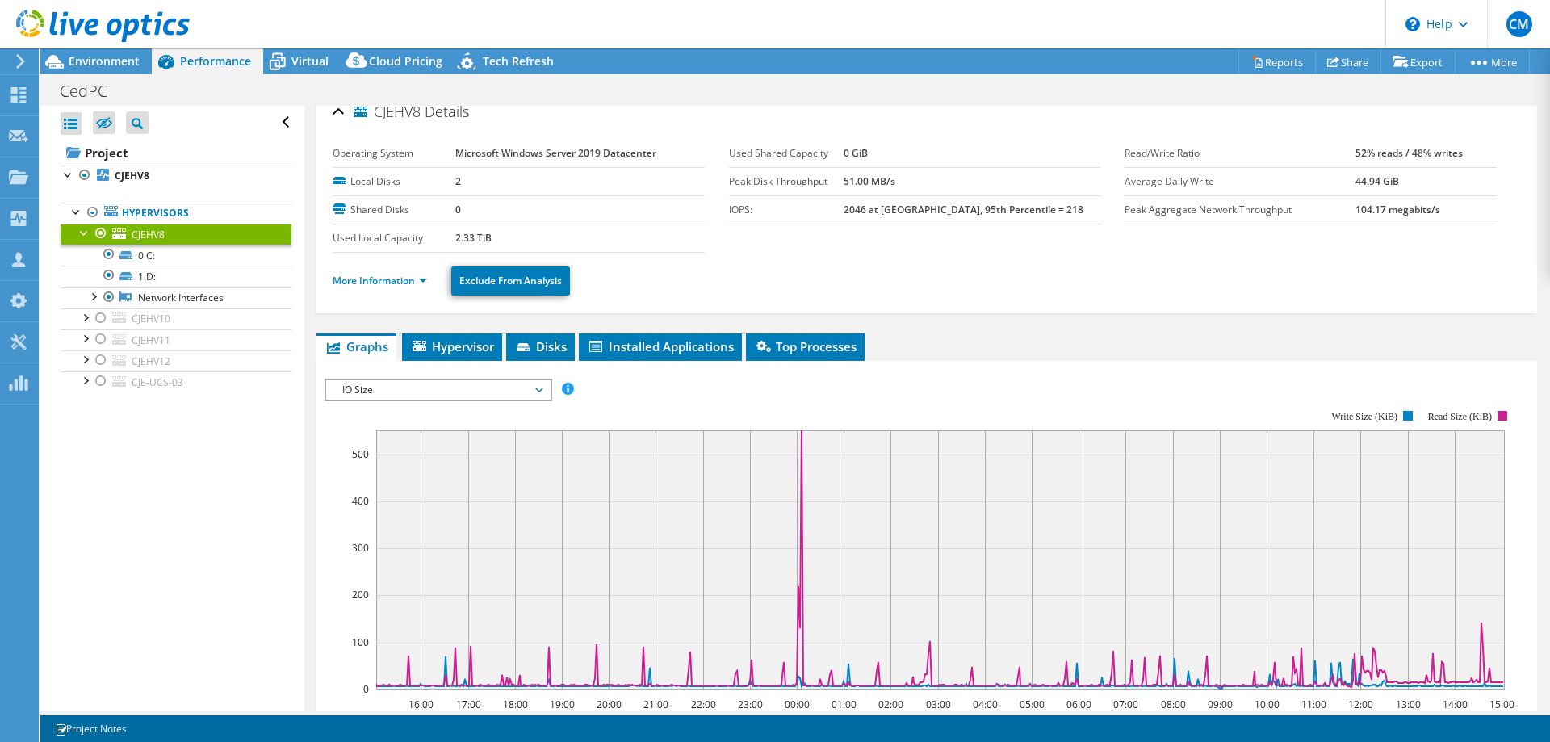
click at [345, 385] on span "IO Size" at bounding box center [437, 389] width 207 height 19
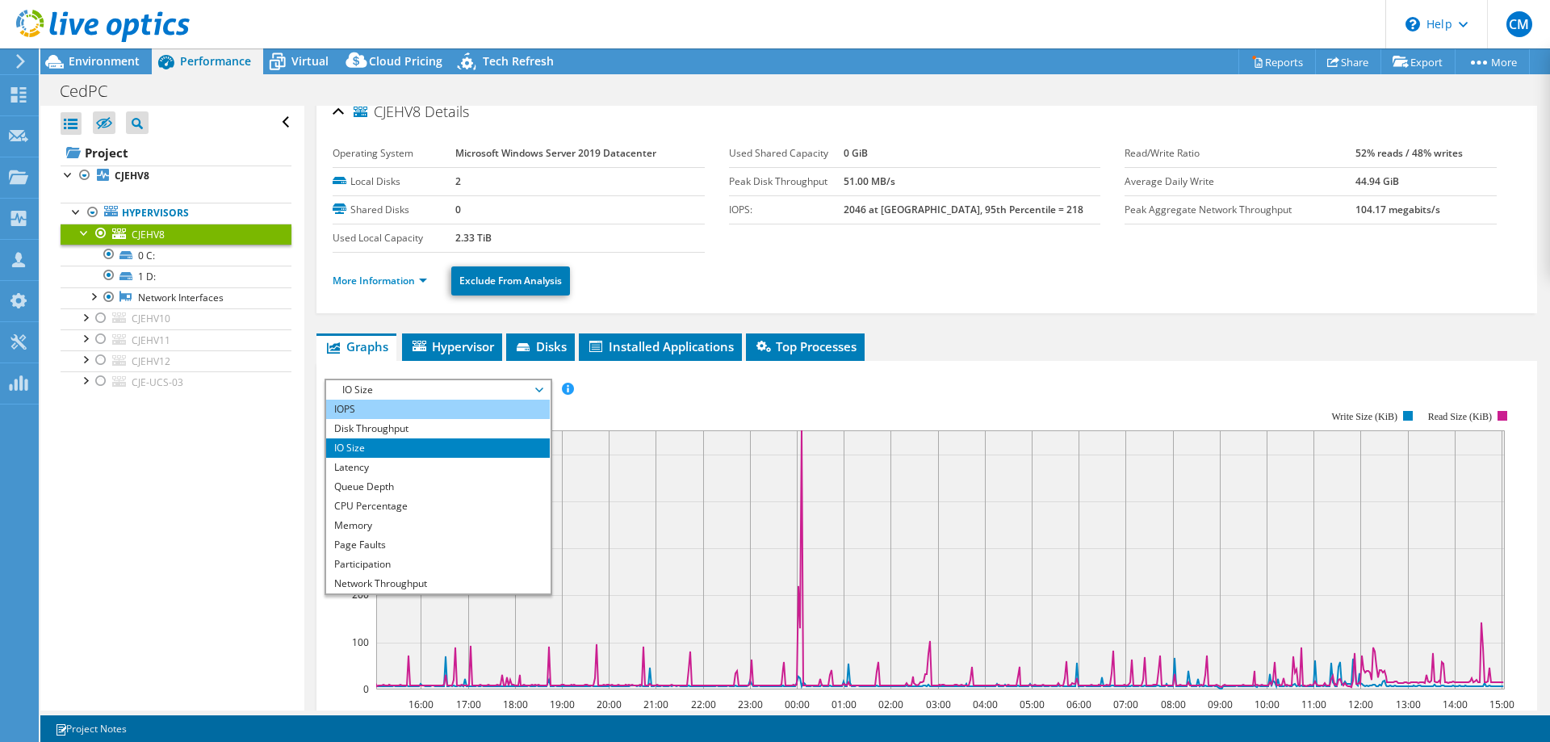
click at [371, 406] on li "IOPS" at bounding box center [438, 409] width 224 height 19
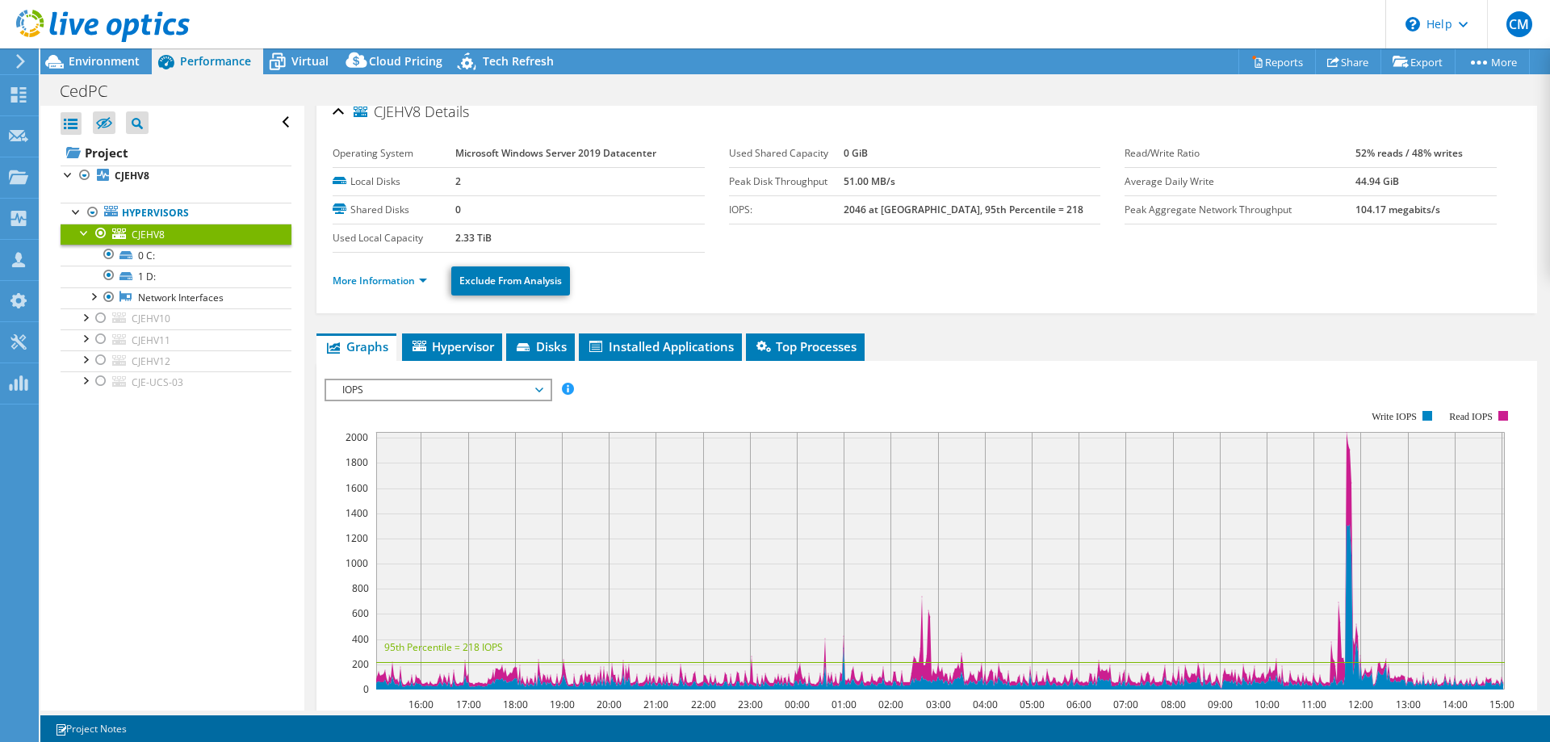
click at [92, 47] on div at bounding box center [95, 27] width 190 height 54
click at [93, 53] on div at bounding box center [95, 27] width 190 height 54
click at [94, 58] on span "Environment" at bounding box center [104, 60] width 71 height 15
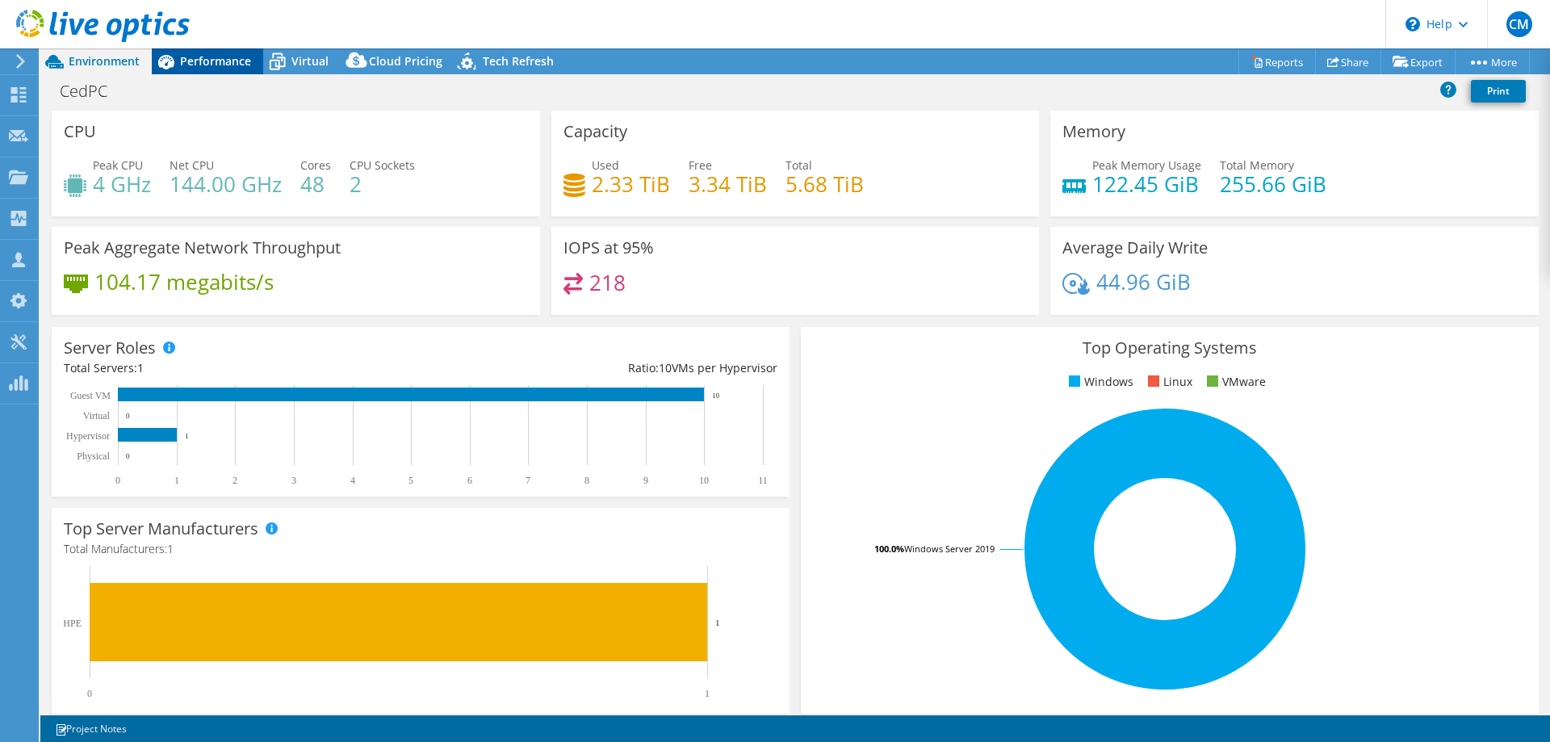
click at [207, 59] on span "Performance" at bounding box center [215, 60] width 71 height 15
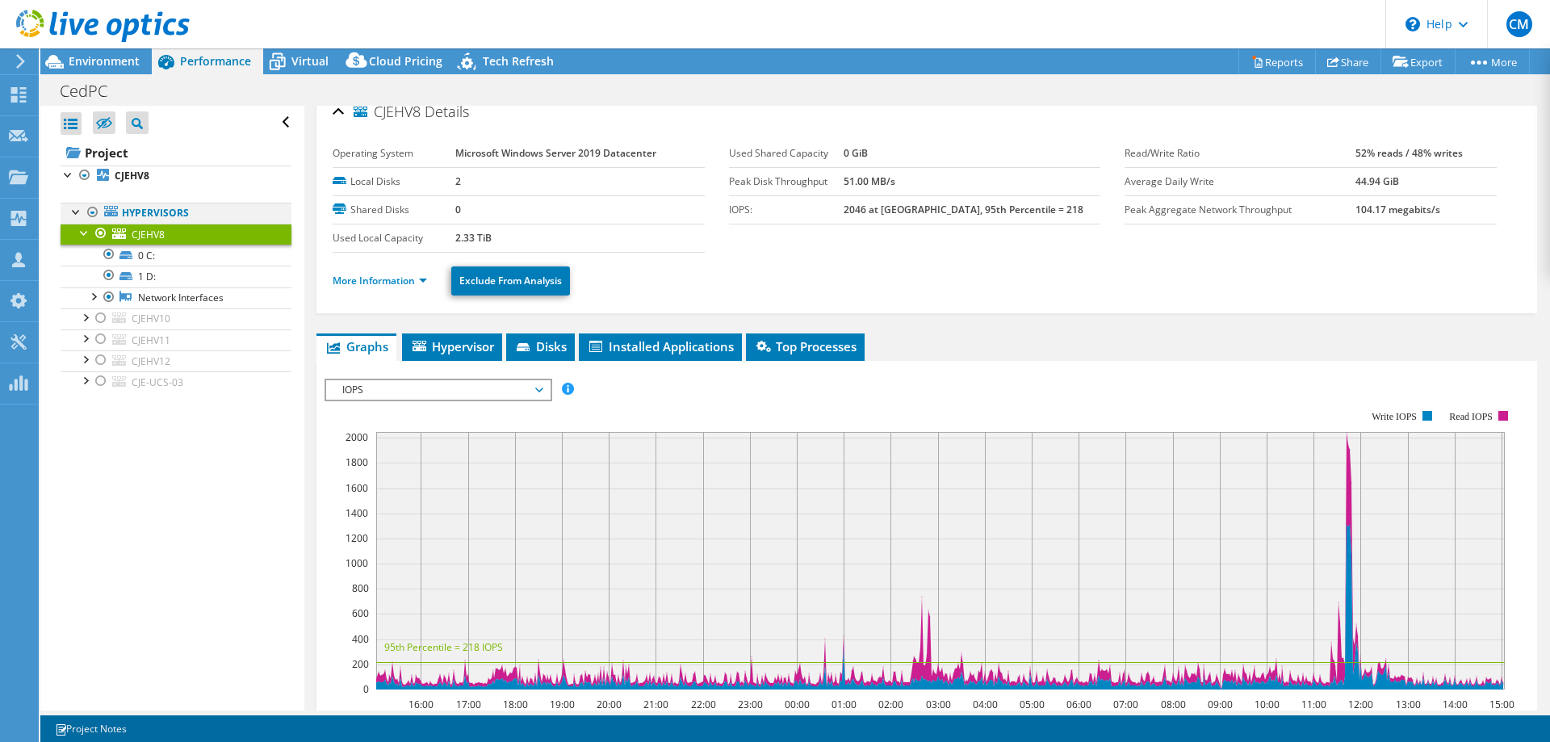
click at [93, 209] on div at bounding box center [93, 212] width 16 height 19
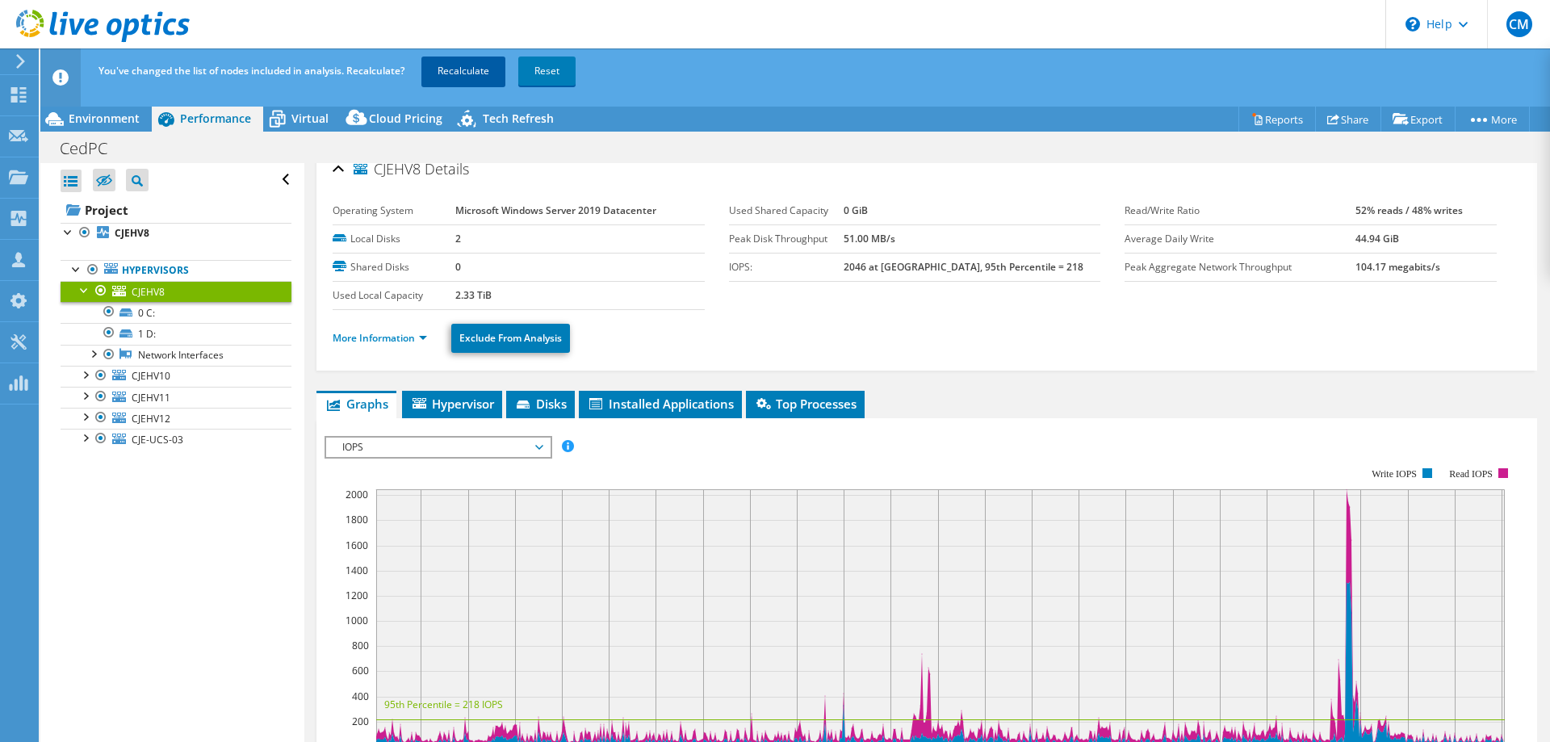
click at [463, 66] on link "Recalculate" at bounding box center [463, 71] width 84 height 29
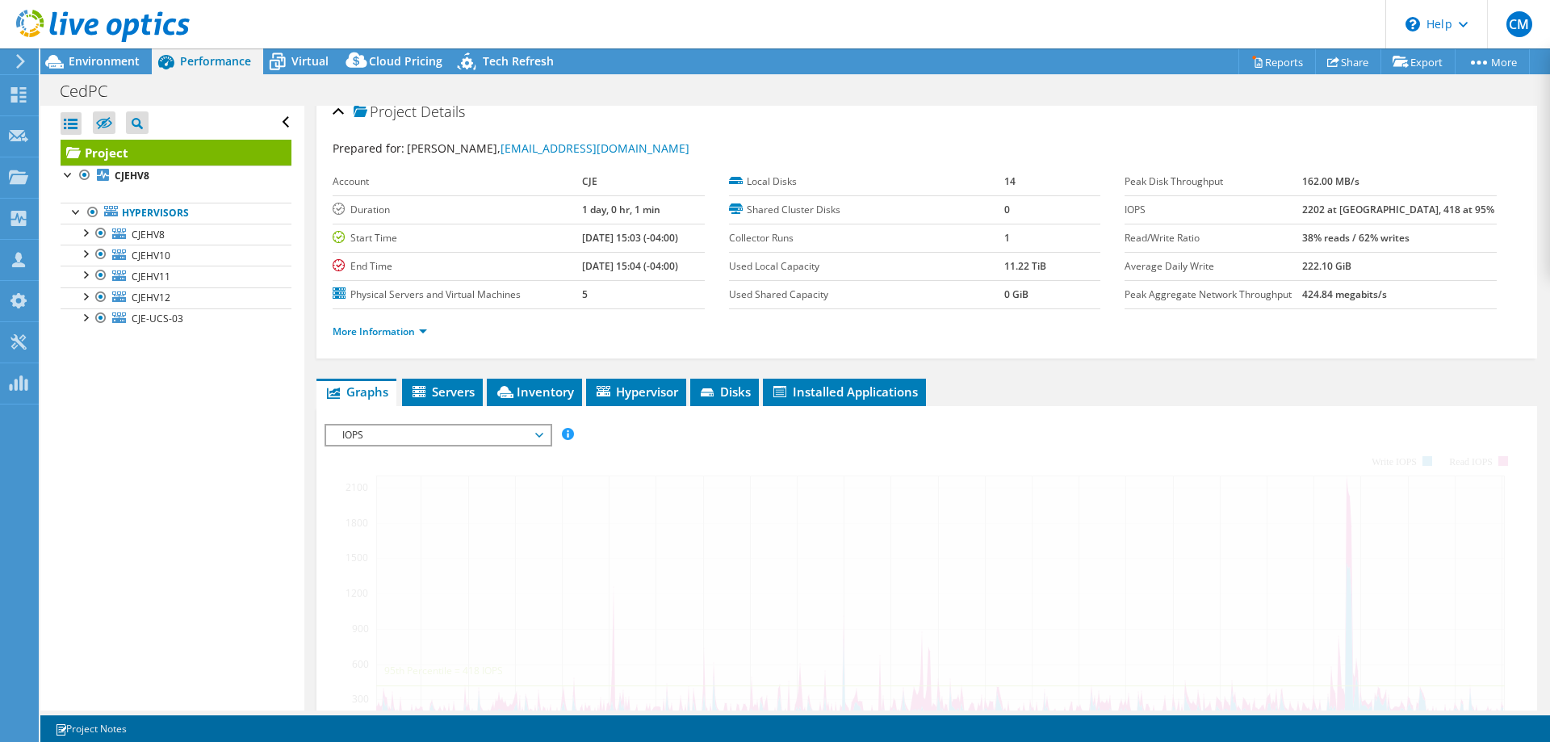
click at [395, 281] on td "Physical Servers and Virtual Machines" at bounding box center [457, 294] width 249 height 28
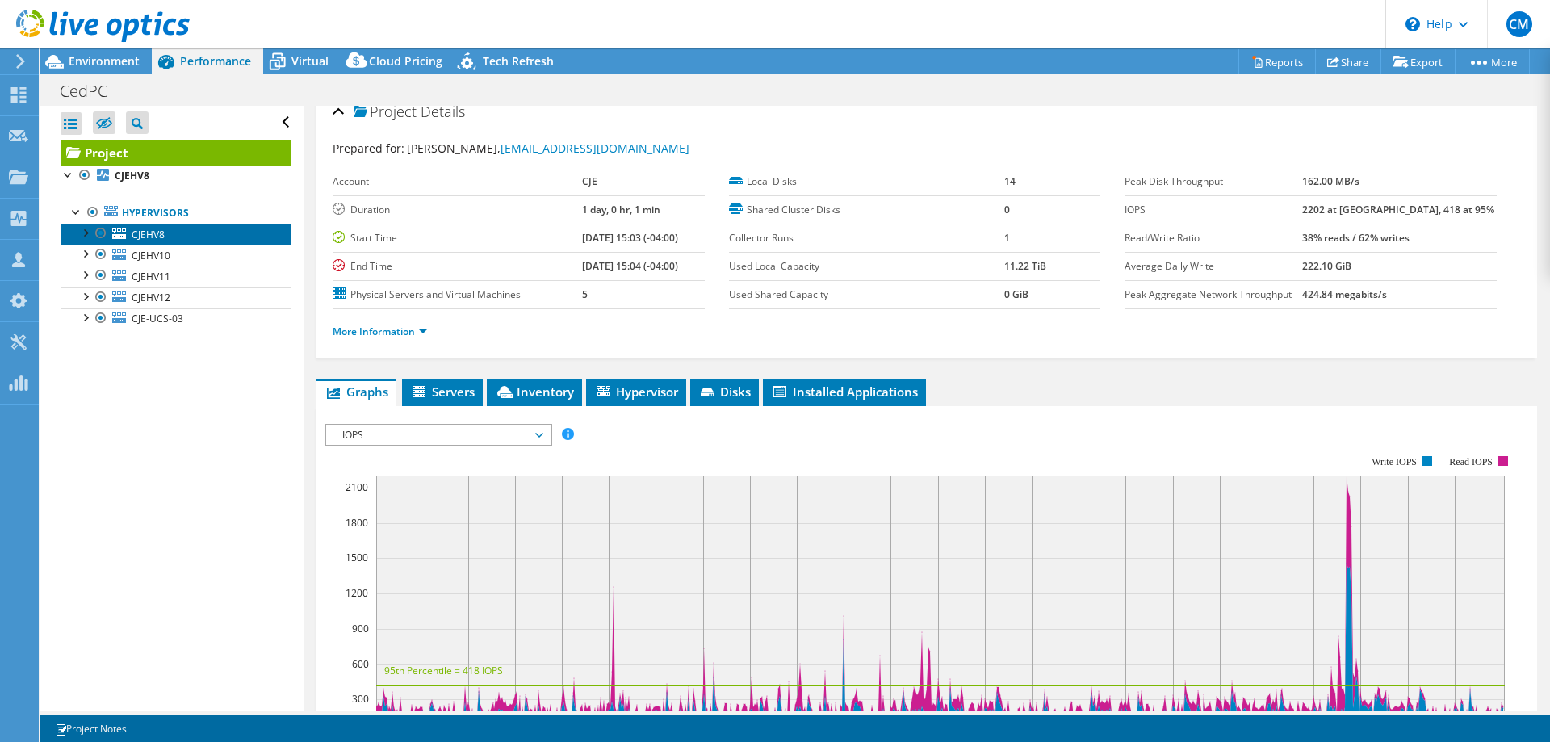
click at [193, 228] on link "CJEHV8" at bounding box center [176, 234] width 231 height 21
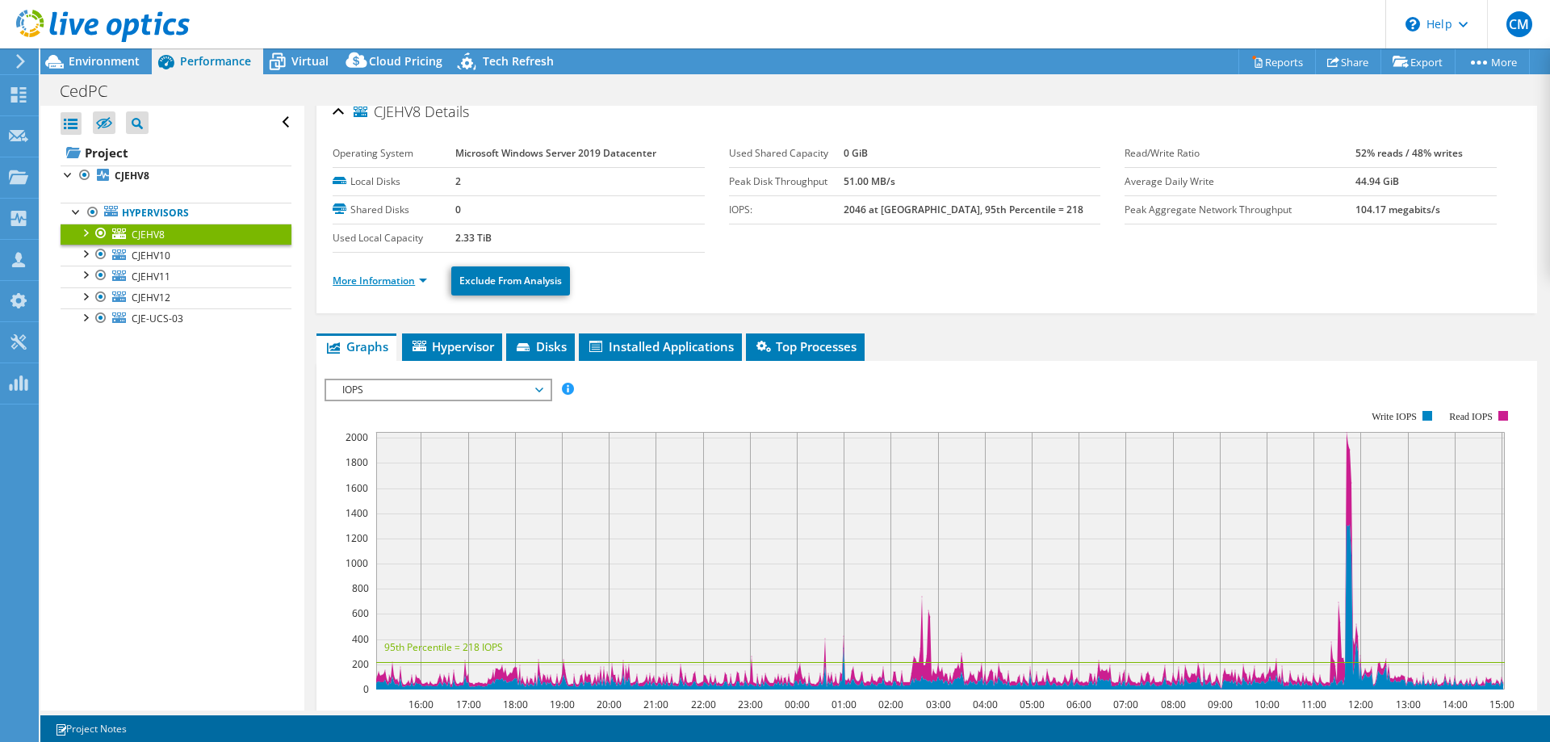
click at [408, 278] on link "More Information" at bounding box center [380, 281] width 94 height 14
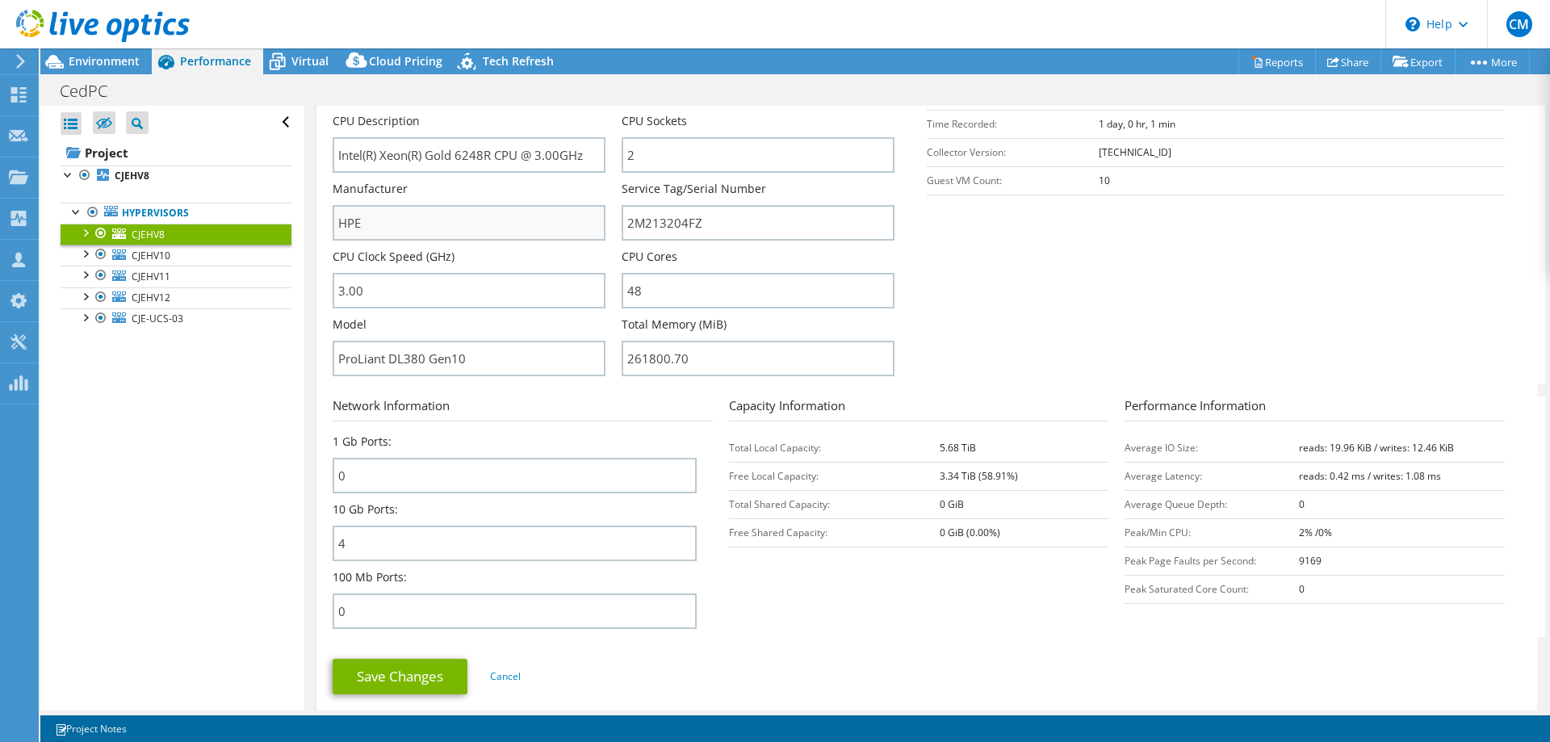
scroll to position [509, 0]
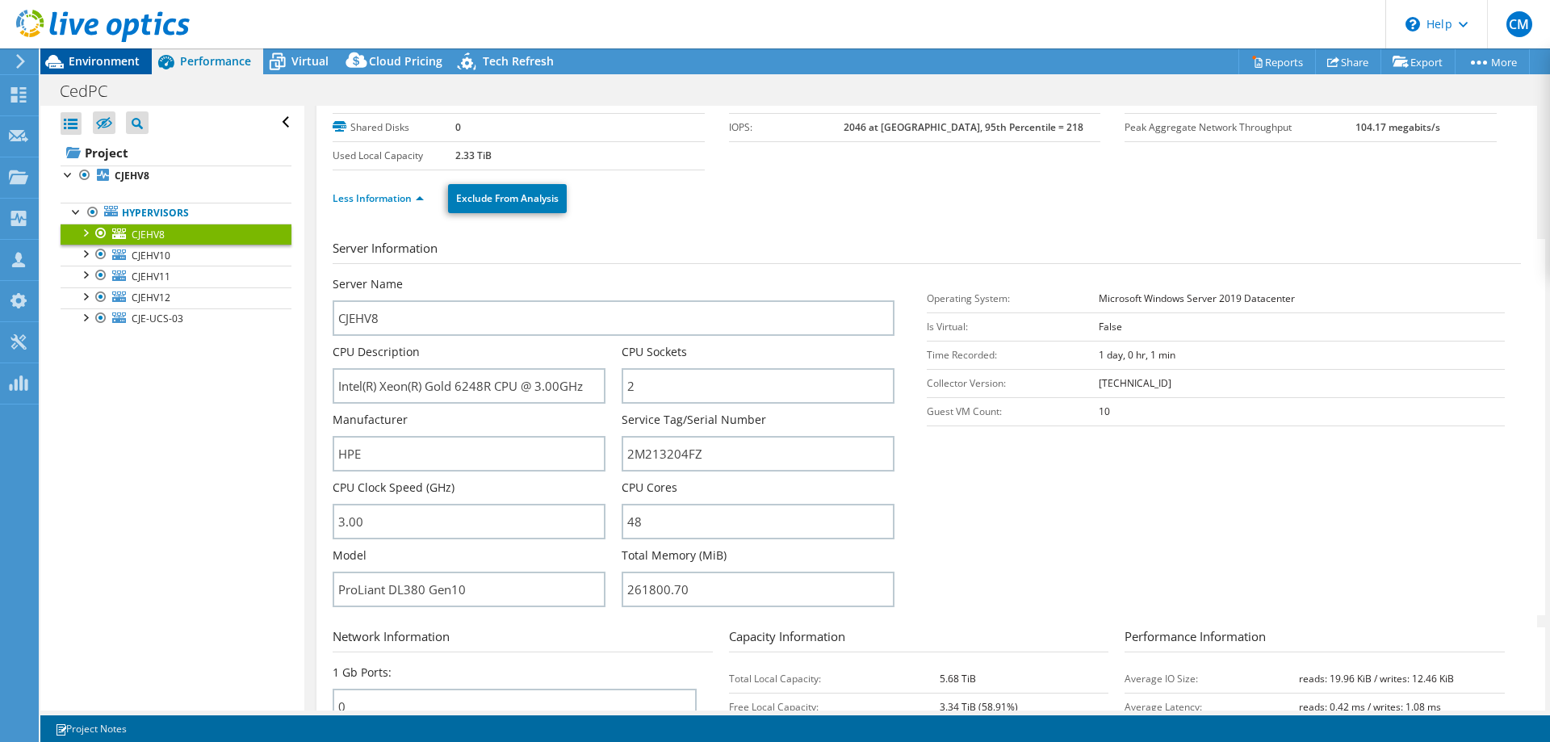
click at [124, 65] on span "Environment" at bounding box center [104, 60] width 71 height 15
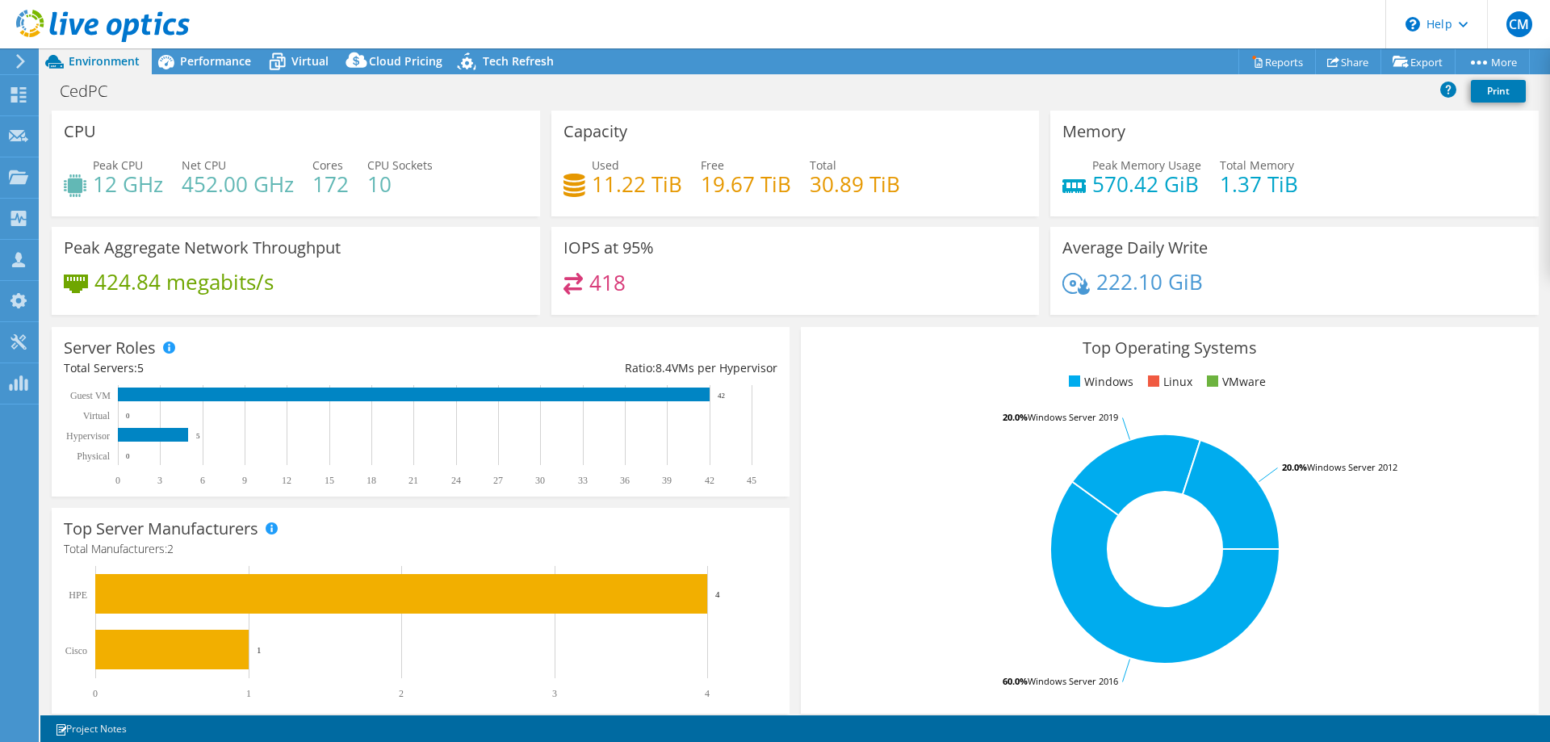
click at [415, 19] on header "CM Channel Partner Carl Mailloux carl.mailloux@iti.ca Informatique ProContact M…" at bounding box center [775, 24] width 1550 height 48
click at [211, 60] on span "Performance" at bounding box center [215, 60] width 71 height 15
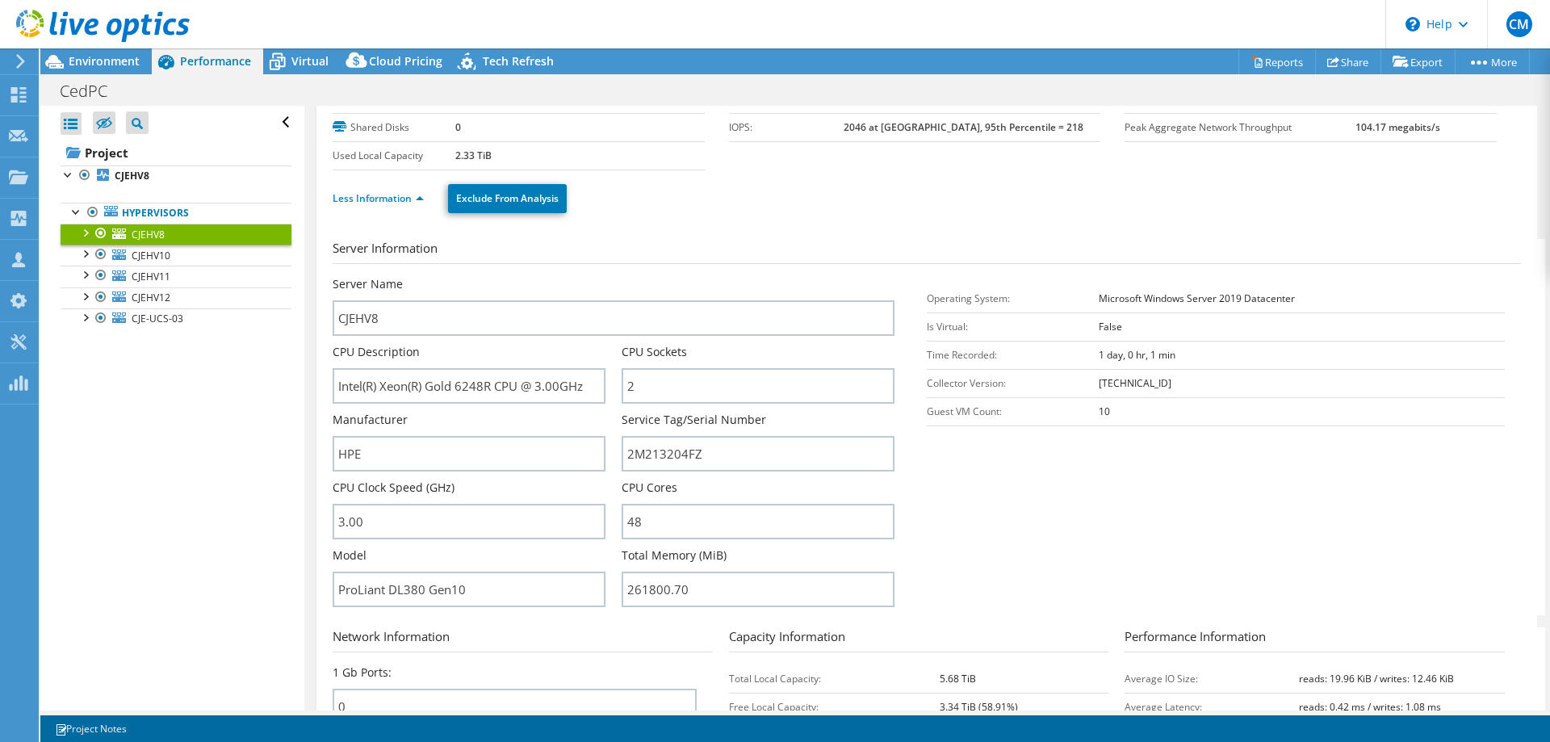
click at [129, 53] on div at bounding box center [95, 27] width 190 height 54
click at [128, 57] on span "Environment" at bounding box center [104, 60] width 71 height 15
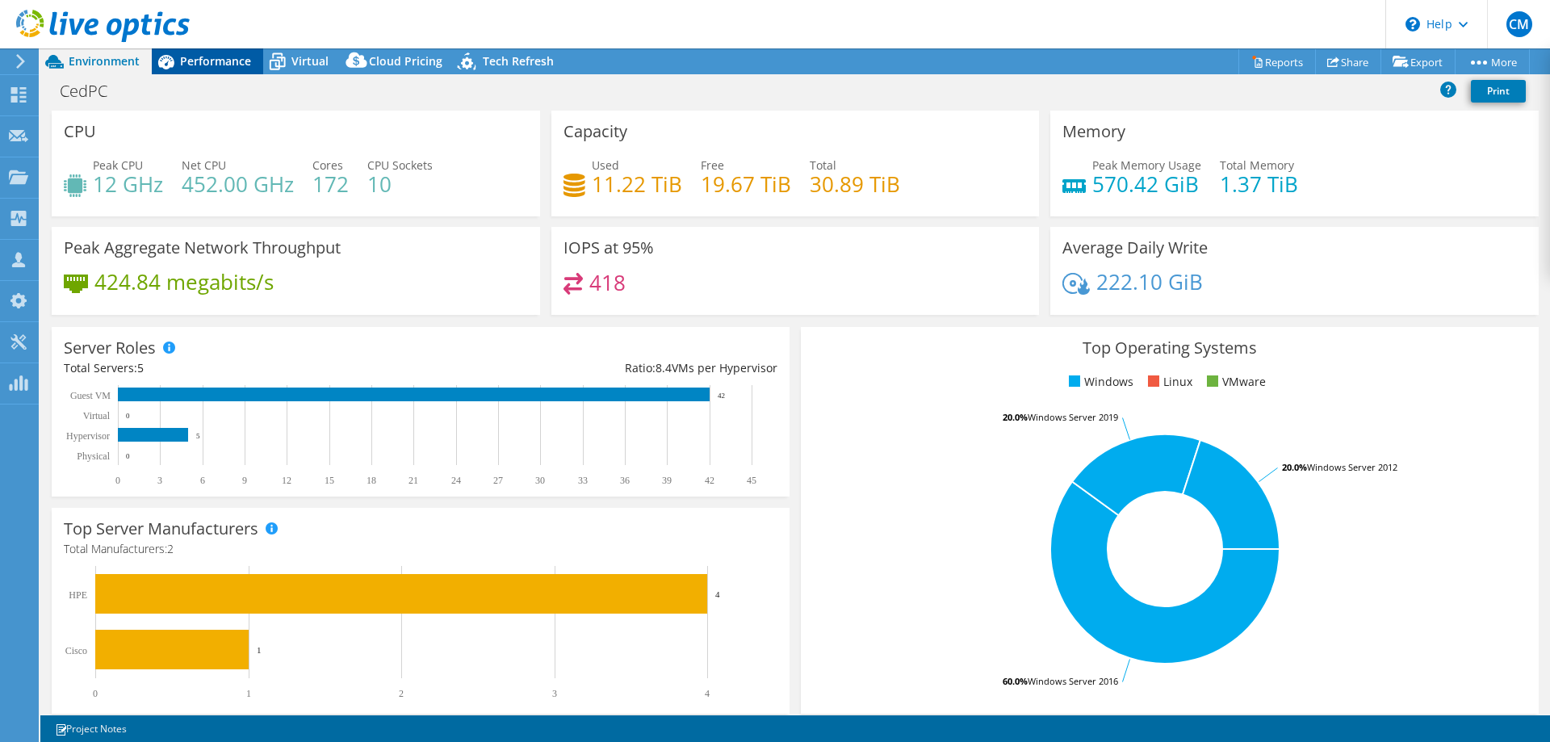
click at [185, 58] on span "Performance" at bounding box center [215, 60] width 71 height 15
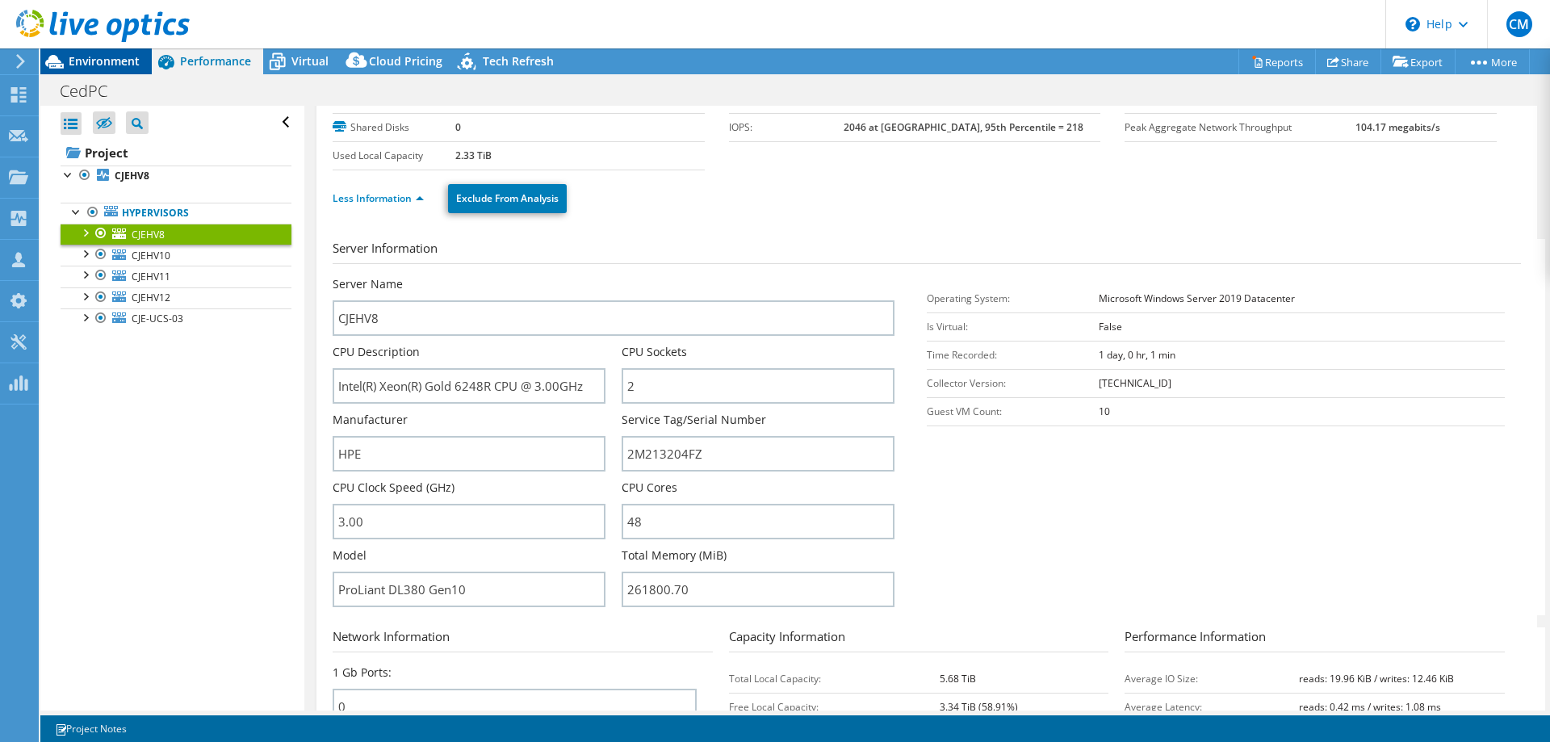
click at [116, 68] on span "Environment" at bounding box center [104, 60] width 71 height 15
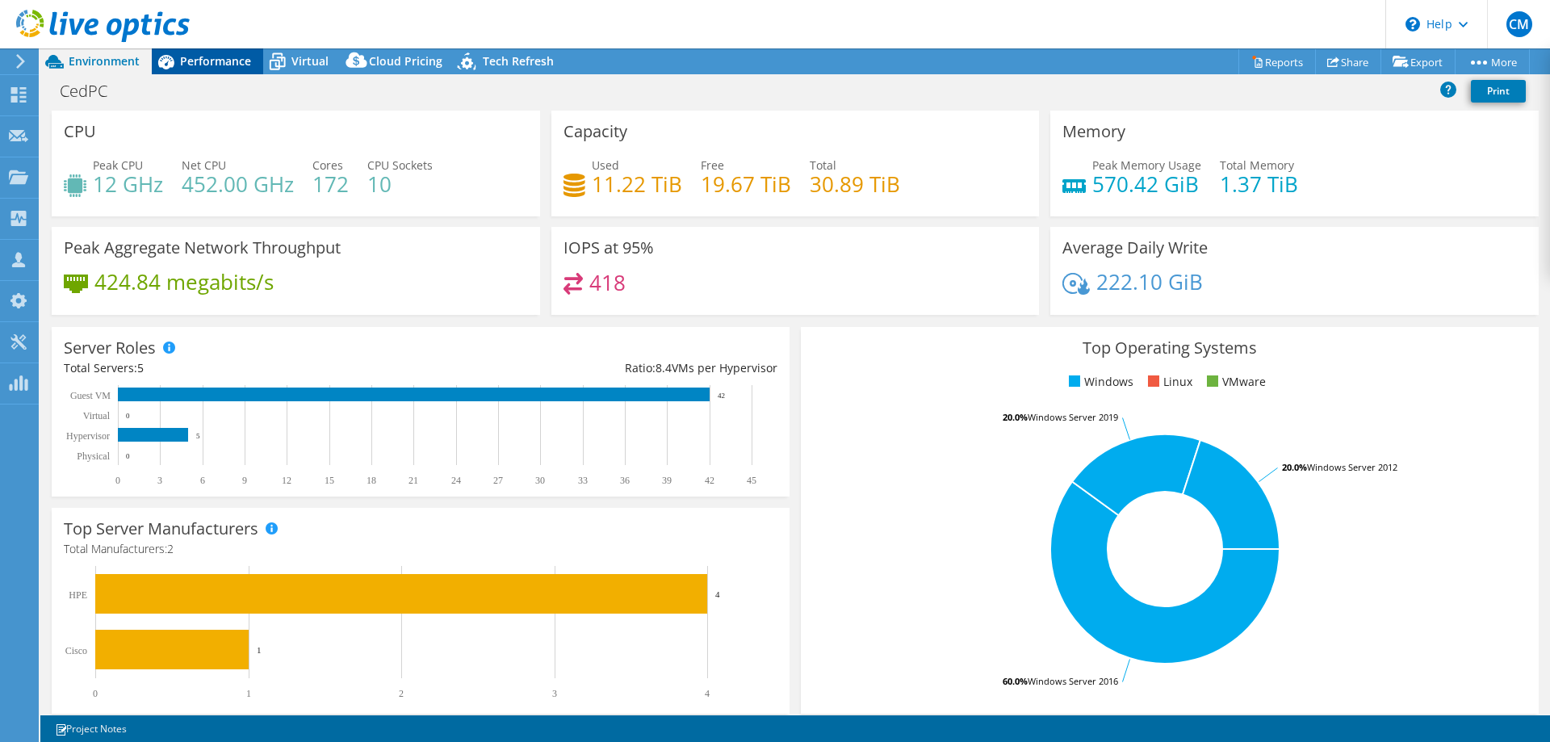
click at [212, 56] on span "Performance" at bounding box center [215, 60] width 71 height 15
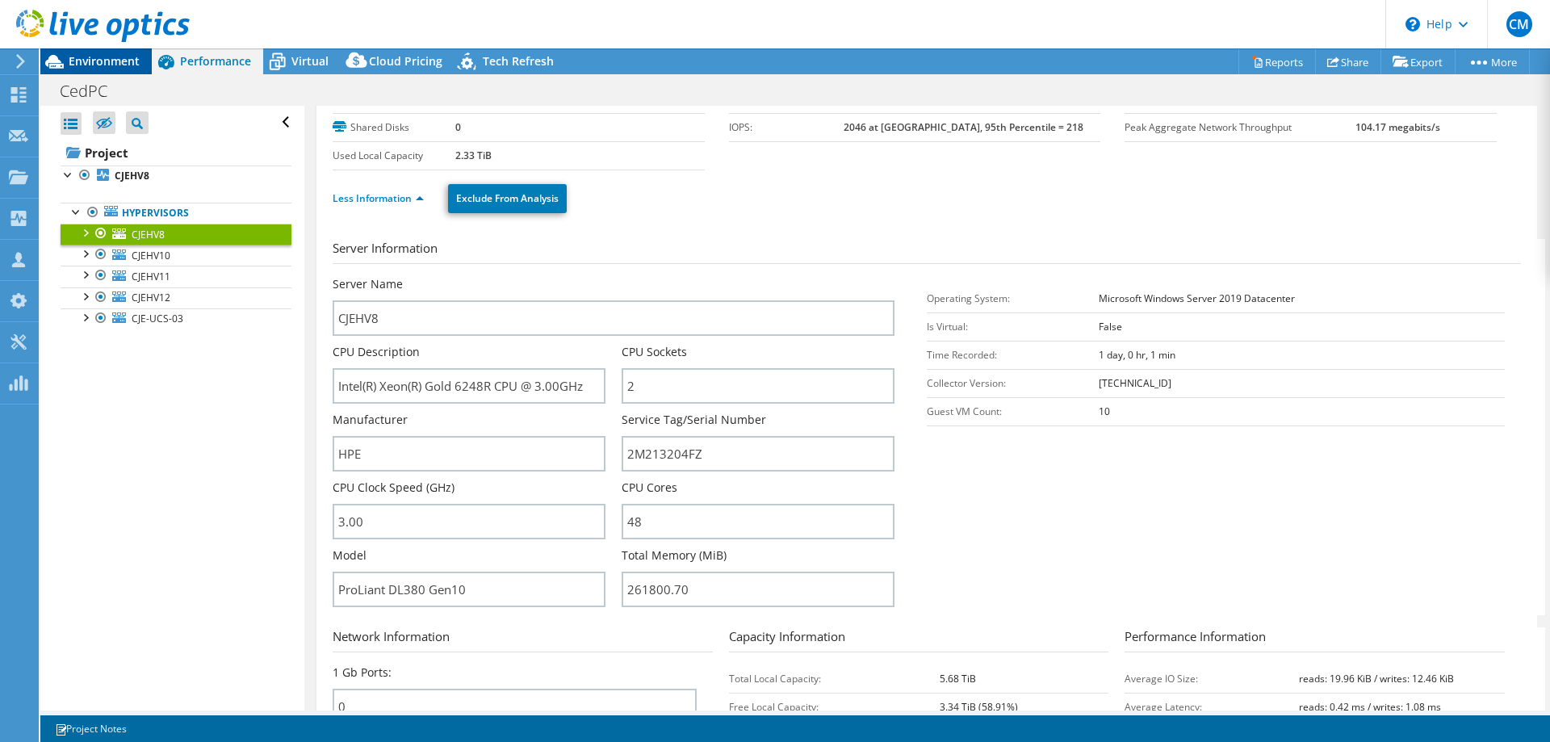
click at [114, 57] on span "Environment" at bounding box center [104, 60] width 71 height 15
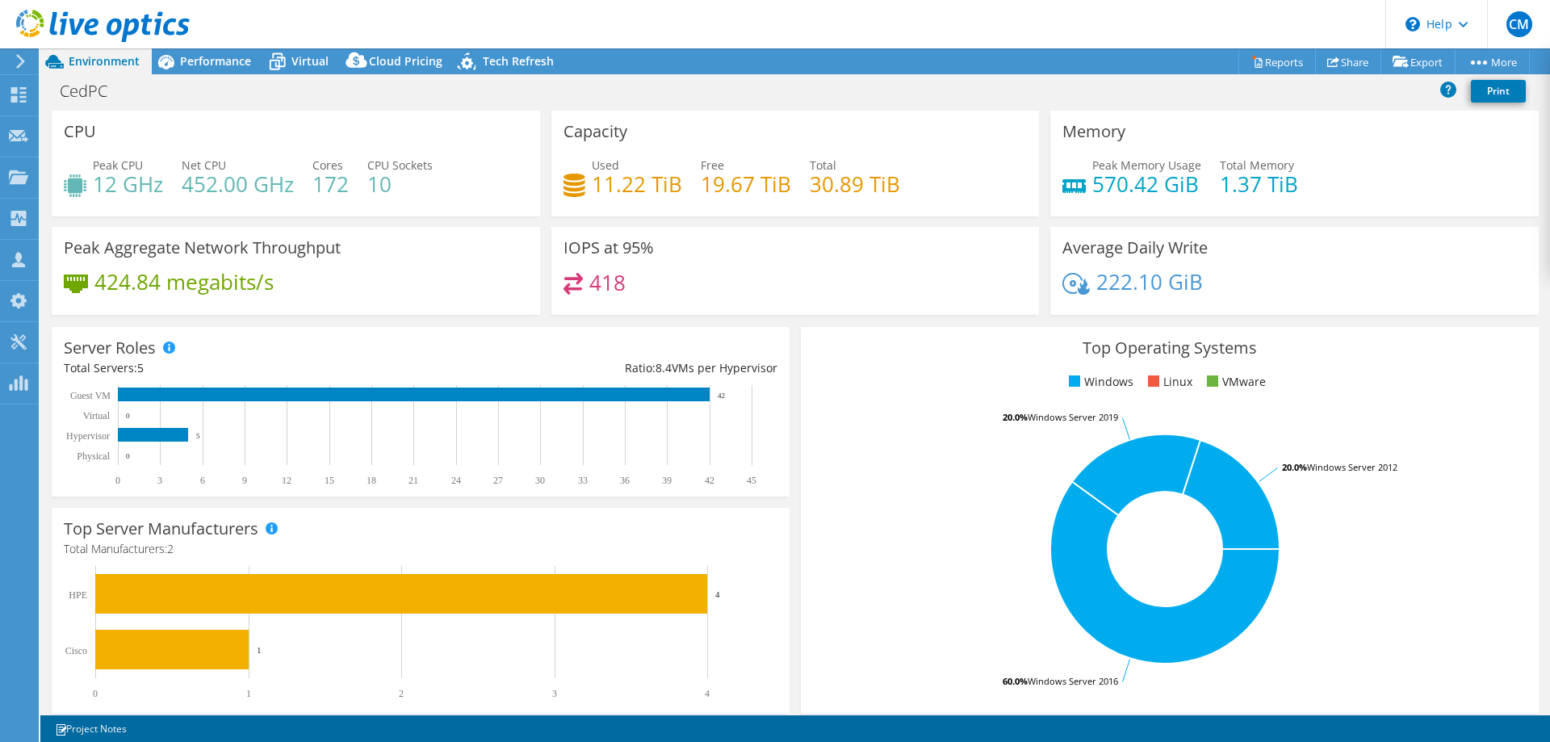
click at [1300, 185] on div "Peak Memory Usage 570.42 GiB Total Memory 1.37 TiB" at bounding box center [1294, 183] width 464 height 52
drag, startPoint x: 1212, startPoint y: 186, endPoint x: 1087, endPoint y: 182, distance: 124.4
click at [1087, 182] on div "Peak Memory Usage 570.42 GiB Total Memory 1.37 TiB" at bounding box center [1294, 183] width 464 height 52
click at [1403, 242] on div "Average Daily Write 222.10 GiB" at bounding box center [1294, 271] width 488 height 88
drag, startPoint x: 1094, startPoint y: 180, endPoint x: 1158, endPoint y: 180, distance: 64.6
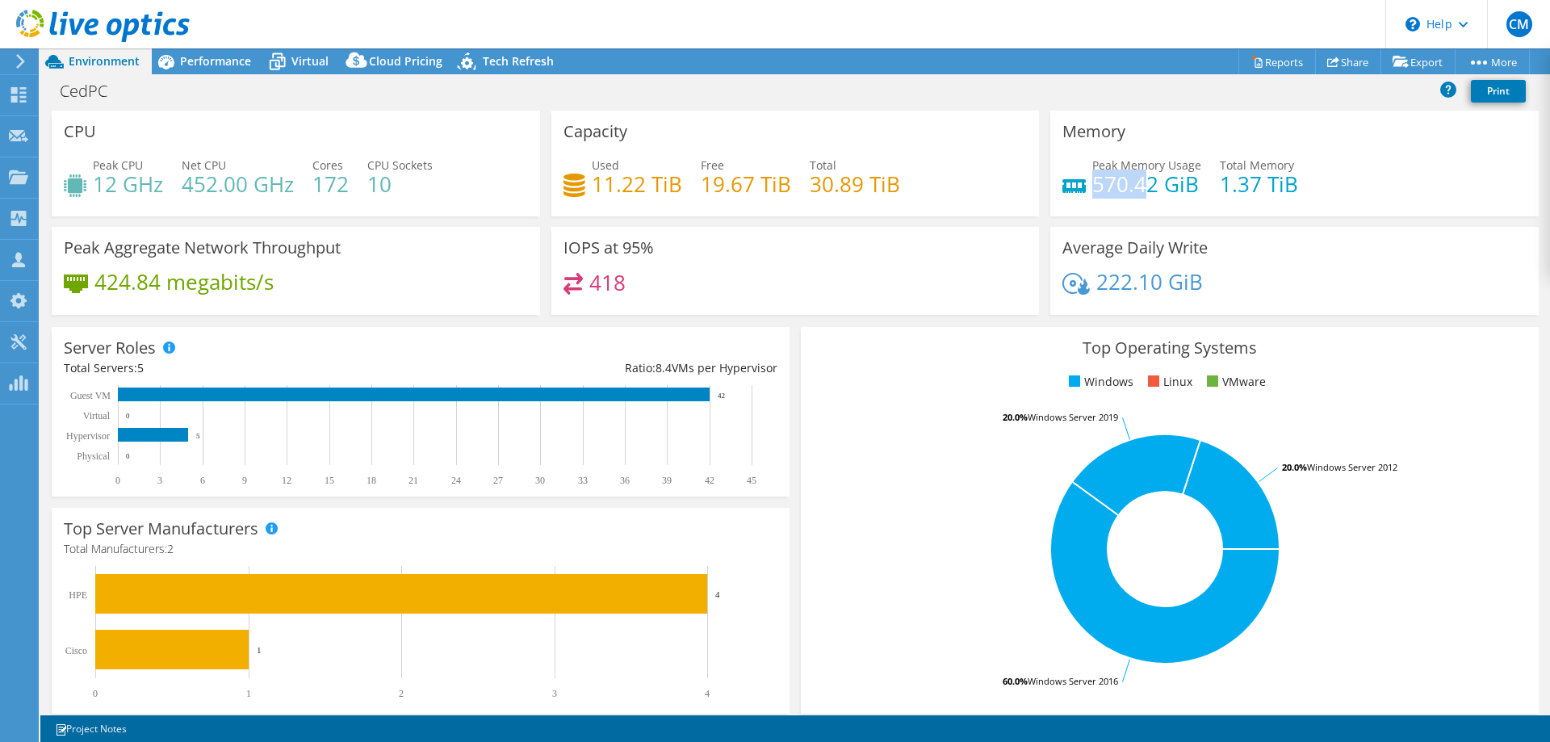
click at [1148, 180] on div "Peak Memory Usage 570.42 GiB" at bounding box center [1131, 175] width 139 height 36
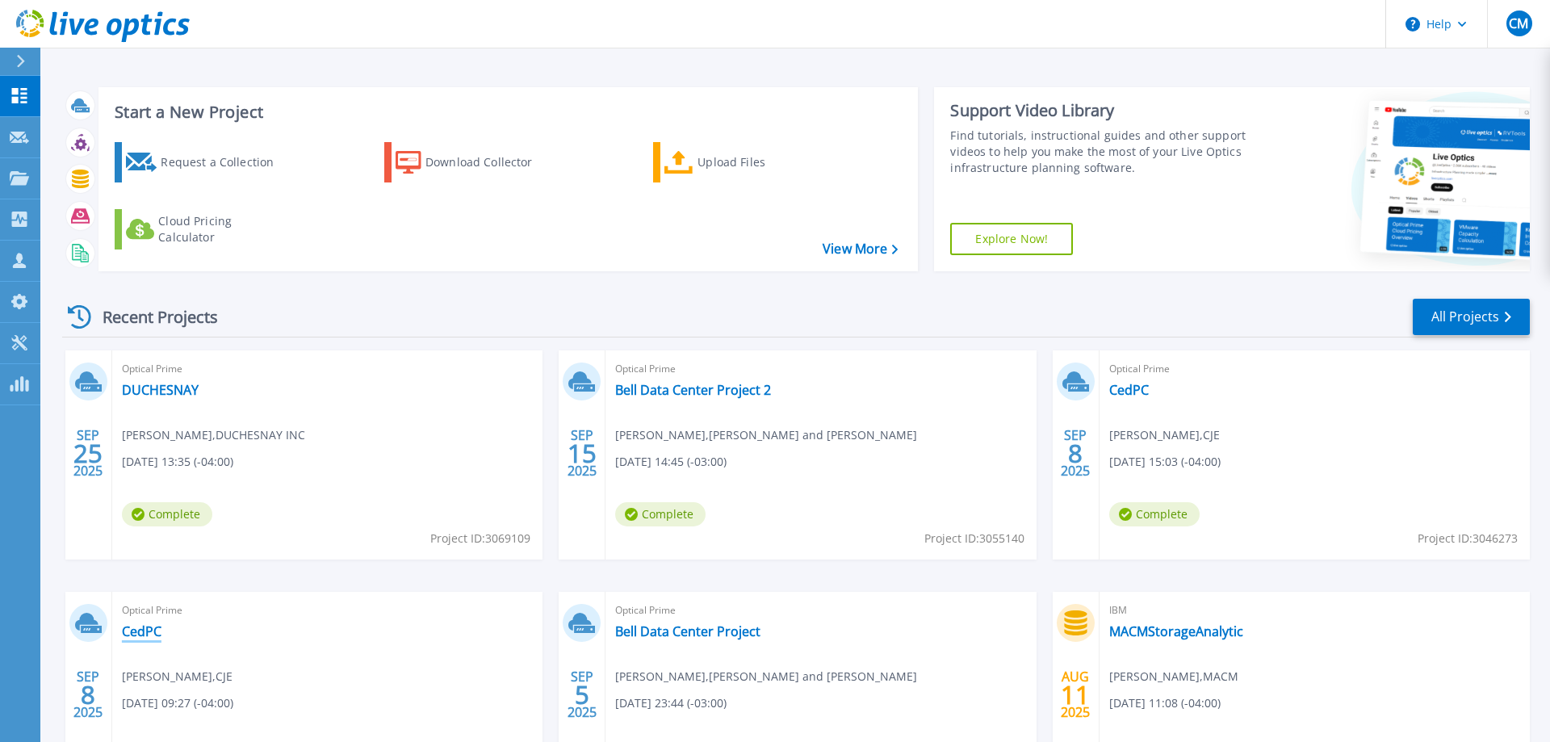
click at [138, 626] on link "CedPC" at bounding box center [142, 631] width 40 height 16
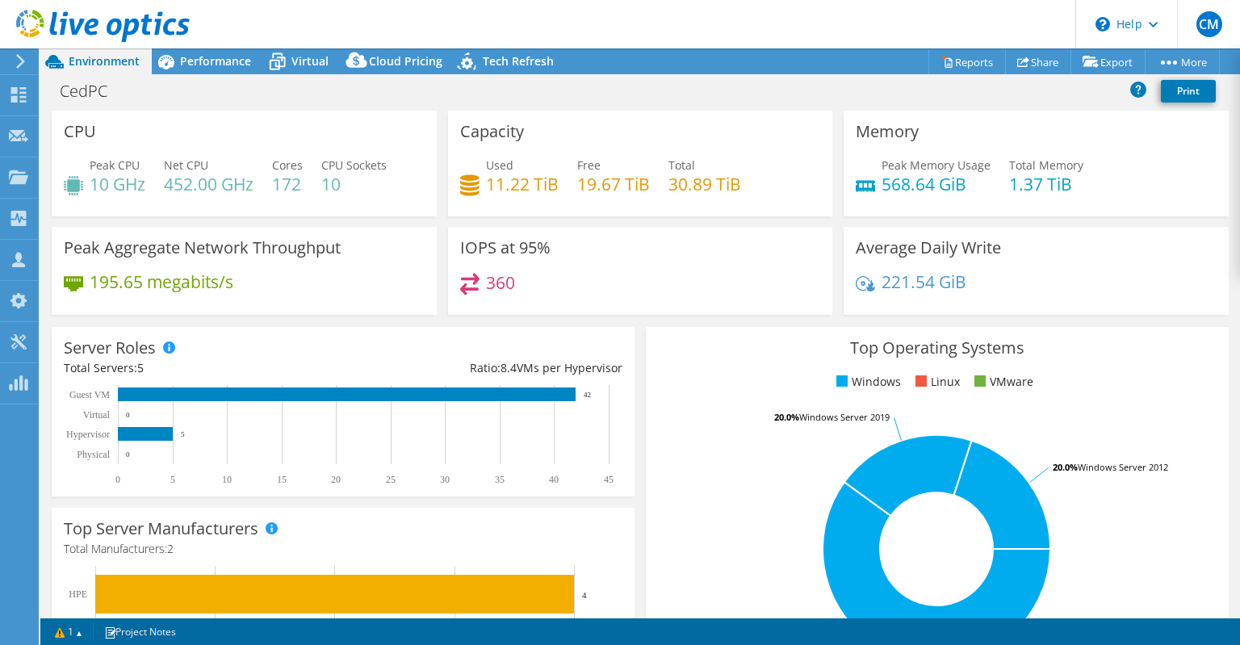
select select "USD"
click at [312, 68] on span "Virtual" at bounding box center [309, 60] width 37 height 15
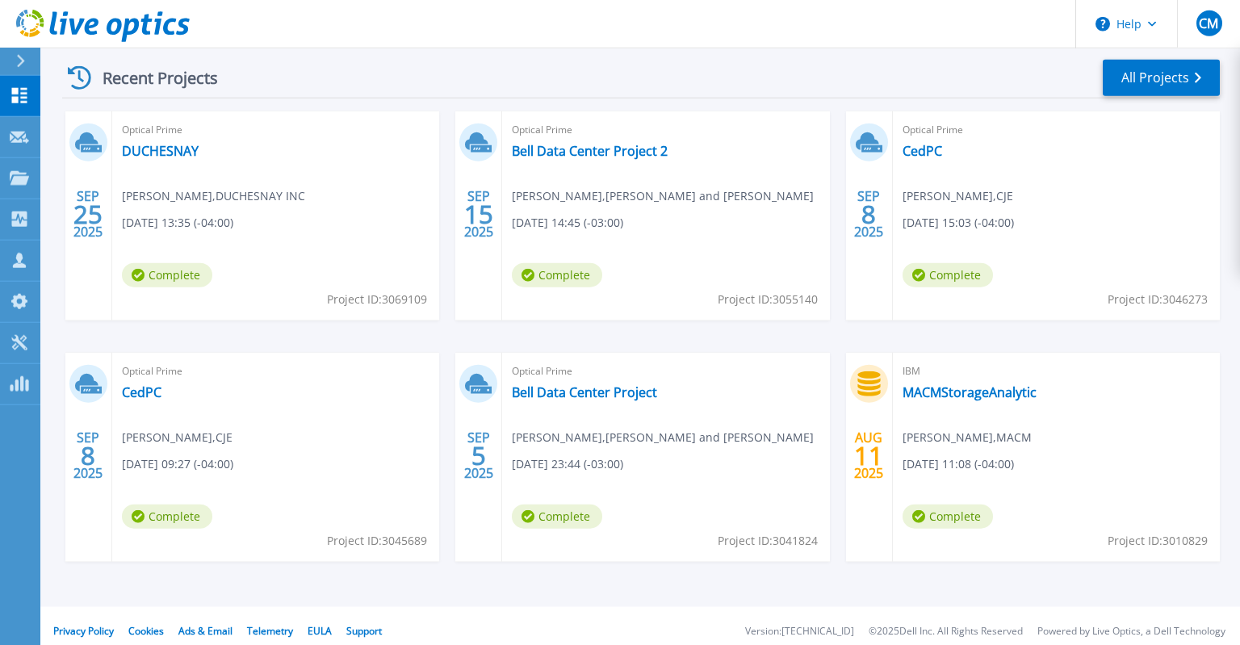
scroll to position [249, 0]
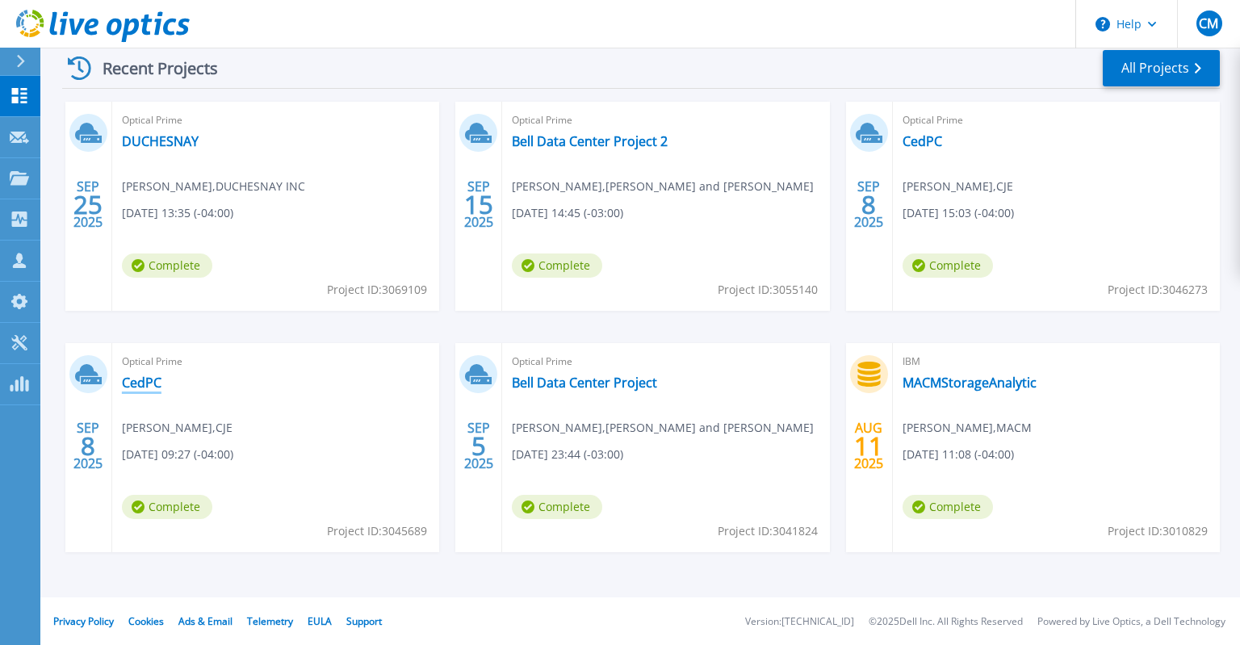
click at [160, 387] on link "CedPC" at bounding box center [142, 383] width 40 height 16
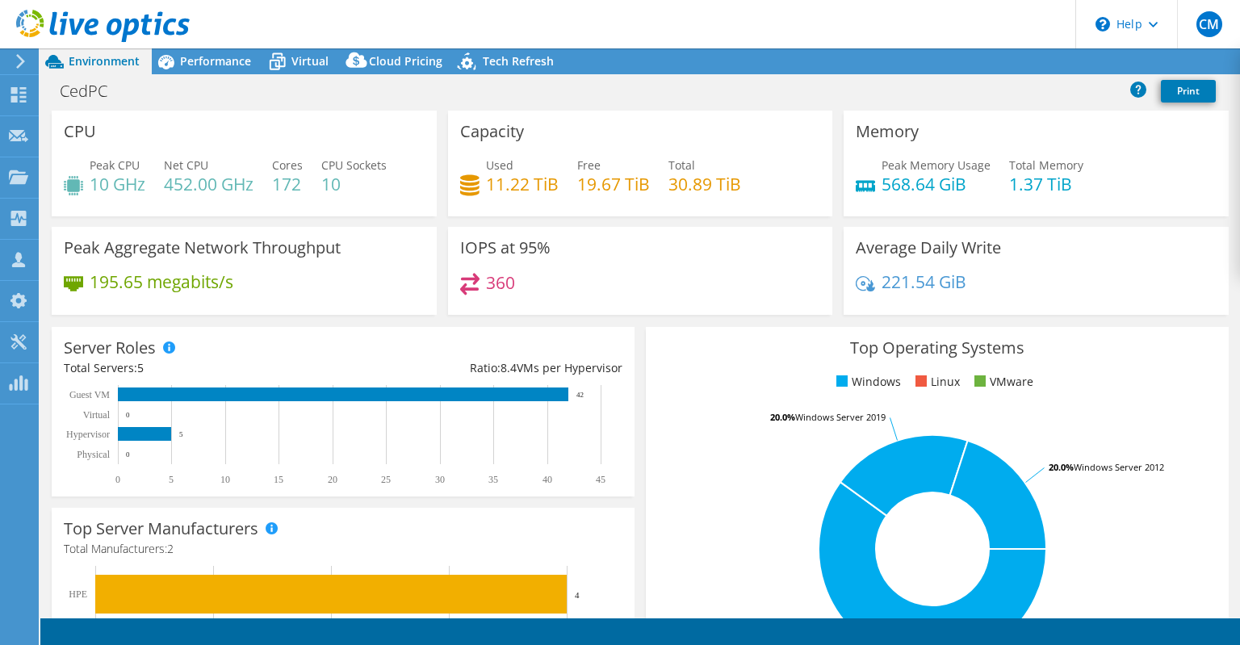
select select "USD"
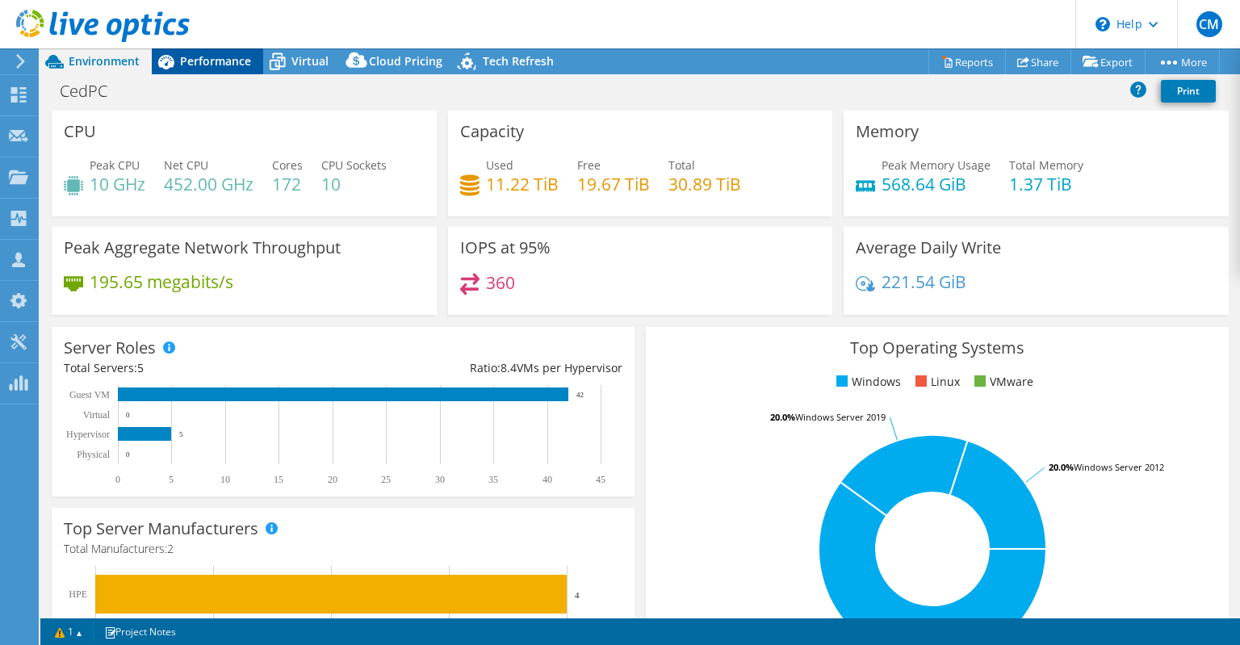
click at [199, 56] on span "Performance" at bounding box center [215, 60] width 71 height 15
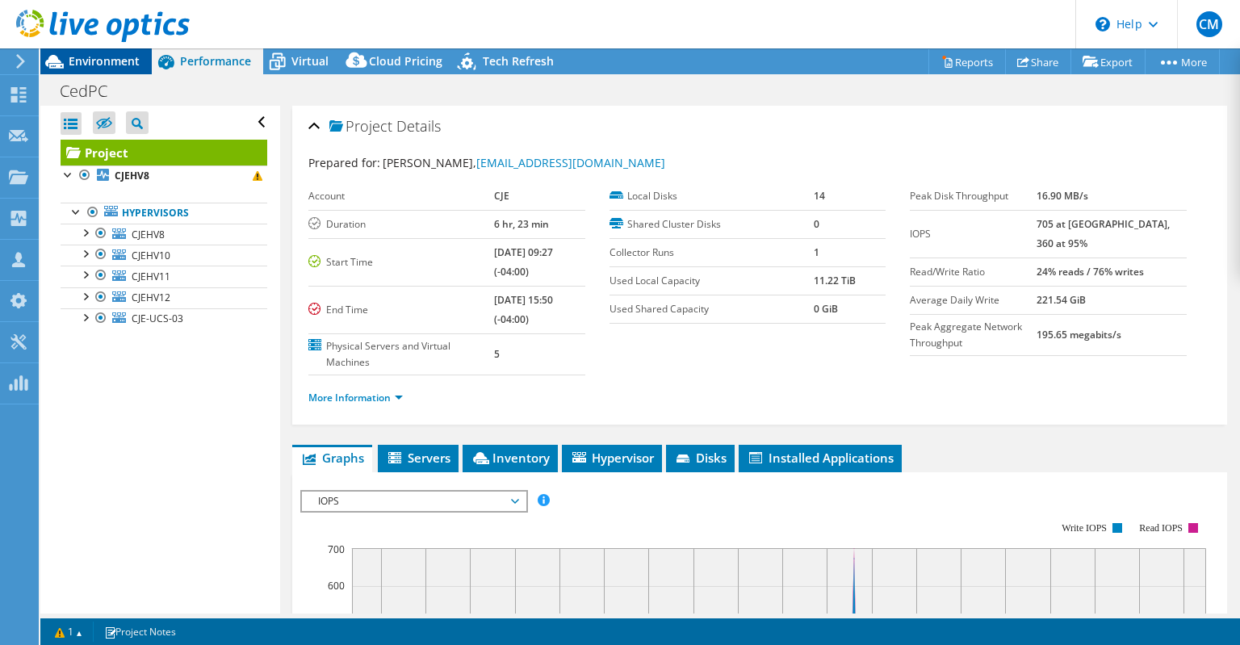
click at [89, 56] on span "Environment" at bounding box center [104, 60] width 71 height 15
